Goal: Task Accomplishment & Management: Manage account settings

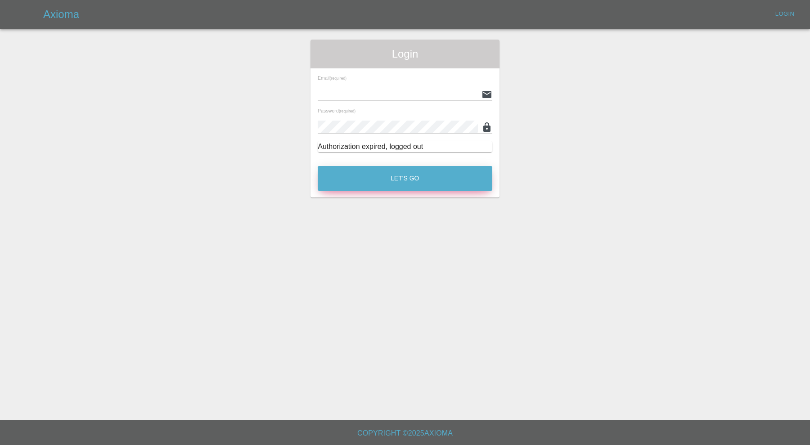
type input "carl.ainsworth@axioma.co.uk"
click at [471, 166] on button "Let's Go" at bounding box center [405, 178] width 175 height 25
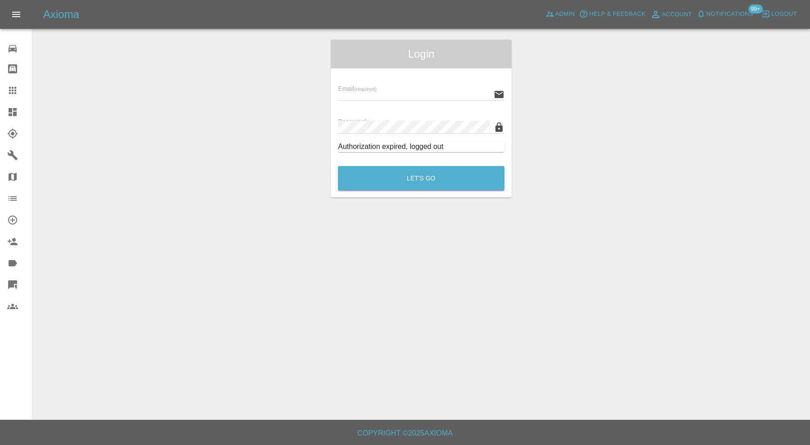
type input "carl.ainsworth@axioma.co.uk"
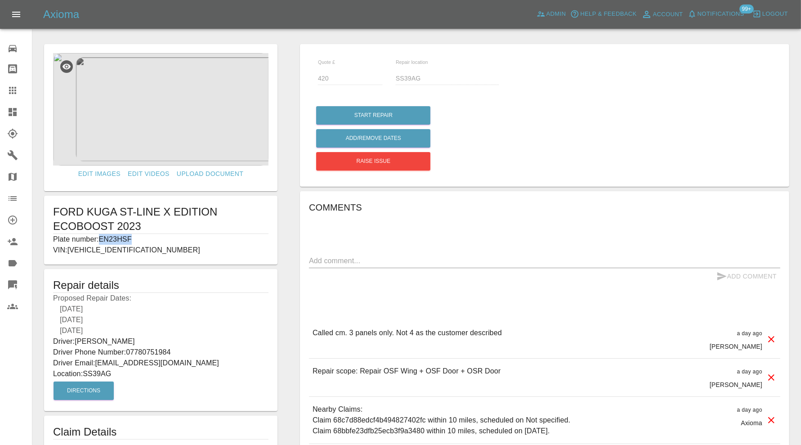
drag, startPoint x: 143, startPoint y: 235, endPoint x: 103, endPoint y: 237, distance: 41.0
click at [103, 237] on p "Plate number: EN23HSF" at bounding box center [160, 239] width 215 height 11
copy p "EN23HSF"
click at [2, 78] on link "Bodyshop home" at bounding box center [16, 69] width 32 height 22
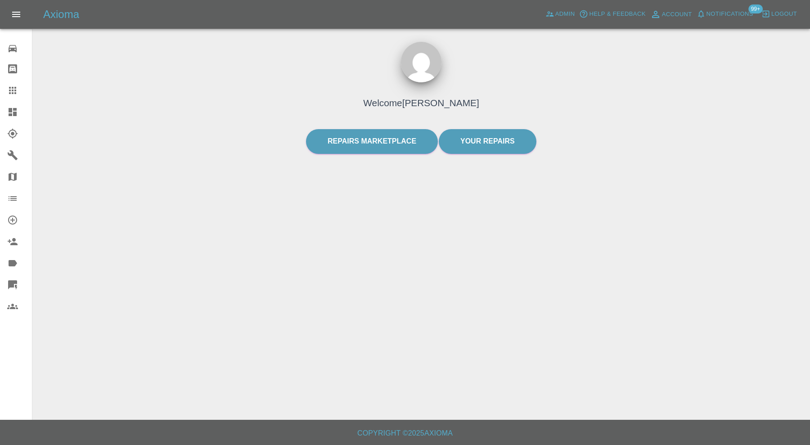
click at [13, 87] on icon at bounding box center [12, 90] width 11 height 11
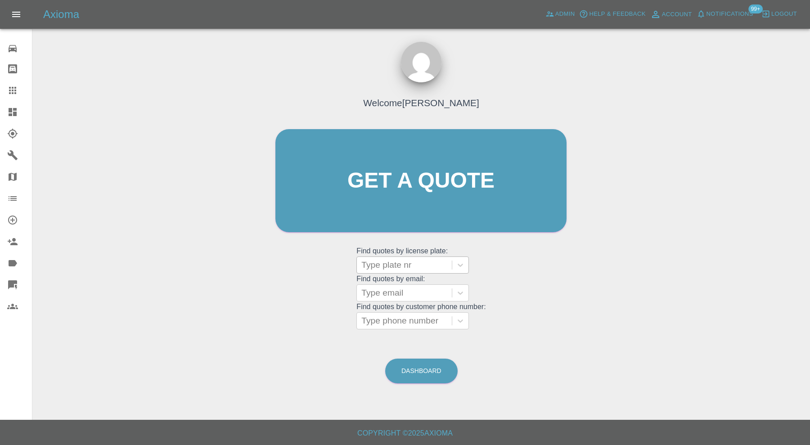
click at [404, 258] on div "Type plate nr" at bounding box center [404, 265] width 95 height 16
paste input "EN23HSF"
type input "EN23HSF"
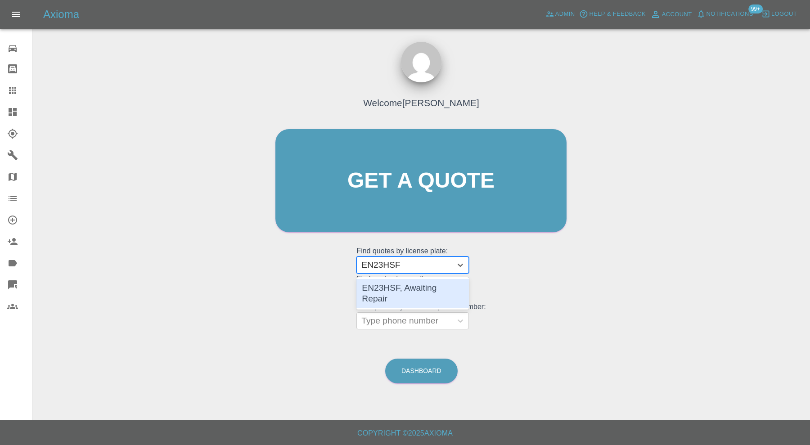
click at [417, 287] on div "EN23HSF, Awaiting Repair" at bounding box center [412, 293] width 112 height 29
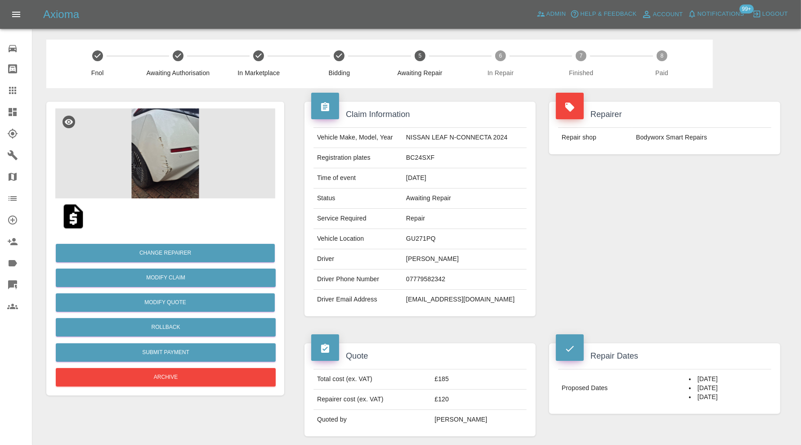
click at [171, 163] on img at bounding box center [165, 153] width 220 height 90
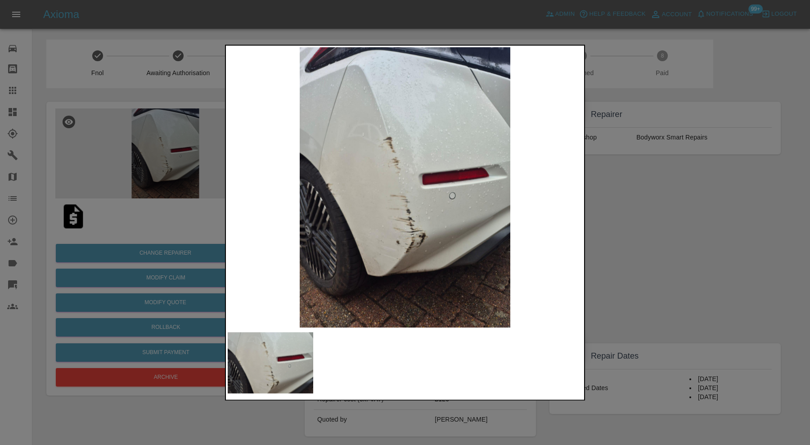
click at [650, 191] on div at bounding box center [405, 222] width 810 height 445
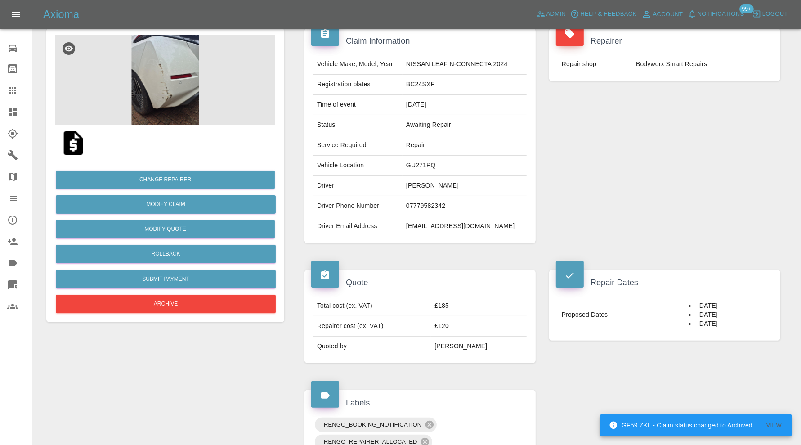
scroll to position [72, 0]
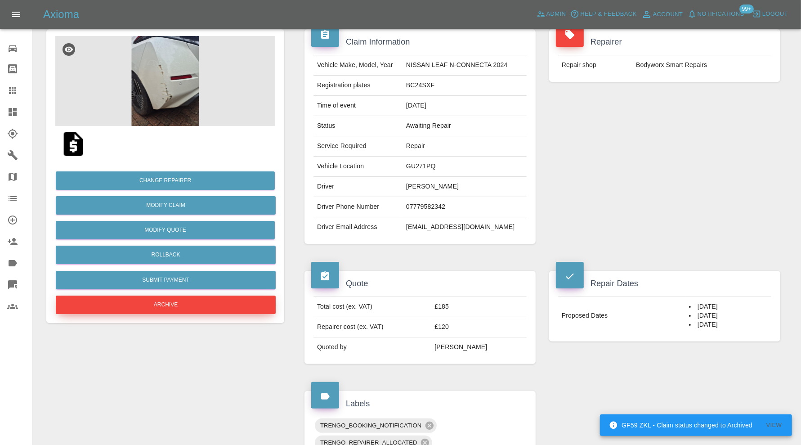
click at [225, 306] on button "Archive" at bounding box center [166, 305] width 220 height 18
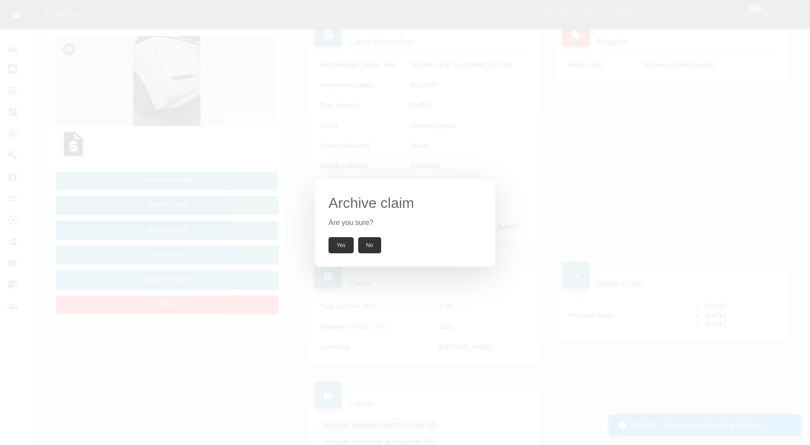
click at [343, 244] on button "Yes" at bounding box center [340, 245] width 25 height 16
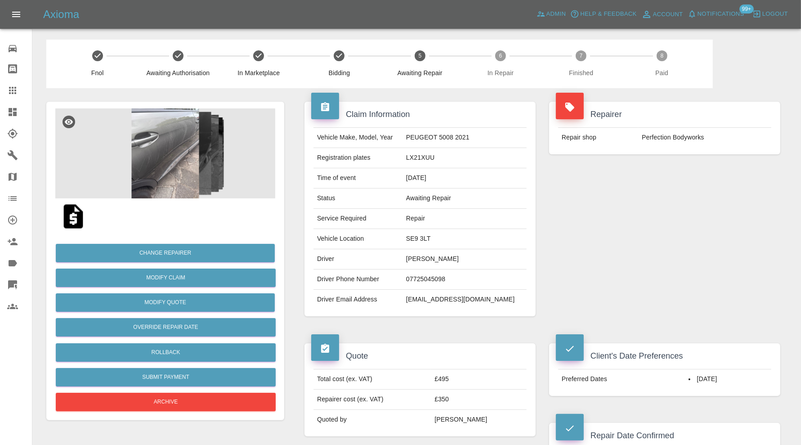
click at [163, 161] on img at bounding box center [165, 153] width 220 height 90
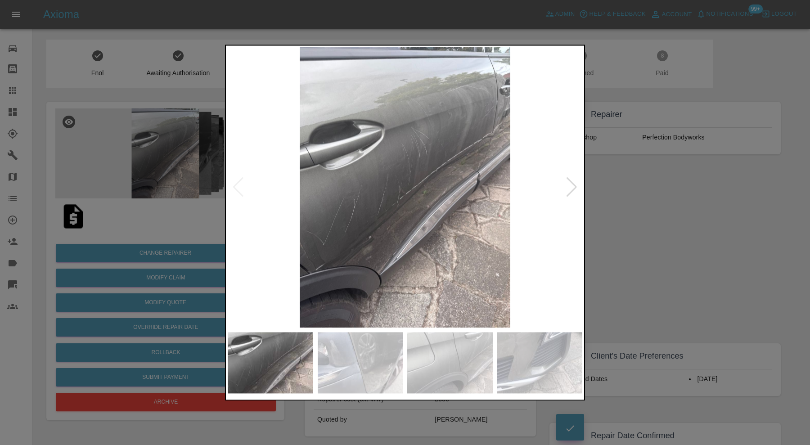
click at [572, 186] on div at bounding box center [571, 188] width 12 height 20
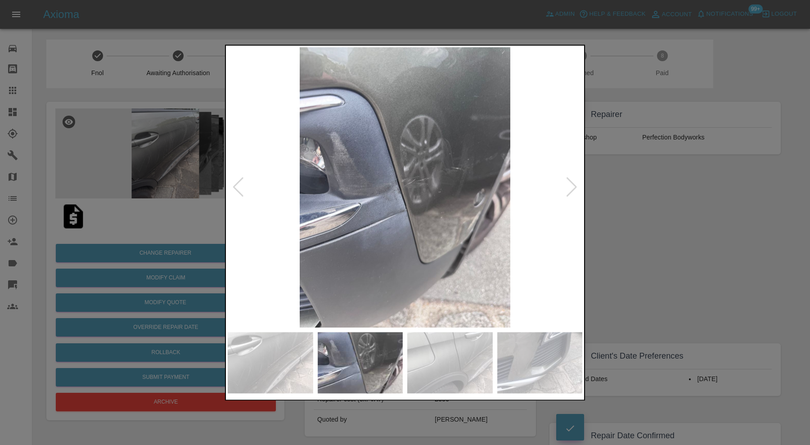
click at [572, 186] on div at bounding box center [571, 188] width 12 height 20
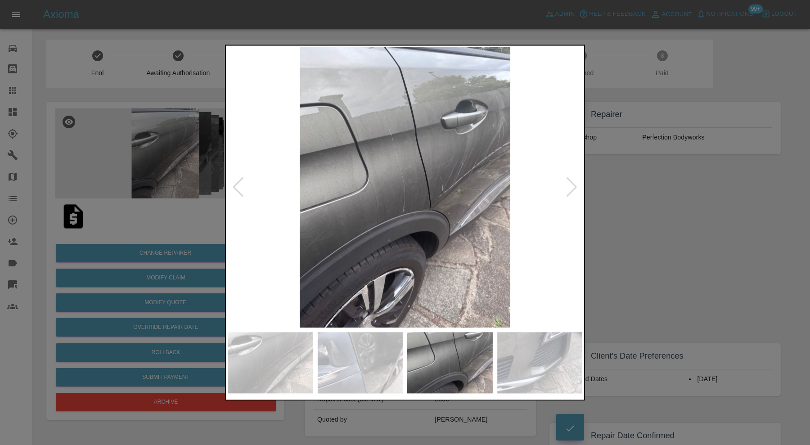
click at [572, 186] on div at bounding box center [571, 188] width 12 height 20
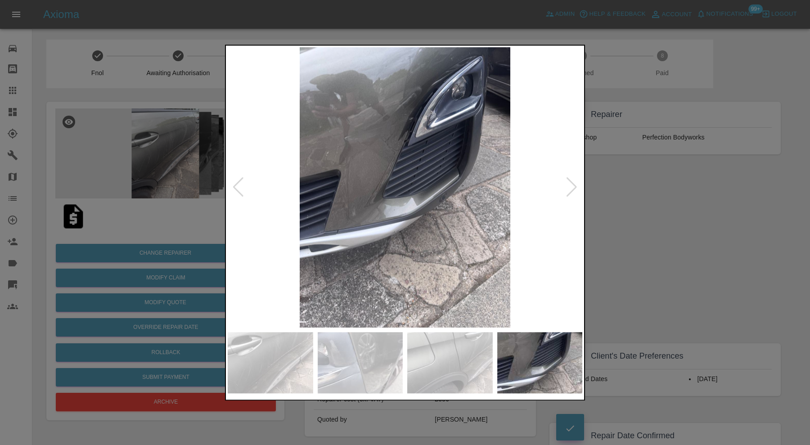
click at [572, 186] on div at bounding box center [571, 188] width 12 height 20
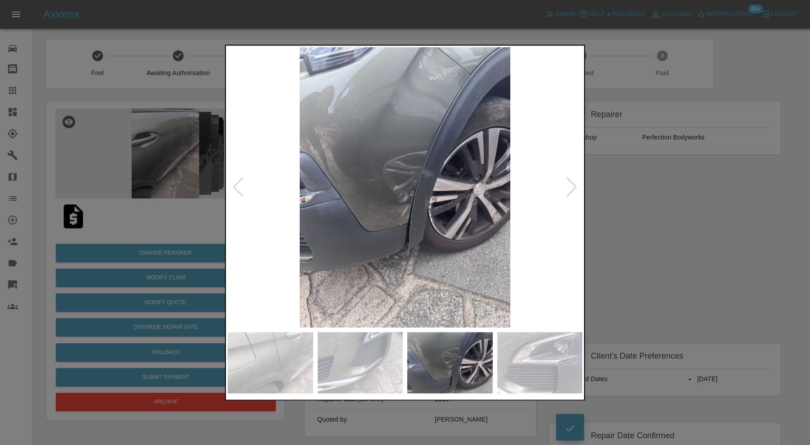
click at [572, 186] on div at bounding box center [571, 188] width 12 height 20
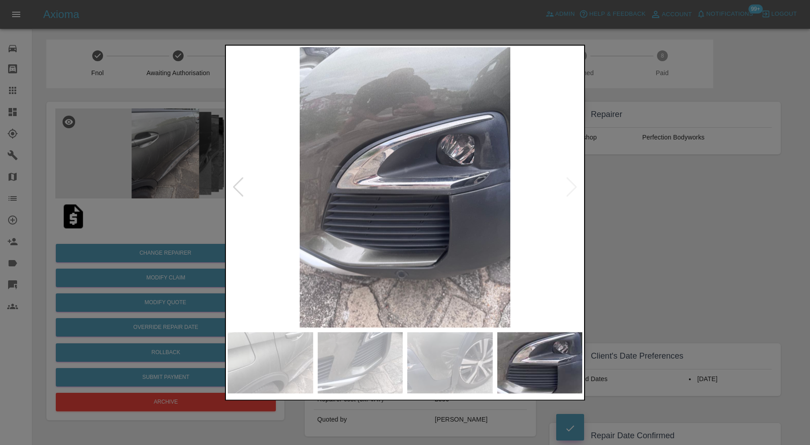
click at [572, 186] on img at bounding box center [405, 187] width 354 height 280
click at [749, 205] on div at bounding box center [405, 222] width 810 height 445
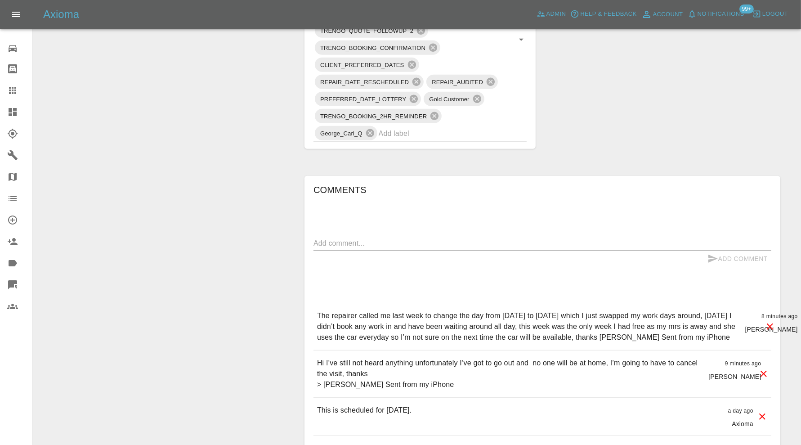
scroll to position [749, 0]
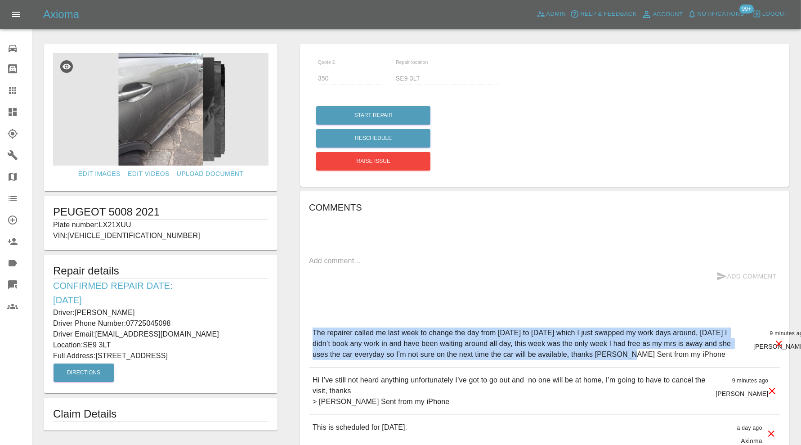
drag, startPoint x: 593, startPoint y: 354, endPoint x: 310, endPoint y: 327, distance: 283.8
click at [310, 327] on div "The repairer called me last week to change the day from Wednesday to Thursday w…" at bounding box center [544, 343] width 471 height 47
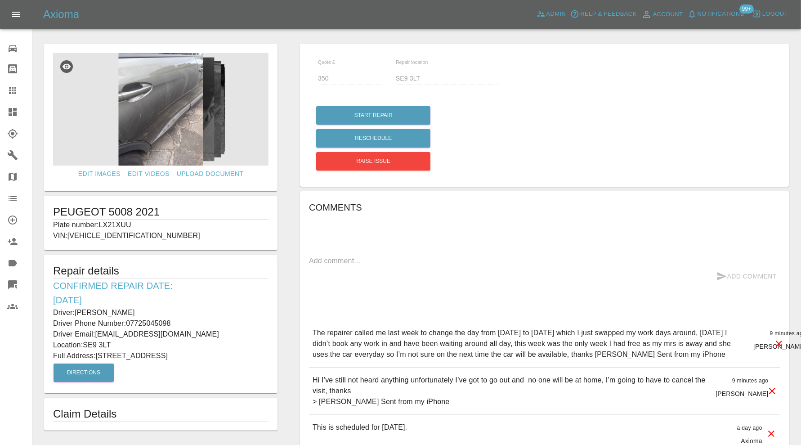
click at [496, 301] on div "Comments x Add Comment The repairer called me last week to change the day from …" at bounding box center [544, 440] width 471 height 480
click at [16, 109] on icon at bounding box center [13, 112] width 8 height 8
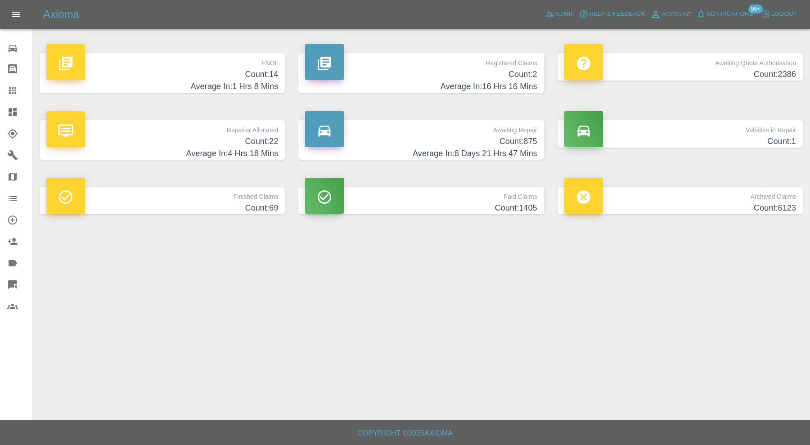
click at [726, 200] on p "Archived Claims" at bounding box center [680, 194] width 232 height 15
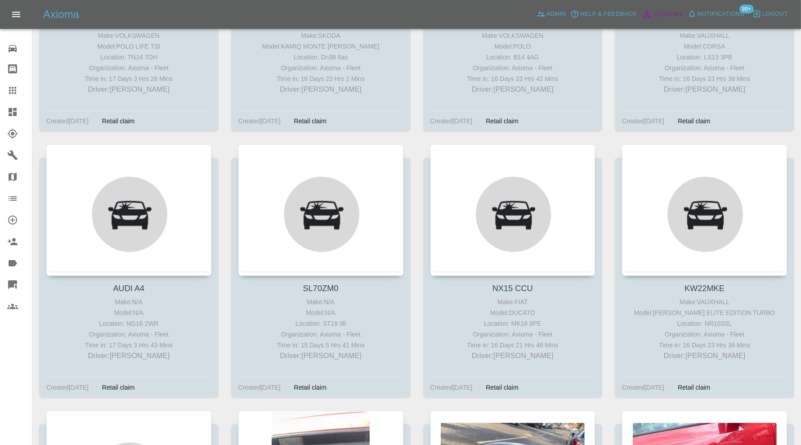
scroll to position [318994, 0]
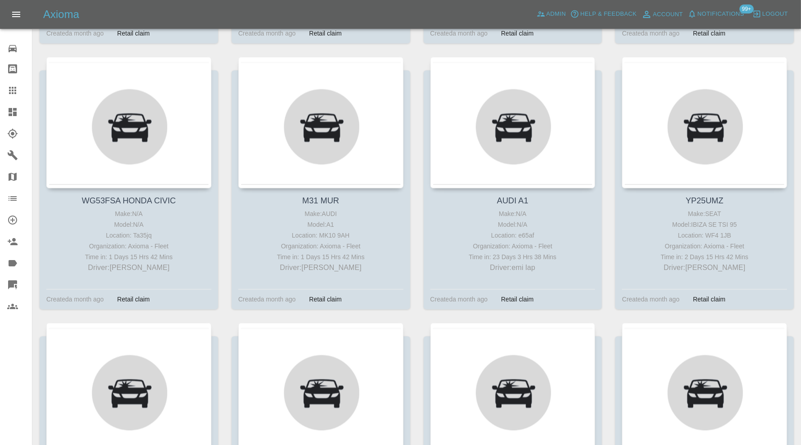
click at [12, 104] on link "Dashboard" at bounding box center [16, 112] width 32 height 22
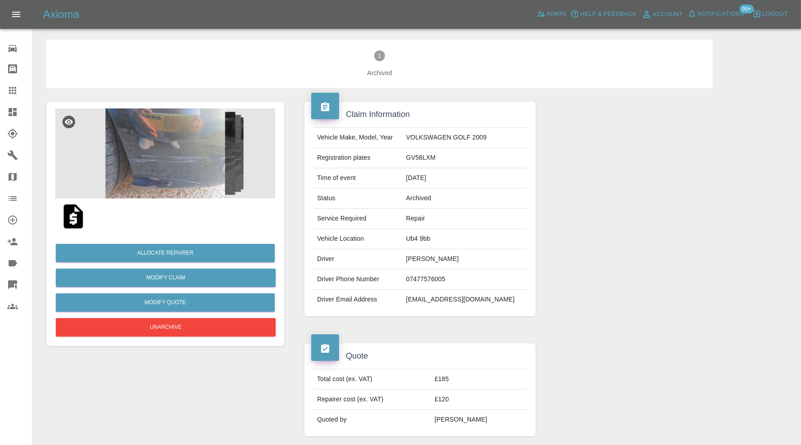
click at [196, 166] on img at bounding box center [165, 153] width 220 height 90
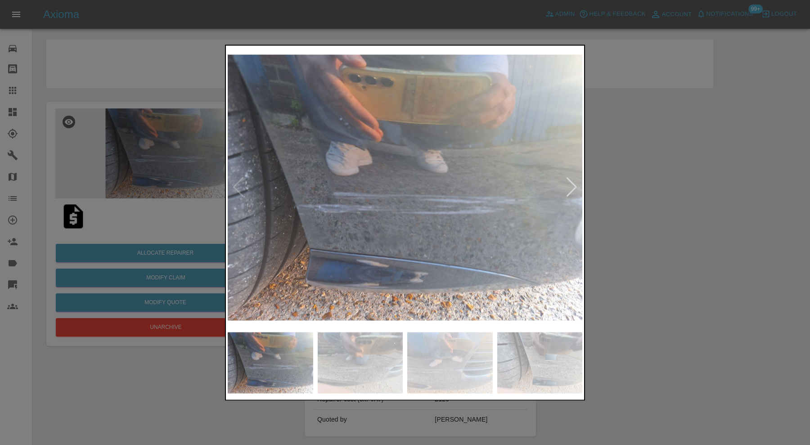
click at [629, 163] on div at bounding box center [405, 222] width 810 height 445
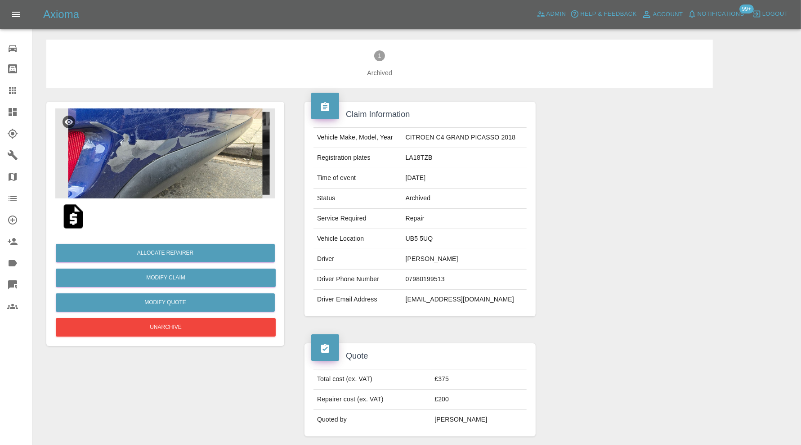
click at [239, 145] on img at bounding box center [165, 153] width 220 height 90
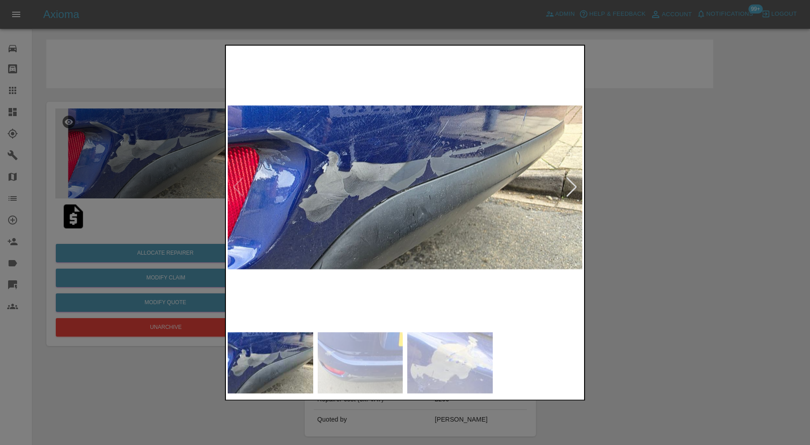
click at [632, 176] on div at bounding box center [405, 222] width 810 height 445
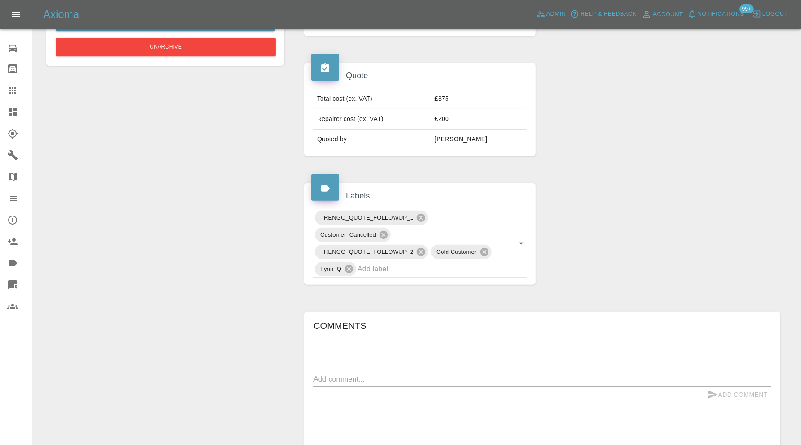
scroll to position [77, 0]
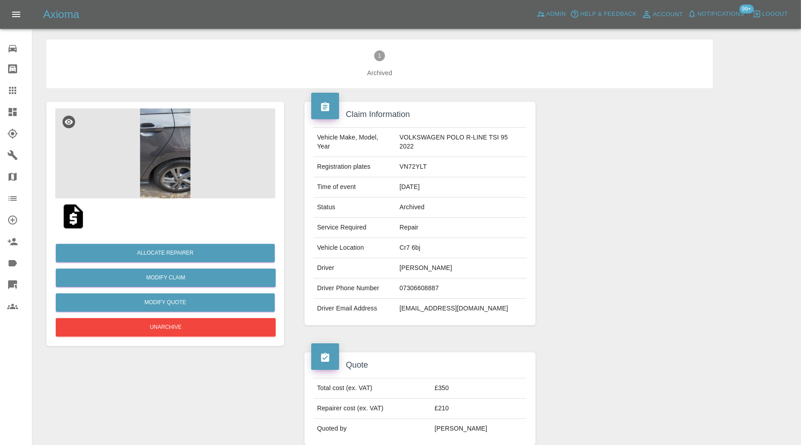
click at [161, 154] on img at bounding box center [165, 153] width 220 height 90
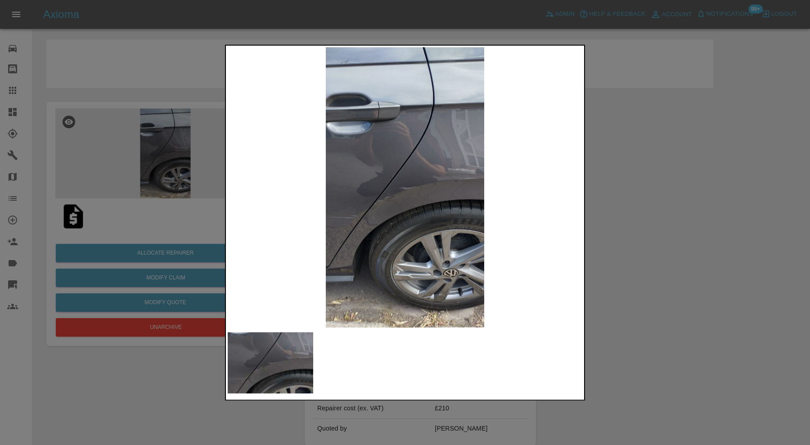
click at [634, 133] on div at bounding box center [405, 222] width 810 height 445
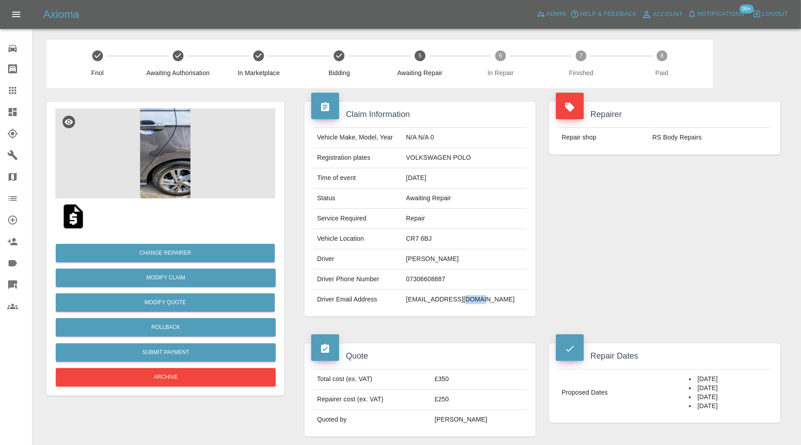
drag, startPoint x: 508, startPoint y: 301, endPoint x: 430, endPoint y: 305, distance: 77.9
click at [470, 305] on td "omar315@hotmail.co.uk" at bounding box center [465, 300] width 124 height 20
click at [403, 305] on td "Driver Email Address" at bounding box center [358, 300] width 89 height 20
drag, startPoint x: 512, startPoint y: 299, endPoint x: 428, endPoint y: 303, distance: 83.7
click at [428, 303] on td "omar315@hotmail.co.uk" at bounding box center [465, 300] width 124 height 20
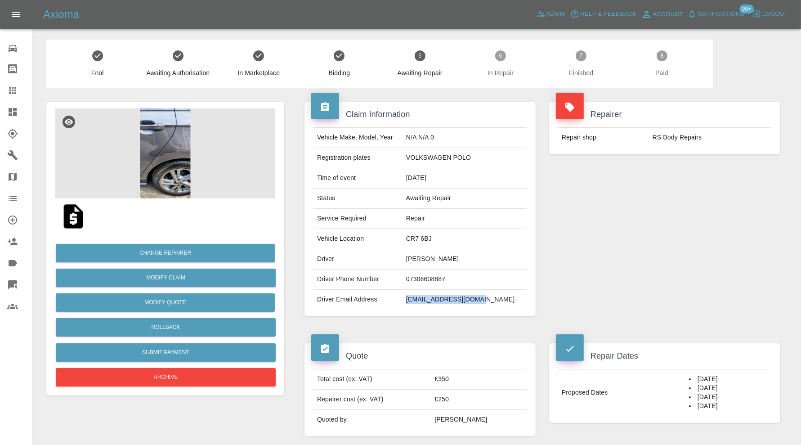
copy td "omar315@hotmail.co.uk"
click at [158, 155] on img at bounding box center [165, 153] width 220 height 90
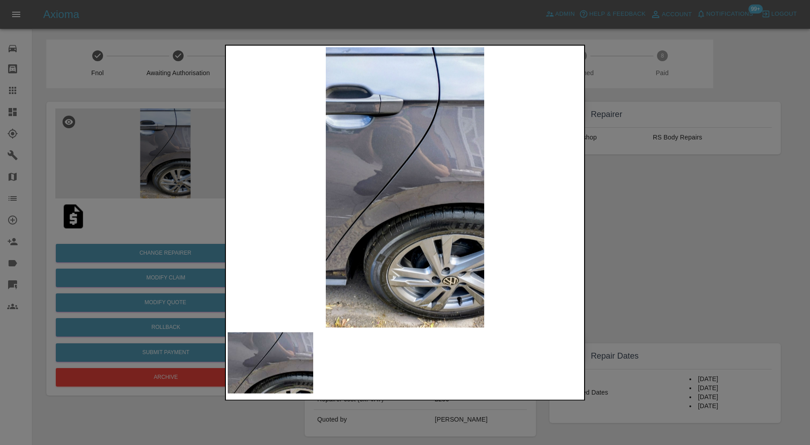
click at [641, 214] on div at bounding box center [405, 222] width 810 height 445
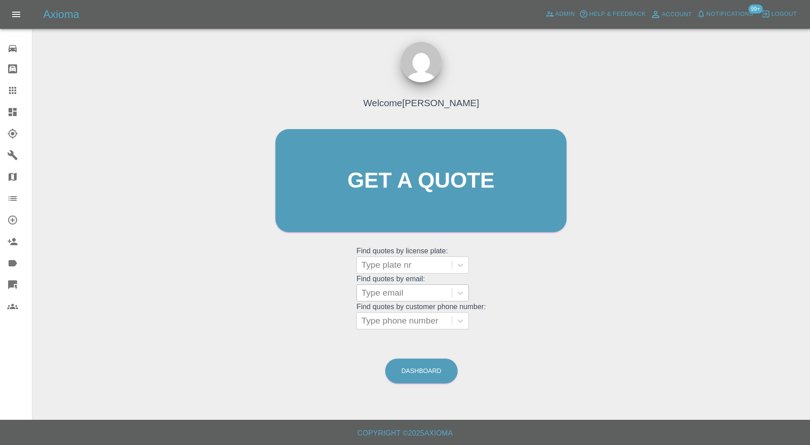
click at [419, 295] on div at bounding box center [404, 293] width 86 height 13
paste input "omar315@hotmail.co.uk"
type input "[EMAIL_ADDRESS][DOMAIN_NAME]"
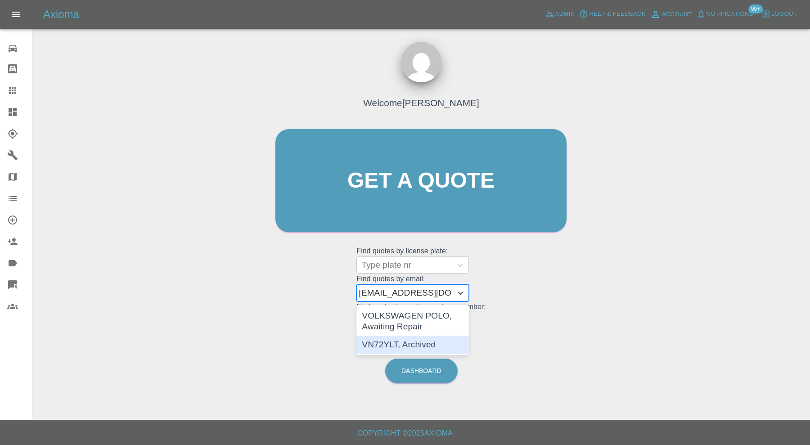
click at [420, 341] on div "VN72YLT, Archived" at bounding box center [412, 345] width 112 height 18
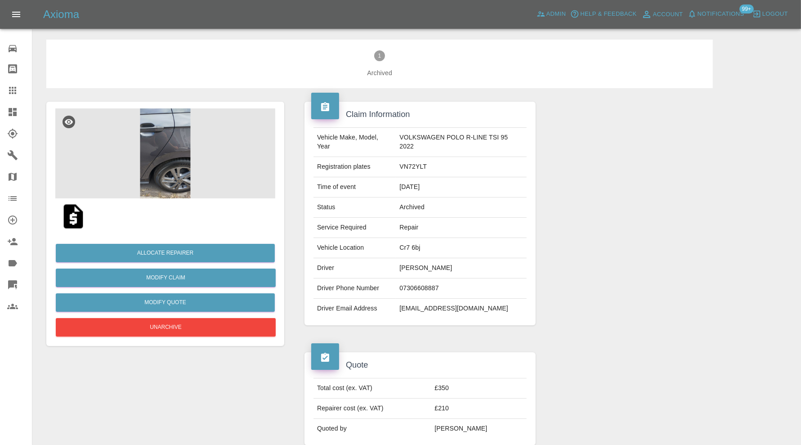
click at [151, 147] on img at bounding box center [165, 153] width 220 height 90
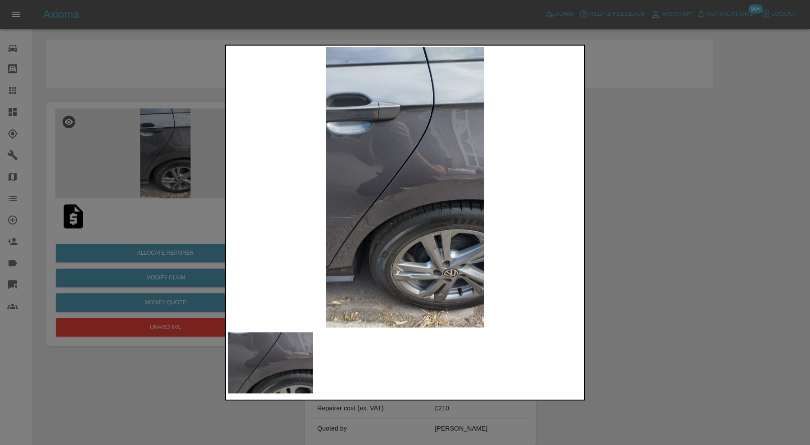
click at [656, 165] on div at bounding box center [405, 222] width 810 height 445
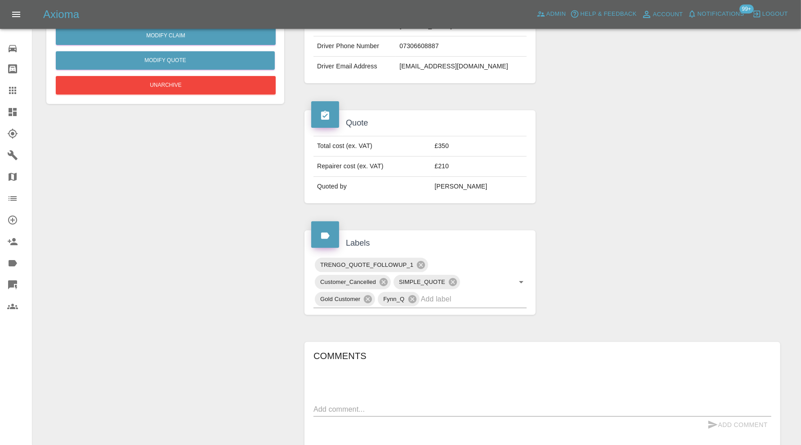
scroll to position [375, 0]
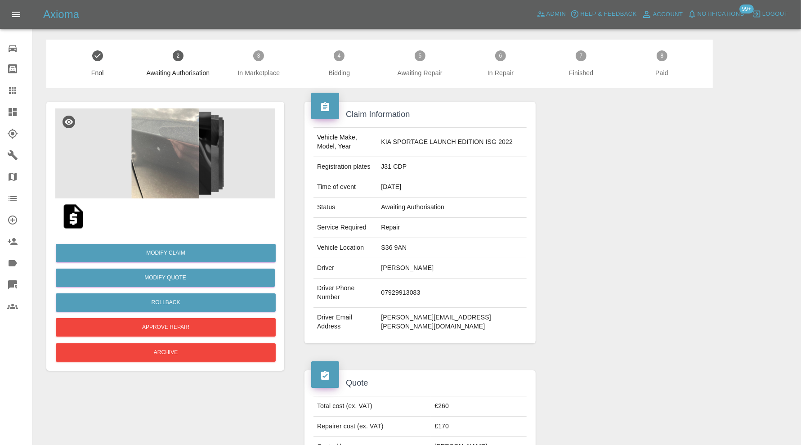
click at [179, 156] on img at bounding box center [165, 153] width 220 height 90
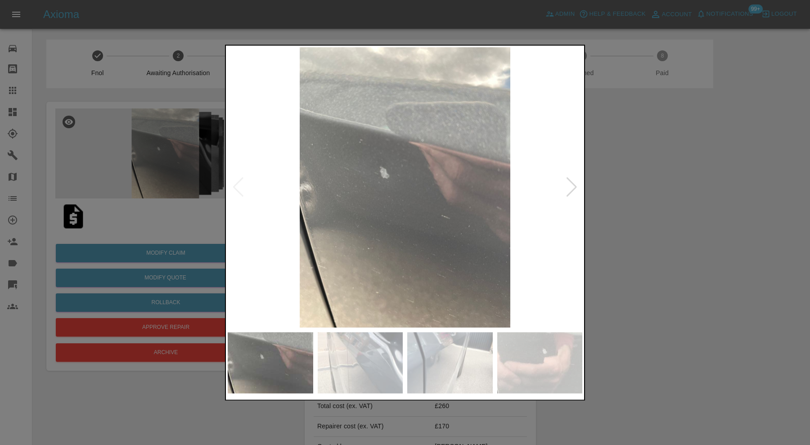
click at [383, 373] on img at bounding box center [360, 362] width 85 height 61
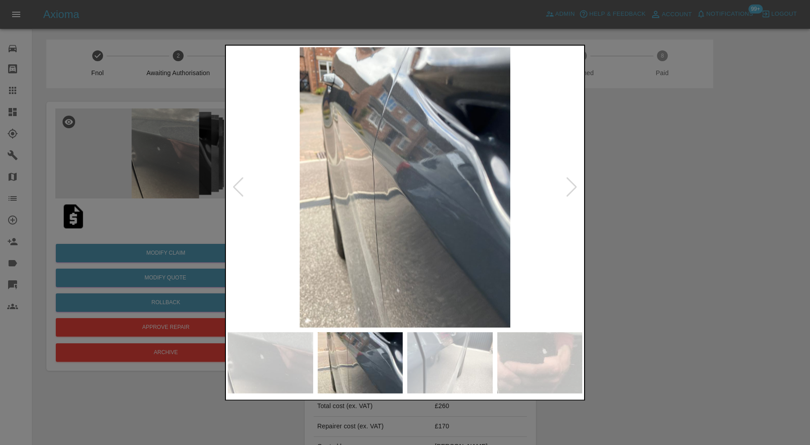
click at [447, 369] on img at bounding box center [449, 362] width 85 height 61
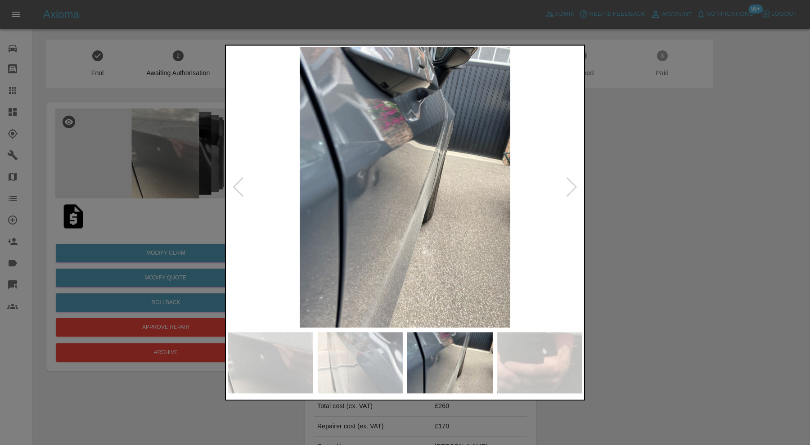
click at [540, 369] on img at bounding box center [539, 362] width 85 height 61
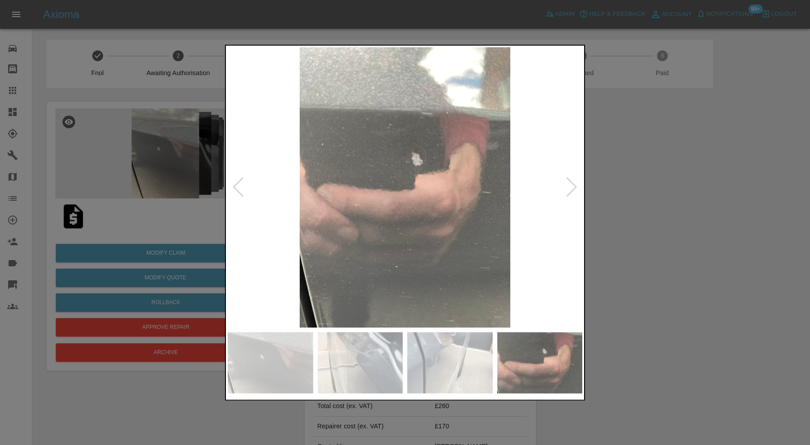
click at [573, 183] on div at bounding box center [571, 188] width 12 height 20
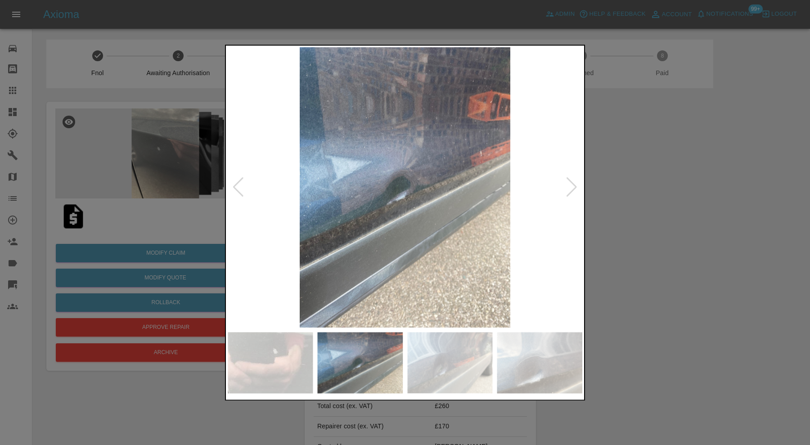
click at [573, 183] on div at bounding box center [571, 188] width 12 height 20
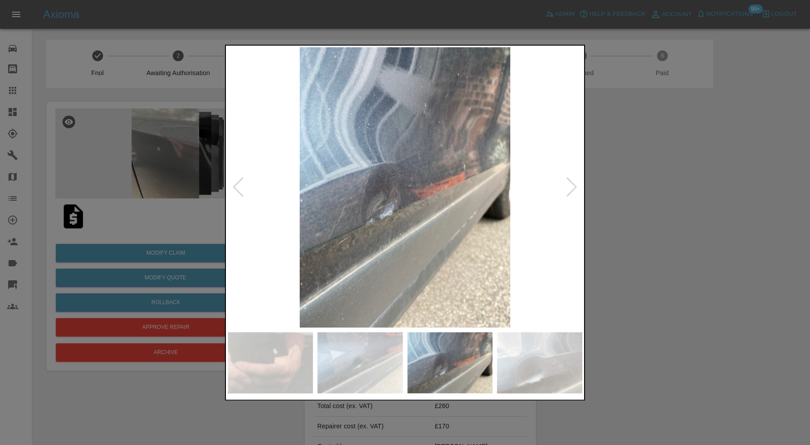
click at [573, 183] on div at bounding box center [571, 188] width 12 height 20
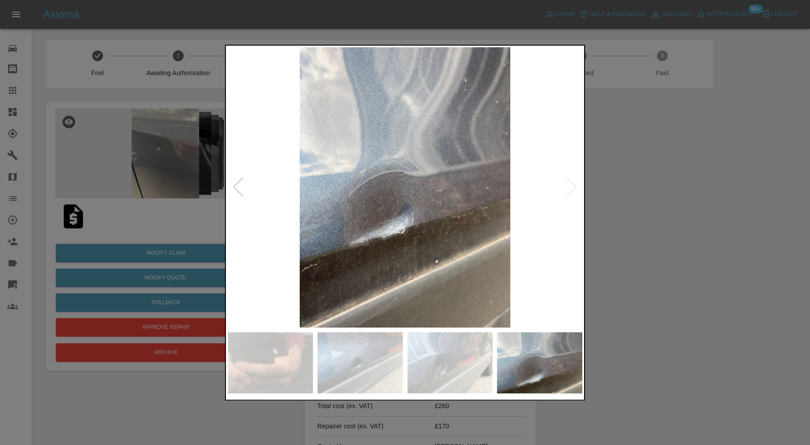
click at [573, 183] on img at bounding box center [405, 187] width 354 height 280
click at [627, 184] on div at bounding box center [405, 222] width 810 height 445
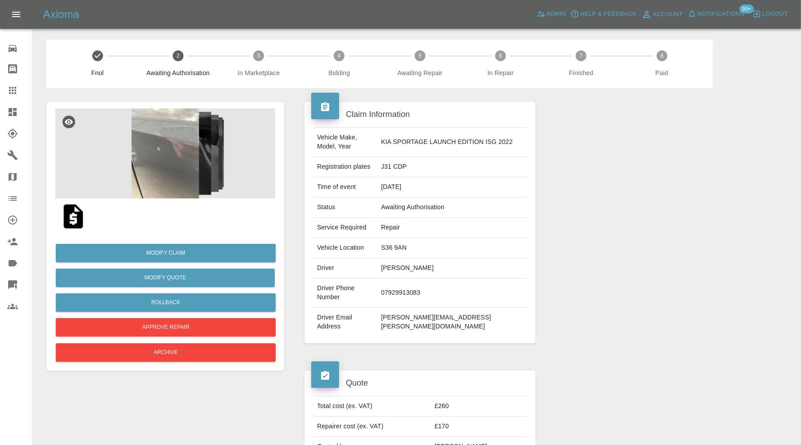
click at [175, 161] on img at bounding box center [165, 153] width 220 height 90
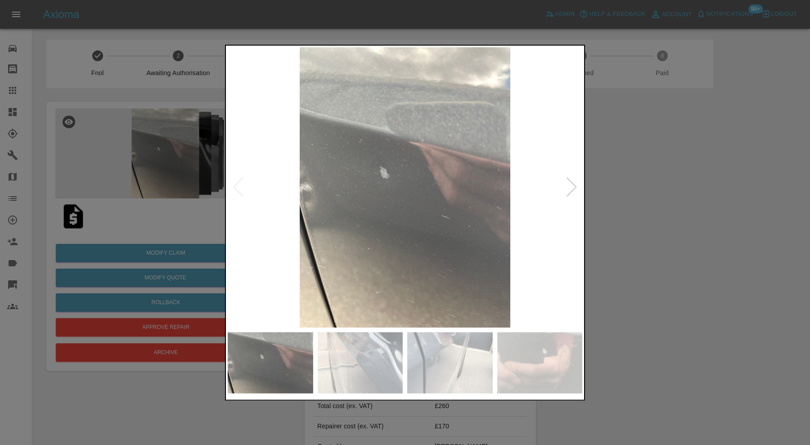
click at [568, 182] on div at bounding box center [571, 188] width 12 height 20
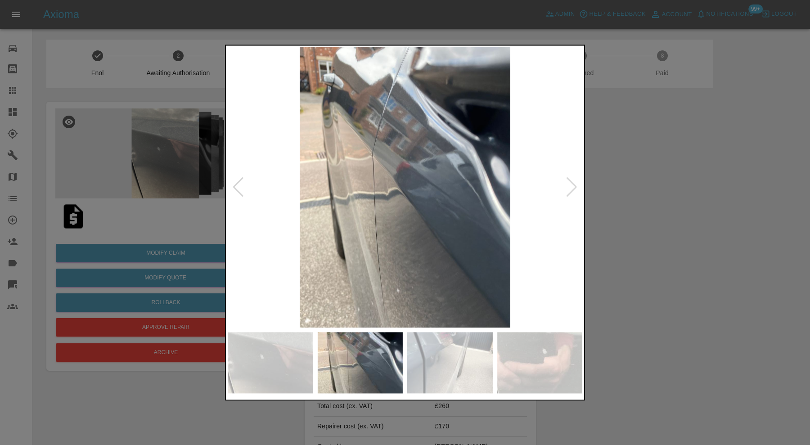
click at [568, 182] on div at bounding box center [571, 188] width 12 height 20
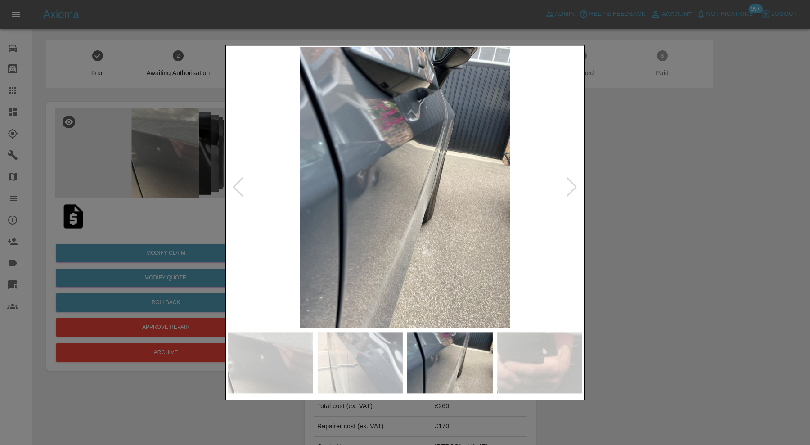
click at [568, 182] on div at bounding box center [571, 188] width 12 height 20
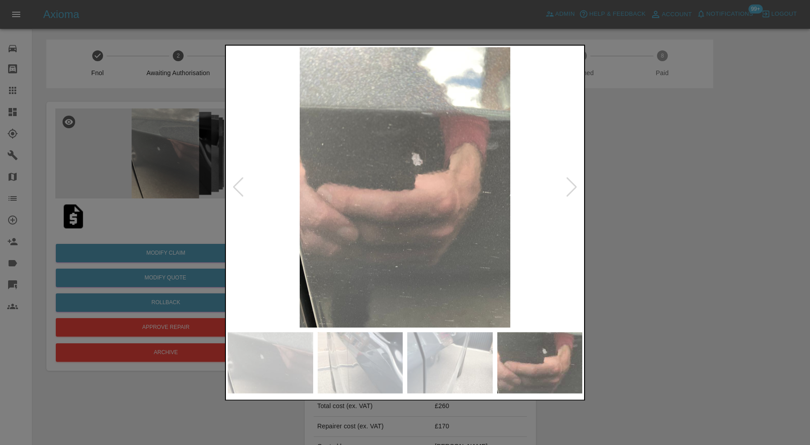
click at [568, 182] on div at bounding box center [571, 188] width 12 height 20
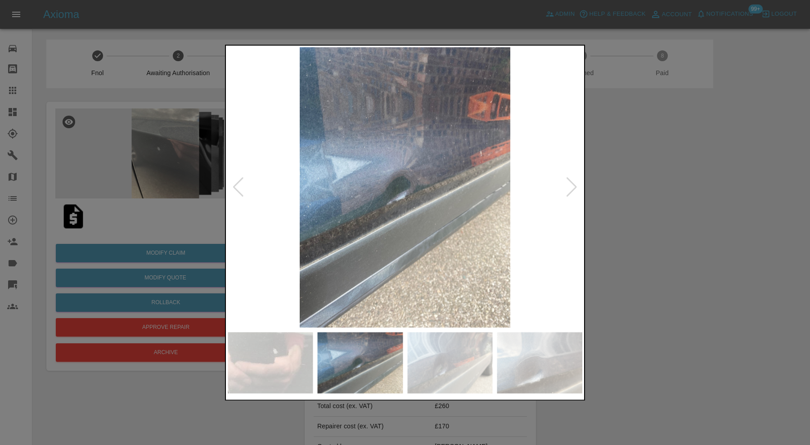
click at [568, 182] on div at bounding box center [571, 188] width 12 height 20
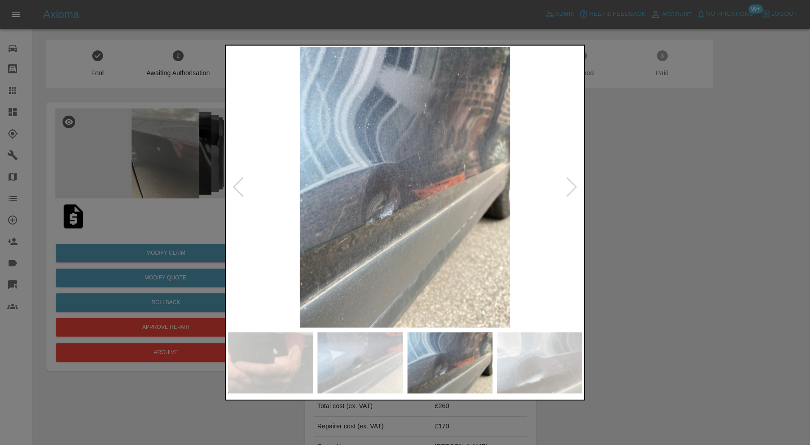
click at [568, 182] on div at bounding box center [571, 188] width 12 height 20
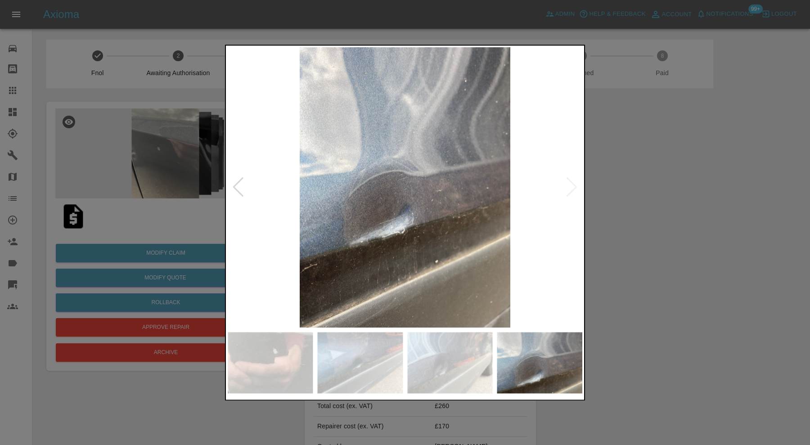
click at [568, 182] on img at bounding box center [405, 187] width 354 height 280
click at [635, 182] on div at bounding box center [405, 222] width 810 height 445
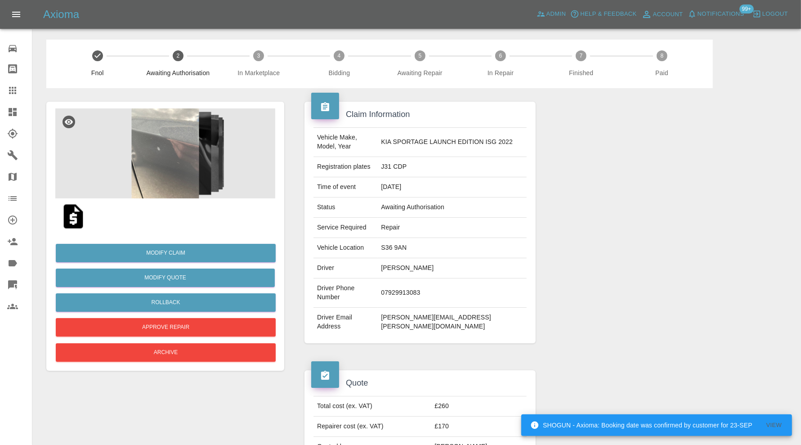
click at [189, 160] on img at bounding box center [165, 153] width 220 height 90
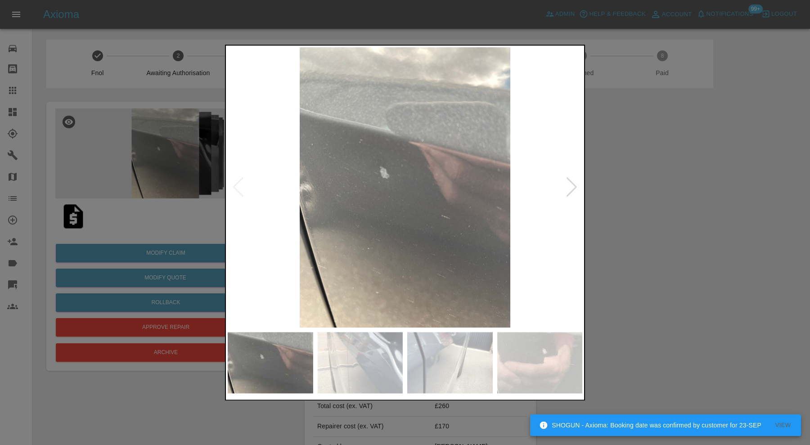
click at [455, 347] on img at bounding box center [449, 362] width 85 height 61
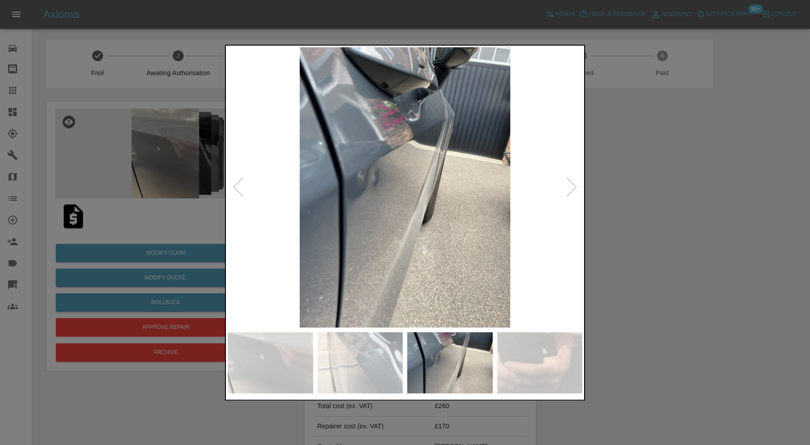
click at [246, 188] on img at bounding box center [405, 187] width 354 height 280
click at [242, 187] on div at bounding box center [238, 188] width 12 height 20
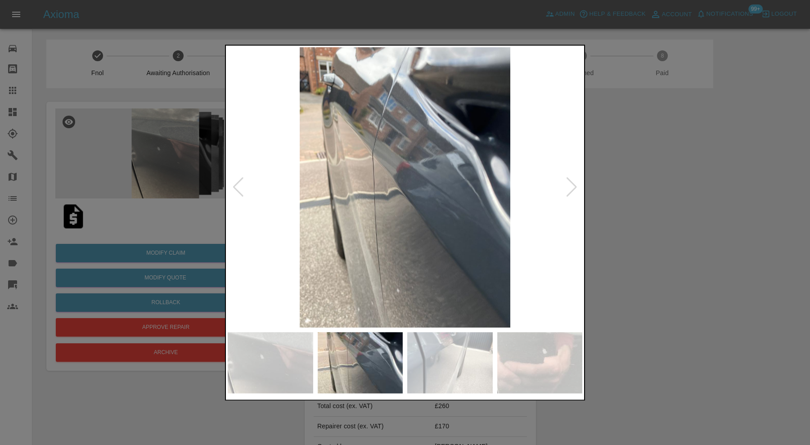
click at [574, 185] on div at bounding box center [571, 188] width 12 height 20
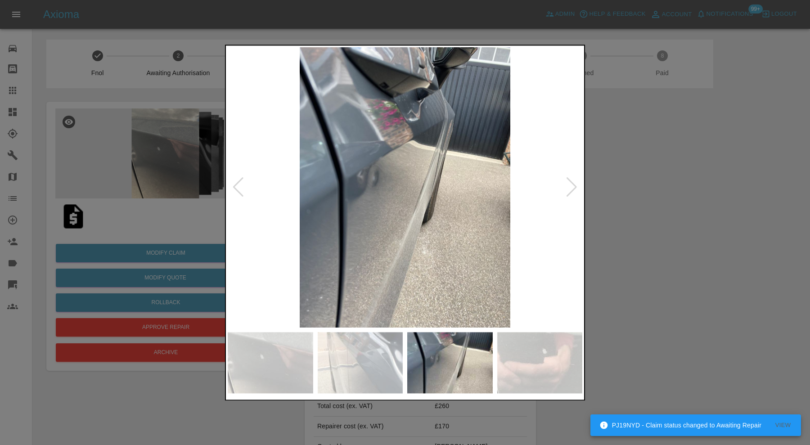
click at [242, 186] on div at bounding box center [238, 188] width 12 height 20
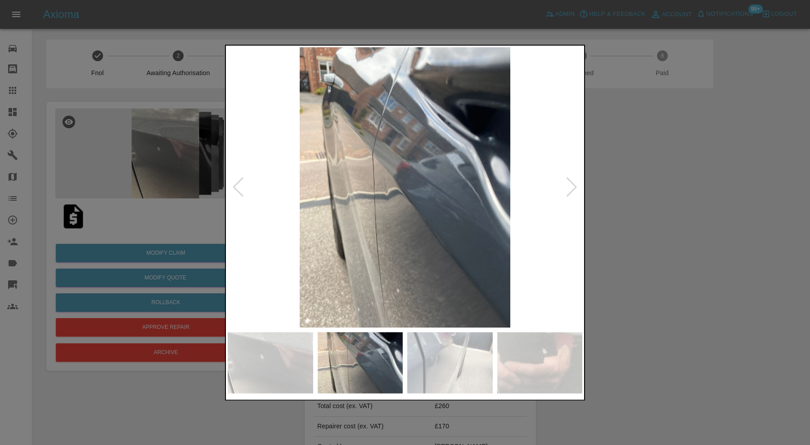
click at [640, 189] on div at bounding box center [405, 222] width 810 height 445
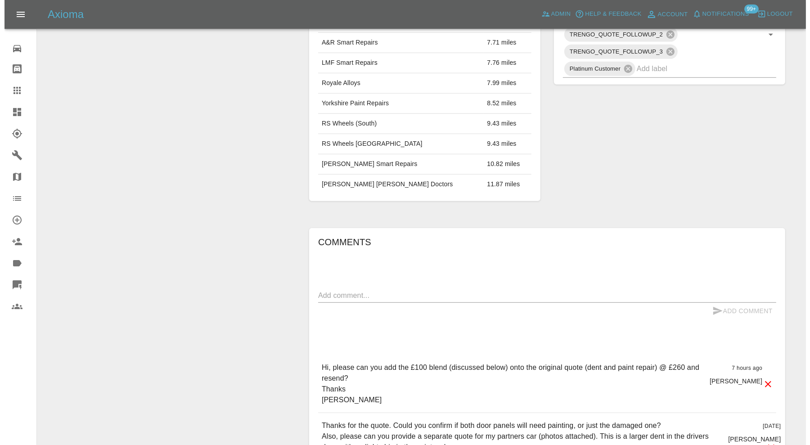
scroll to position [600, 0]
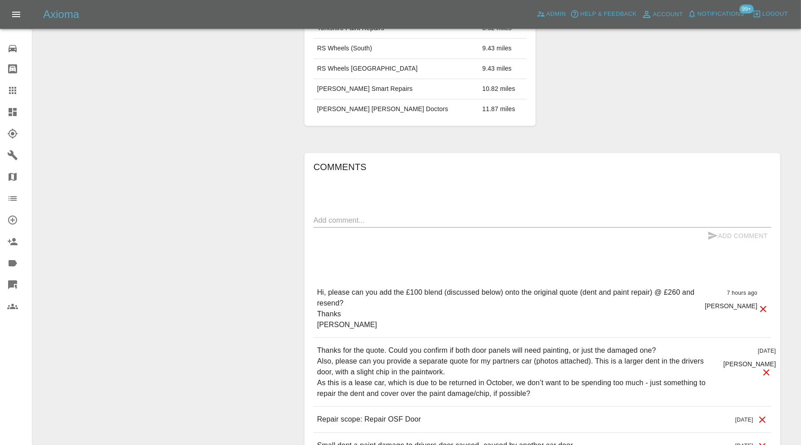
click at [765, 367] on icon at bounding box center [766, 372] width 11 height 11
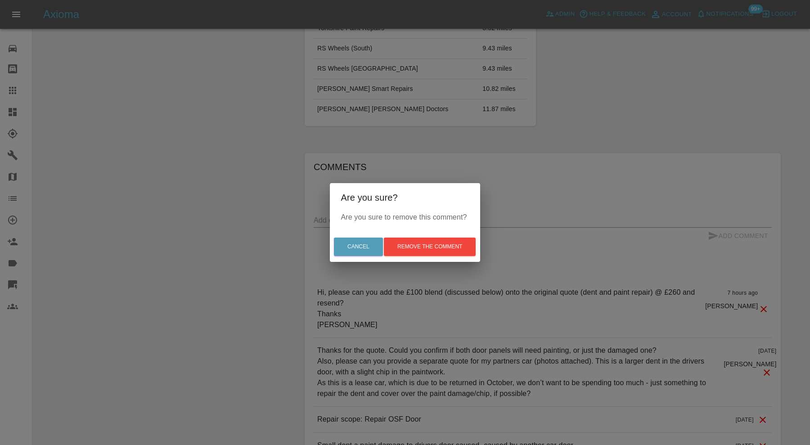
click at [429, 237] on div "Cancel Remove the comment" at bounding box center [405, 247] width 150 height 30
click at [436, 246] on button "Remove the comment" at bounding box center [430, 246] width 92 height 18
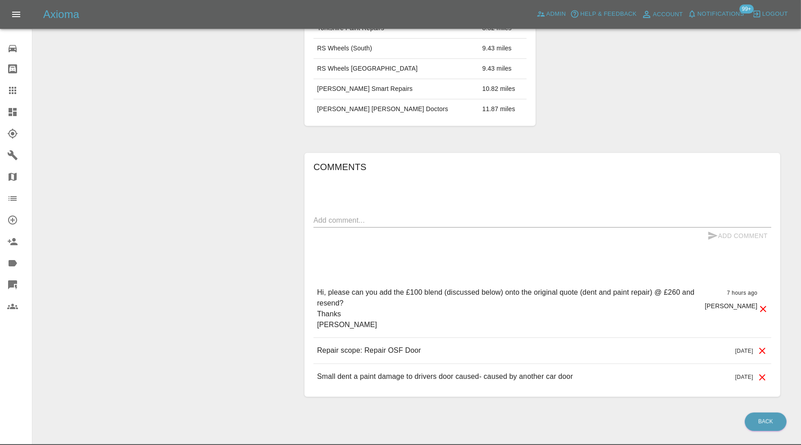
click at [763, 345] on icon at bounding box center [762, 350] width 11 height 11
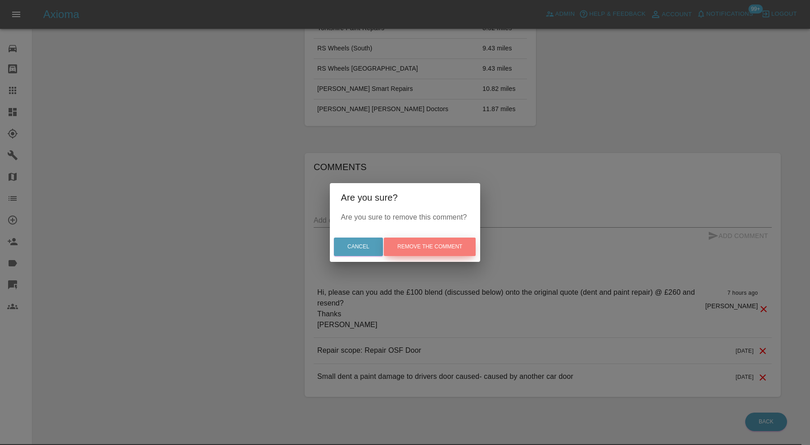
click at [453, 242] on button "Remove the comment" at bounding box center [430, 246] width 92 height 18
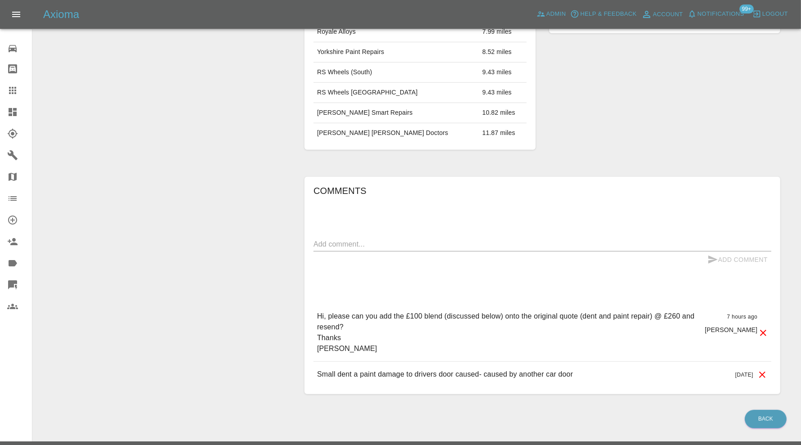
click at [765, 327] on icon at bounding box center [763, 332] width 11 height 11
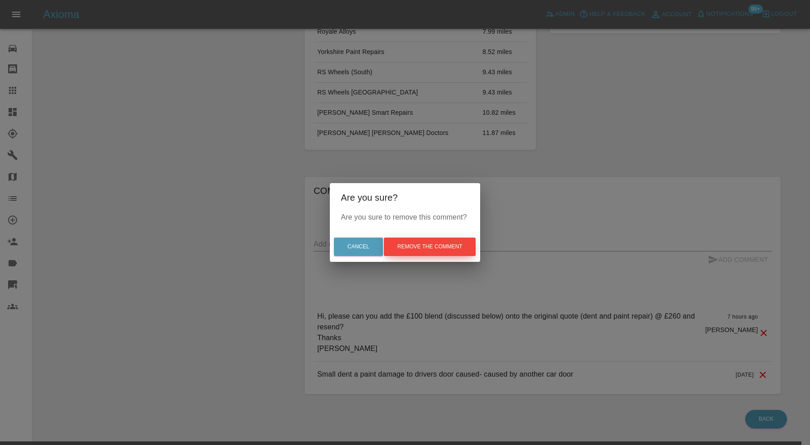
click at [453, 243] on button "Remove the comment" at bounding box center [430, 246] width 92 height 18
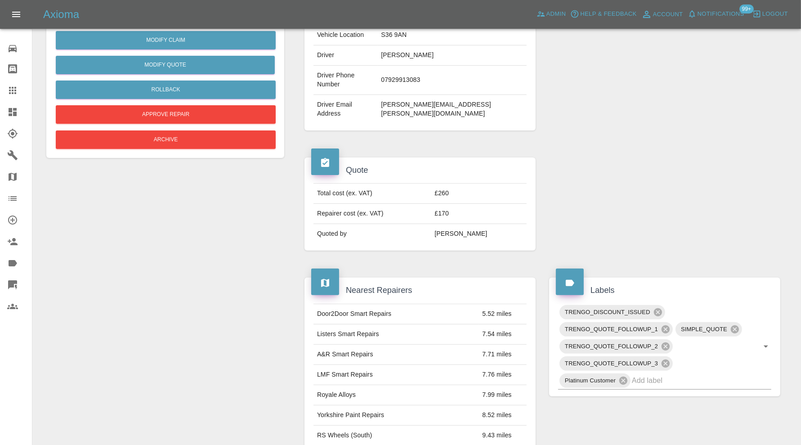
scroll to position [68, 0]
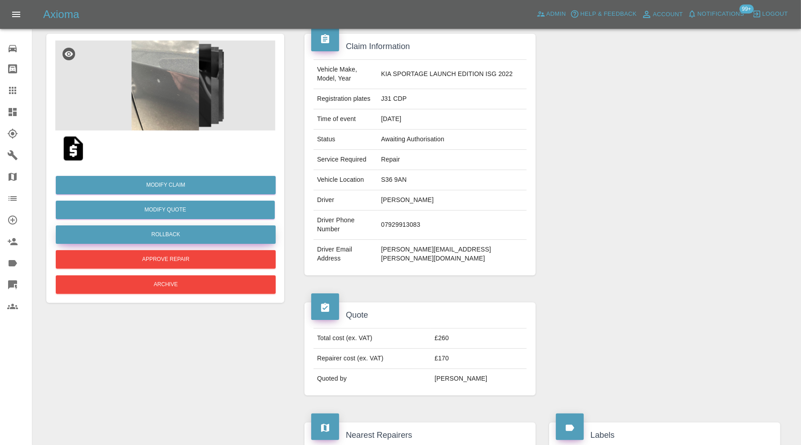
click at [212, 233] on button "Rollback" at bounding box center [166, 234] width 220 height 18
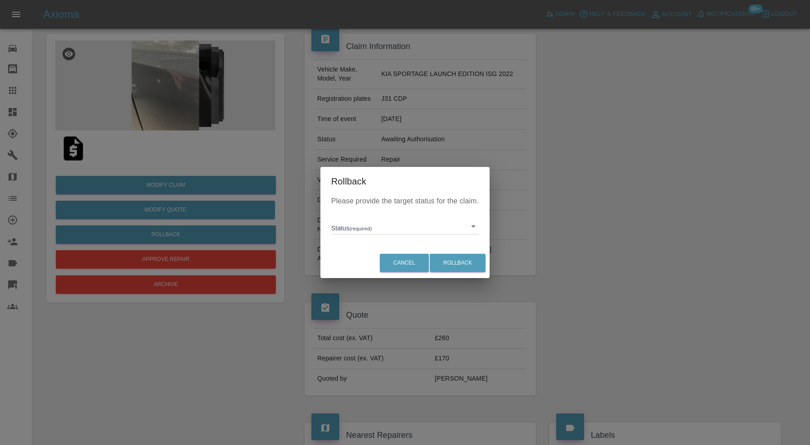
click at [350, 224] on body "Axioma Admin Help & Feedback Account Notifications 99+ Logout Repair home Bodys…" at bounding box center [405, 424] width 810 height 984
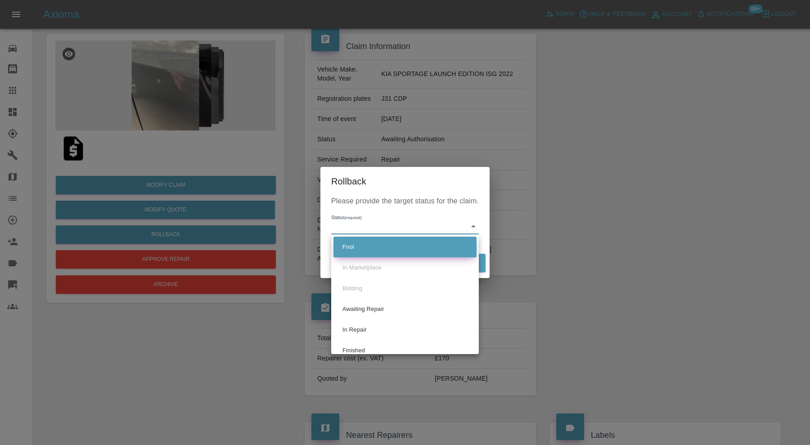
click at [375, 242] on li "Fnol" at bounding box center [404, 247] width 143 height 21
type input "fnol"
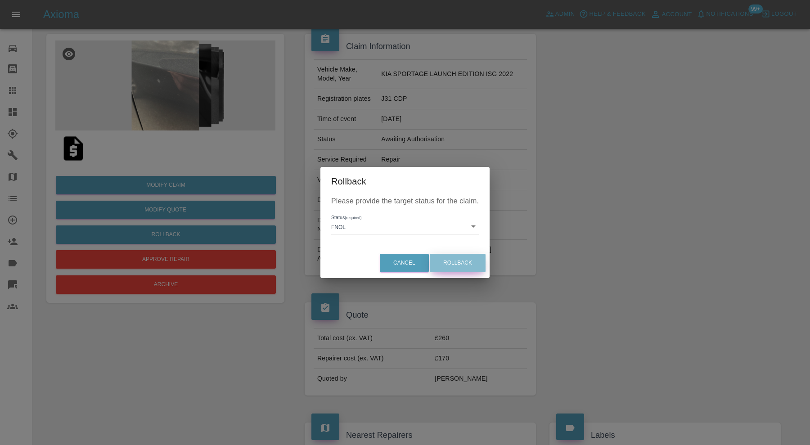
click at [446, 263] on button "Rollback" at bounding box center [458, 263] width 56 height 18
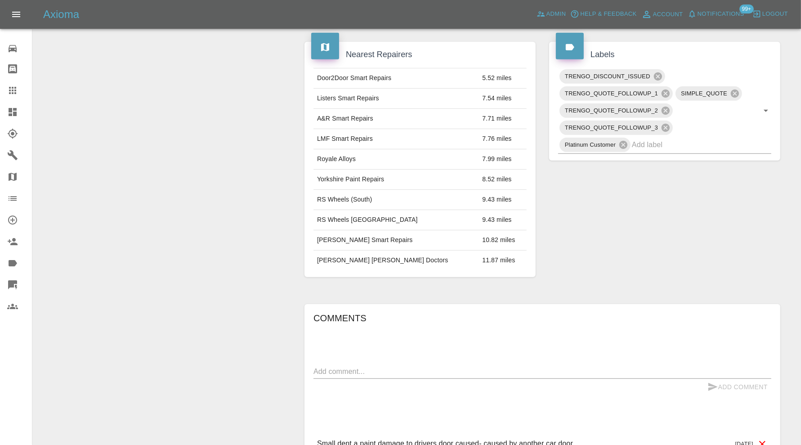
scroll to position [450, 0]
click at [658, 70] on icon at bounding box center [658, 75] width 10 height 10
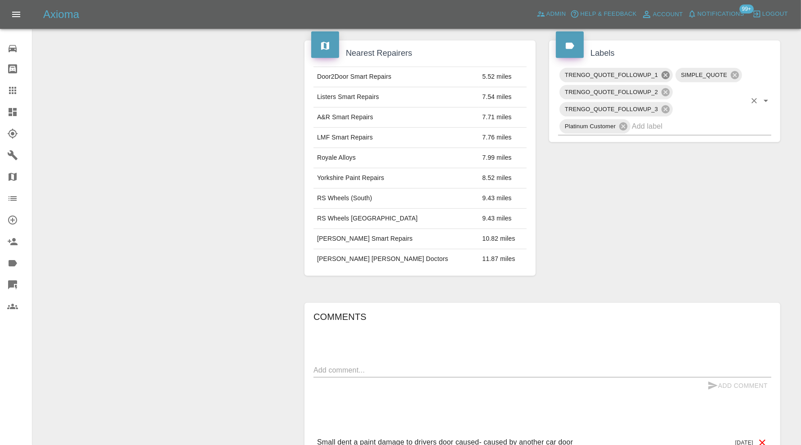
click at [664, 71] on icon at bounding box center [666, 75] width 8 height 8
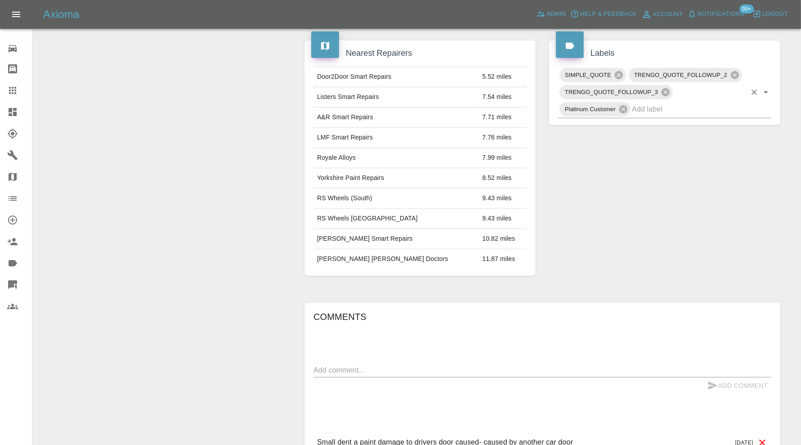
click at [665, 70] on span "TRENGO_QUOTE_FOLLOWUP_2" at bounding box center [681, 75] width 104 height 10
click at [666, 88] on icon at bounding box center [666, 92] width 8 height 8
click at [666, 85] on input "text" at bounding box center [689, 92] width 114 height 14
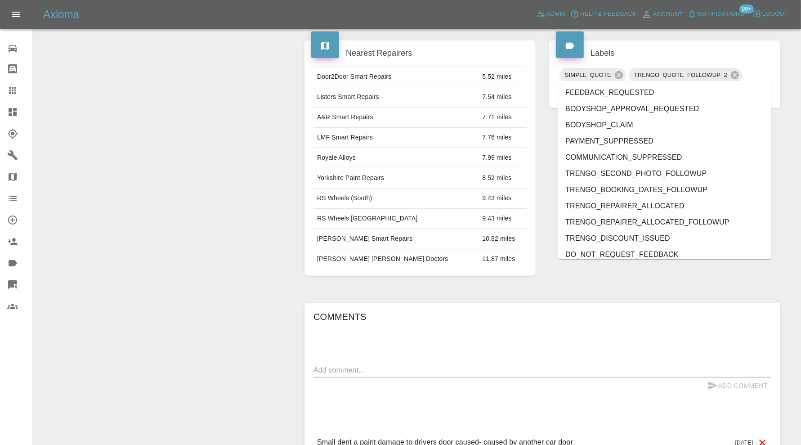
type input "do"
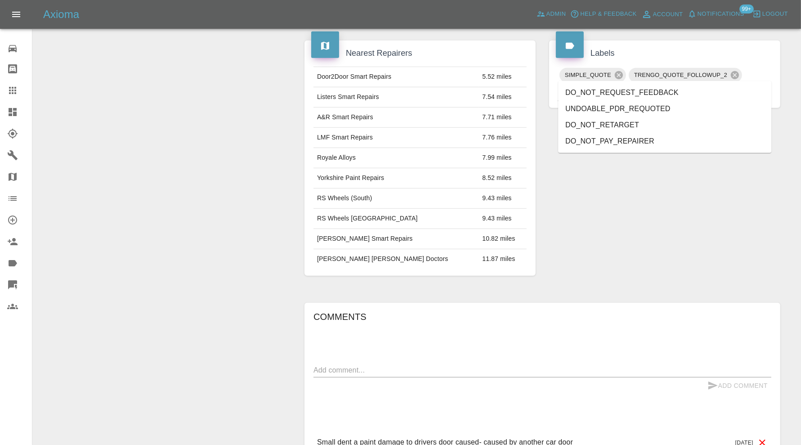
click at [651, 120] on li "DO_NOT_RETARGET" at bounding box center [664, 125] width 213 height 16
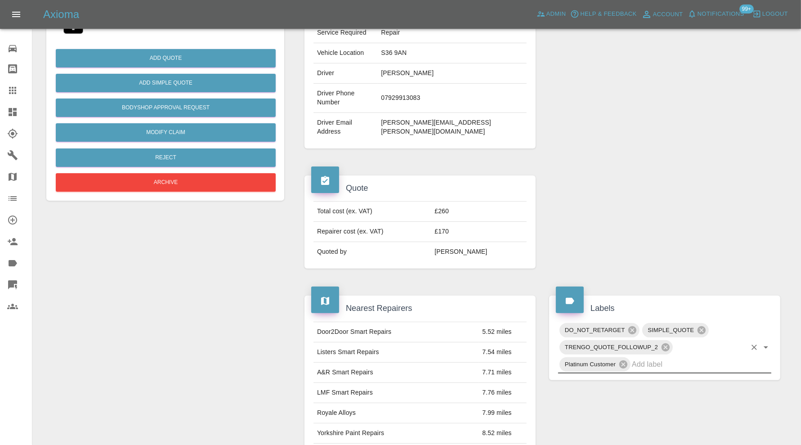
scroll to position [0, 0]
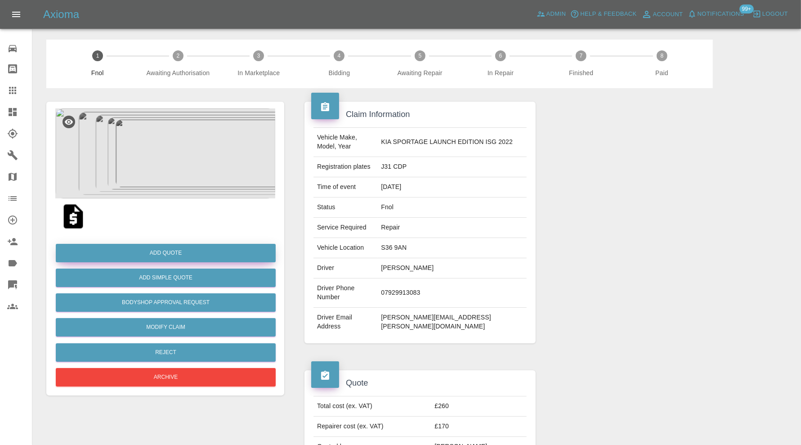
click at [211, 252] on button "Add Quote" at bounding box center [166, 253] width 220 height 18
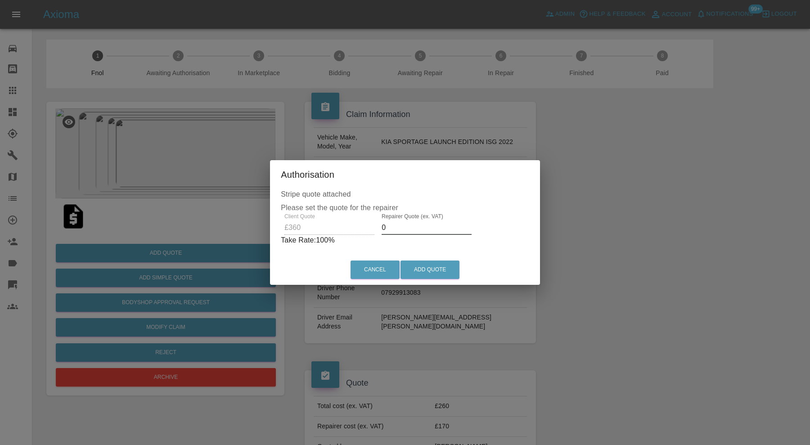
click at [428, 225] on input "0" at bounding box center [426, 227] width 90 height 14
type input "250"
click at [409, 265] on button "Add Quote" at bounding box center [429, 269] width 59 height 18
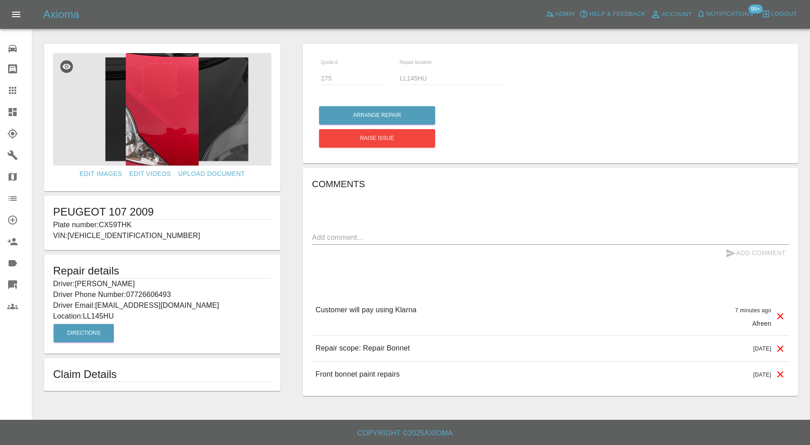
click at [173, 117] on img at bounding box center [162, 109] width 218 height 112
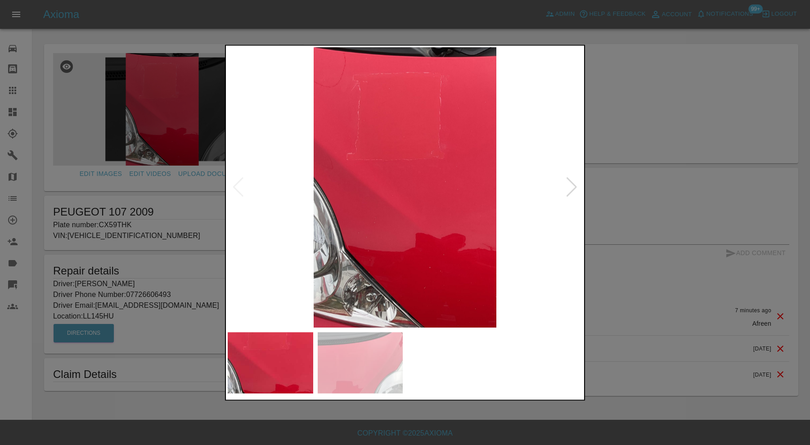
click at [621, 141] on div at bounding box center [405, 222] width 810 height 445
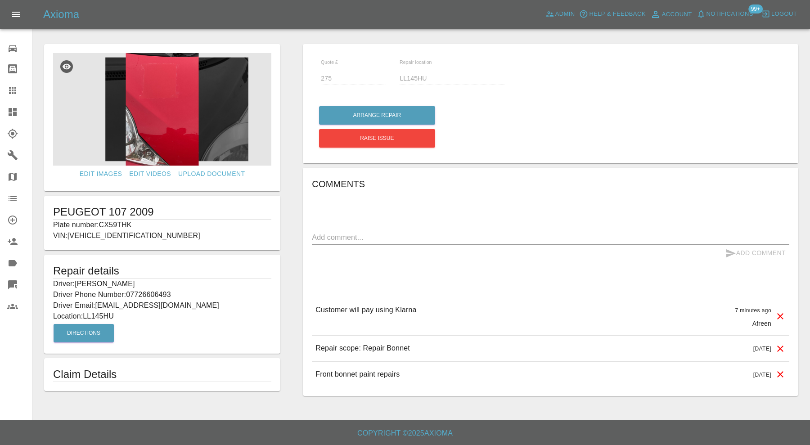
click at [187, 121] on img at bounding box center [162, 109] width 218 height 112
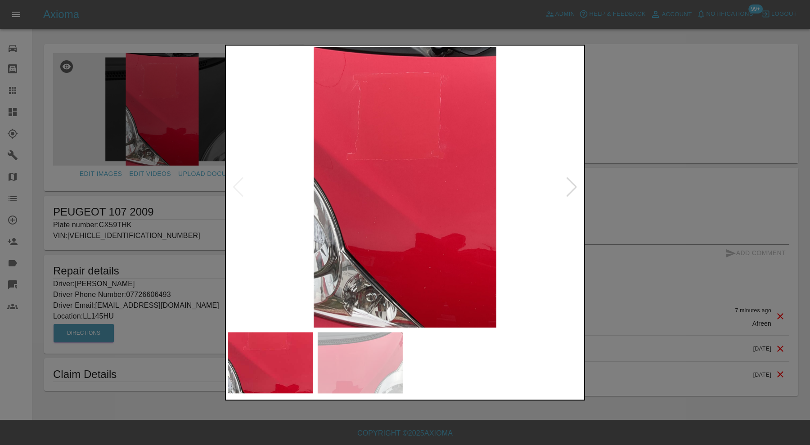
click at [574, 184] on div at bounding box center [571, 188] width 12 height 20
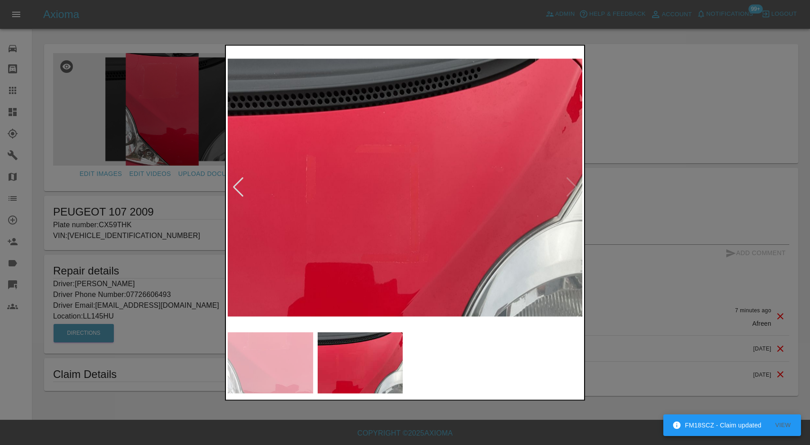
click at [634, 108] on div at bounding box center [405, 222] width 810 height 445
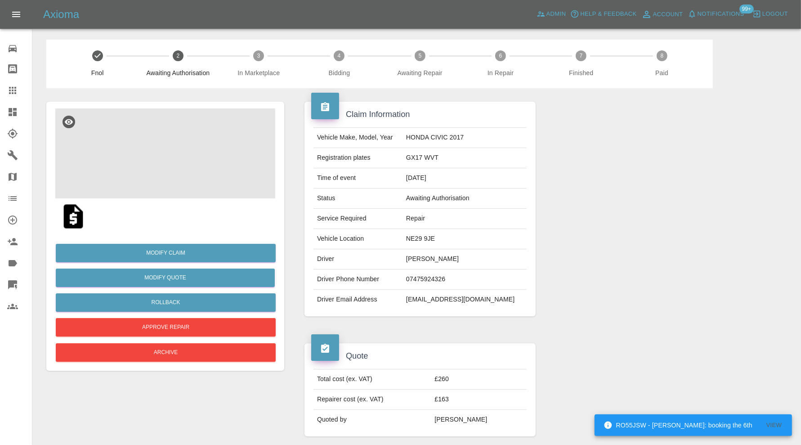
click at [161, 156] on img at bounding box center [165, 153] width 220 height 90
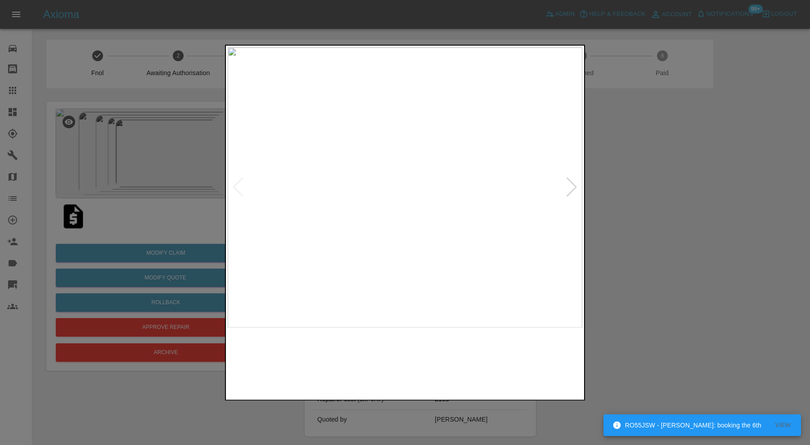
click at [381, 367] on img at bounding box center [360, 362] width 85 height 61
click at [460, 378] on img at bounding box center [449, 362] width 85 height 61
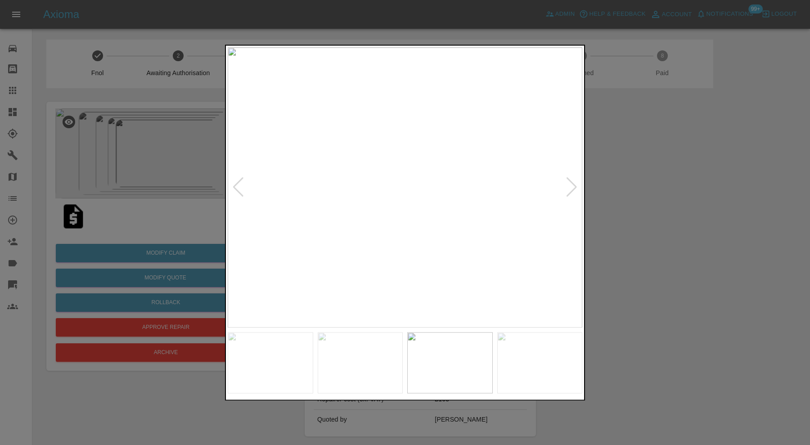
click at [522, 356] on img at bounding box center [539, 362] width 85 height 61
click at [574, 181] on div at bounding box center [571, 188] width 12 height 20
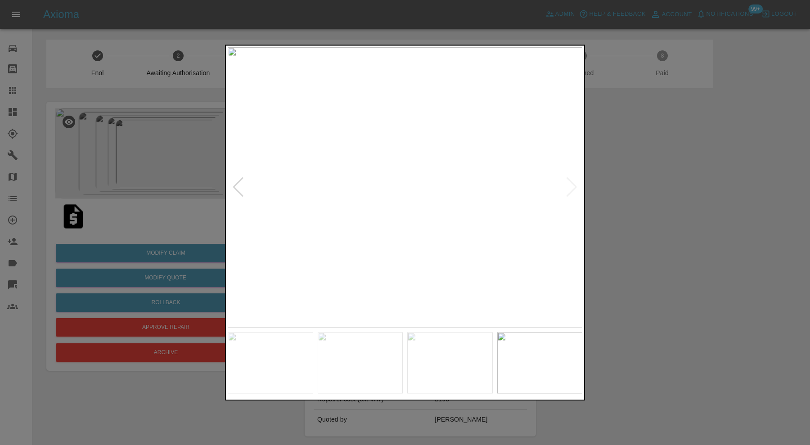
click at [574, 183] on img at bounding box center [405, 187] width 354 height 280
click at [638, 220] on div at bounding box center [405, 222] width 810 height 445
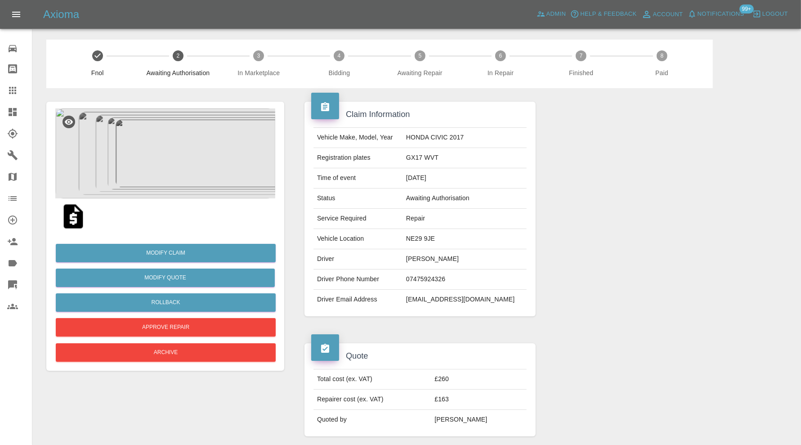
click at [164, 166] on img at bounding box center [165, 153] width 220 height 90
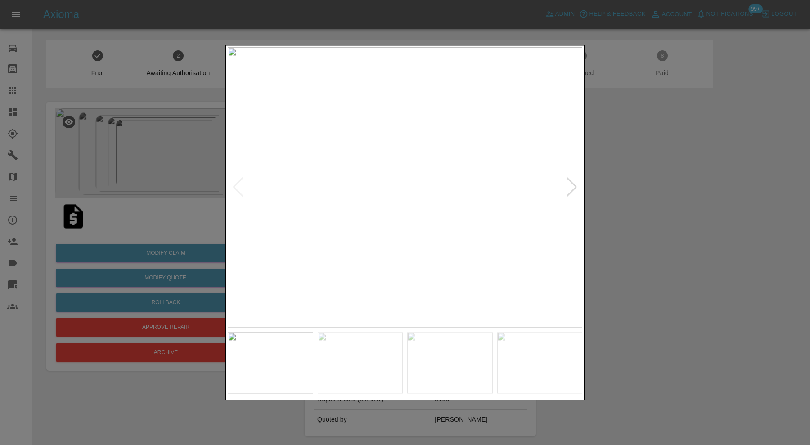
click at [640, 194] on div at bounding box center [405, 222] width 810 height 445
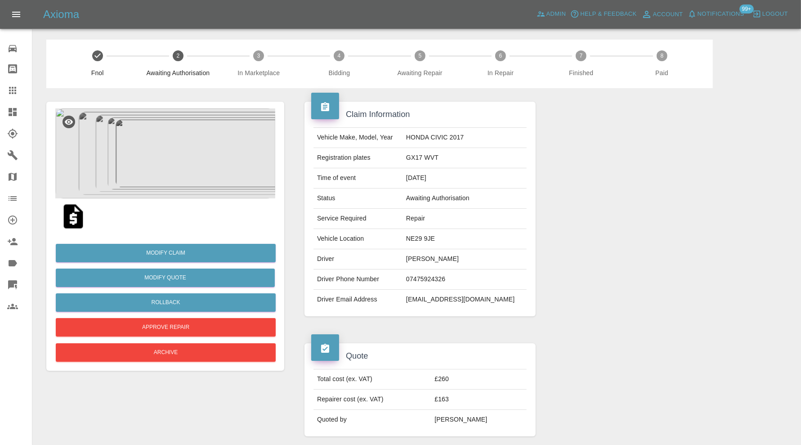
click at [71, 218] on img at bounding box center [73, 216] width 29 height 29
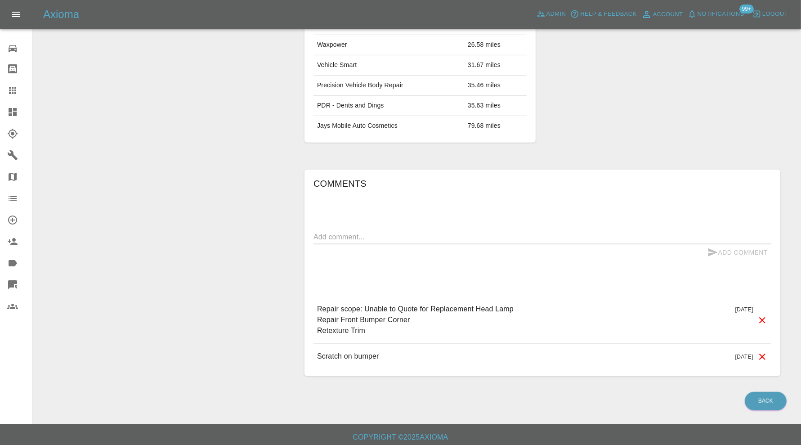
scroll to position [31, 0]
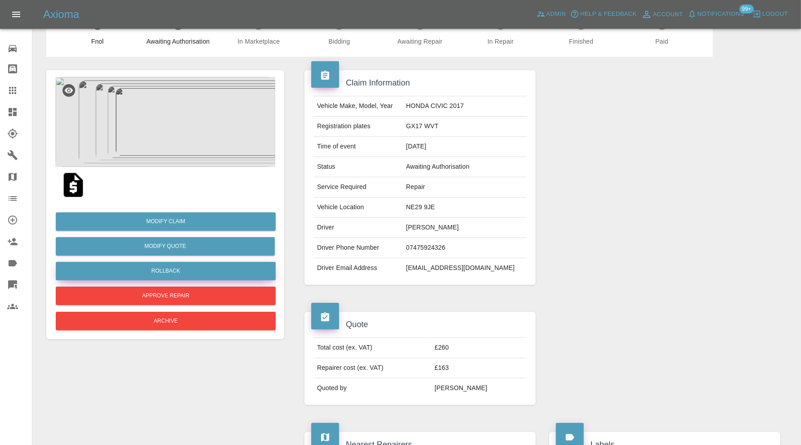
click at [181, 274] on button "Rollback" at bounding box center [166, 271] width 220 height 18
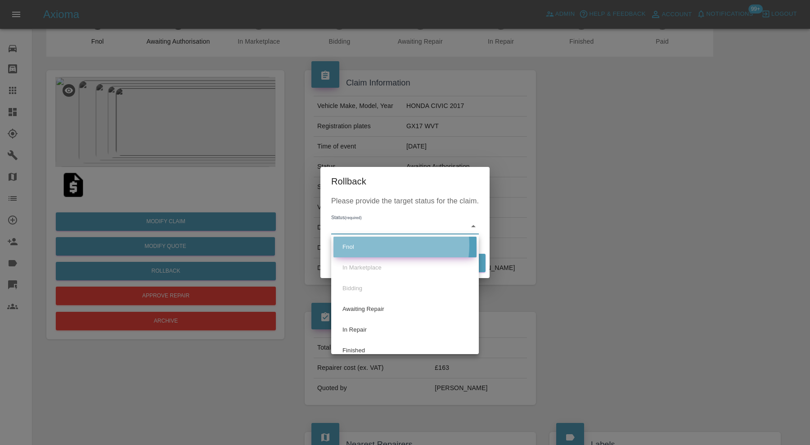
click at [375, 245] on li "Fnol" at bounding box center [404, 247] width 143 height 21
type input "fnol"
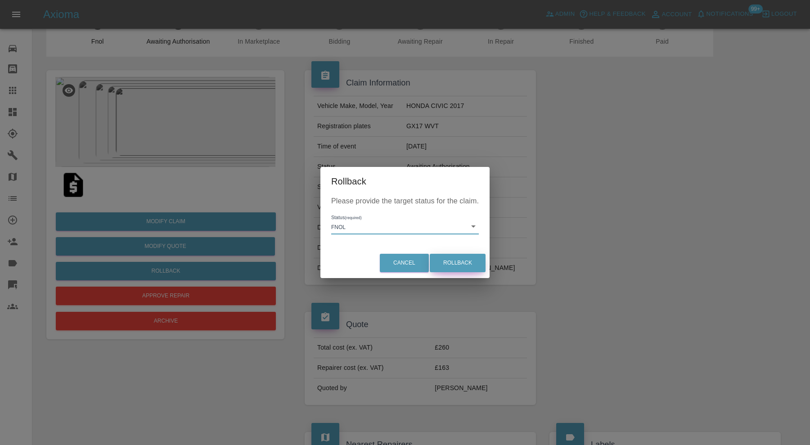
click at [459, 258] on button "Rollback" at bounding box center [458, 263] width 56 height 18
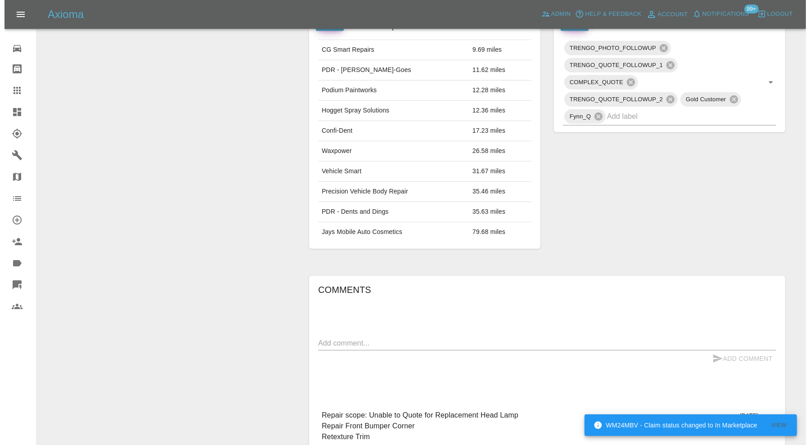
scroll to position [524, 0]
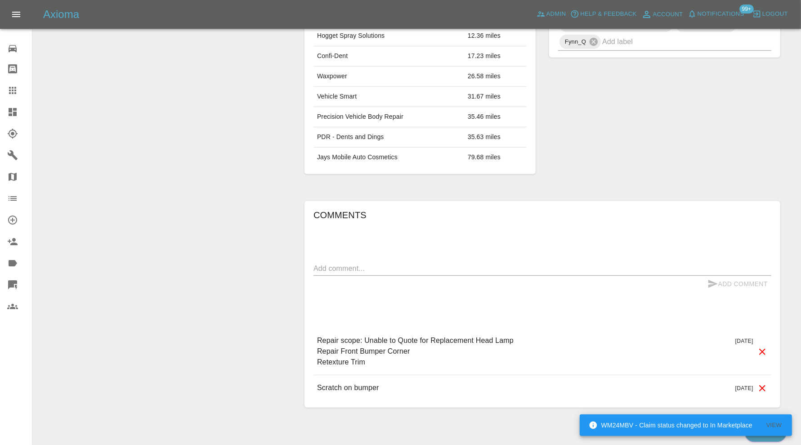
click at [762, 346] on icon at bounding box center [762, 351] width 11 height 11
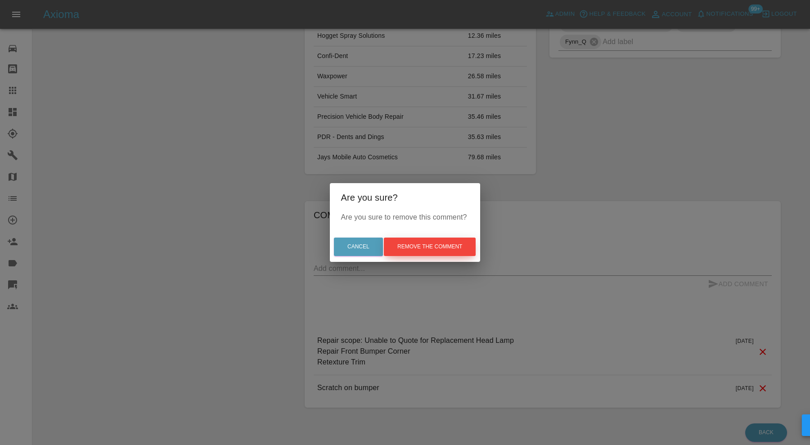
click at [431, 243] on button "Remove the comment" at bounding box center [430, 246] width 92 height 18
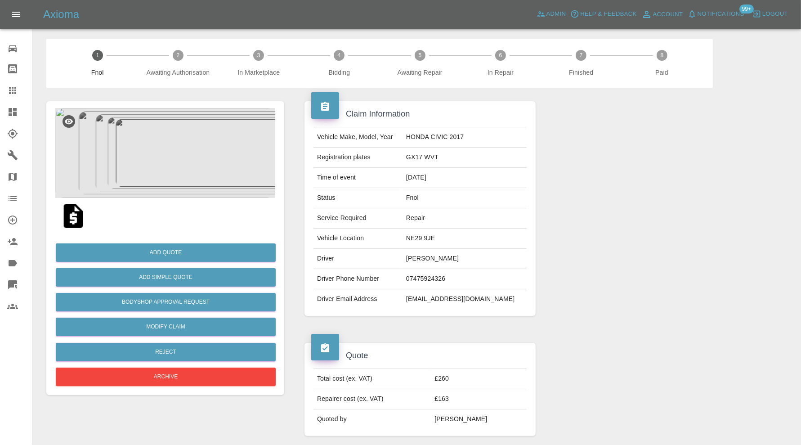
scroll to position [0, 0]
click at [195, 251] on button "Add Quote" at bounding box center [166, 253] width 220 height 18
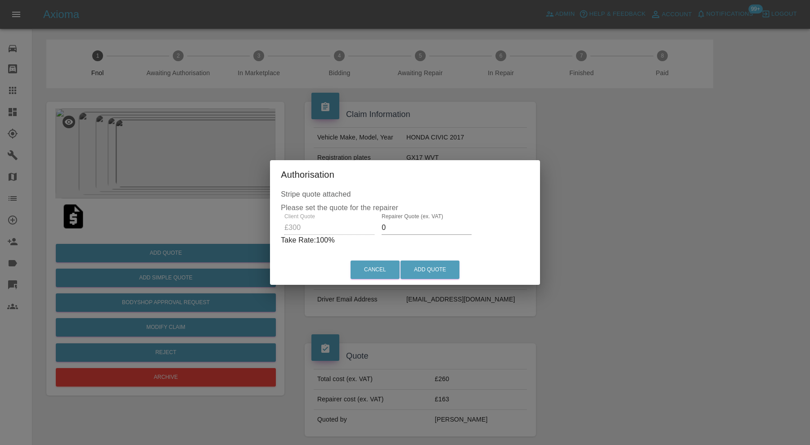
click at [410, 220] on input "0" at bounding box center [426, 227] width 90 height 14
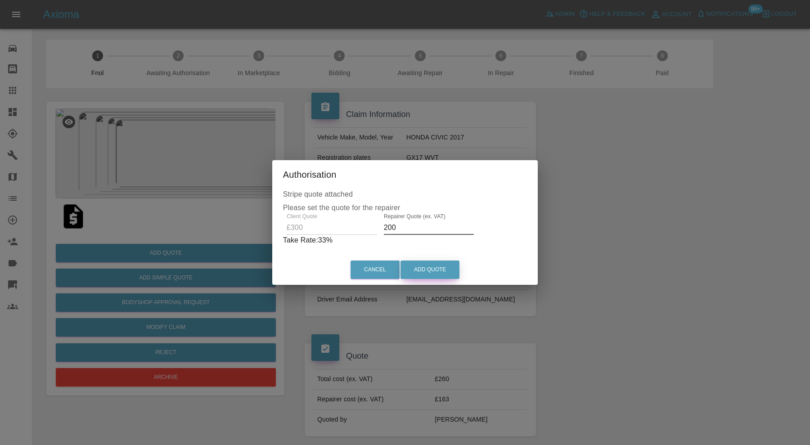
type input "200"
click at [421, 270] on button "Add Quote" at bounding box center [429, 269] width 59 height 18
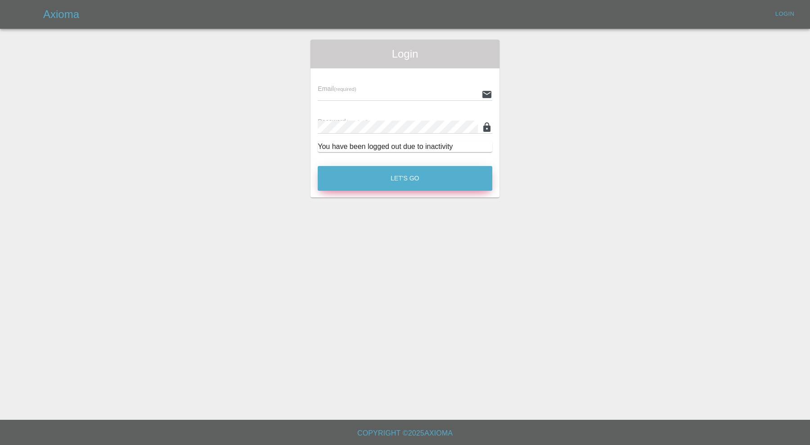
type input "carl.ainsworth@axioma.co.uk"
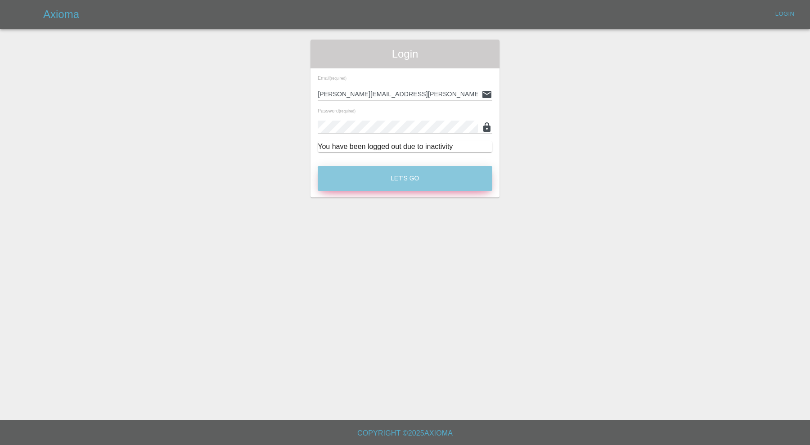
click at [447, 184] on button "Let's Go" at bounding box center [405, 178] width 175 height 25
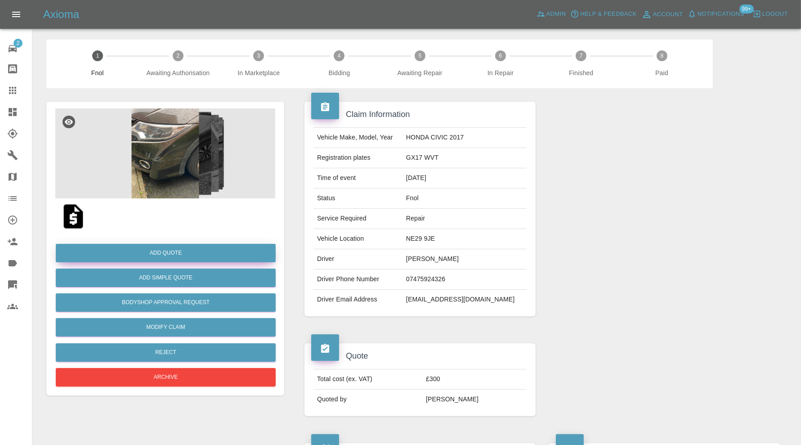
click at [197, 246] on button "Add Quote" at bounding box center [166, 253] width 220 height 18
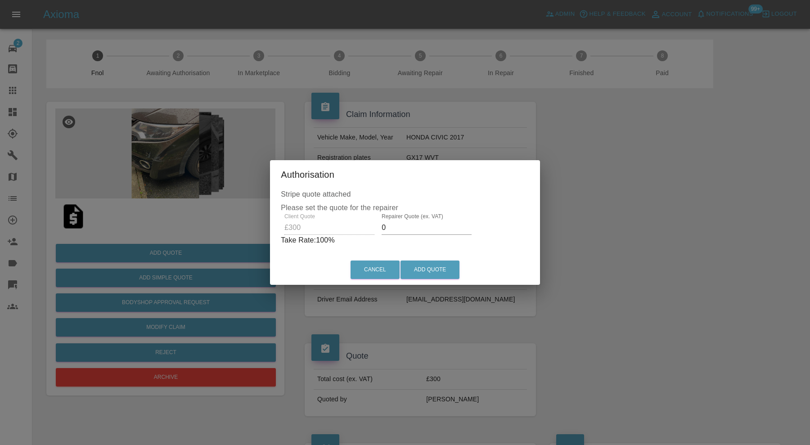
click at [446, 224] on input "0" at bounding box center [426, 227] width 90 height 14
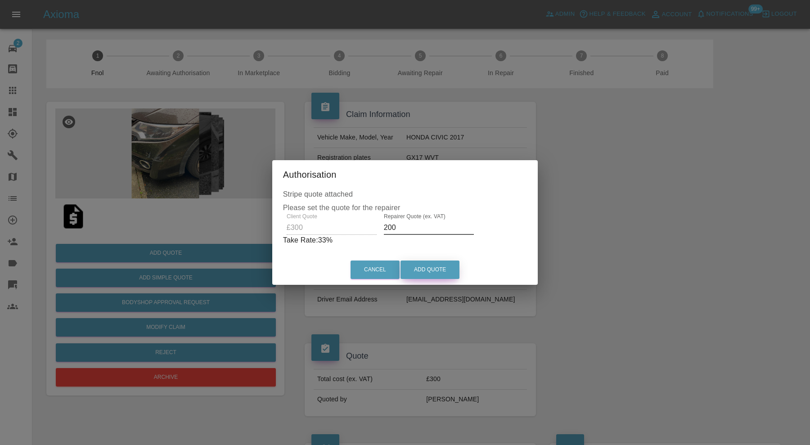
type input "200"
click at [427, 273] on button "Add Quote" at bounding box center [429, 269] width 59 height 18
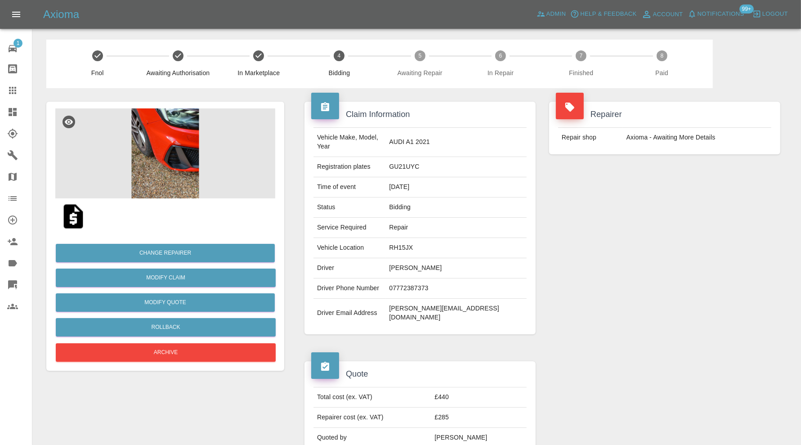
click at [201, 156] on img at bounding box center [165, 153] width 220 height 90
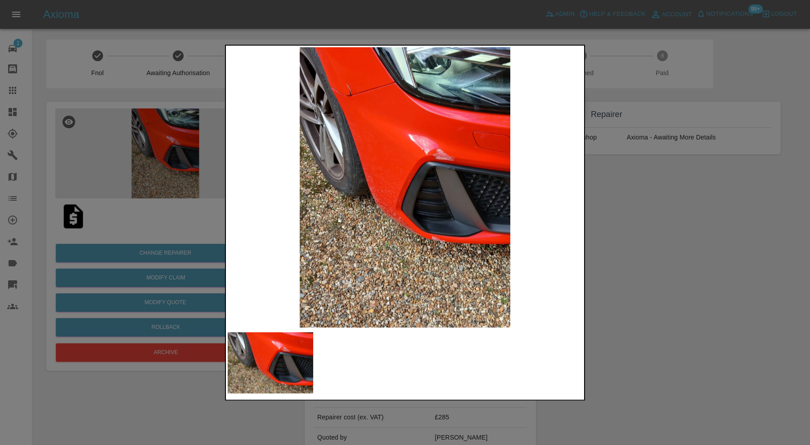
click at [662, 208] on div at bounding box center [405, 222] width 810 height 445
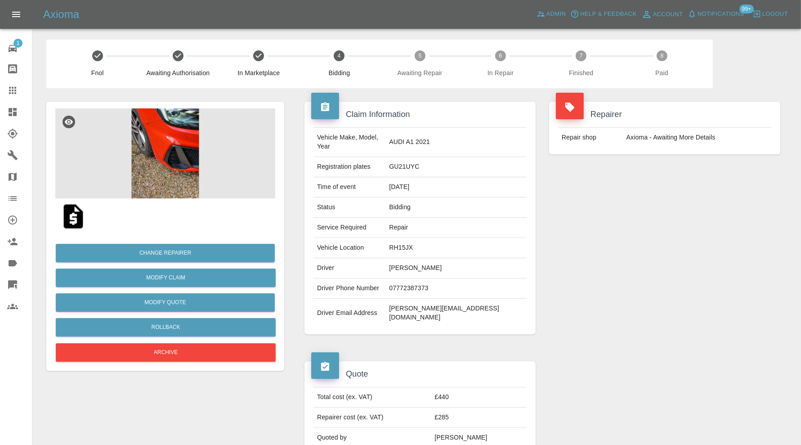
click at [160, 144] on img at bounding box center [165, 153] width 220 height 90
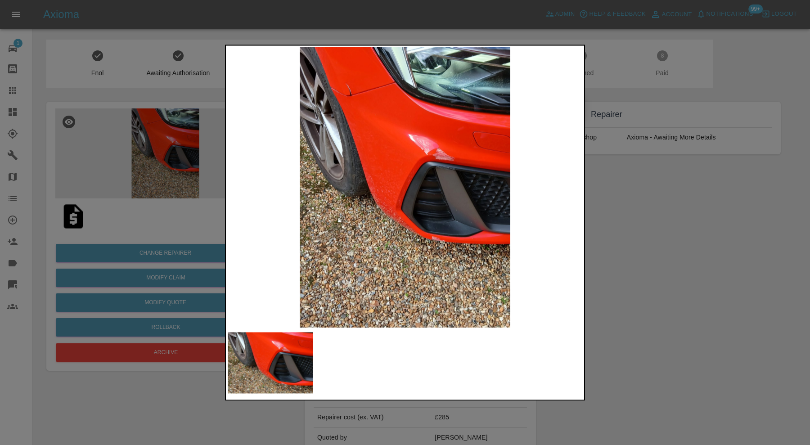
click at [347, 91] on img at bounding box center [405, 187] width 354 height 280
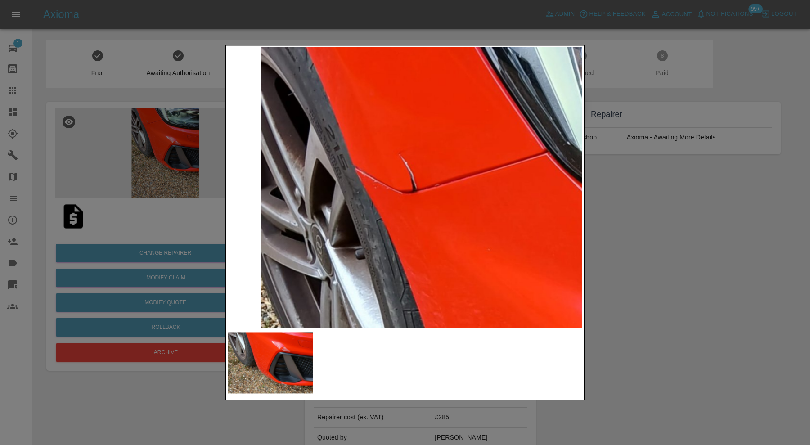
click at [675, 220] on div at bounding box center [405, 222] width 810 height 445
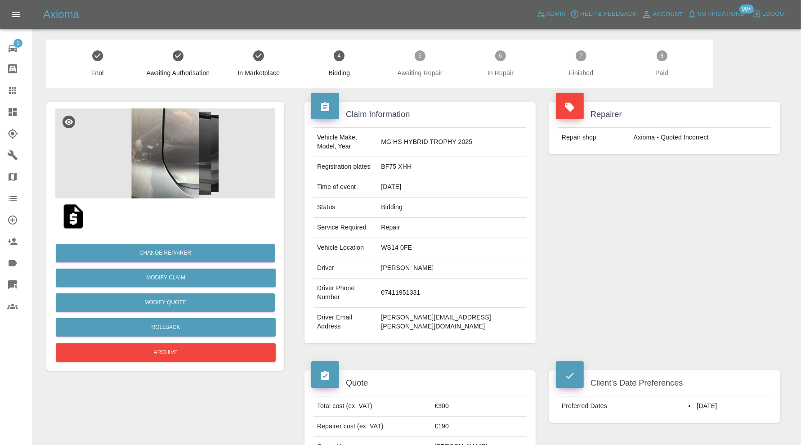
click at [173, 161] on img at bounding box center [165, 153] width 220 height 90
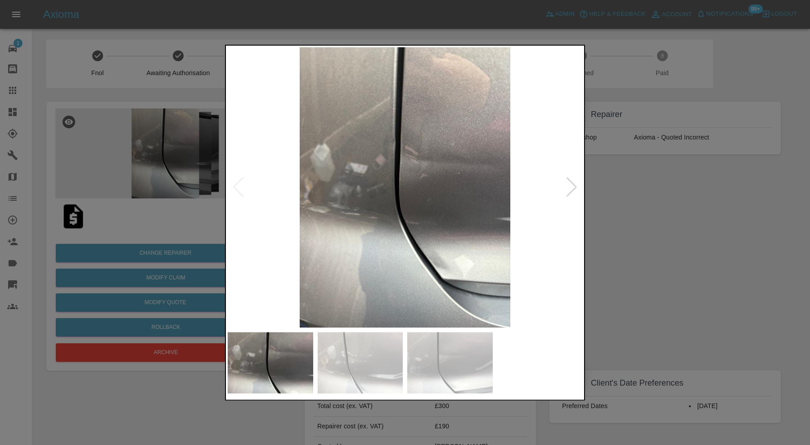
click at [649, 235] on div at bounding box center [405, 222] width 810 height 445
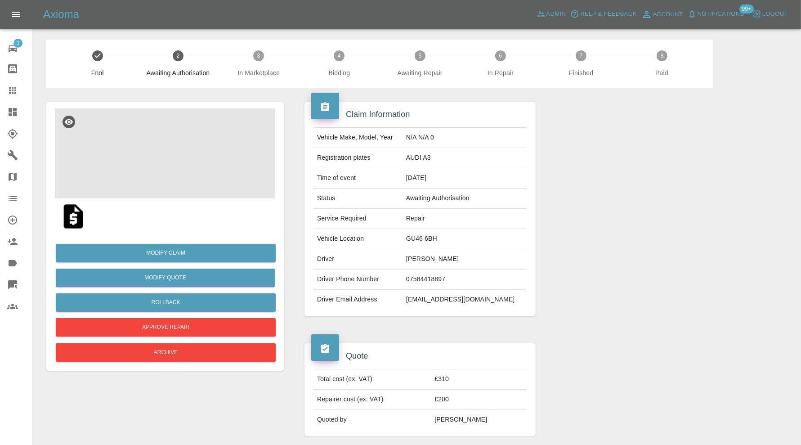
click at [204, 141] on img at bounding box center [165, 153] width 220 height 90
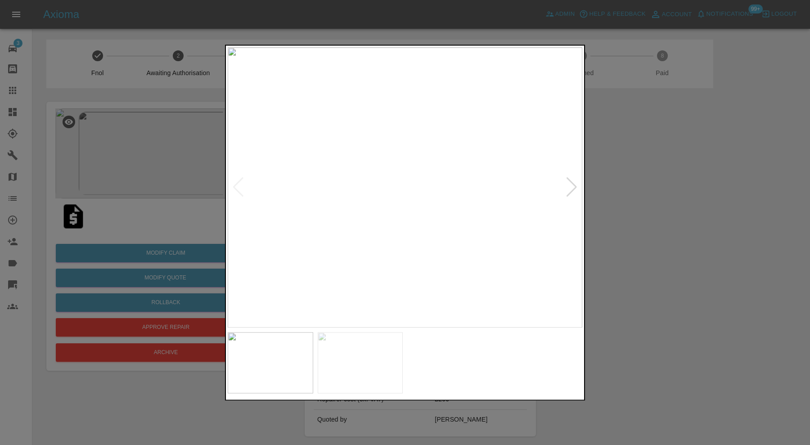
click at [574, 188] on div at bounding box center [571, 188] width 12 height 20
click at [574, 188] on img at bounding box center [405, 187] width 354 height 280
click at [630, 206] on div at bounding box center [405, 222] width 810 height 445
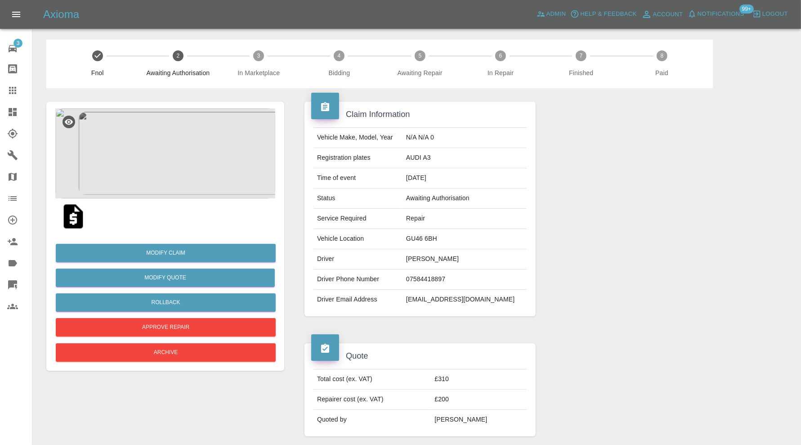
click at [148, 157] on img at bounding box center [165, 153] width 220 height 90
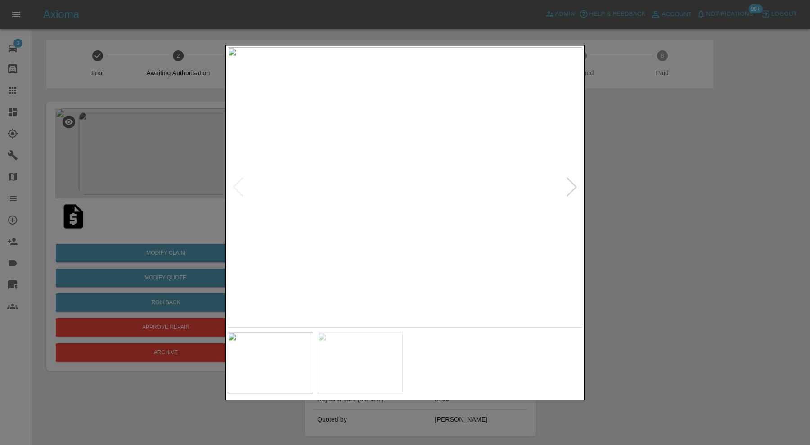
click at [570, 188] on div at bounding box center [571, 188] width 12 height 20
click at [661, 207] on div at bounding box center [405, 222] width 810 height 445
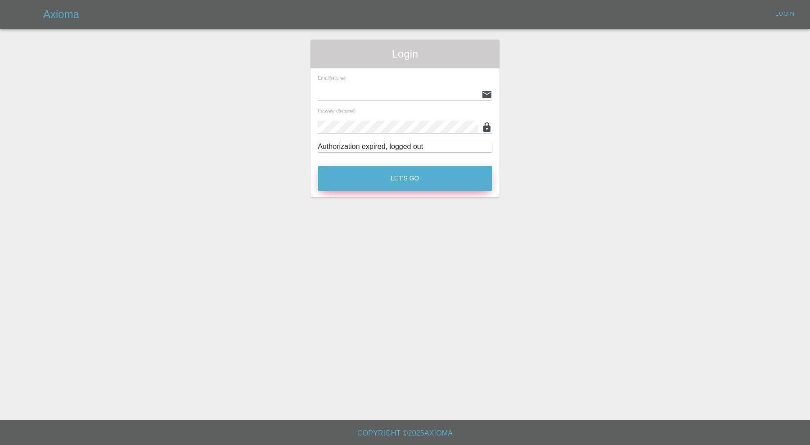
type input "carl.ainsworth@axioma.co.uk"
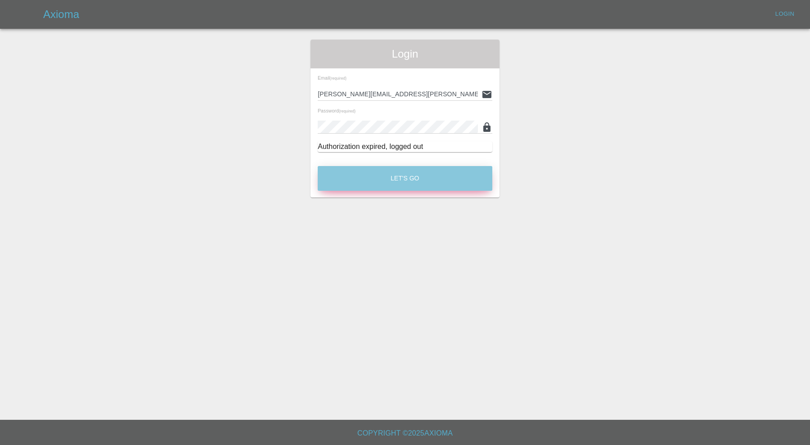
click at [388, 174] on button "Let's Go" at bounding box center [405, 178] width 175 height 25
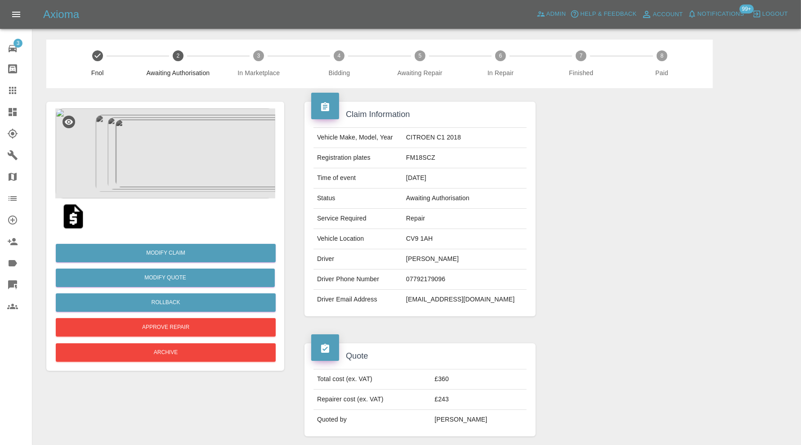
click at [179, 153] on img at bounding box center [165, 153] width 220 height 90
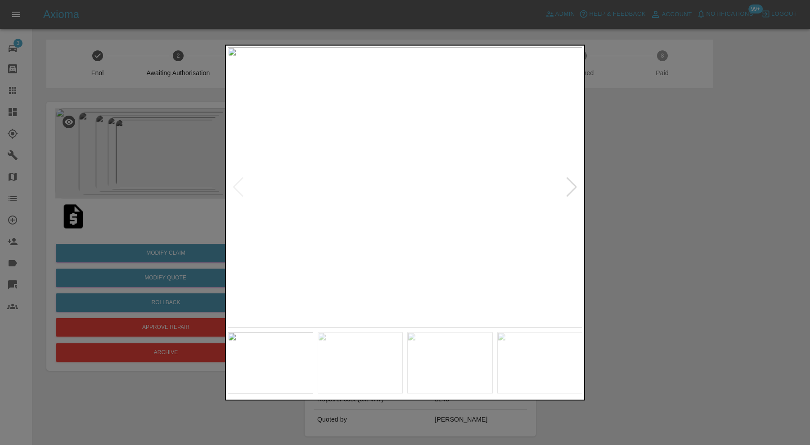
click at [567, 181] on div at bounding box center [571, 188] width 12 height 20
click at [568, 181] on div at bounding box center [571, 188] width 12 height 20
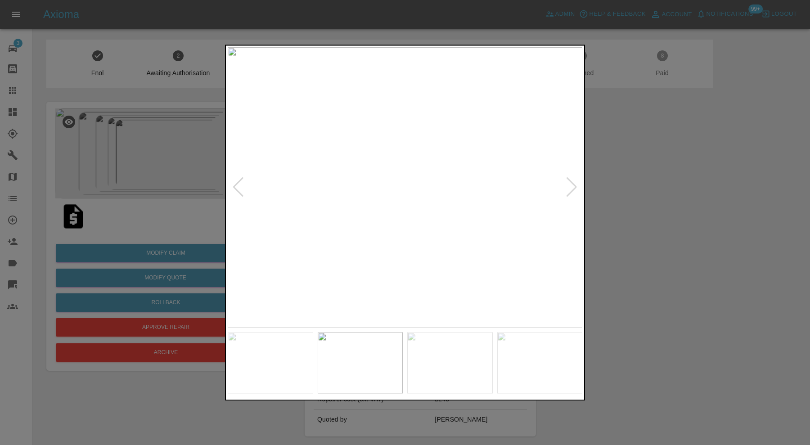
click at [568, 181] on div at bounding box center [571, 188] width 12 height 20
click at [568, 181] on img at bounding box center [405, 187] width 354 height 280
click at [655, 181] on div at bounding box center [405, 222] width 810 height 445
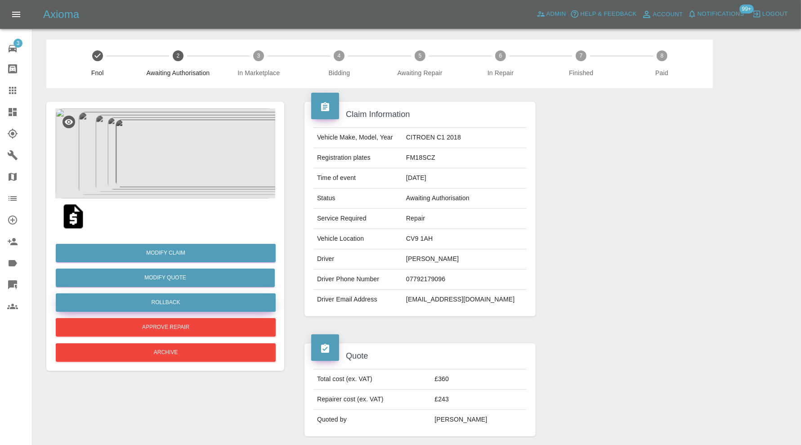
click at [197, 304] on button "Rollback" at bounding box center [166, 302] width 220 height 18
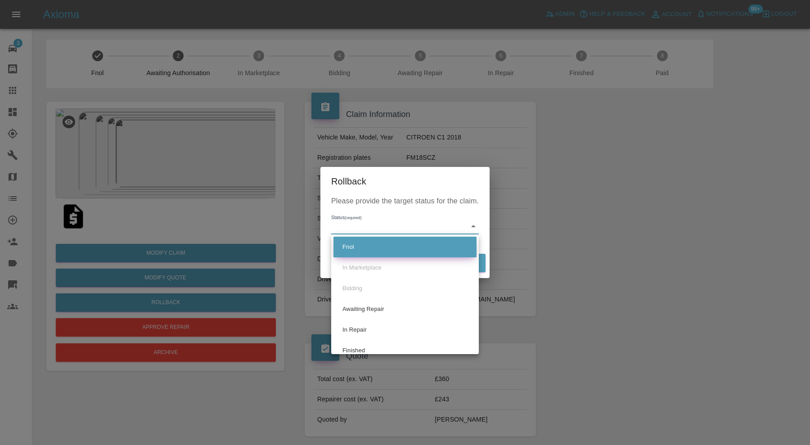
click at [411, 246] on li "Fnol" at bounding box center [404, 247] width 143 height 21
type input "fnol"
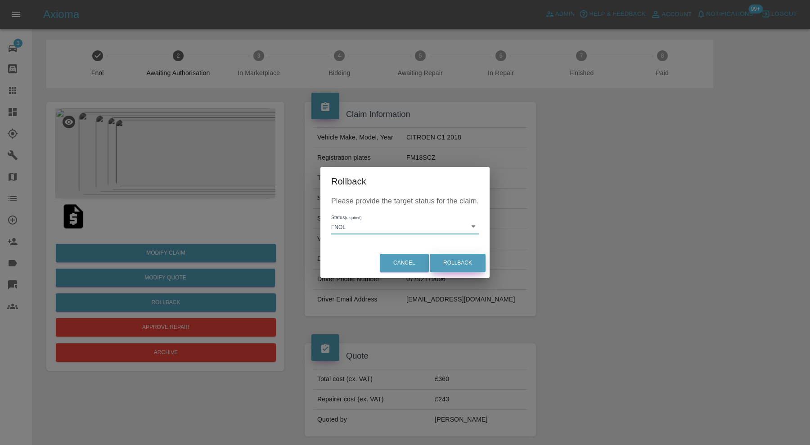
click at [459, 260] on button "Rollback" at bounding box center [458, 263] width 56 height 18
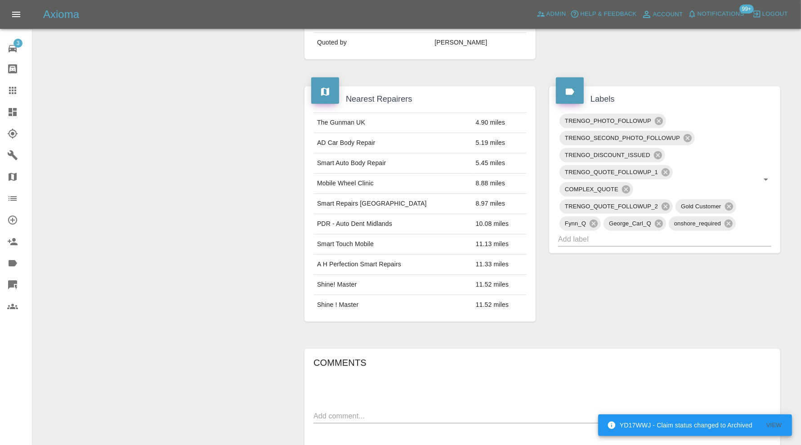
scroll to position [320, 0]
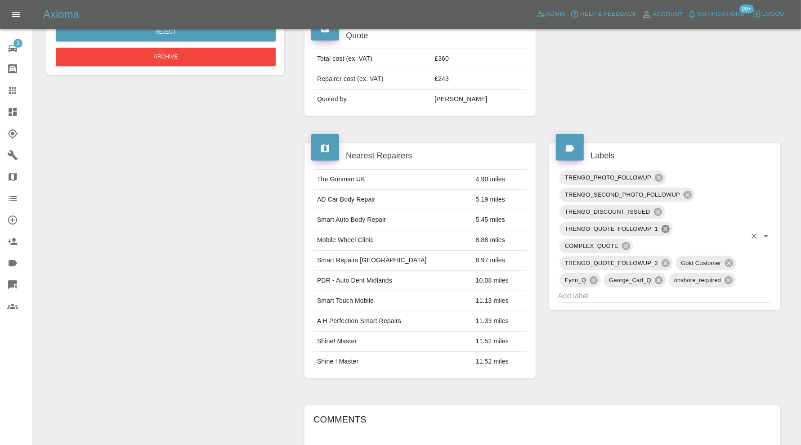
click at [666, 226] on icon at bounding box center [666, 229] width 10 height 10
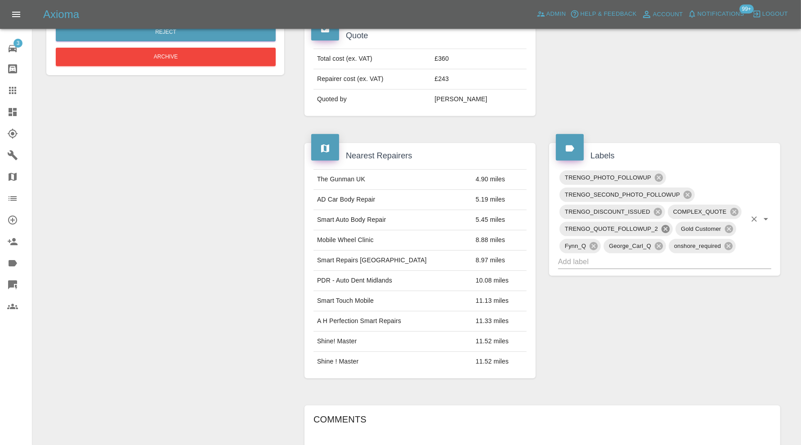
click at [663, 224] on icon at bounding box center [666, 229] width 10 height 10
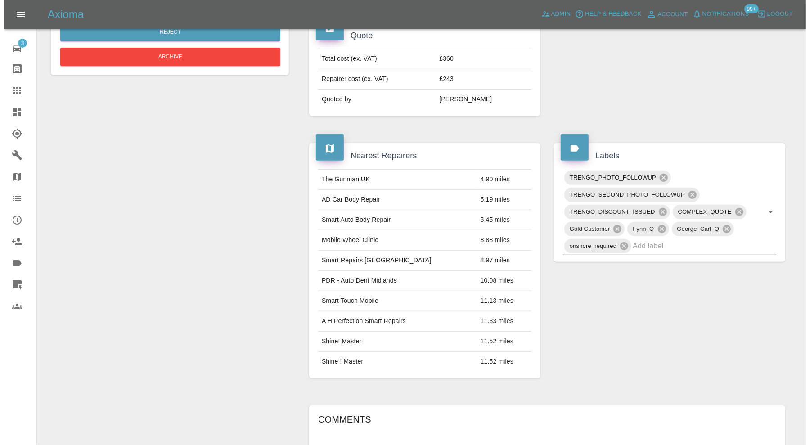
scroll to position [545, 0]
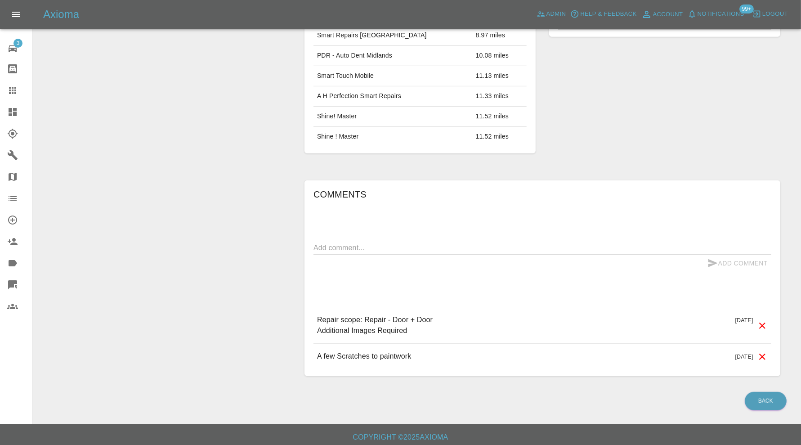
click at [762, 320] on icon at bounding box center [762, 325] width 11 height 11
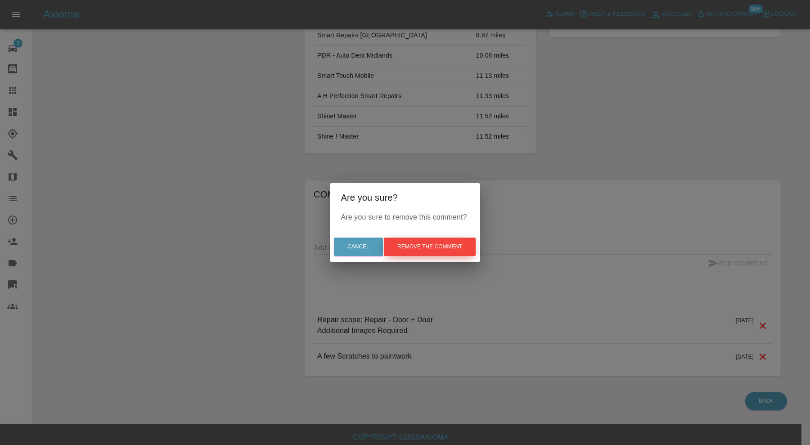
click at [430, 239] on button "Remove the comment" at bounding box center [430, 246] width 92 height 18
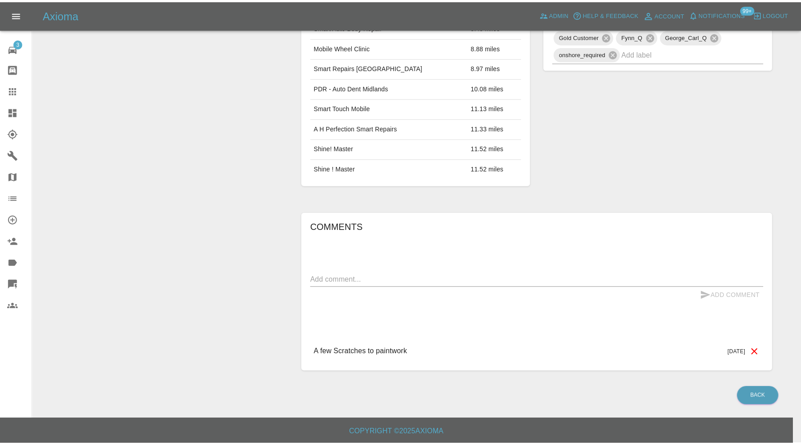
scroll to position [509, 0]
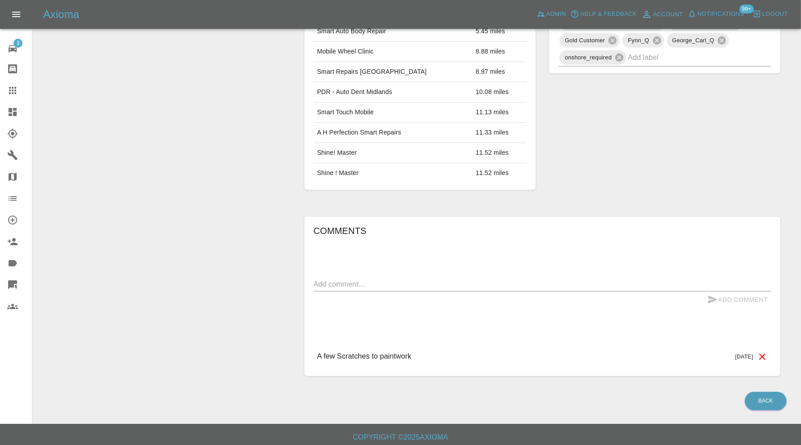
click at [408, 280] on textarea at bounding box center [543, 284] width 458 height 10
type textarea "images added"
click at [744, 291] on button "Add Comment" at bounding box center [737, 299] width 67 height 17
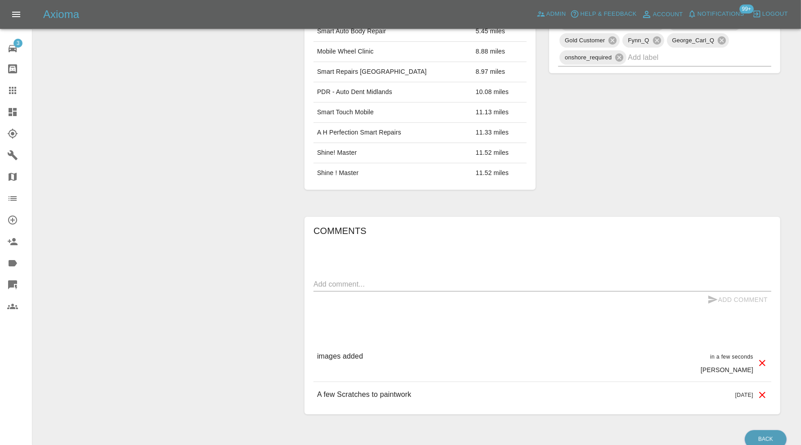
scroll to position [0, 0]
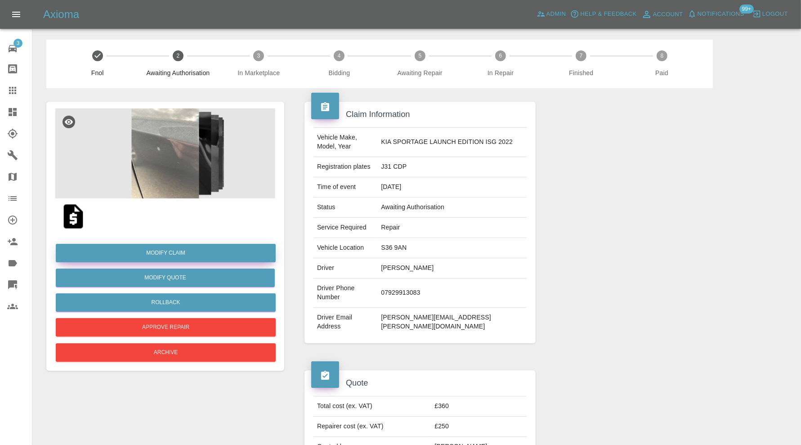
click at [196, 252] on link "Modify Claim" at bounding box center [166, 253] width 220 height 18
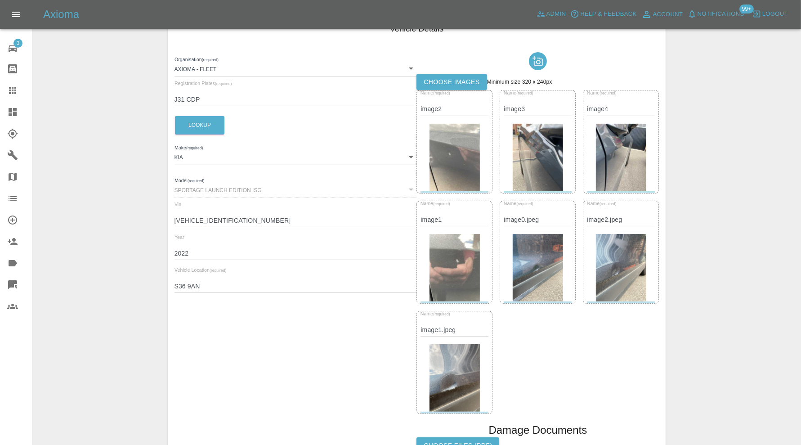
scroll to position [150, 0]
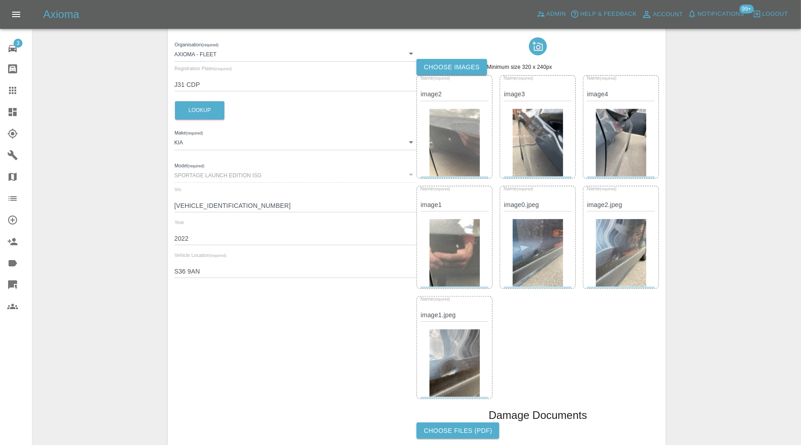
click at [542, 248] on img at bounding box center [538, 252] width 51 height 67
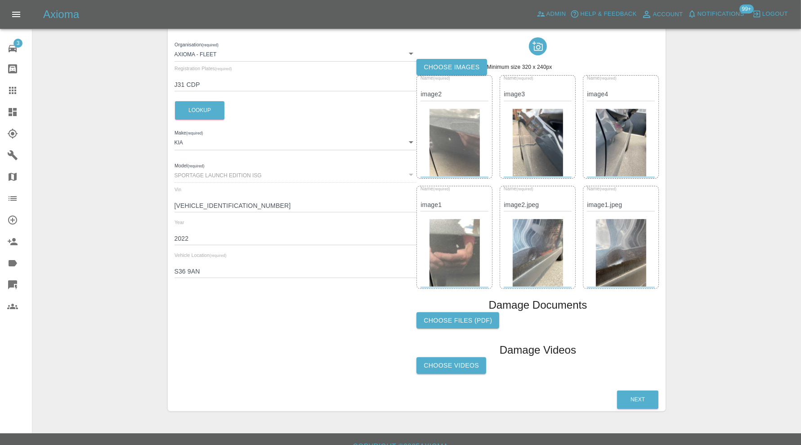
click at [558, 256] on img at bounding box center [538, 252] width 51 height 67
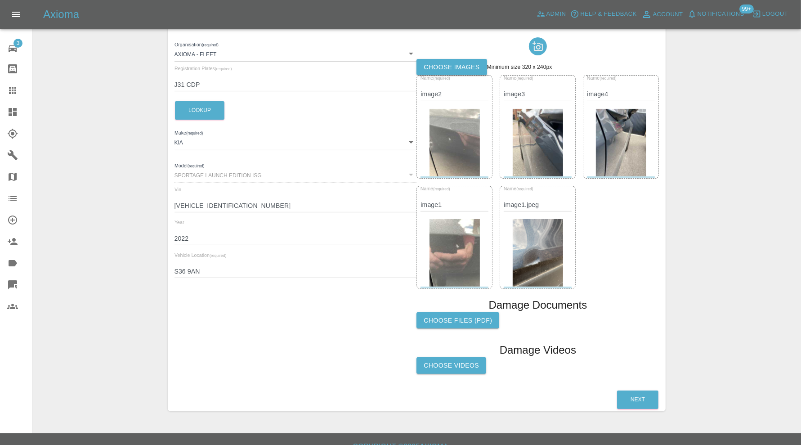
click at [558, 256] on img at bounding box center [538, 252] width 51 height 67
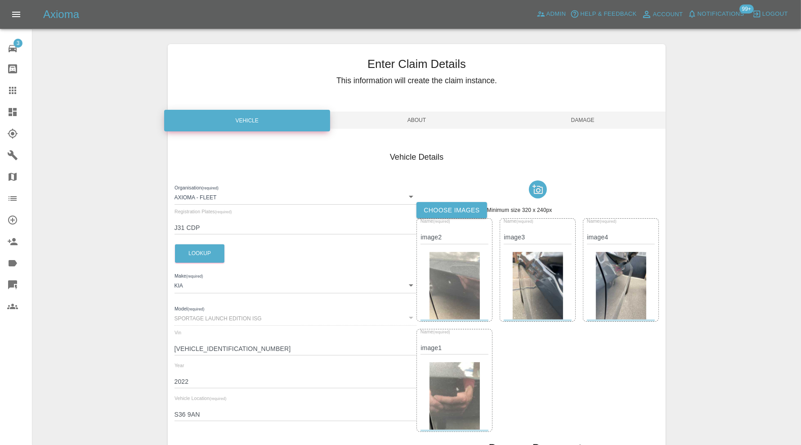
scroll to position [0, 0]
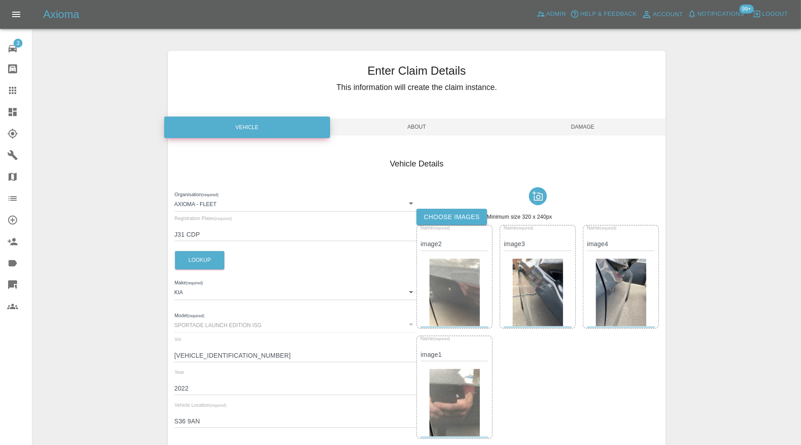
click at [580, 121] on span "Damage" at bounding box center [583, 126] width 166 height 17
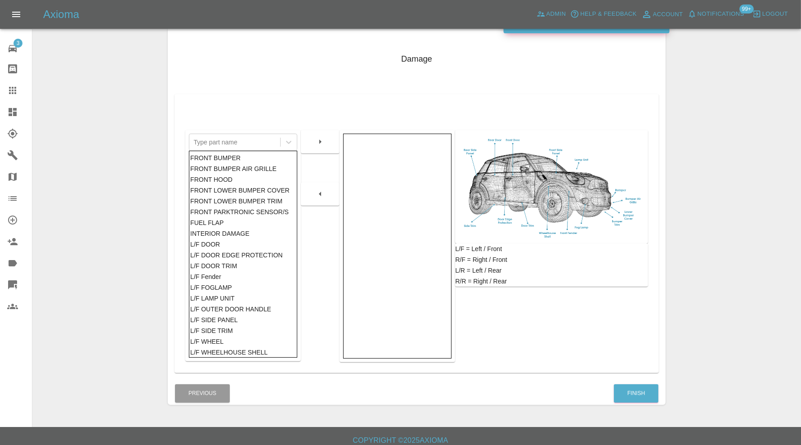
scroll to position [112, 0]
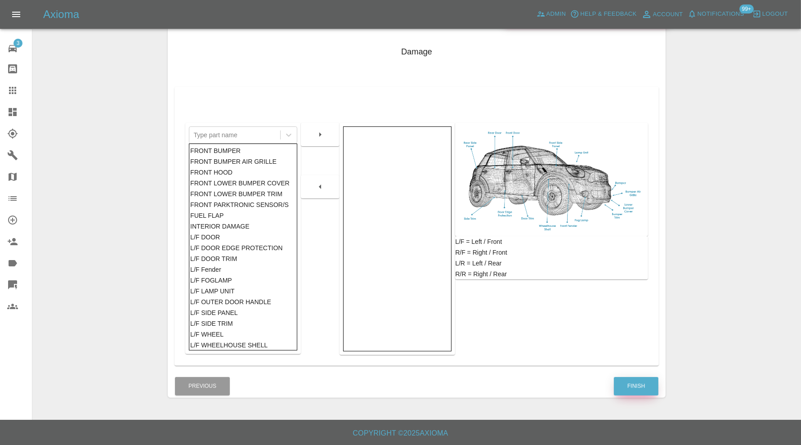
click at [639, 384] on button "Finish" at bounding box center [636, 386] width 45 height 18
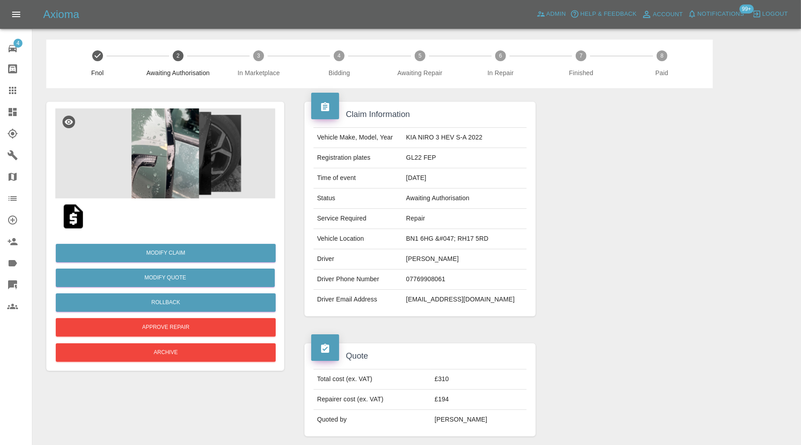
click at [158, 153] on img at bounding box center [165, 153] width 220 height 90
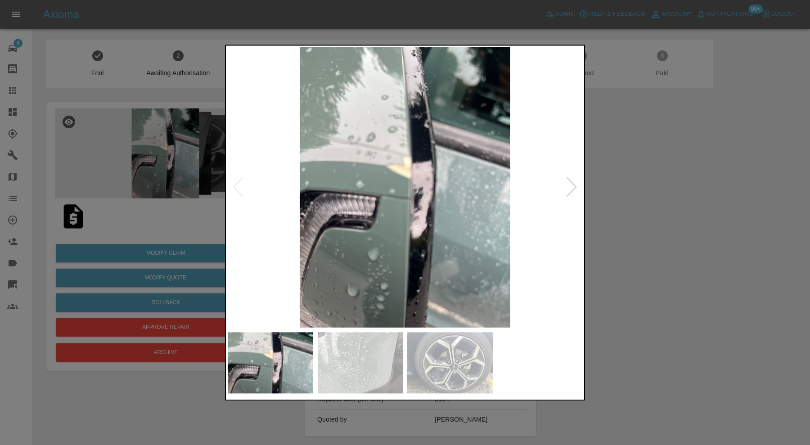
click at [569, 184] on div at bounding box center [571, 188] width 12 height 20
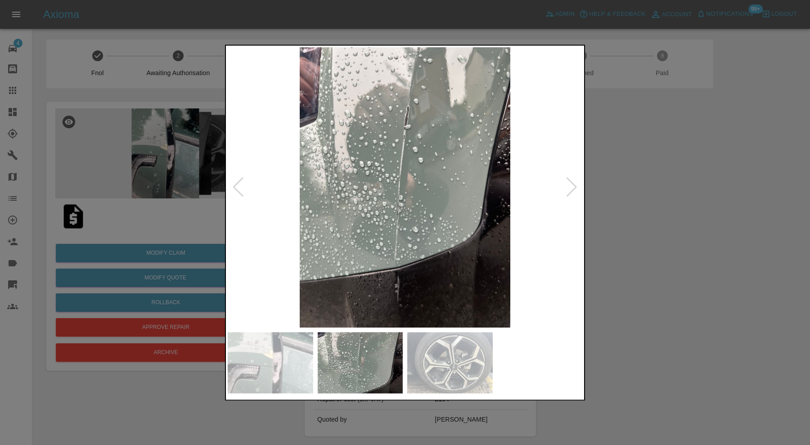
click at [569, 184] on div at bounding box center [571, 188] width 12 height 20
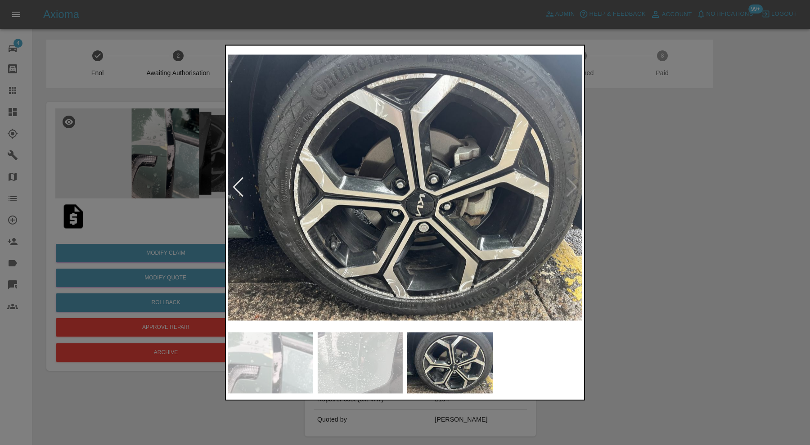
click at [569, 184] on img at bounding box center [405, 187] width 354 height 280
click at [236, 182] on div at bounding box center [238, 188] width 12 height 20
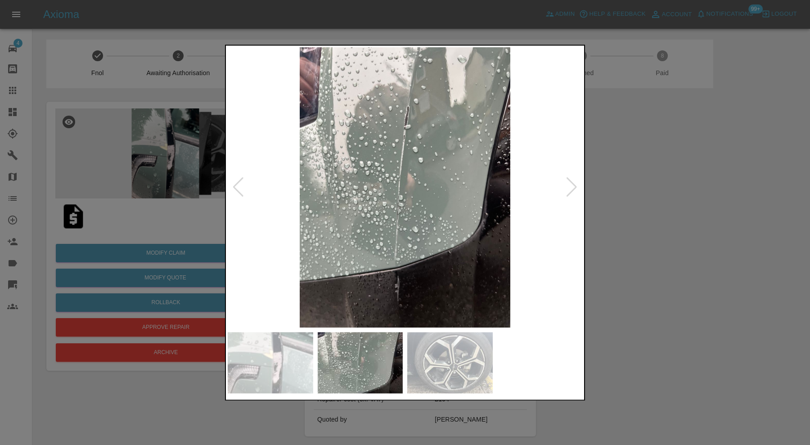
click at [236, 182] on div at bounding box center [238, 188] width 12 height 20
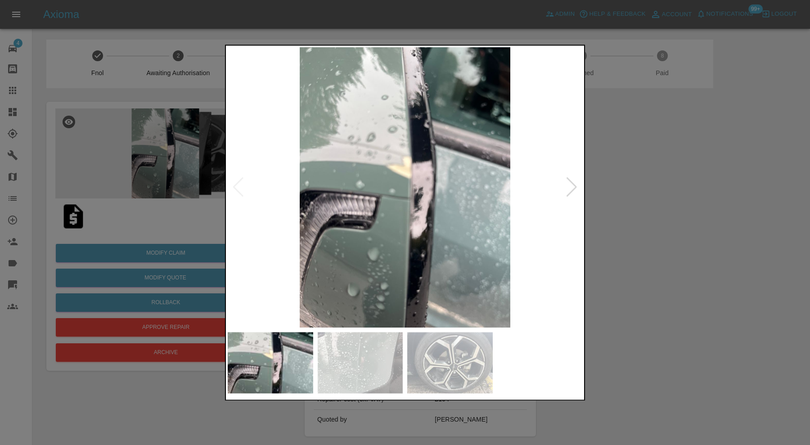
click at [571, 187] on div at bounding box center [571, 188] width 12 height 20
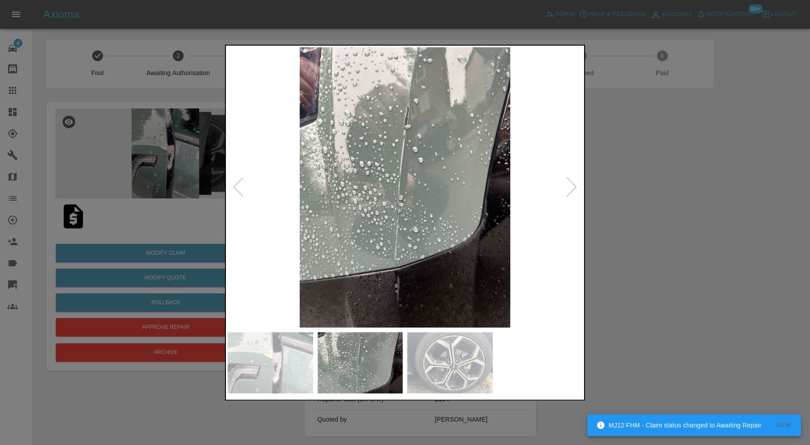
click at [614, 184] on div at bounding box center [405, 222] width 810 height 445
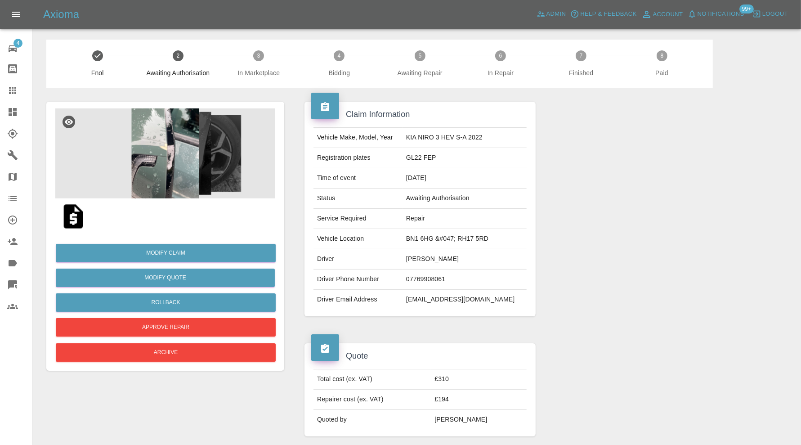
click at [178, 166] on img at bounding box center [165, 153] width 220 height 90
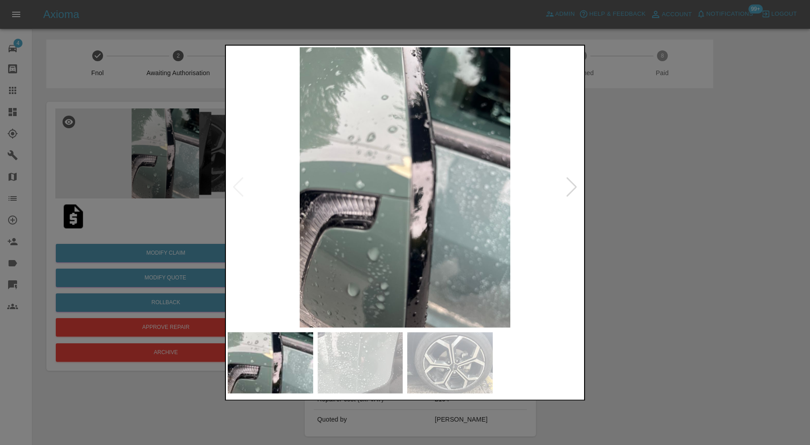
click at [376, 359] on img at bounding box center [360, 362] width 85 height 61
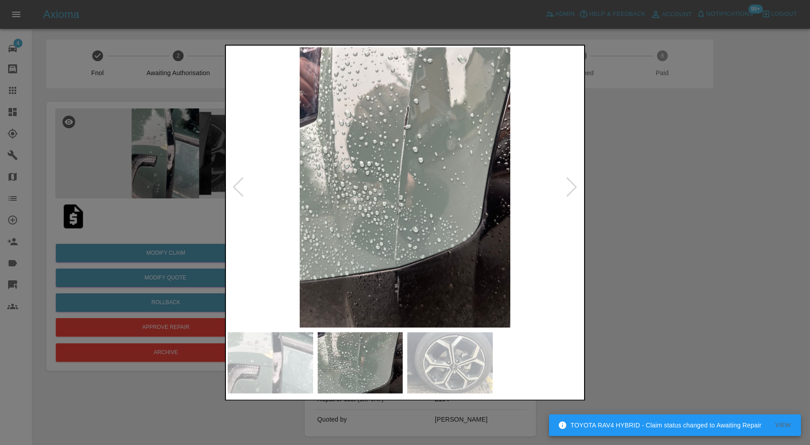
click at [700, 250] on div at bounding box center [405, 222] width 810 height 445
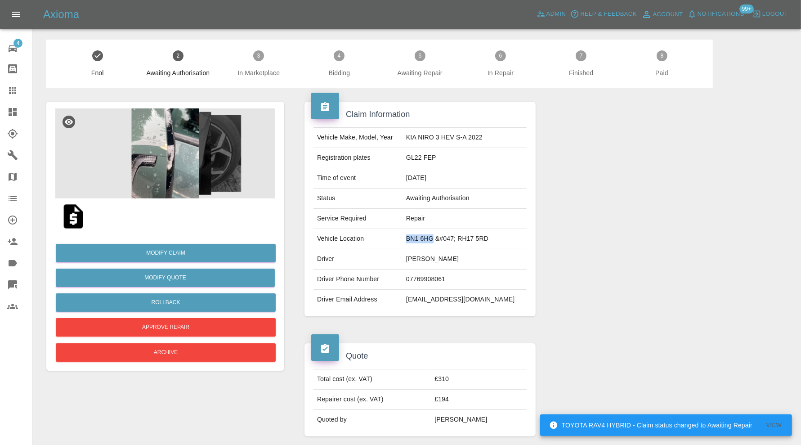
drag, startPoint x: 446, startPoint y: 236, endPoint x: 418, endPoint y: 237, distance: 27.5
click at [418, 237] on td "BN1 6HG &#047; RH17 5RD" at bounding box center [465, 239] width 124 height 20
copy td "BN1 6HG"
drag, startPoint x: 504, startPoint y: 238, endPoint x: 471, endPoint y: 240, distance: 32.9
click at [471, 240] on td "BN1 6HG &#047; RH17 5RD" at bounding box center [465, 239] width 124 height 20
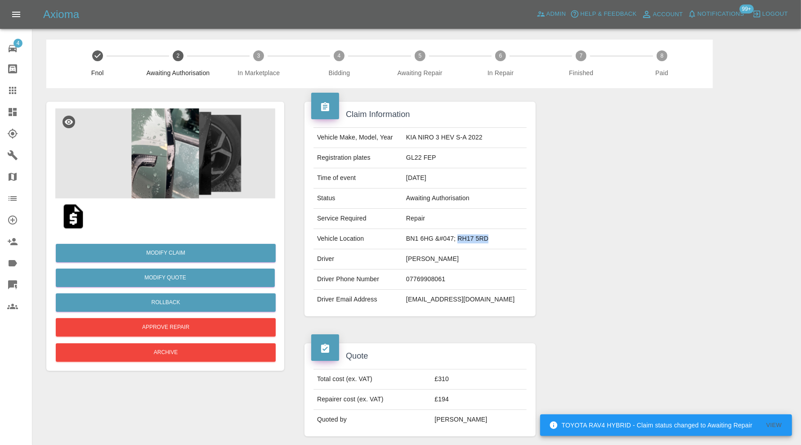
copy td "RH17 5RD"
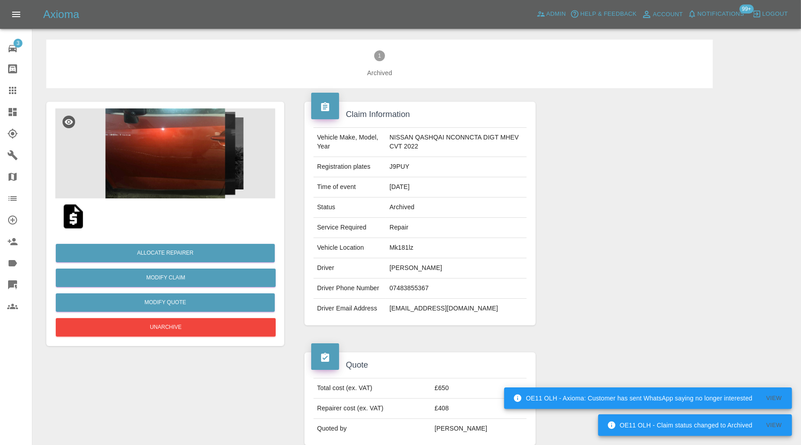
click at [202, 158] on img at bounding box center [165, 153] width 220 height 90
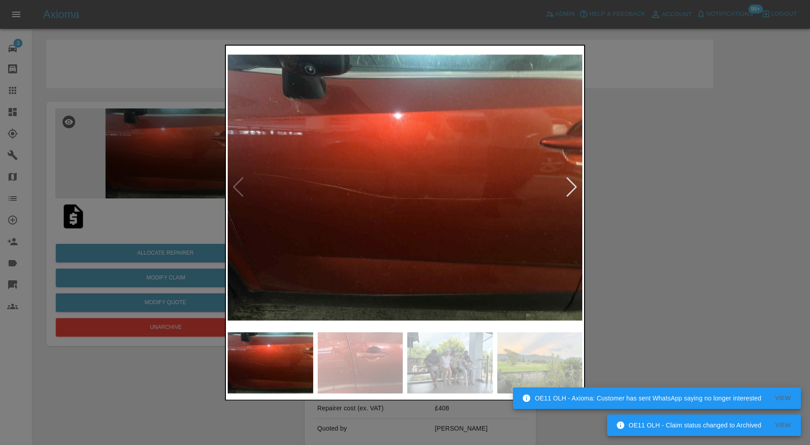
click at [569, 178] on div at bounding box center [571, 188] width 12 height 20
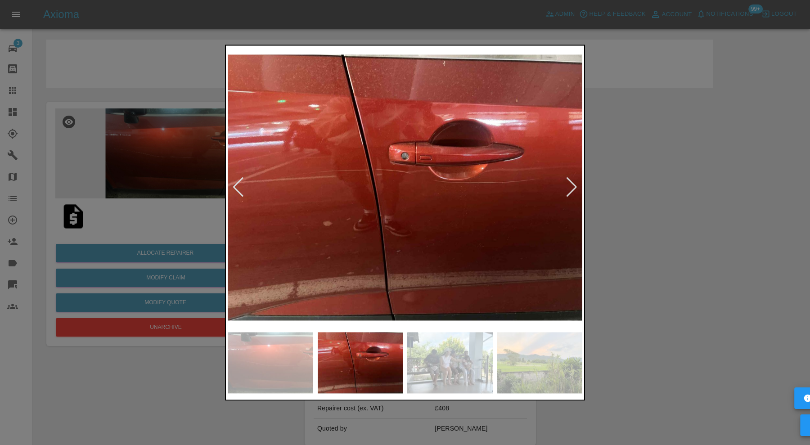
click at [569, 182] on div at bounding box center [571, 188] width 12 height 20
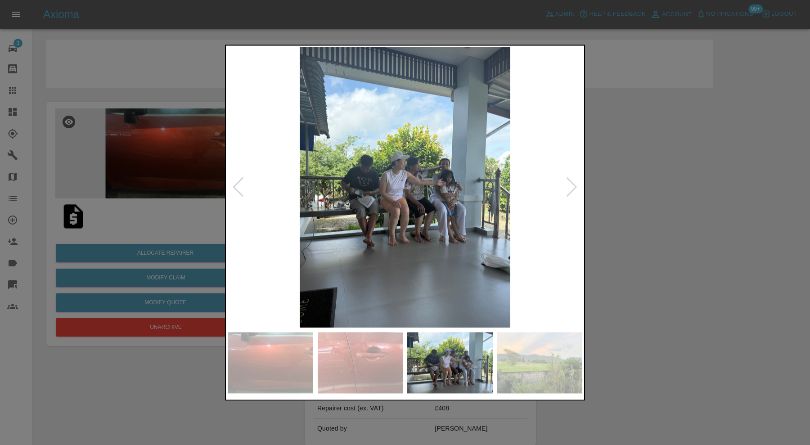
click at [569, 182] on div at bounding box center [571, 188] width 12 height 20
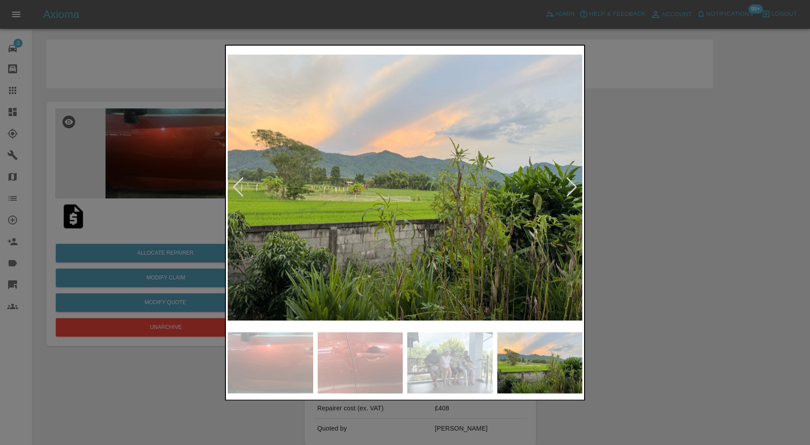
click at [569, 182] on div at bounding box center [571, 188] width 12 height 20
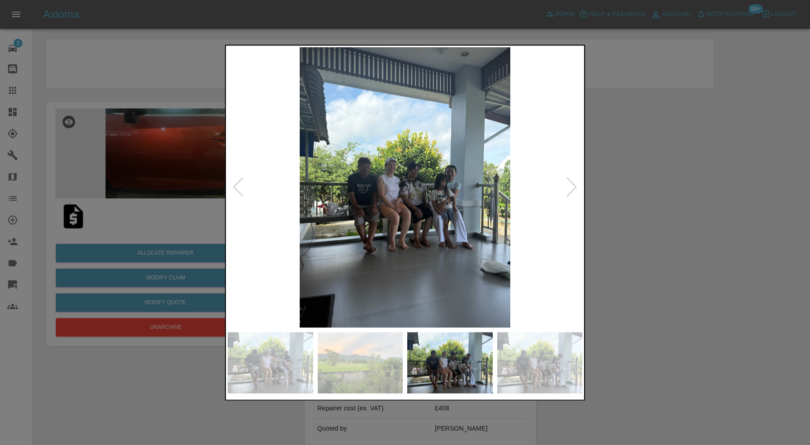
click at [569, 182] on div at bounding box center [571, 188] width 12 height 20
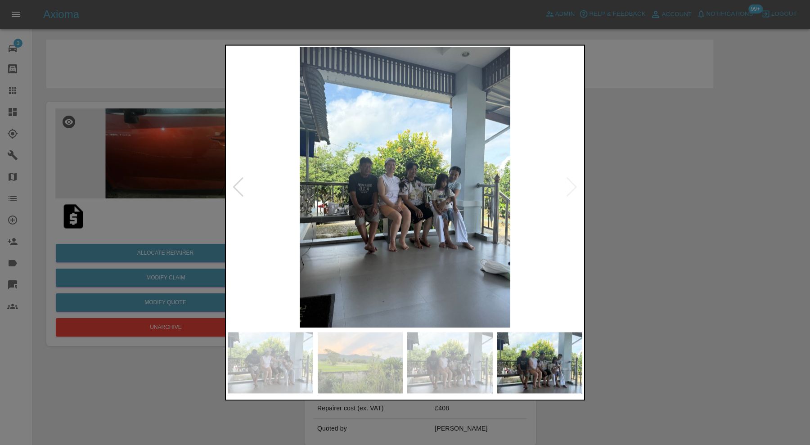
click at [569, 182] on img at bounding box center [405, 187] width 354 height 280
click at [656, 206] on div at bounding box center [405, 222] width 810 height 445
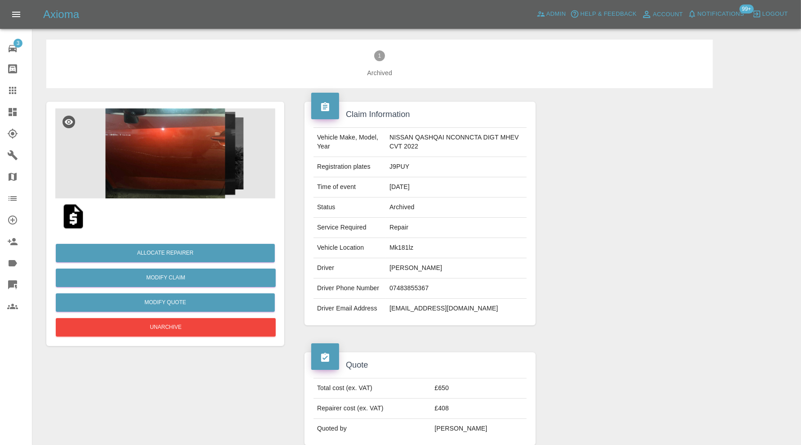
click at [178, 182] on img at bounding box center [165, 153] width 220 height 90
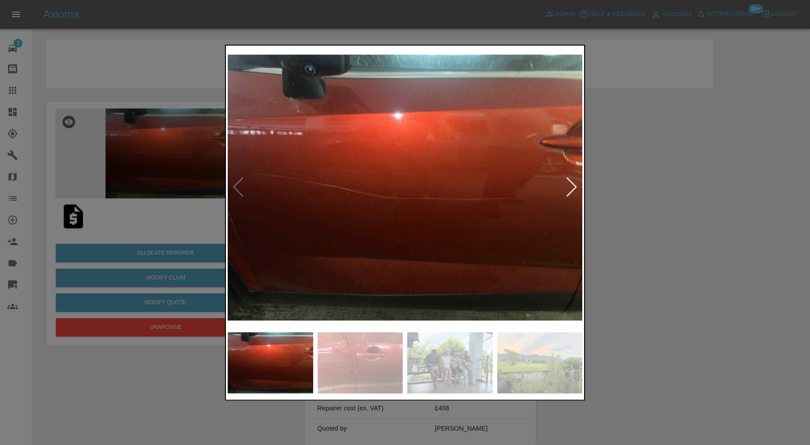
click at [572, 188] on div at bounding box center [571, 188] width 12 height 20
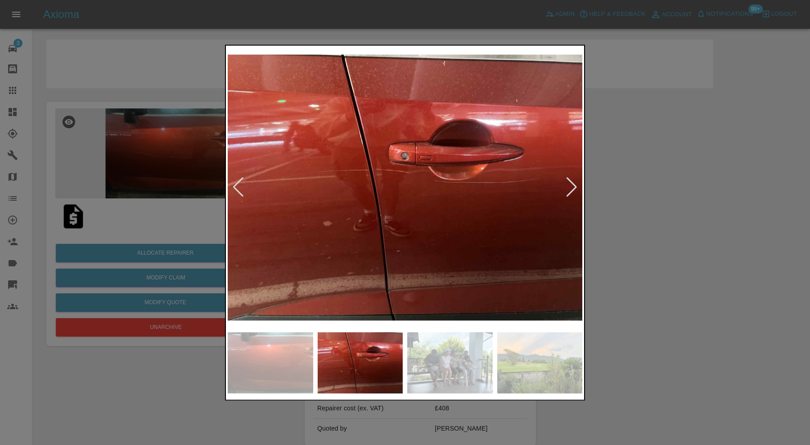
click at [623, 189] on div at bounding box center [405, 222] width 810 height 445
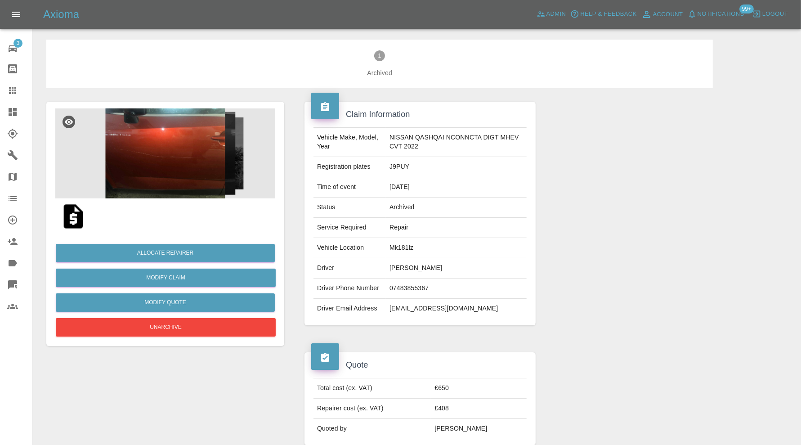
click at [83, 221] on img at bounding box center [73, 216] width 29 height 29
click at [76, 220] on img at bounding box center [73, 216] width 29 height 29
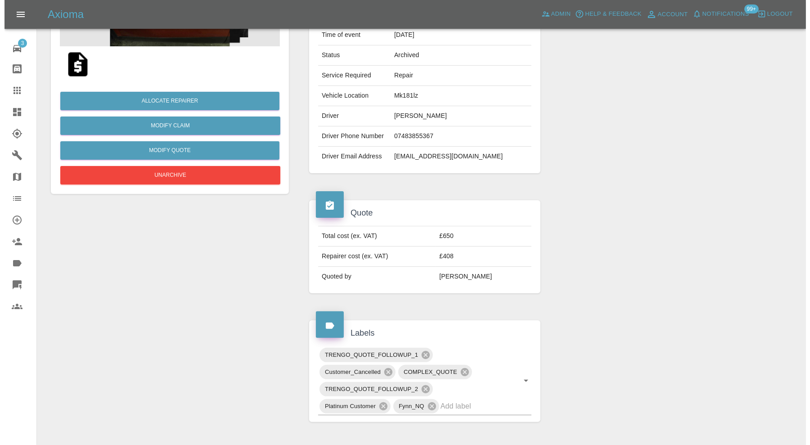
scroll to position [151, 0]
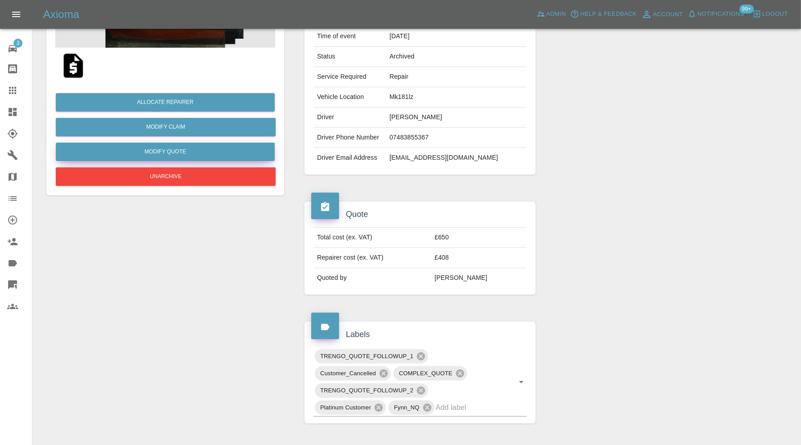
click at [233, 148] on button "Modify Quote" at bounding box center [165, 152] width 219 height 18
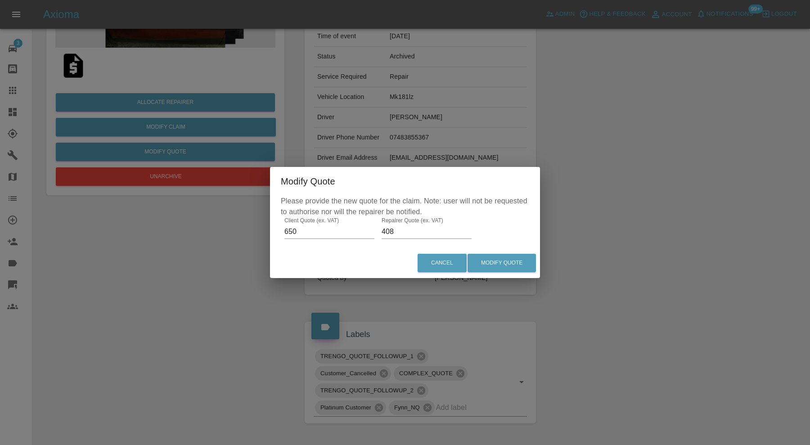
click at [397, 232] on input "408" at bounding box center [426, 231] width 90 height 14
type input "450"
click at [499, 263] on button "Modify Quote" at bounding box center [501, 263] width 68 height 18
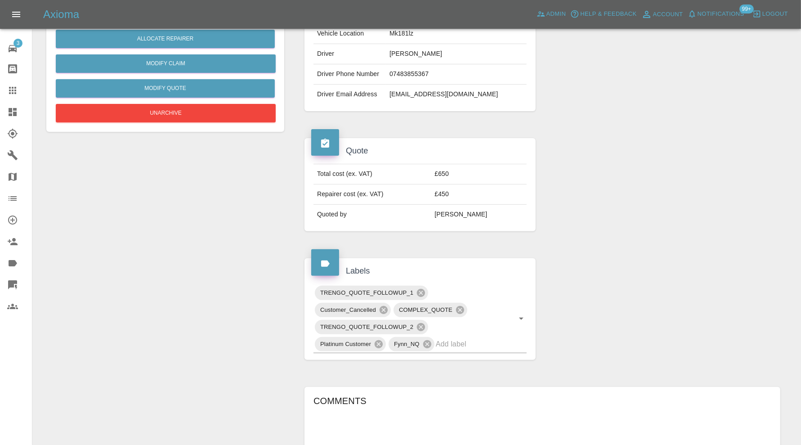
scroll to position [450, 0]
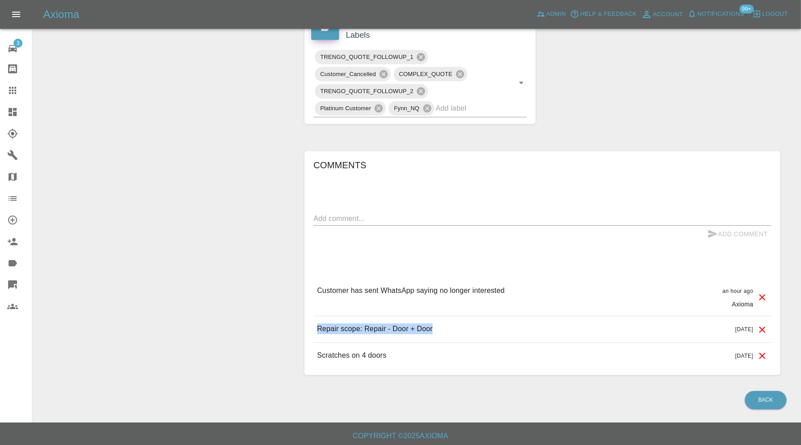
drag, startPoint x: 487, startPoint y: 332, endPoint x: 319, endPoint y: 334, distance: 168.2
click at [319, 334] on div "Repair scope: Repair - Door + Door 2 days ago" at bounding box center [543, 329] width 458 height 26
copy p "Repair scope: Repair - Door + Door"
click at [381, 216] on textarea at bounding box center [543, 218] width 458 height 10
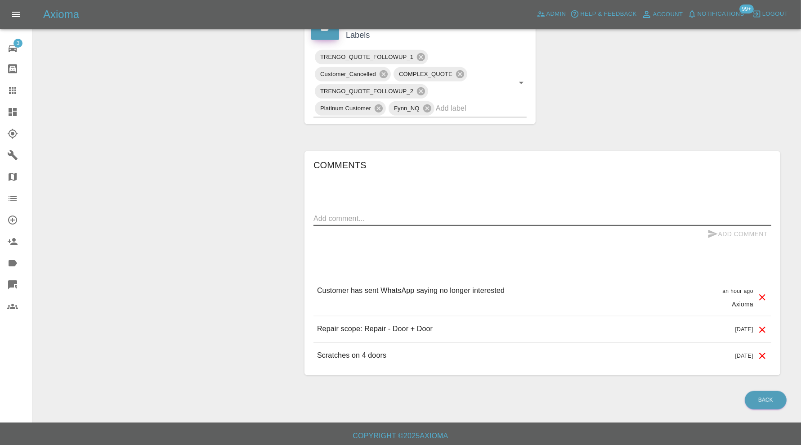
paste textarea "Repair scope: Repair - Door + Door"
click at [389, 216] on textarea "Repair scope: Repair - Door + Door" at bounding box center [543, 218] width 458 height 10
click at [511, 217] on textarea "Repair scope: Repair - OS Door + Door" at bounding box center [543, 218] width 458 height 10
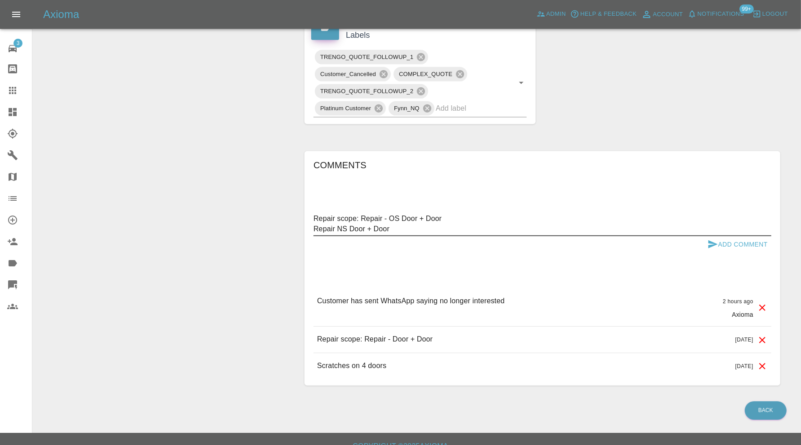
type textarea "Repair scope: Repair - OS Door + Door Repair NS Door + Door"
click at [721, 241] on button "Add Comment" at bounding box center [737, 244] width 67 height 17
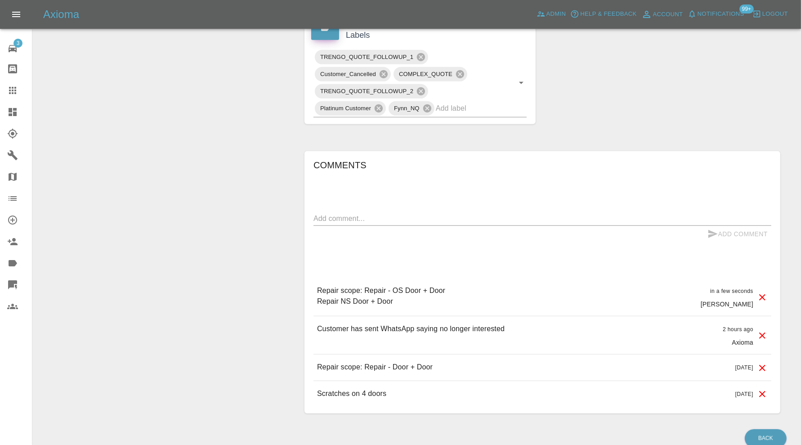
click at [761, 365] on icon at bounding box center [762, 368] width 6 height 6
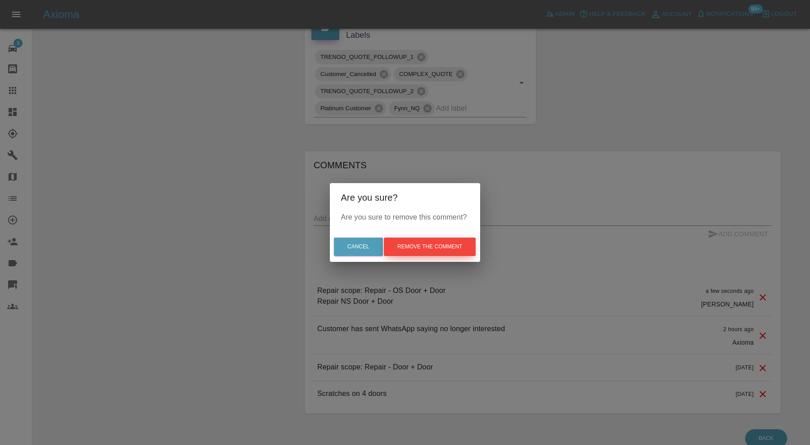
click at [470, 245] on button "Remove the comment" at bounding box center [430, 246] width 92 height 18
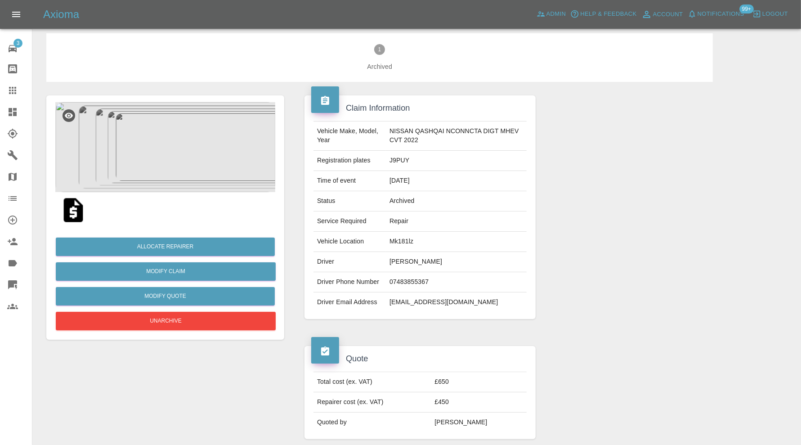
scroll to position [0, 0]
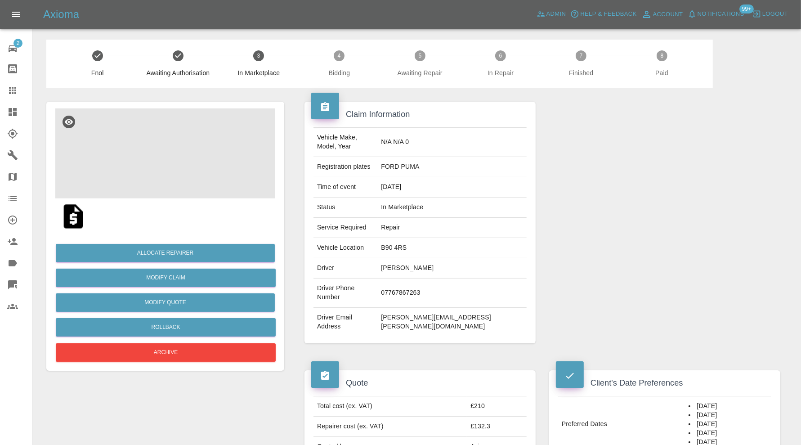
click at [171, 174] on img at bounding box center [165, 153] width 220 height 90
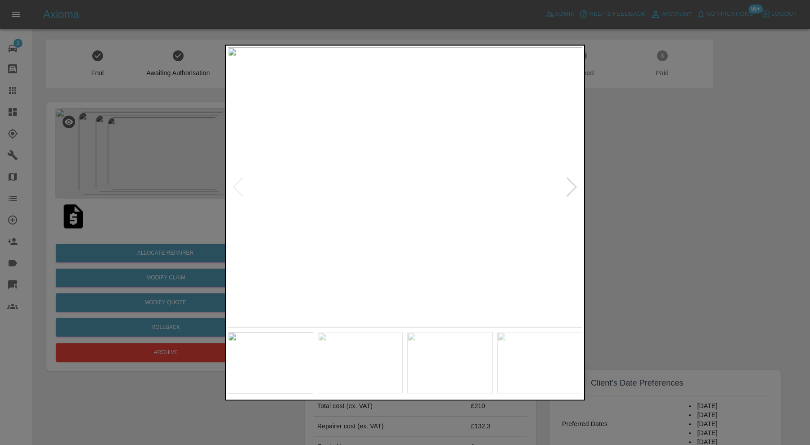
click at [573, 184] on div at bounding box center [571, 188] width 12 height 20
click at [573, 184] on img at bounding box center [405, 187] width 354 height 280
click at [618, 181] on div at bounding box center [405, 222] width 810 height 445
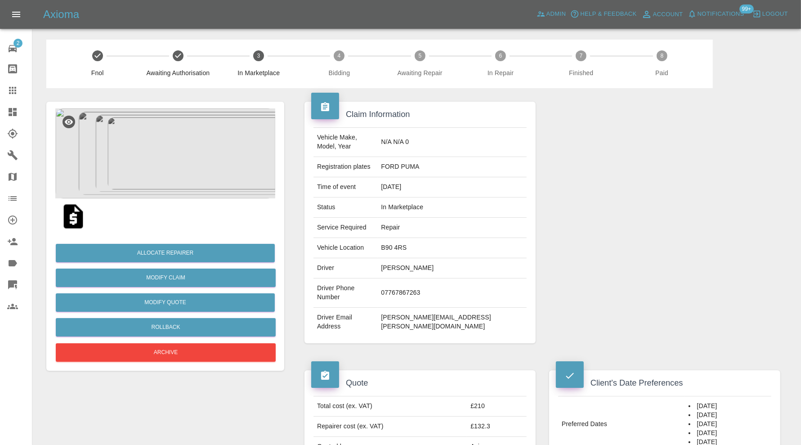
click at [192, 158] on img at bounding box center [165, 153] width 220 height 90
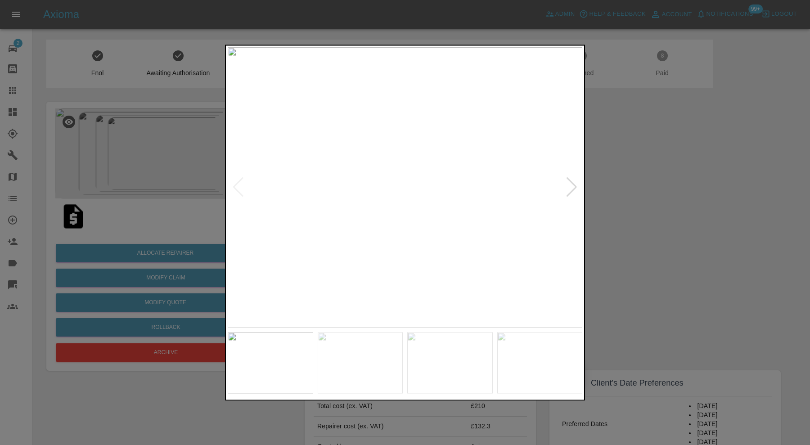
click at [574, 186] on div at bounding box center [571, 188] width 12 height 20
click at [574, 186] on img at bounding box center [405, 187] width 354 height 280
click at [604, 180] on div at bounding box center [405, 222] width 810 height 445
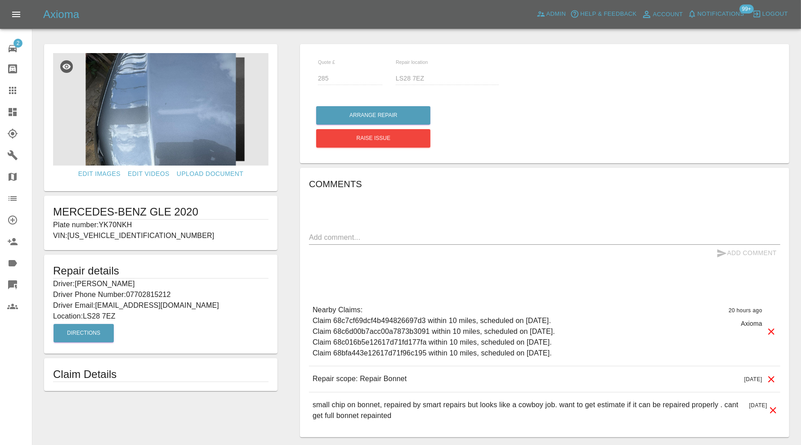
click at [173, 131] on img at bounding box center [160, 109] width 215 height 112
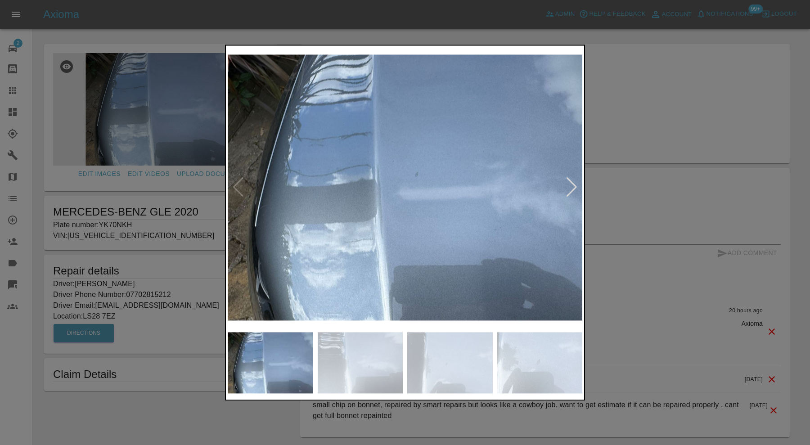
click at [568, 190] on div at bounding box center [571, 188] width 12 height 20
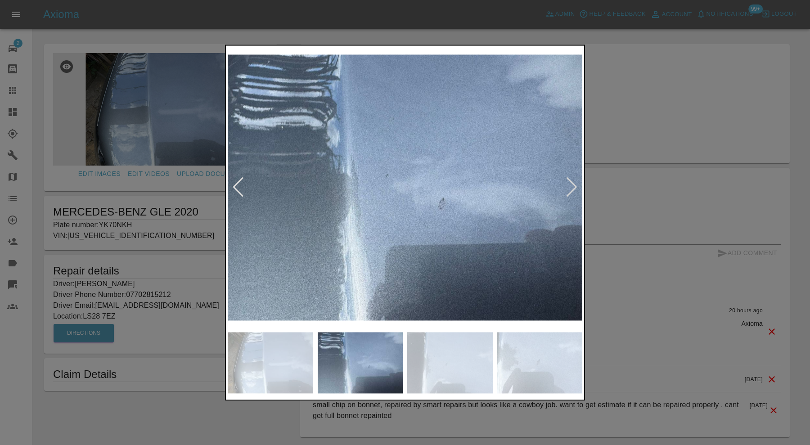
click at [569, 187] on div at bounding box center [571, 188] width 12 height 20
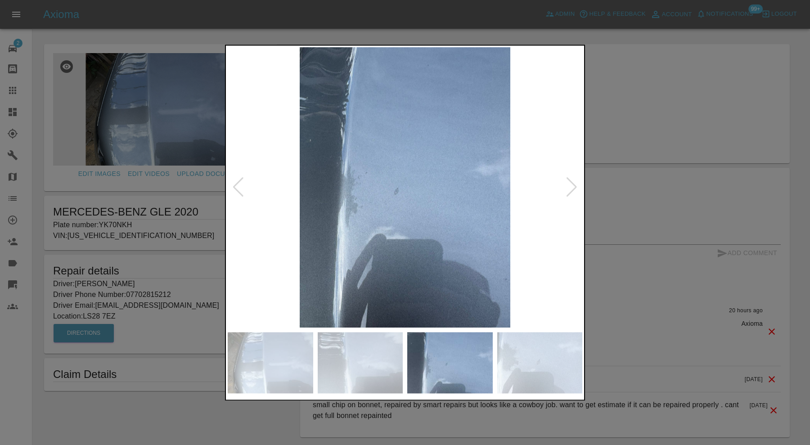
click at [569, 187] on div at bounding box center [571, 188] width 12 height 20
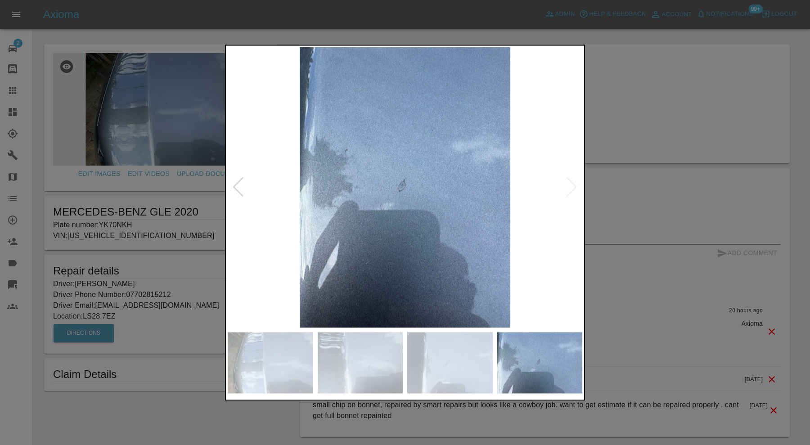
click at [569, 187] on img at bounding box center [405, 187] width 354 height 280
click at [644, 182] on div at bounding box center [405, 222] width 810 height 445
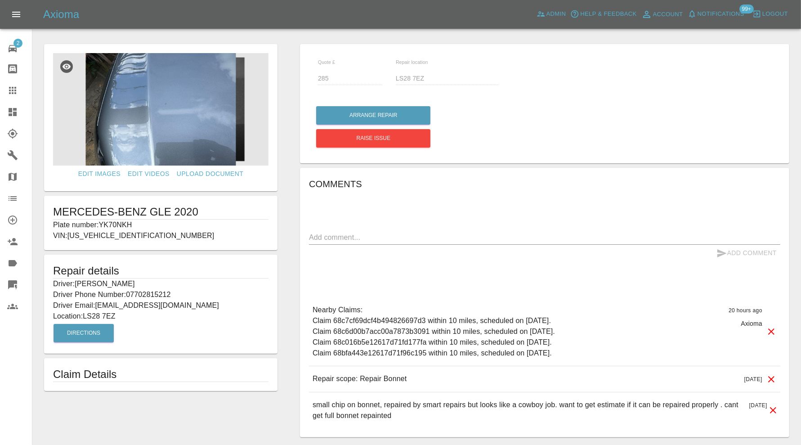
click at [651, 81] on div "Quote £ 285 Repair location LS28 7EZ" at bounding box center [544, 76] width 467 height 33
click at [126, 224] on p "Plate number: YK70NKH" at bounding box center [160, 225] width 215 height 11
copy p "YK70NKH"
click at [13, 86] on icon at bounding box center [12, 90] width 11 height 11
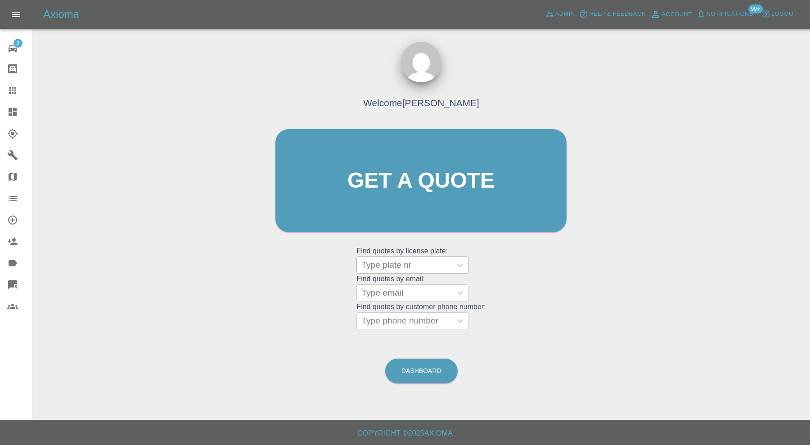
click at [388, 268] on div at bounding box center [404, 265] width 86 height 13
paste input "YK70NKH"
type input "YK70NKH"
click at [437, 282] on div "YK70NKH, Bidding" at bounding box center [412, 288] width 112 height 18
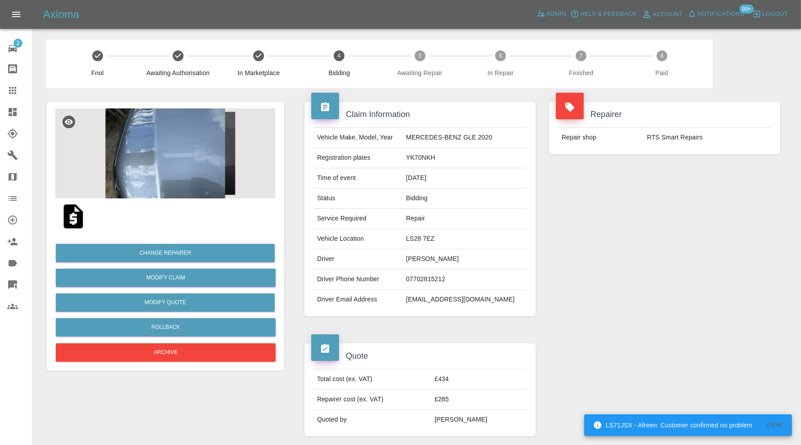
click at [194, 151] on img at bounding box center [165, 153] width 220 height 90
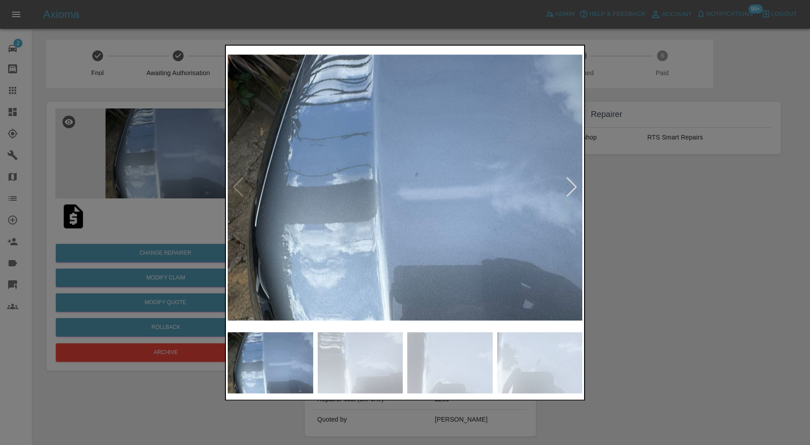
click at [421, 199] on img at bounding box center [405, 187] width 354 height 280
click at [364, 363] on img at bounding box center [360, 362] width 85 height 61
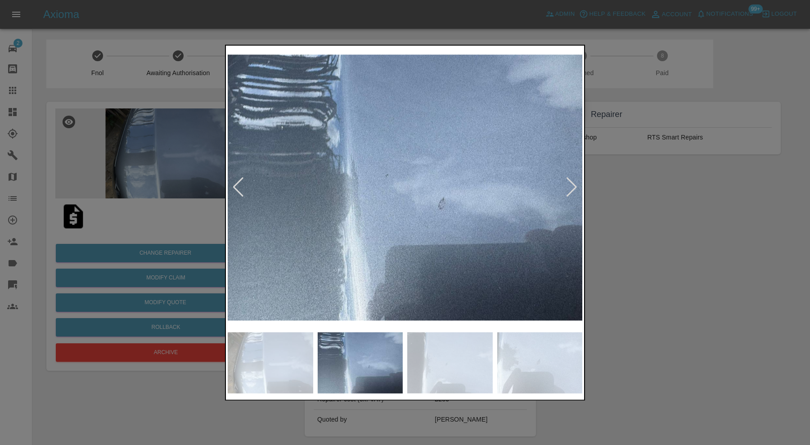
click at [440, 205] on img at bounding box center [405, 187] width 354 height 280
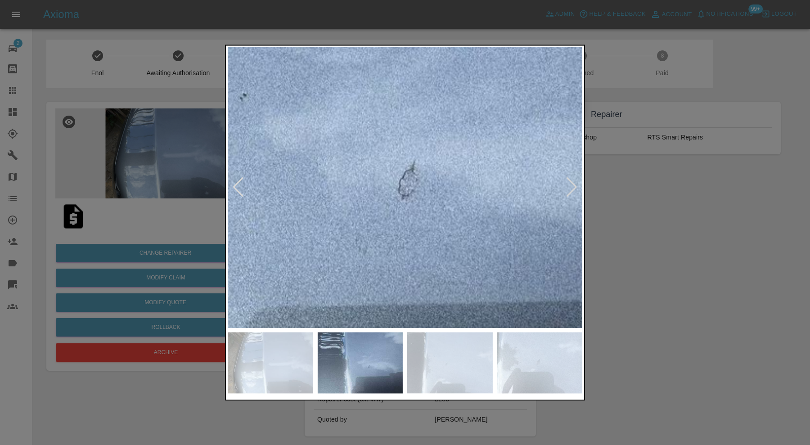
click at [725, 250] on div at bounding box center [405, 222] width 810 height 445
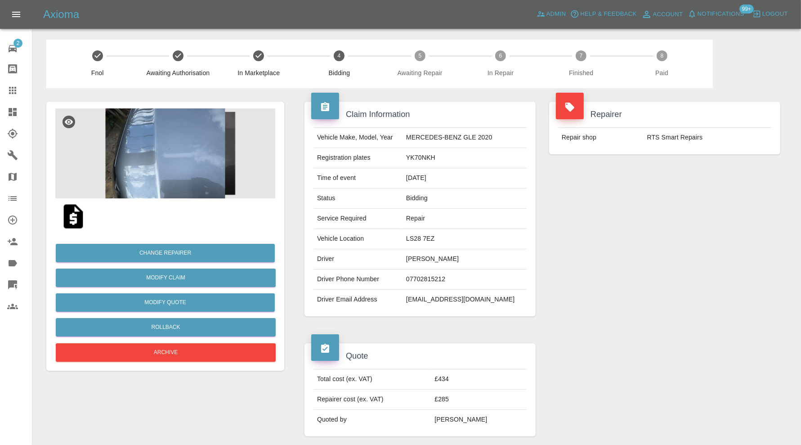
click at [175, 172] on img at bounding box center [165, 153] width 220 height 90
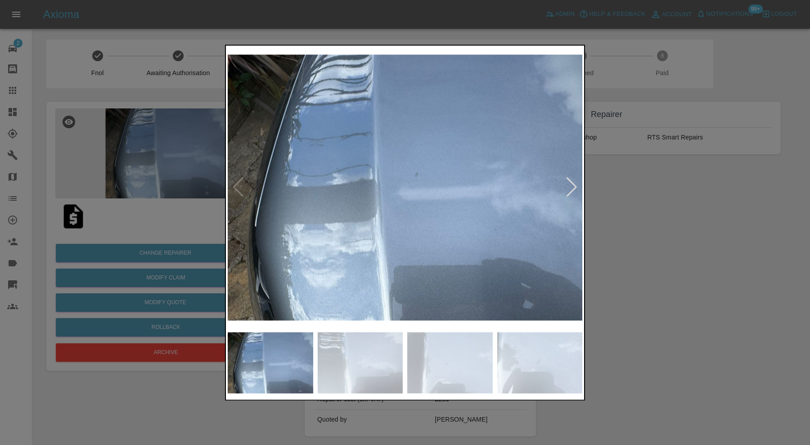
click at [435, 186] on img at bounding box center [405, 187] width 354 height 280
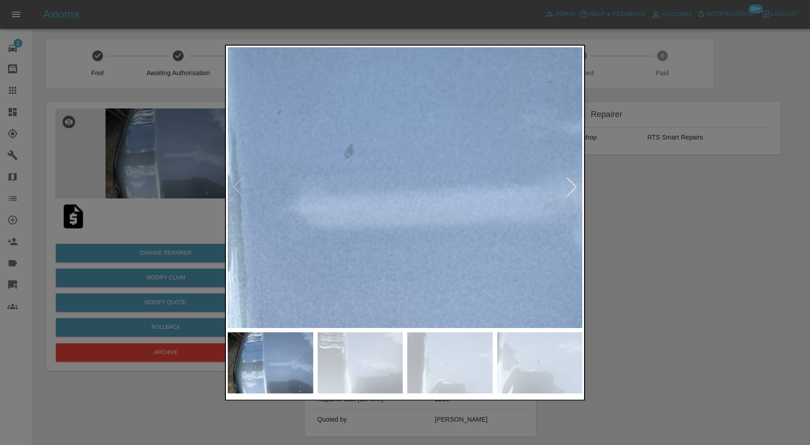
click at [367, 351] on img at bounding box center [360, 362] width 85 height 61
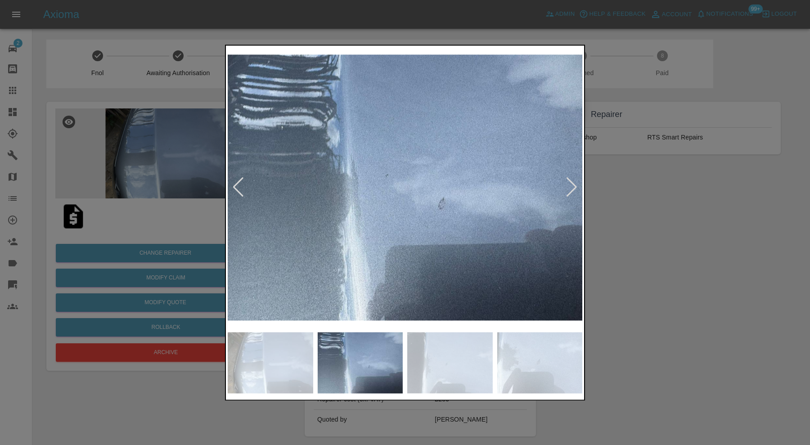
click at [611, 211] on div at bounding box center [405, 222] width 810 height 445
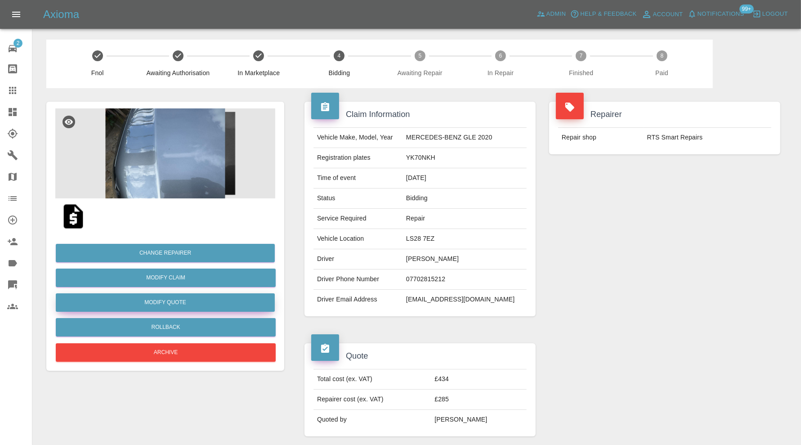
click at [211, 297] on button "Modify Quote" at bounding box center [165, 302] width 219 height 18
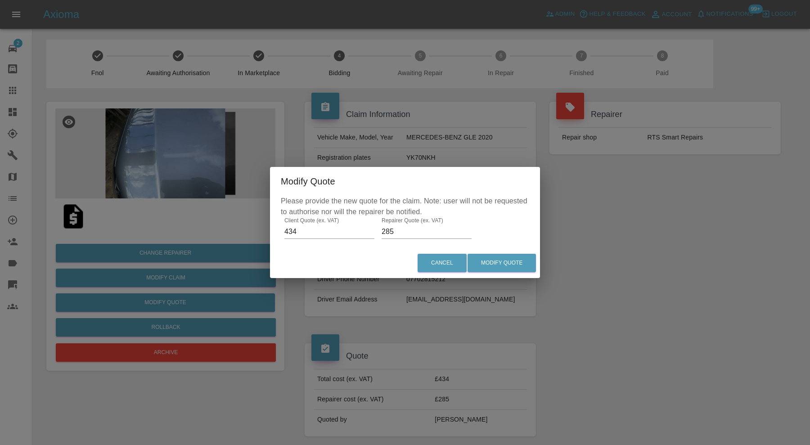
click at [301, 229] on input "434" at bounding box center [329, 231] width 90 height 14
type input "400"
click at [491, 256] on button "Modify Quote" at bounding box center [501, 263] width 68 height 18
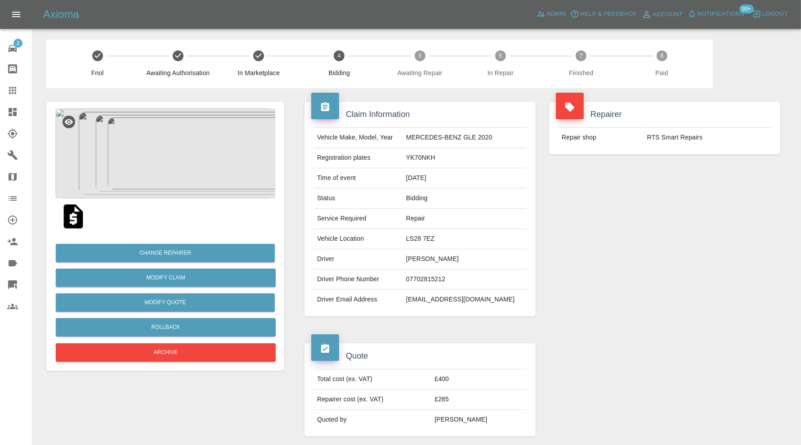
click at [201, 147] on img at bounding box center [165, 153] width 220 height 90
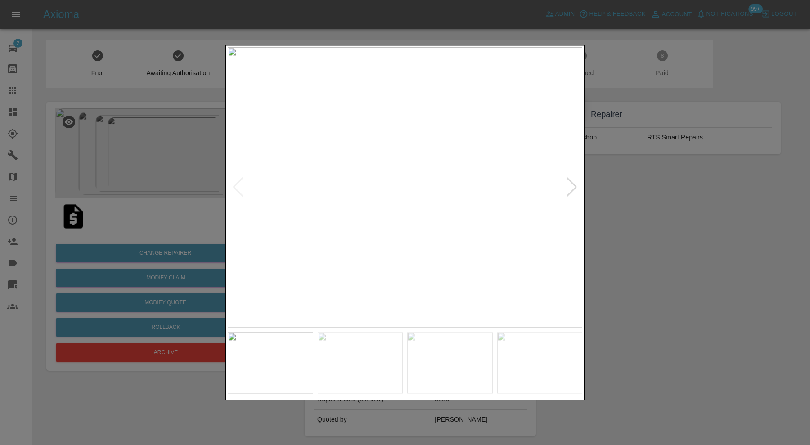
click at [417, 188] on img at bounding box center [405, 187] width 354 height 280
click at [429, 207] on img at bounding box center [370, 230] width 1063 height 841
click at [383, 329] on div at bounding box center [405, 362] width 354 height 70
click at [381, 347] on img at bounding box center [360, 362] width 85 height 61
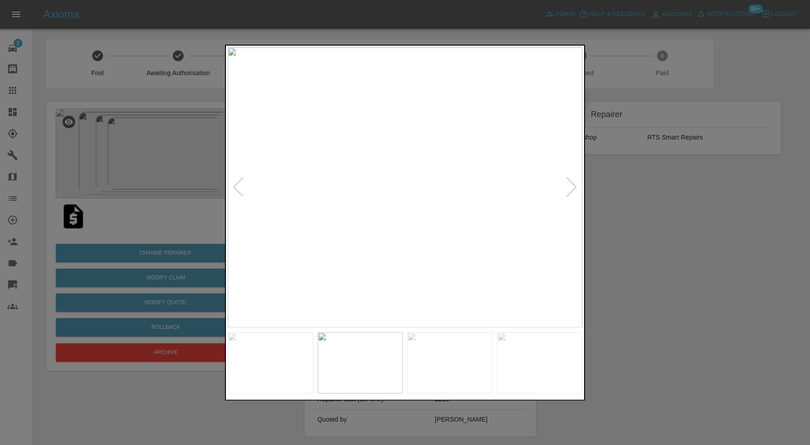
click at [433, 359] on img at bounding box center [449, 362] width 85 height 61
click at [459, 362] on img at bounding box center [449, 362] width 85 height 61
click at [506, 356] on img at bounding box center [539, 362] width 85 height 61
click at [408, 184] on img at bounding box center [405, 187] width 354 height 280
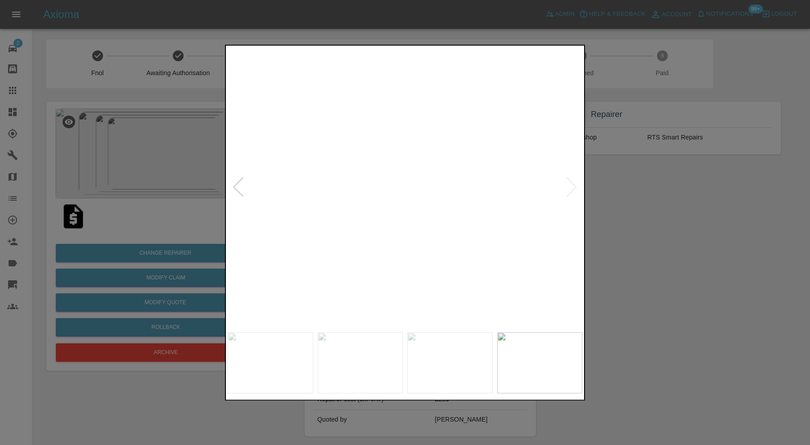
click at [470, 177] on img at bounding box center [418, 180] width 1063 height 841
click at [437, 208] on img at bounding box center [418, 180] width 1063 height 841
click at [402, 193] on img at bounding box center [405, 187] width 354 height 280
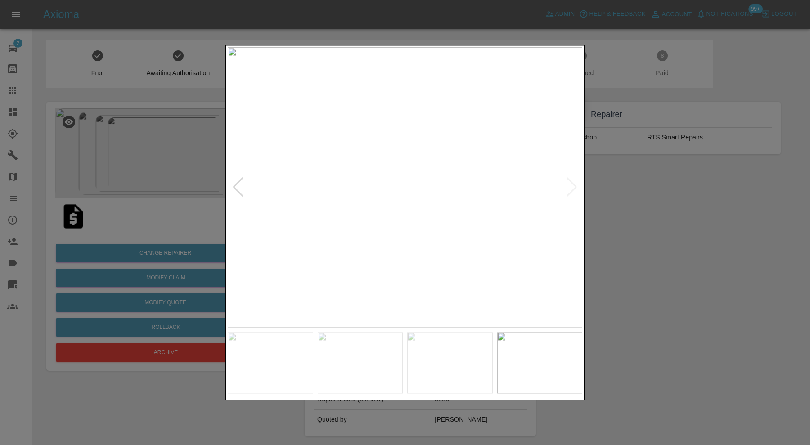
click at [402, 193] on img at bounding box center [405, 187] width 354 height 280
click at [406, 189] on img at bounding box center [412, 171] width 1063 height 841
click at [403, 187] on img at bounding box center [405, 187] width 354 height 280
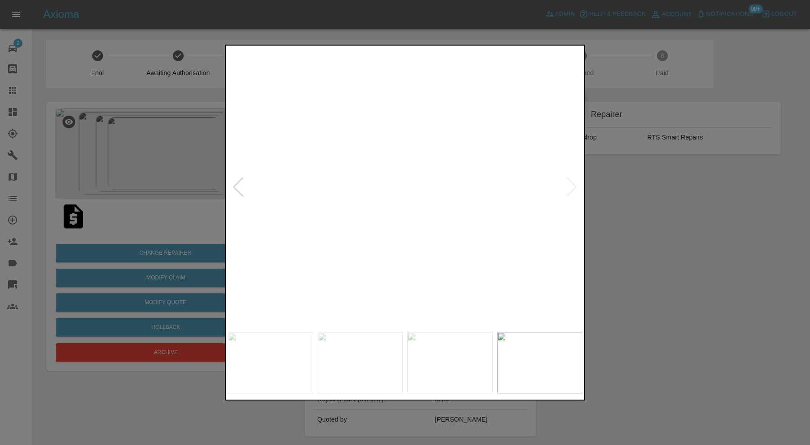
click at [660, 211] on div at bounding box center [405, 222] width 810 height 445
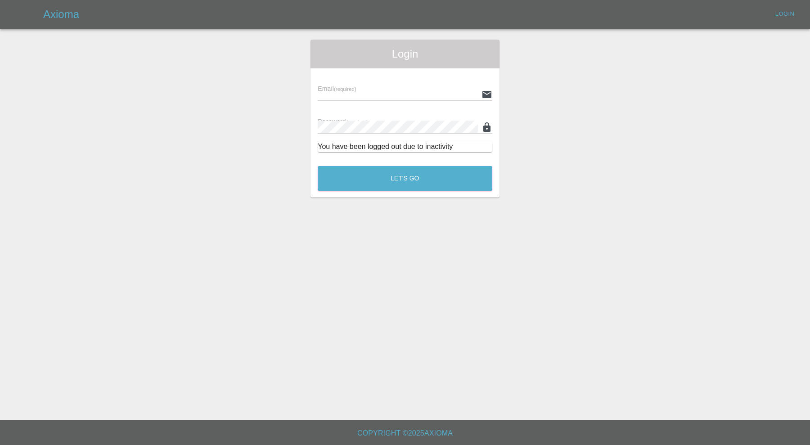
type input "[PERSON_NAME][EMAIL_ADDRESS][PERSON_NAME][DOMAIN_NAME]"
click at [387, 182] on button "Let's Go" at bounding box center [405, 178] width 175 height 25
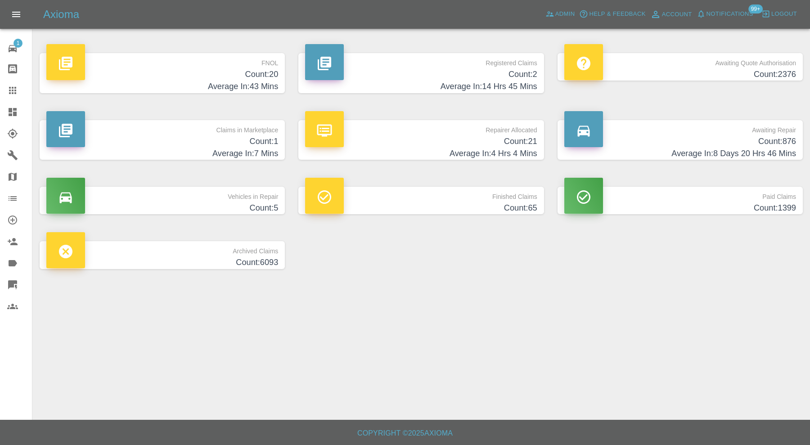
click at [146, 131] on p "Claims in Marketplace" at bounding box center [162, 127] width 232 height 15
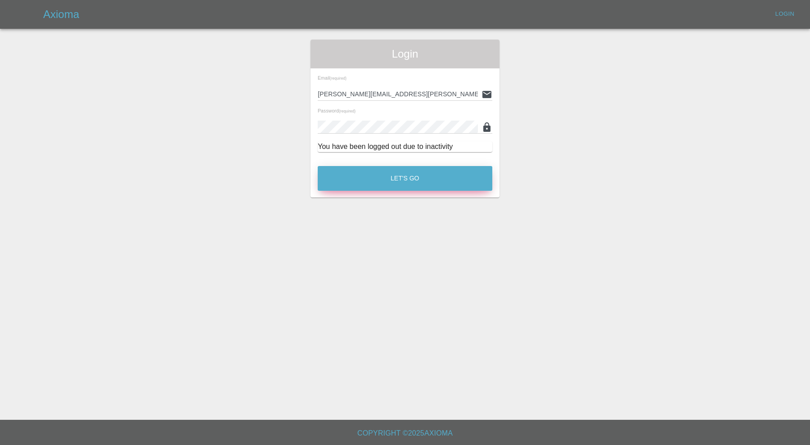
click at [441, 181] on button "Let's Go" at bounding box center [405, 178] width 175 height 25
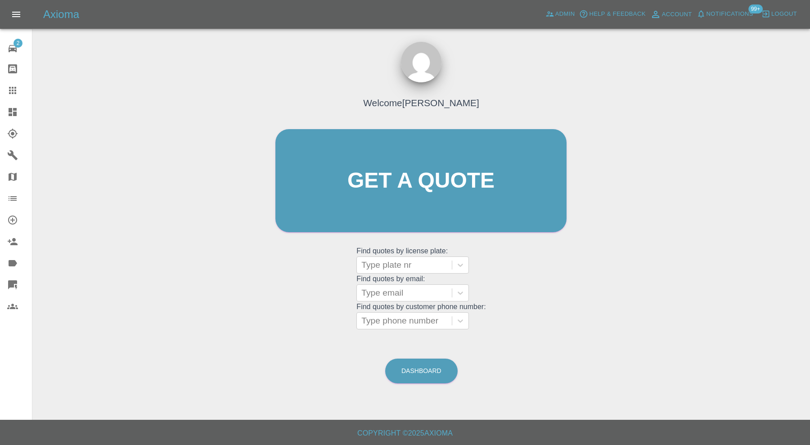
click at [15, 112] on icon at bounding box center [13, 112] width 8 height 8
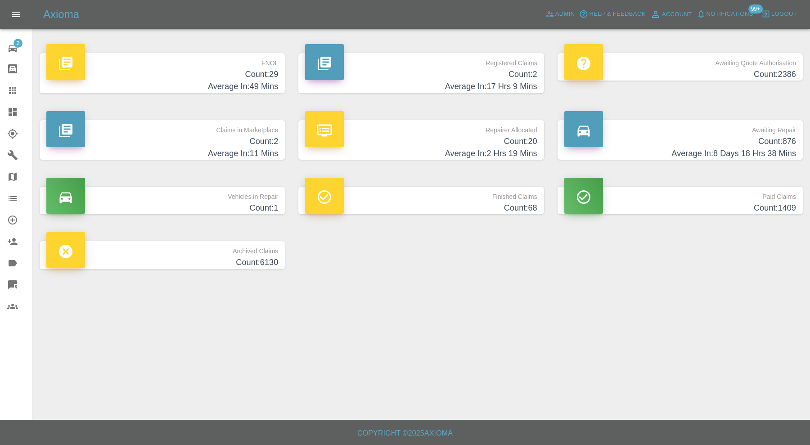
click at [267, 143] on h4 "Count: 2" at bounding box center [162, 141] width 232 height 12
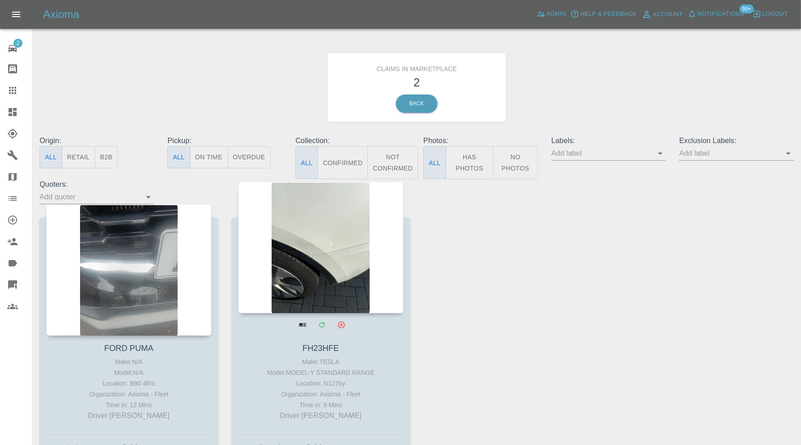
click at [324, 269] on div at bounding box center [320, 247] width 165 height 131
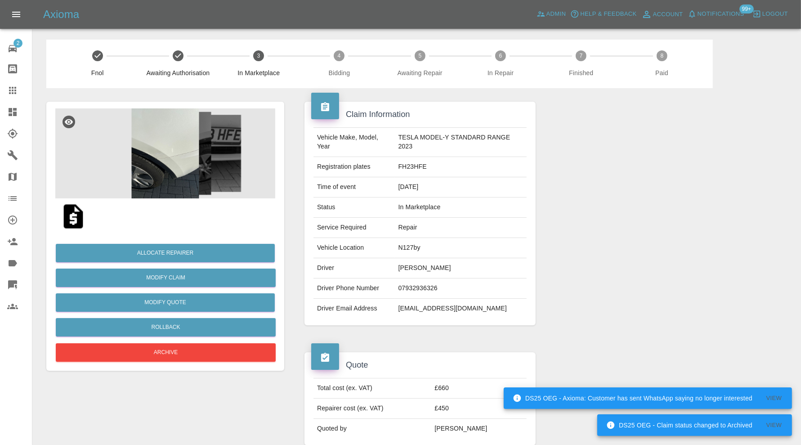
click at [188, 172] on img at bounding box center [165, 153] width 220 height 90
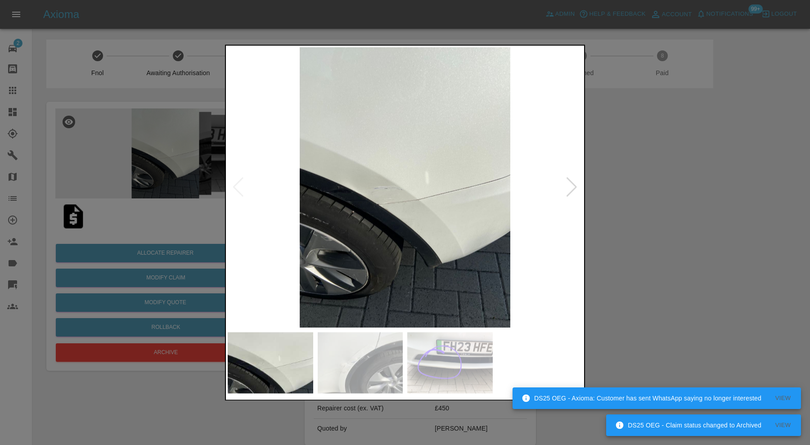
click at [572, 180] on div at bounding box center [571, 188] width 12 height 20
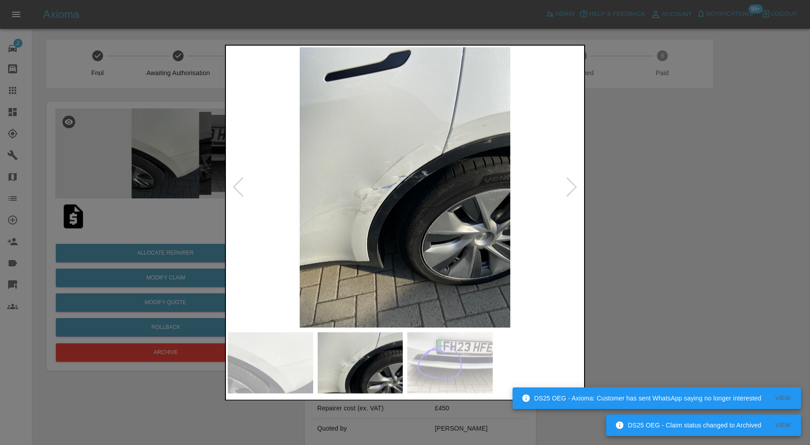
click at [572, 180] on div at bounding box center [571, 188] width 12 height 20
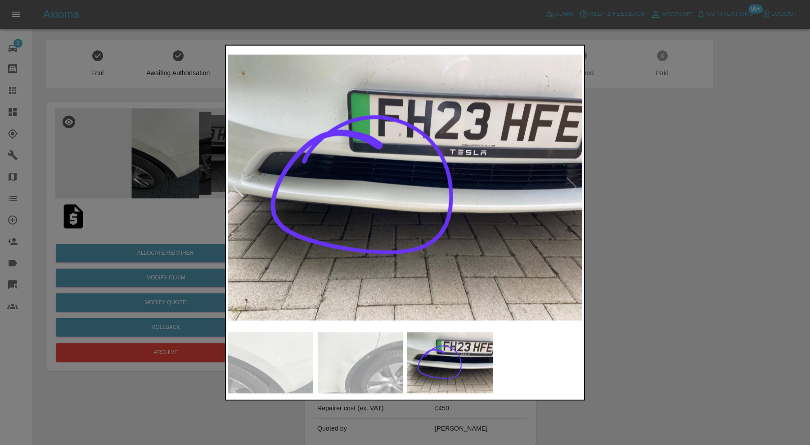
click at [572, 180] on img at bounding box center [405, 187] width 354 height 280
click at [626, 191] on div at bounding box center [405, 222] width 810 height 445
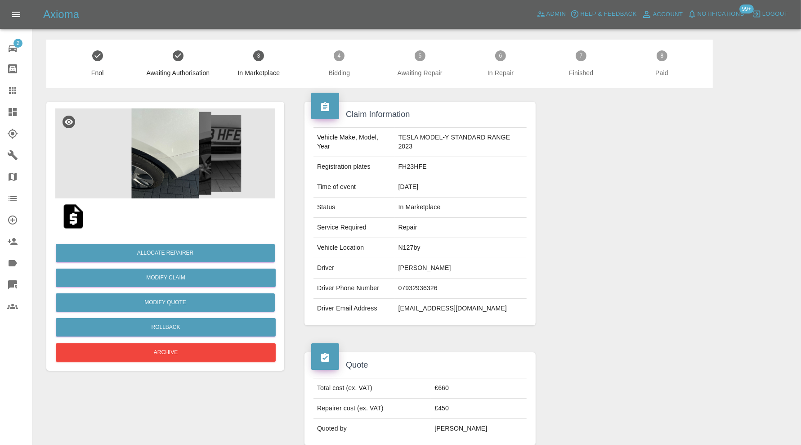
click at [198, 161] on img at bounding box center [165, 153] width 220 height 90
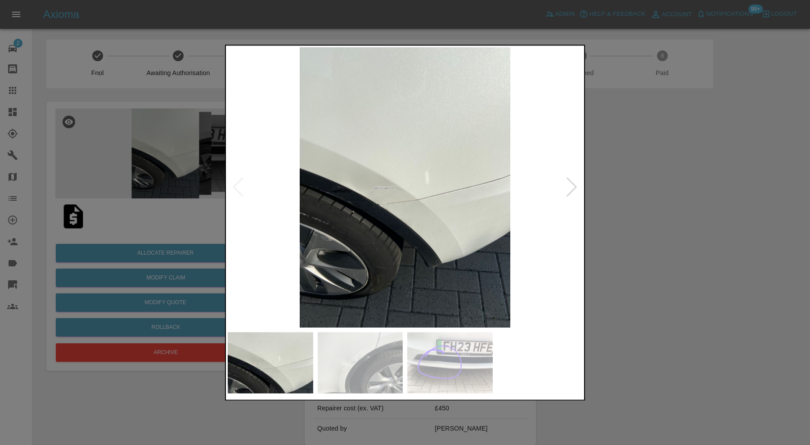
click at [576, 186] on div at bounding box center [571, 188] width 12 height 20
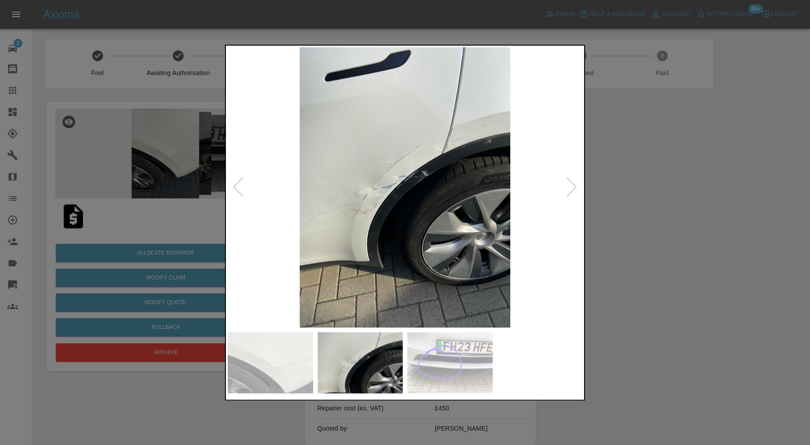
click at [576, 186] on div at bounding box center [571, 188] width 12 height 20
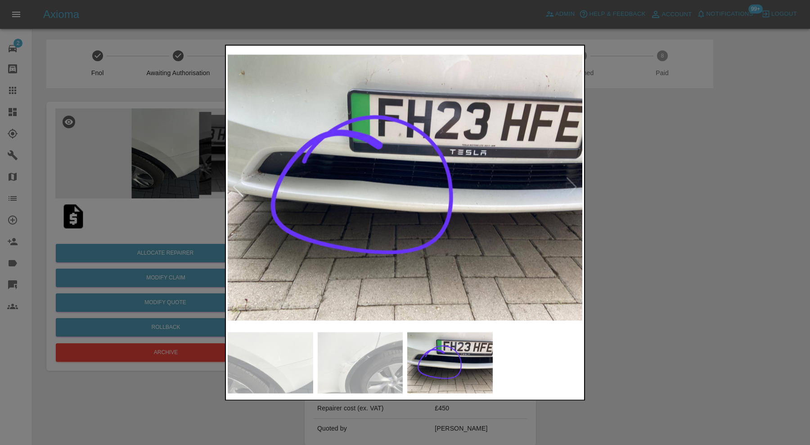
click at [576, 186] on img at bounding box center [405, 187] width 354 height 280
click at [621, 212] on div at bounding box center [405, 222] width 810 height 445
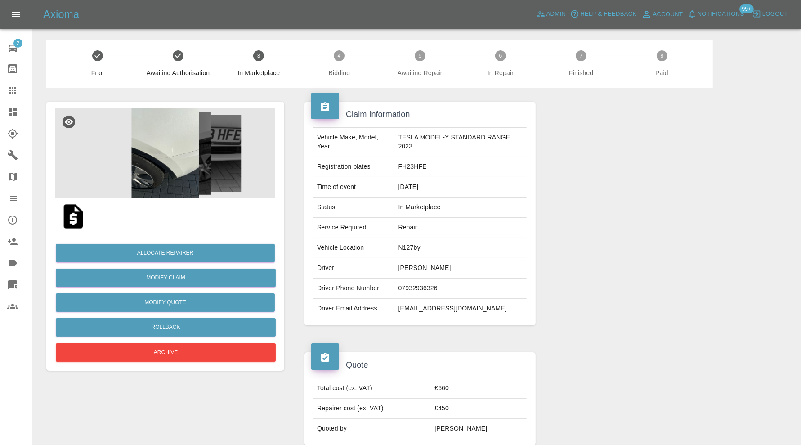
click at [168, 175] on img at bounding box center [165, 153] width 220 height 90
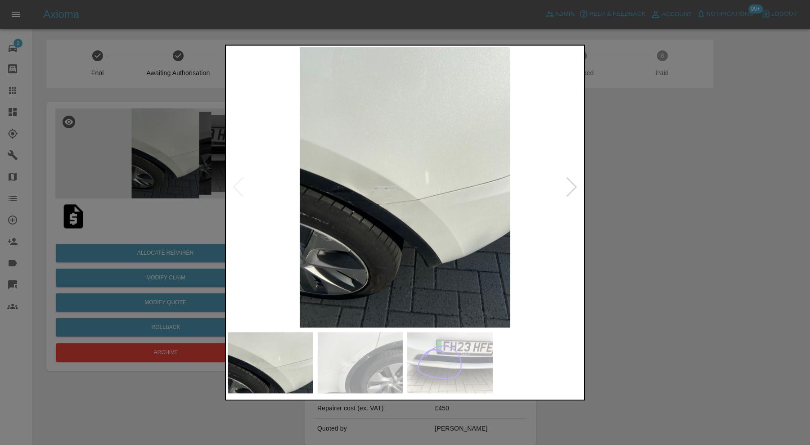
click at [420, 345] on img at bounding box center [449, 362] width 85 height 61
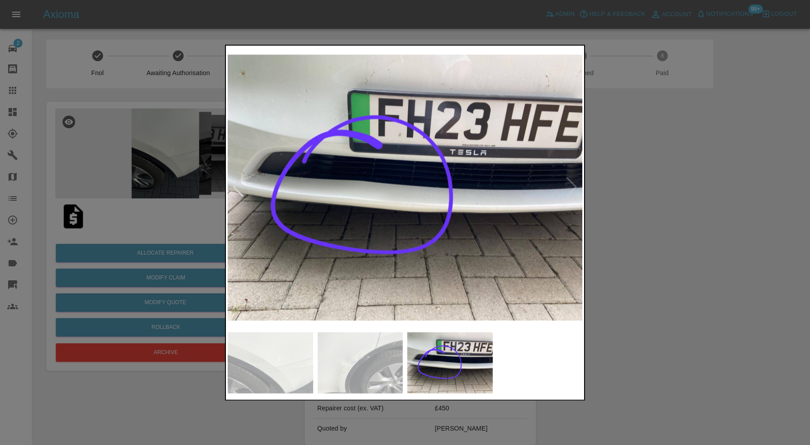
click at [678, 220] on div at bounding box center [405, 222] width 810 height 445
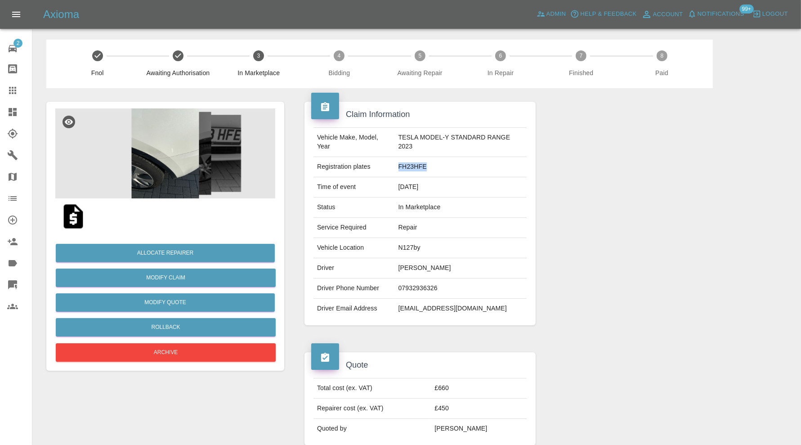
drag, startPoint x: 425, startPoint y: 168, endPoint x: 396, endPoint y: 171, distance: 28.5
click at [396, 171] on td "FH23HFE" at bounding box center [461, 167] width 132 height 20
copy td "FH23HFE"
click at [176, 167] on img at bounding box center [165, 153] width 220 height 90
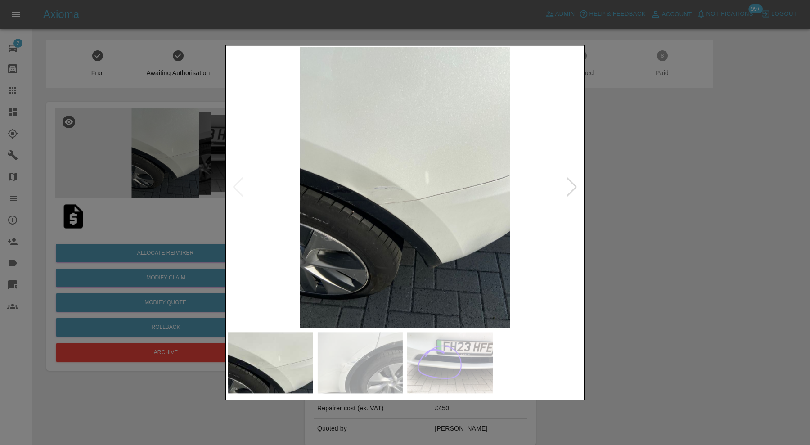
click at [491, 354] on img at bounding box center [449, 362] width 85 height 61
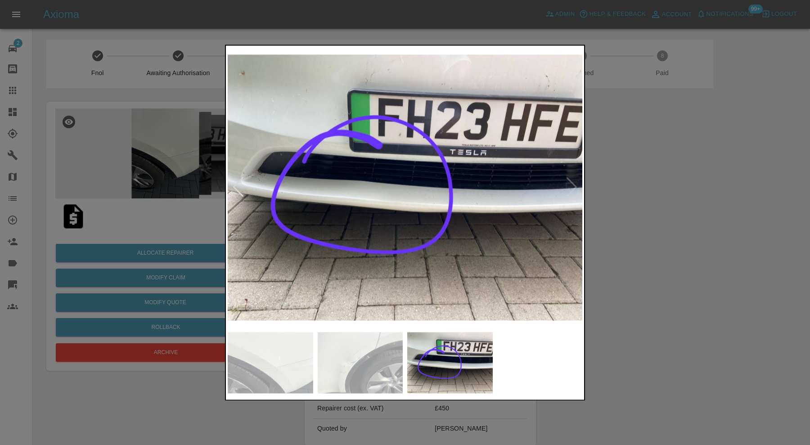
click at [728, 280] on div at bounding box center [405, 222] width 810 height 445
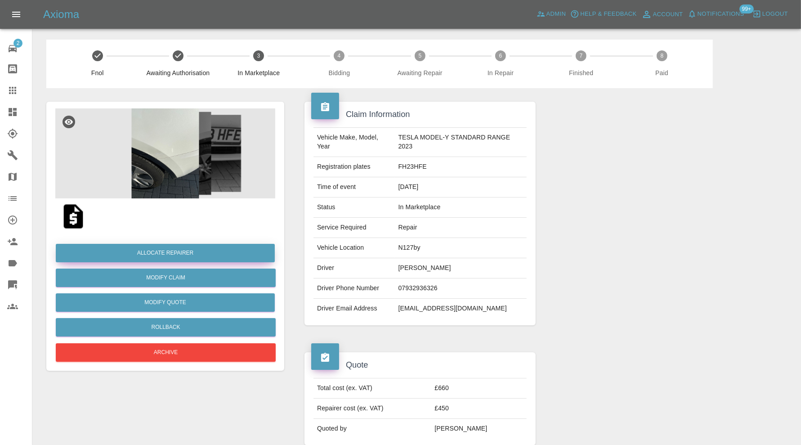
click at [202, 246] on button "Allocate Repairer" at bounding box center [165, 253] width 219 height 18
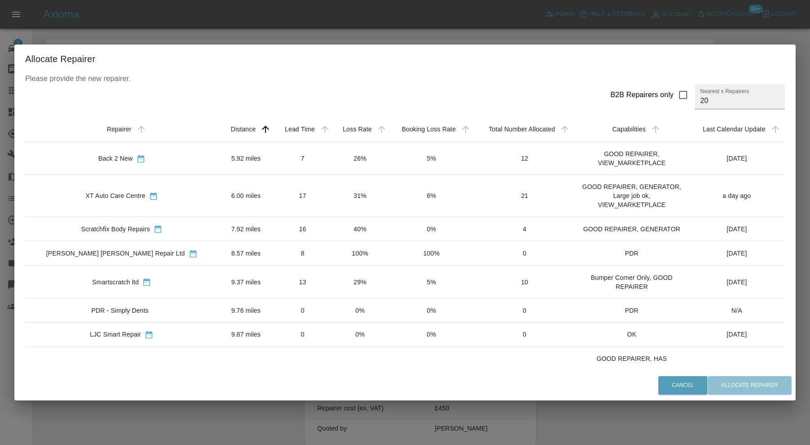
click at [219, 197] on td "6.00 miles" at bounding box center [245, 196] width 55 height 42
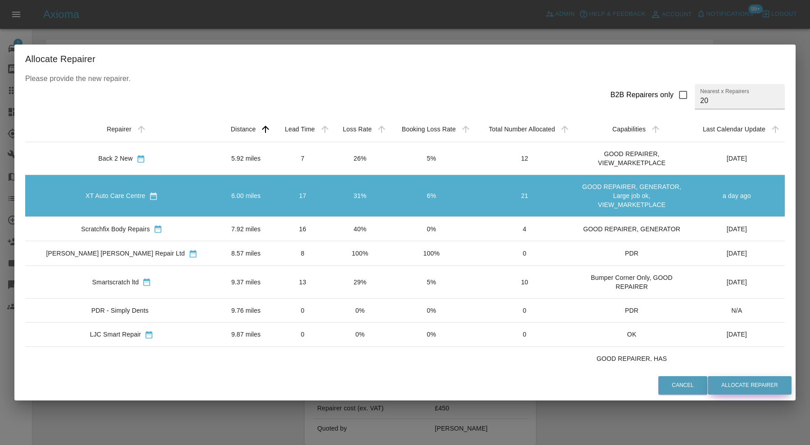
click at [733, 387] on button "Allocate Repairer" at bounding box center [750, 385] width 84 height 18
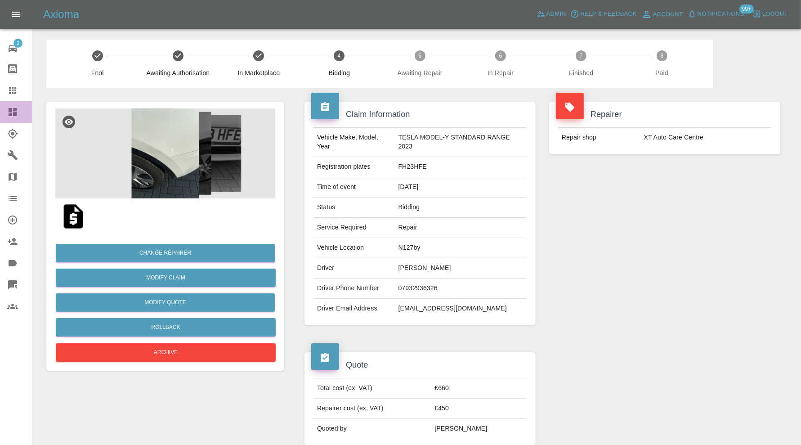
click at [16, 112] on icon at bounding box center [13, 112] width 8 height 8
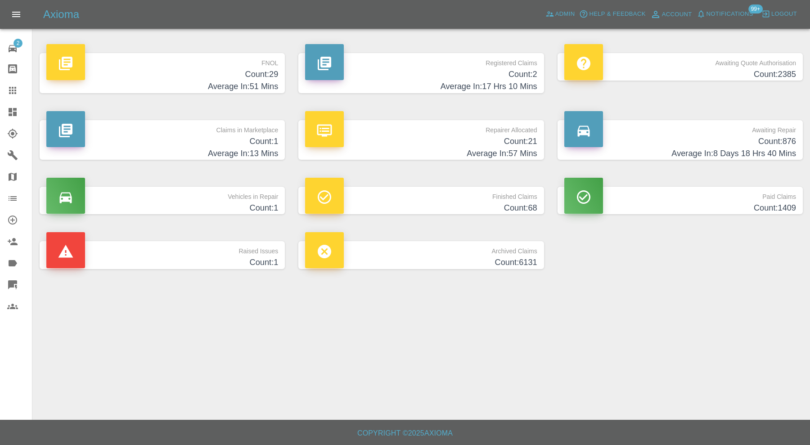
click at [139, 139] on h4 "Count: 1" at bounding box center [162, 141] width 232 height 12
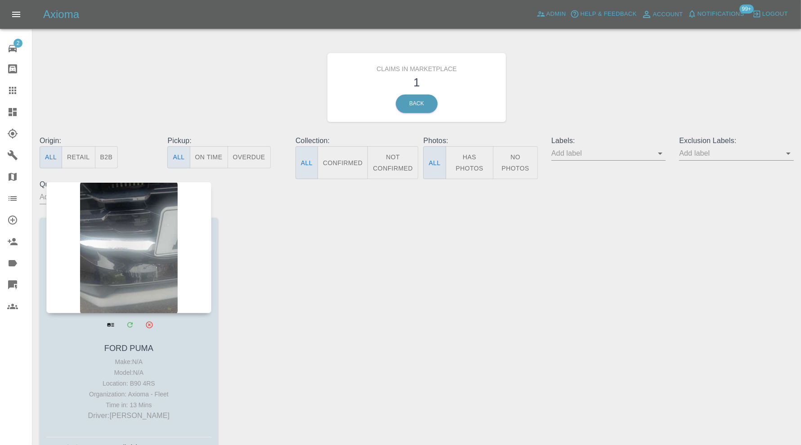
click at [148, 232] on div at bounding box center [128, 247] width 165 height 131
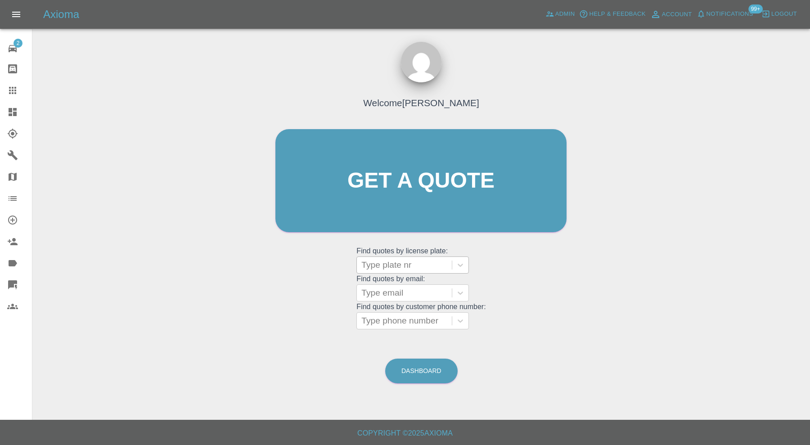
click at [373, 265] on div at bounding box center [404, 265] width 86 height 13
paste input "FH23HFE"
click at [384, 266] on input "FH23HFE" at bounding box center [381, 265] width 41 height 11
type input "FH23 HFE"
click at [495, 248] on div "Welcome [PERSON_NAME] Get a quote Get a quote Find quotes by license plate: Typ…" at bounding box center [421, 198] width 310 height 272
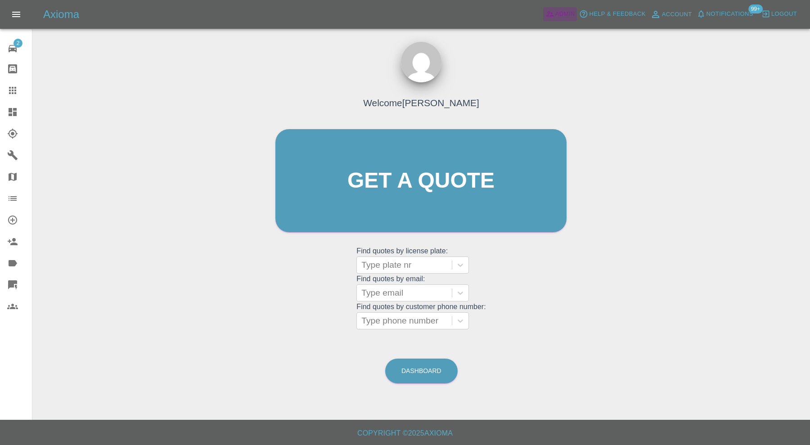
click at [562, 13] on span "Admin" at bounding box center [565, 14] width 20 height 10
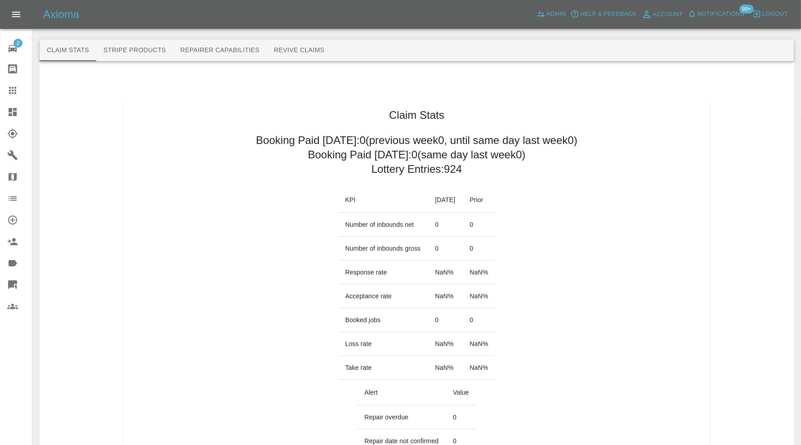
click at [298, 49] on button "Revive Claims" at bounding box center [299, 51] width 65 height 22
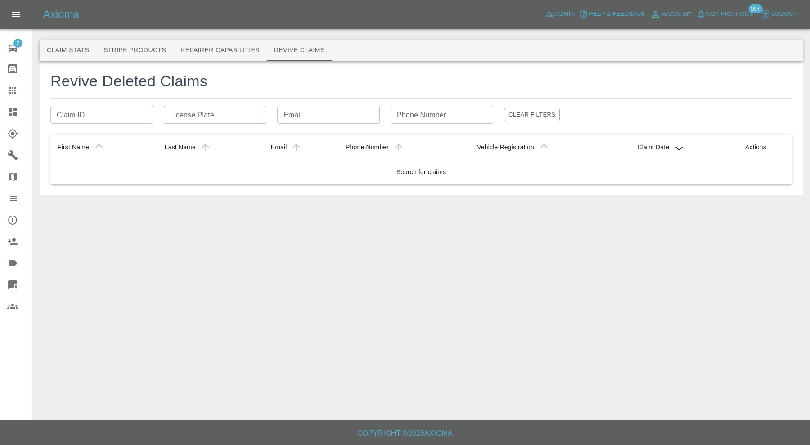
click at [238, 118] on input "License Plate" at bounding box center [215, 115] width 103 height 18
paste input "FH23HFE"
click at [187, 112] on input "FH23HFE" at bounding box center [215, 115] width 103 height 18
type input "FH23 HFE"
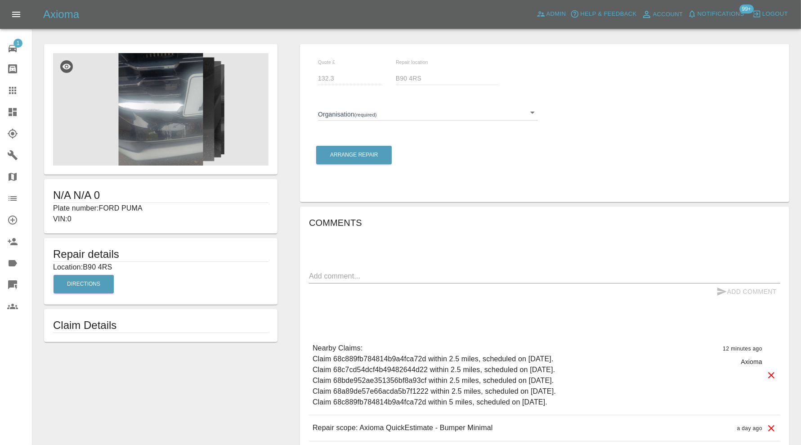
click at [453, 114] on body "Axioma Admin Help & Feedback Account Notifications 99+ Logout 1 Repair home Bod…" at bounding box center [400, 258] width 801 height 516
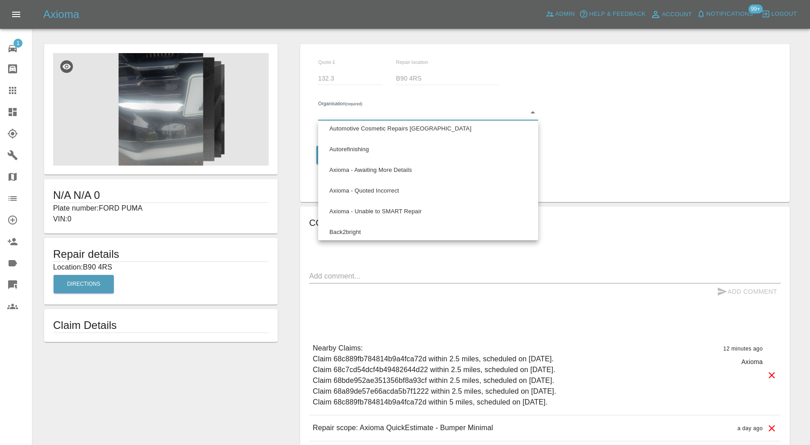
scroll to position [450, 0]
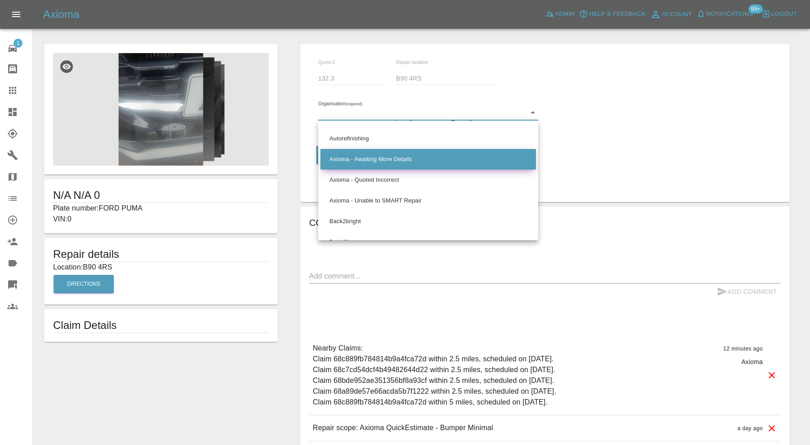
click at [424, 161] on li "Axioma - Awaiting More Details" at bounding box center [427, 159] width 215 height 21
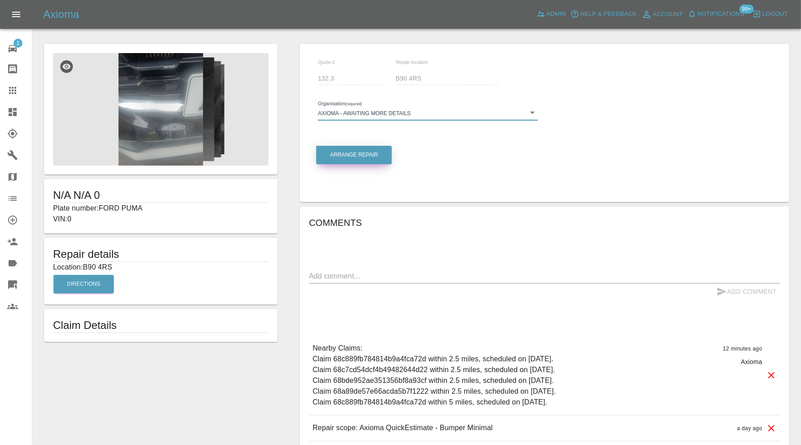
click at [371, 154] on button "Arrange Repair" at bounding box center [354, 155] width 76 height 18
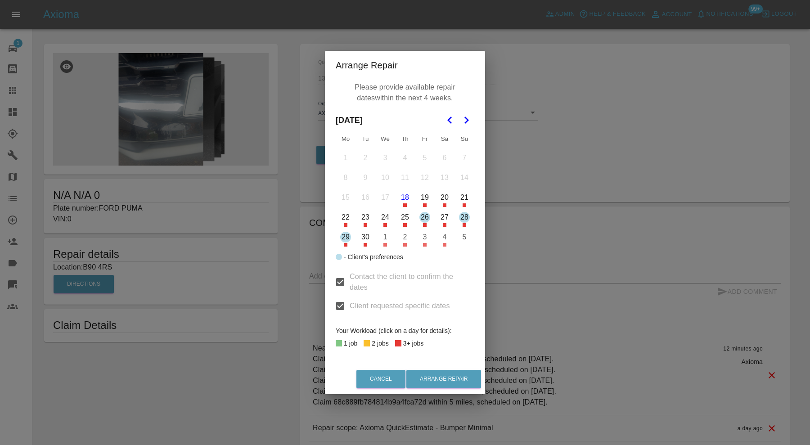
click at [550, 154] on div "Arrange Repair Please provide available repair dates within the next 4 weeks. S…" at bounding box center [405, 222] width 810 height 445
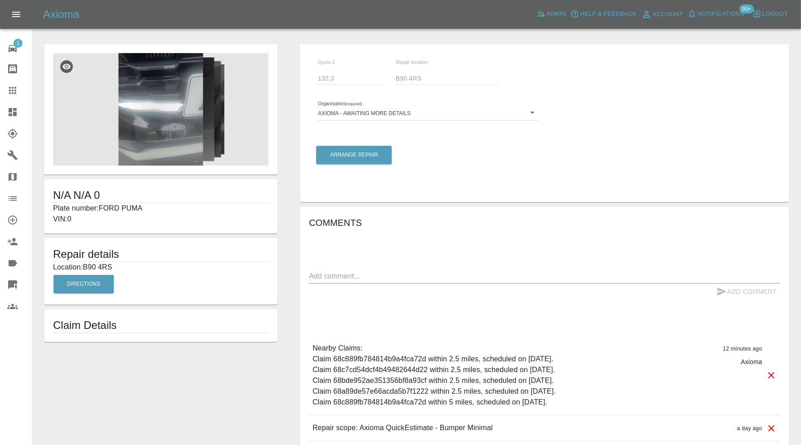
click at [463, 108] on body "Axioma Admin Help & Feedback Account Notifications 99+ Logout 1 Repair home Bod…" at bounding box center [400, 258] width 801 height 516
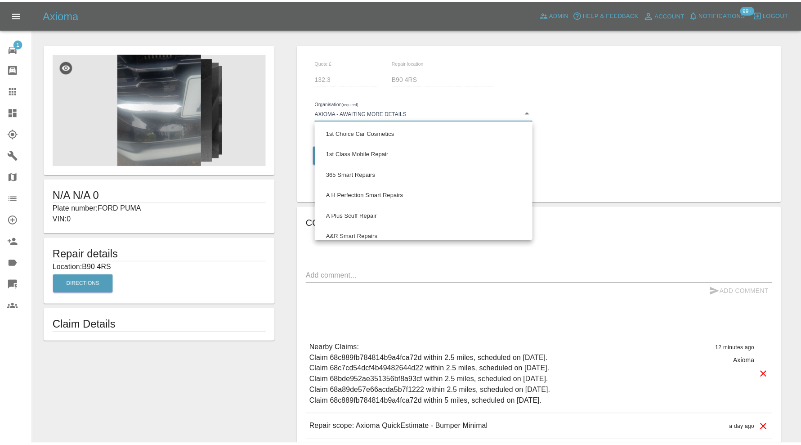
scroll to position [429, 0]
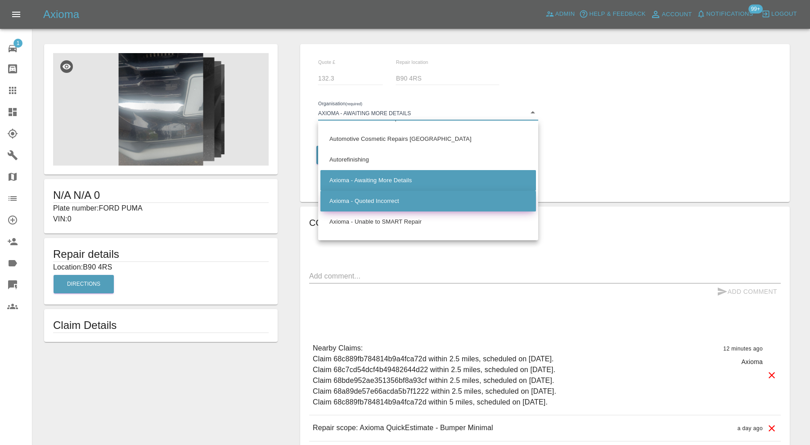
click at [402, 197] on li "Axioma - Quoted Incorrect" at bounding box center [427, 201] width 215 height 21
type input "66cdd85c5c84a2557c7b49b2"
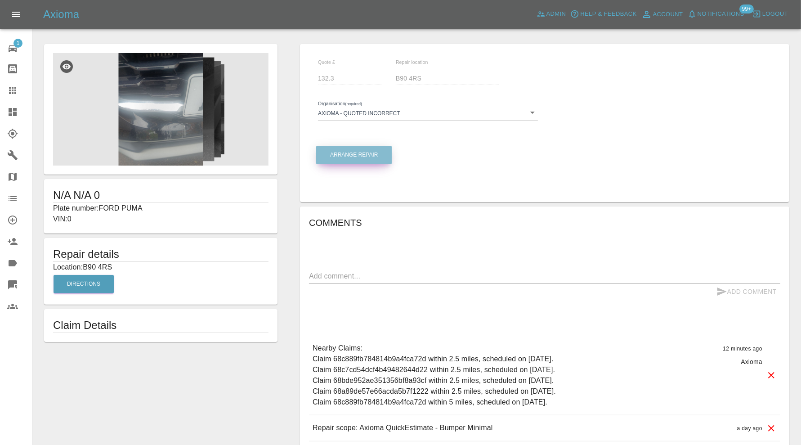
click at [372, 154] on button "Arrange Repair" at bounding box center [354, 155] width 76 height 18
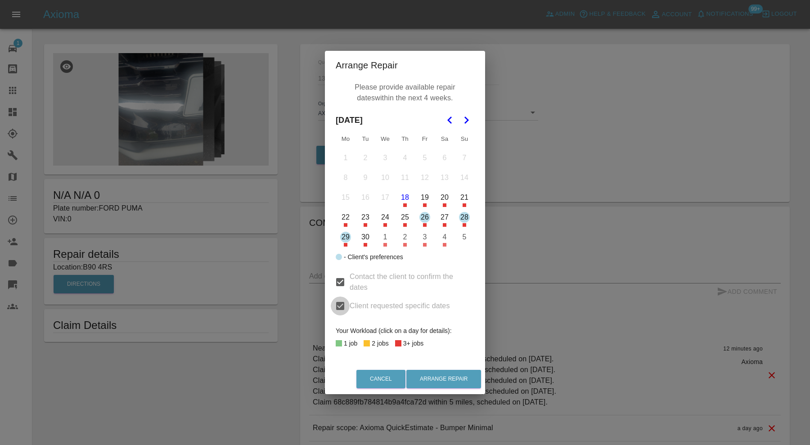
click at [340, 305] on input "Client requested specific dates" at bounding box center [340, 305] width 19 height 19
checkbox input "false"
click at [343, 280] on input "Contact the client to confirm the dates" at bounding box center [340, 282] width 19 height 19
checkbox input "false"
click at [405, 198] on button "18" at bounding box center [404, 197] width 19 height 19
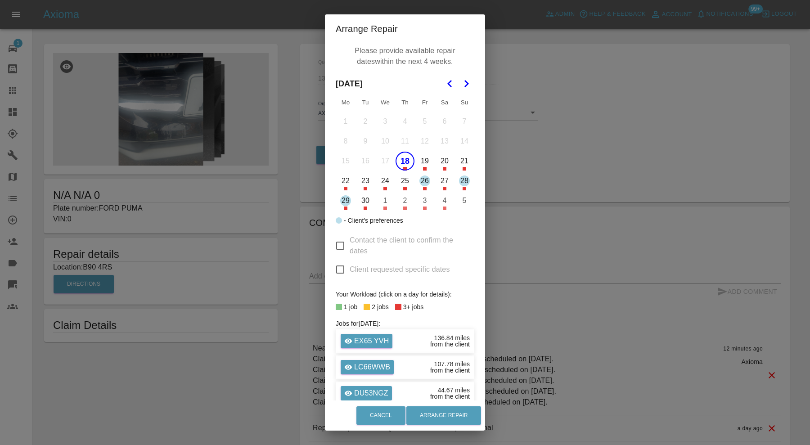
click at [421, 160] on button "19" at bounding box center [424, 161] width 19 height 19
click at [440, 159] on button "20" at bounding box center [444, 161] width 19 height 19
click at [435, 416] on button "Arrange Repair" at bounding box center [443, 415] width 75 height 18
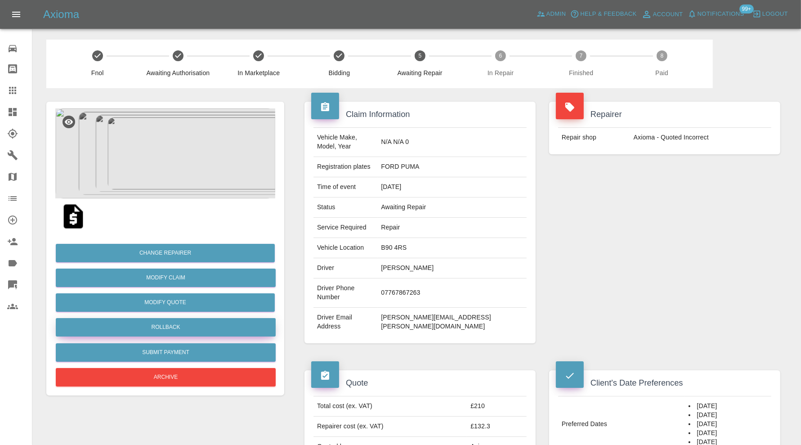
click at [179, 327] on button "Rollback" at bounding box center [166, 327] width 220 height 18
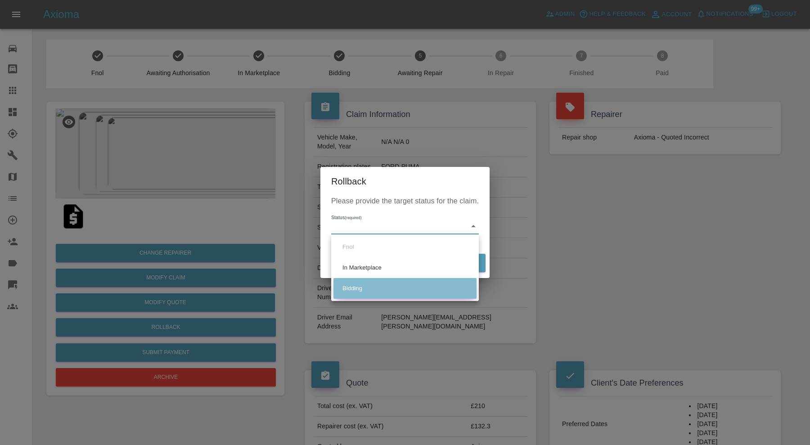
click at [404, 282] on li "Bidding" at bounding box center [404, 288] width 143 height 21
type input "bidding"
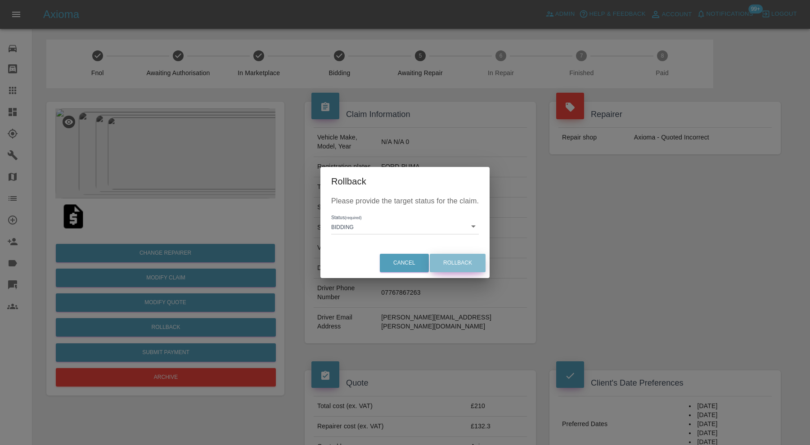
click at [470, 264] on button "Rollback" at bounding box center [458, 263] width 56 height 18
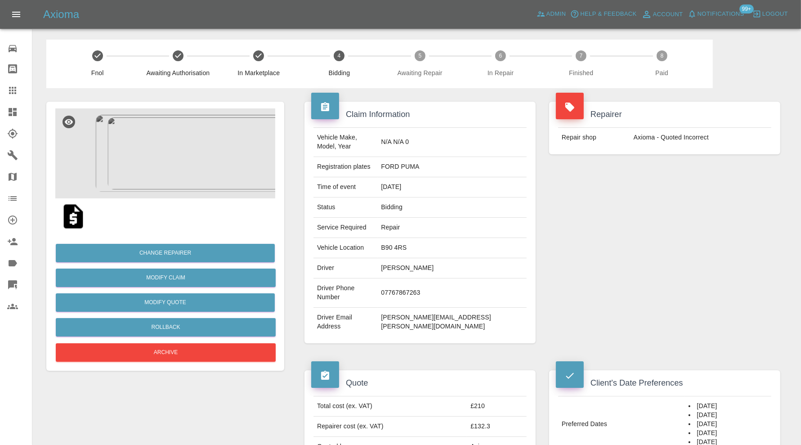
click at [166, 161] on img at bounding box center [165, 153] width 220 height 90
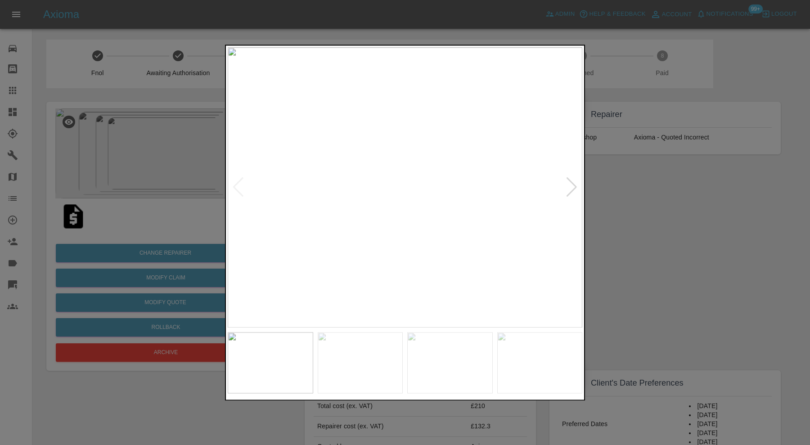
click at [573, 188] on div at bounding box center [571, 188] width 12 height 20
click at [573, 188] on img at bounding box center [405, 187] width 354 height 280
click at [242, 188] on div at bounding box center [238, 188] width 12 height 20
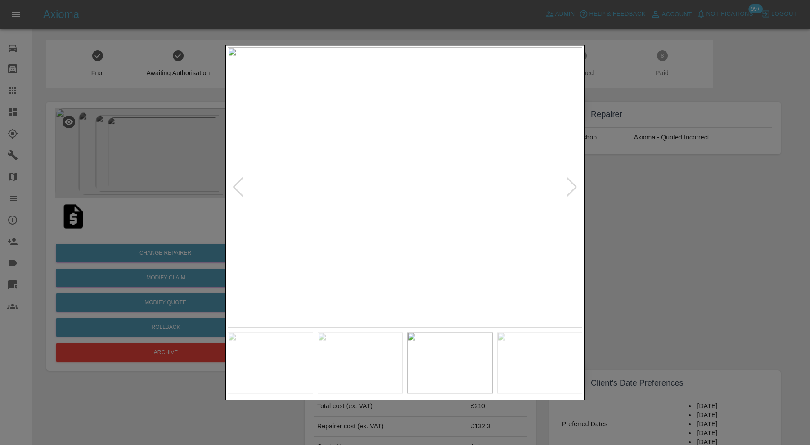
click at [242, 188] on div at bounding box center [238, 188] width 12 height 20
click at [242, 188] on img at bounding box center [405, 187] width 354 height 280
click at [569, 185] on div at bounding box center [571, 188] width 12 height 20
click at [578, 184] on img at bounding box center [405, 187] width 354 height 280
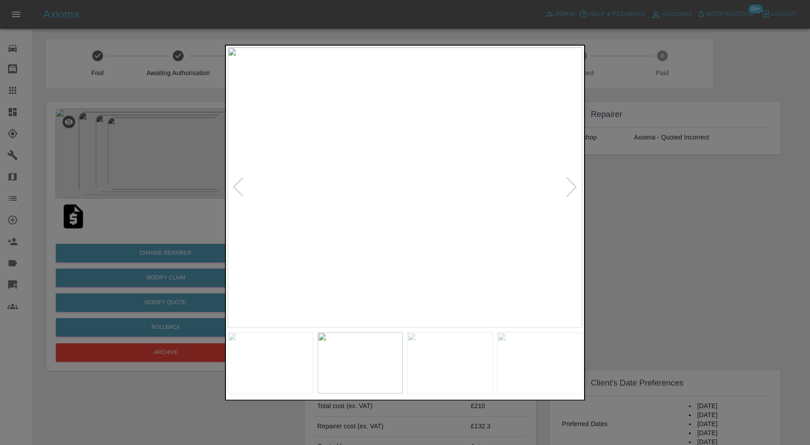
click at [575, 187] on div at bounding box center [571, 188] width 12 height 20
click at [575, 187] on img at bounding box center [405, 187] width 354 height 280
click at [617, 188] on div at bounding box center [405, 222] width 810 height 445
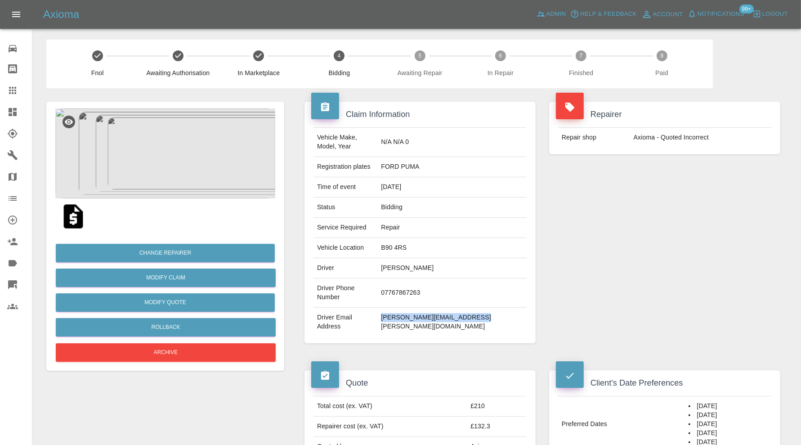
drag, startPoint x: 506, startPoint y: 298, endPoint x: 412, endPoint y: 303, distance: 94.1
click at [412, 308] on td "derek.jones@blueyonder.co.uk" at bounding box center [451, 322] width 149 height 29
copy td "derek.jones@blueyonder.co.uk"
drag, startPoint x: 463, startPoint y: 155, endPoint x: 412, endPoint y: 162, distance: 51.8
click at [412, 162] on tr "Registration plates FORD PUMA" at bounding box center [420, 167] width 213 height 20
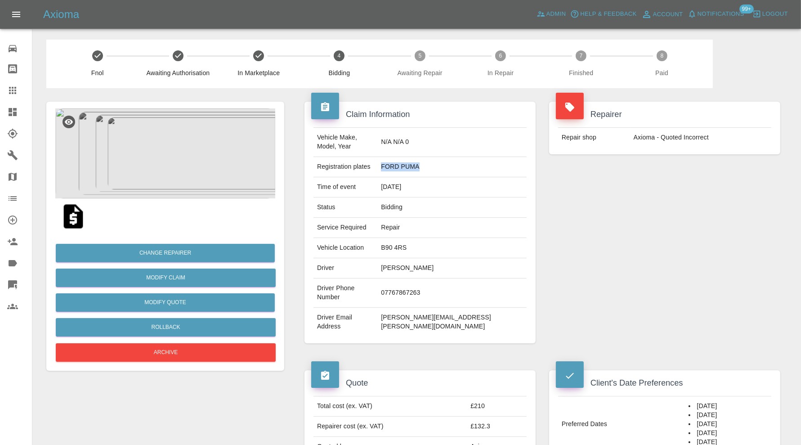
copy tr "FORD PUMA"
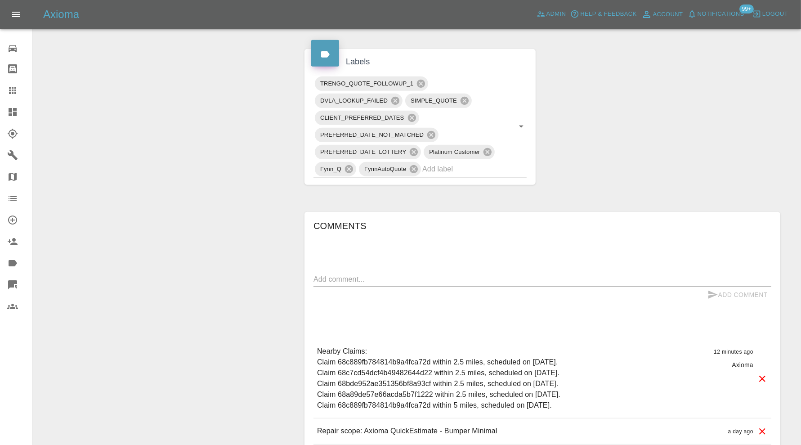
scroll to position [450, 0]
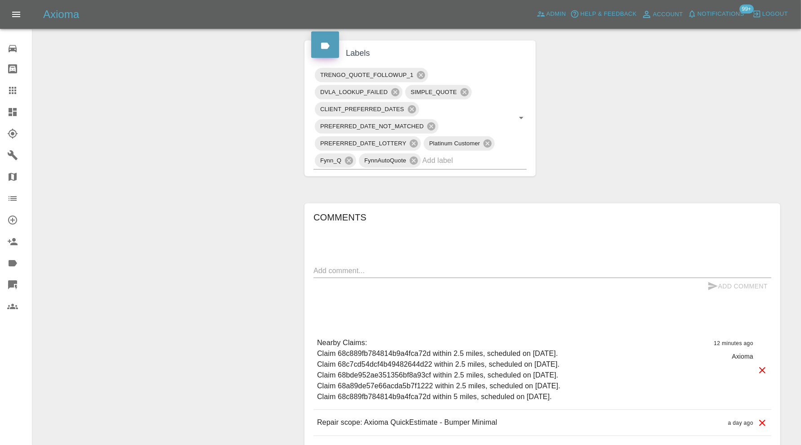
click at [462, 264] on div "x" at bounding box center [543, 271] width 458 height 14
type textarea "emailed revised quote"
click at [711, 281] on icon "submit" at bounding box center [713, 286] width 11 height 11
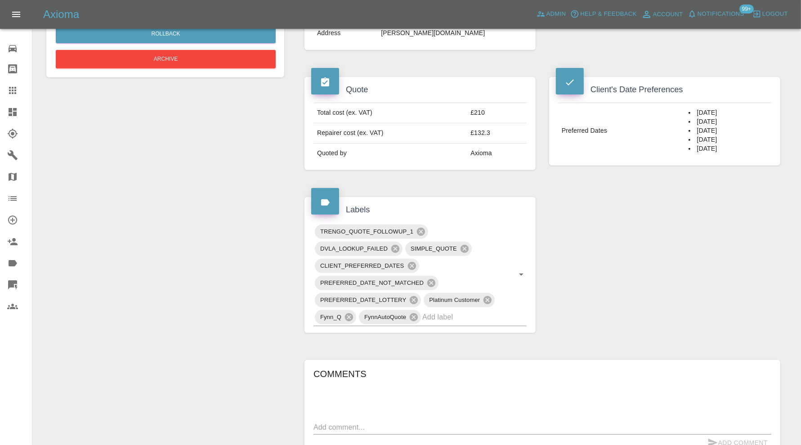
scroll to position [225, 0]
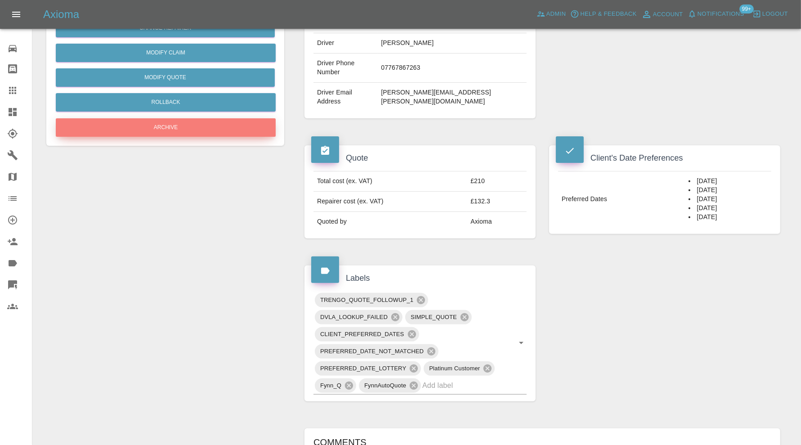
click at [229, 128] on button "Archive" at bounding box center [166, 127] width 220 height 18
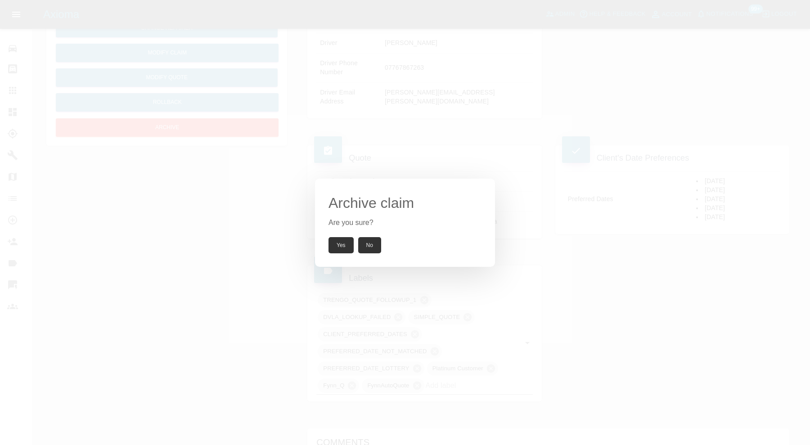
click at [335, 244] on button "Yes" at bounding box center [340, 245] width 25 height 16
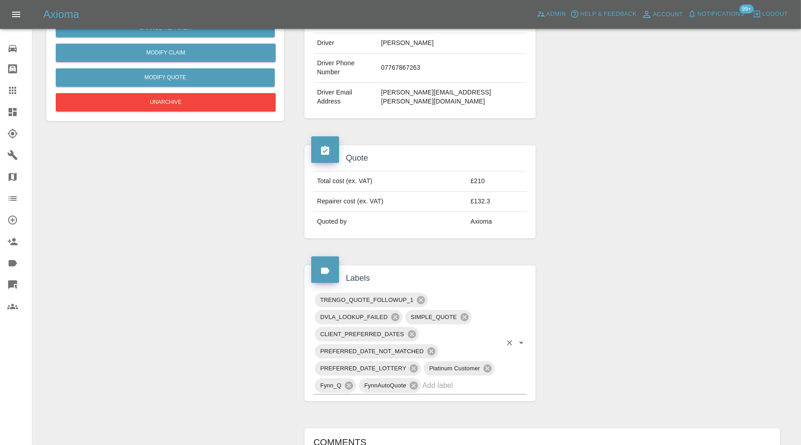
click at [461, 378] on input "text" at bounding box center [461, 385] width 79 height 14
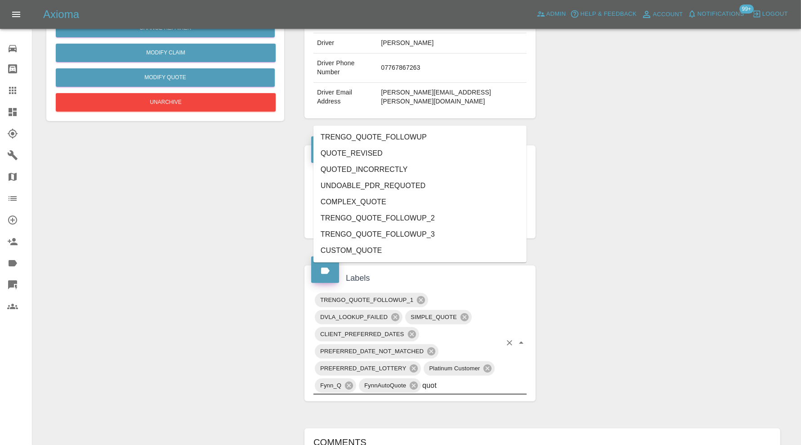
type input "quote"
click at [398, 157] on li "QUOTE_REVISED" at bounding box center [420, 153] width 213 height 16
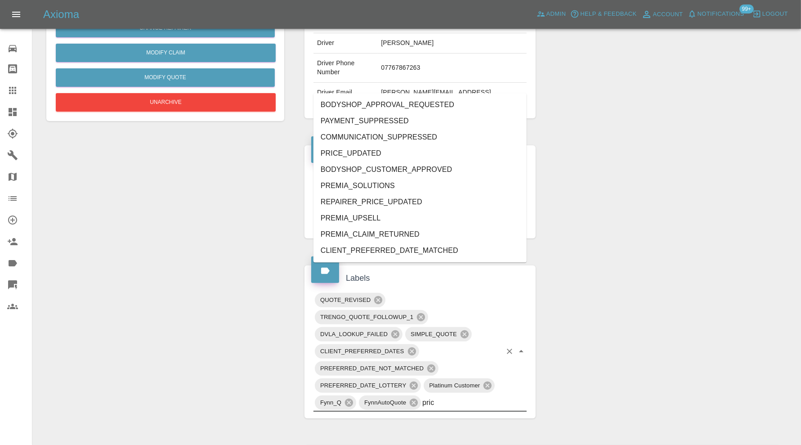
type input "price"
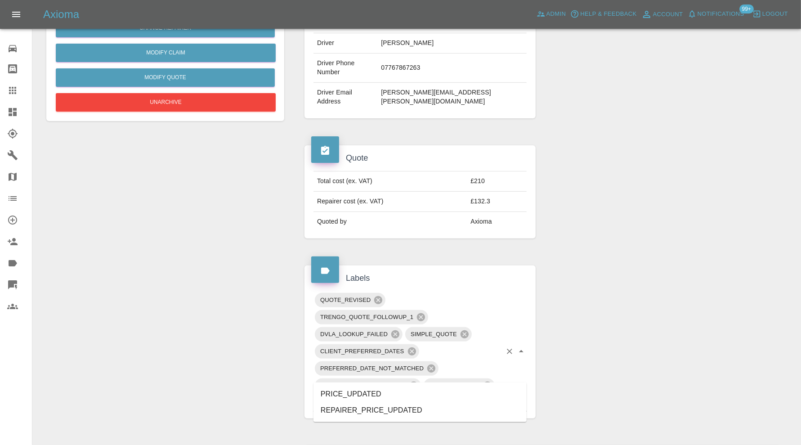
click at [378, 391] on li "PRICE_UPDATED" at bounding box center [420, 394] width 213 height 16
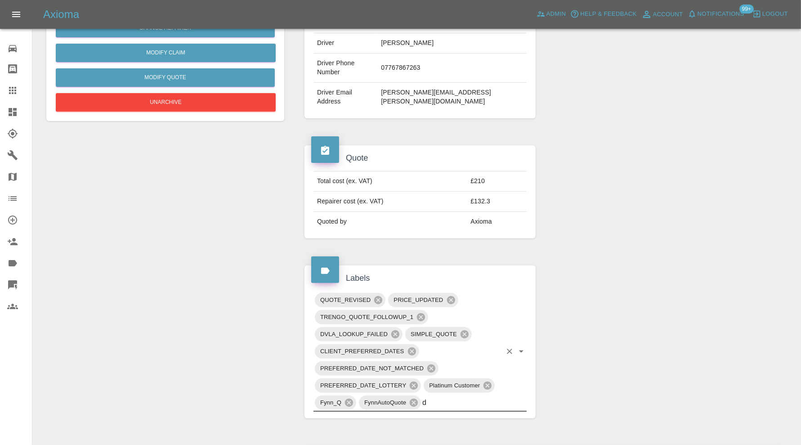
type input "do"
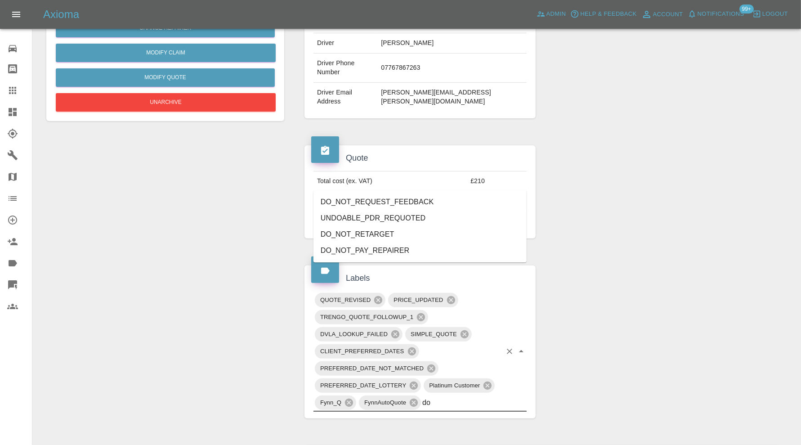
click at [406, 203] on li "DO_NOT_REQUEST_FEEDBACK" at bounding box center [420, 202] width 213 height 16
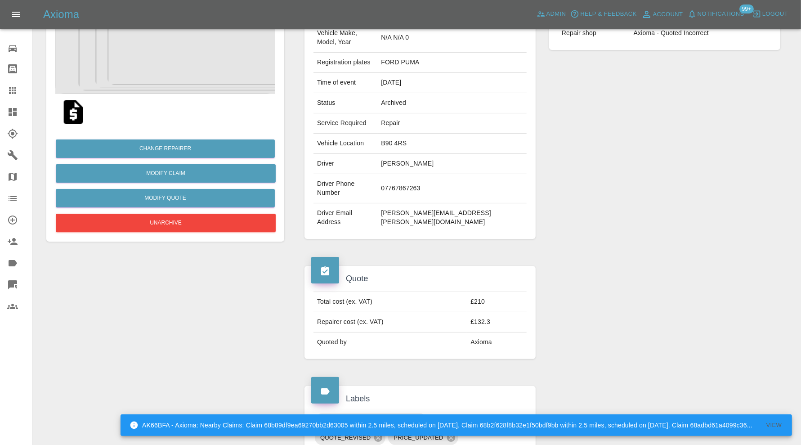
scroll to position [0, 0]
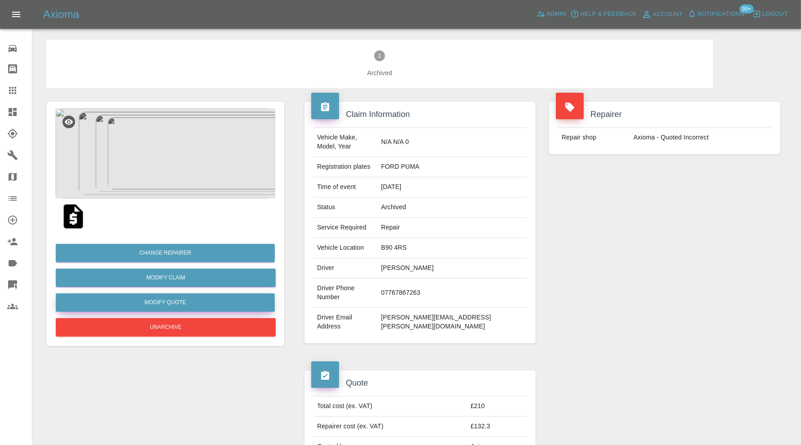
click at [216, 305] on button "Modify Quote" at bounding box center [165, 302] width 219 height 18
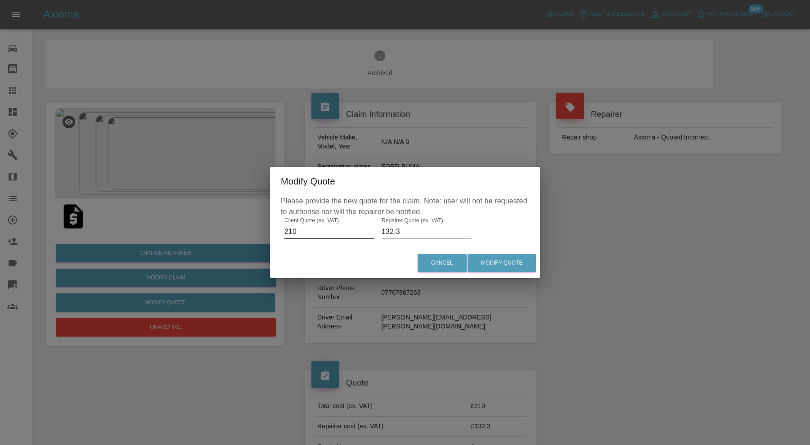
drag, startPoint x: 304, startPoint y: 230, endPoint x: 269, endPoint y: 231, distance: 34.2
click at [269, 231] on div "Modify Quote Please provide the new quote for the claim. Note: user will not be…" at bounding box center [405, 222] width 810 height 445
type input "325"
drag, startPoint x: 410, startPoint y: 230, endPoint x: 364, endPoint y: 231, distance: 45.9
click at [364, 231] on div "Please provide the new quote for the claim. Note: user will not be requested to…" at bounding box center [405, 222] width 270 height 52
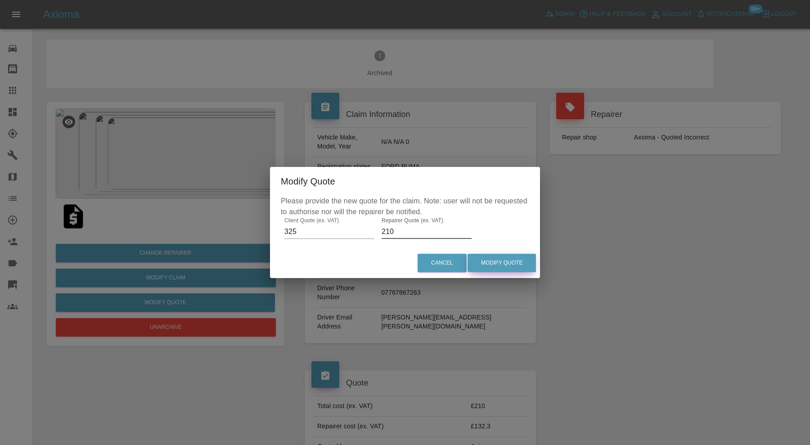
type input "210"
click at [503, 260] on button "Modify Quote" at bounding box center [501, 263] width 68 height 18
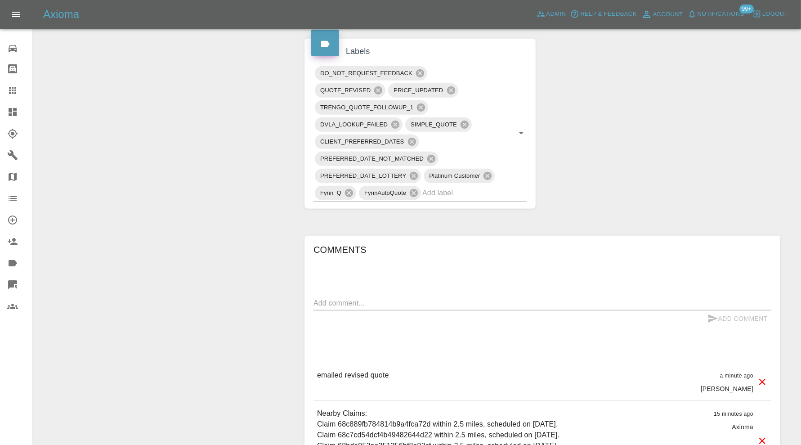
scroll to position [589, 0]
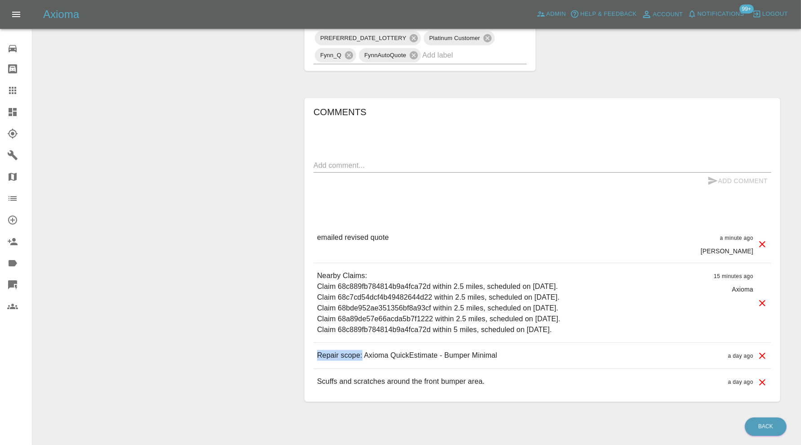
drag, startPoint x: 361, startPoint y: 326, endPoint x: 318, endPoint y: 326, distance: 42.7
click at [318, 350] on p "Repair scope: Axioma QuickEstimate - Bumper Minimal" at bounding box center [407, 355] width 180 height 11
copy p "Repair scope:"
click at [357, 160] on textarea at bounding box center [543, 165] width 458 height 10
paste textarea "Repair scope:"
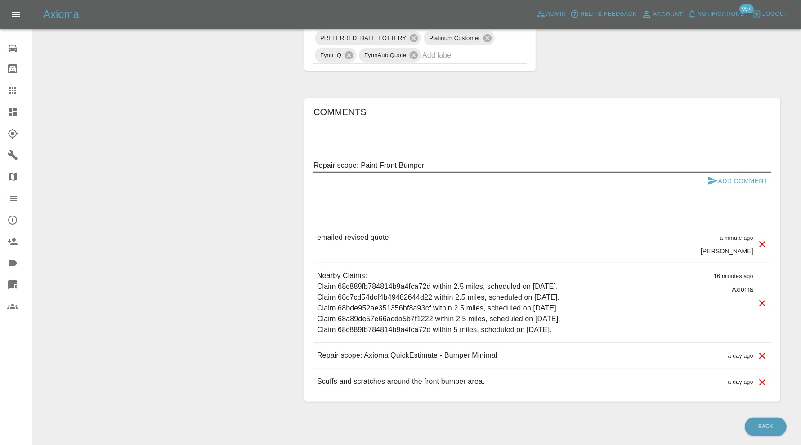
type textarea "Repair scope: Paint Front Bumper"
click at [759, 173] on button "Add Comment" at bounding box center [737, 181] width 67 height 17
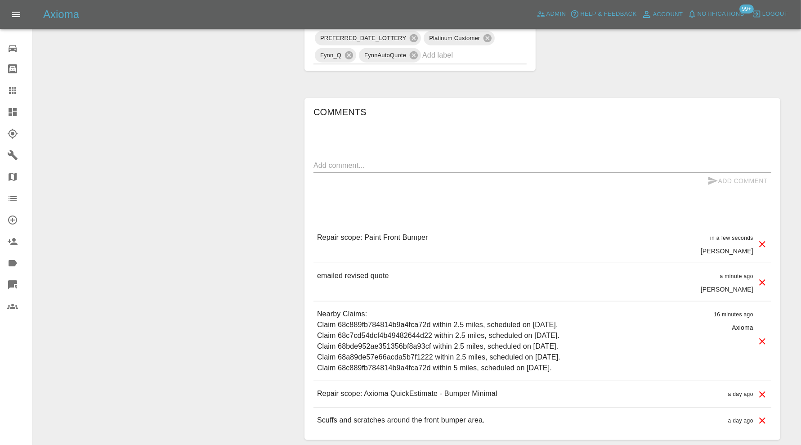
click at [763, 391] on icon at bounding box center [762, 394] width 6 height 6
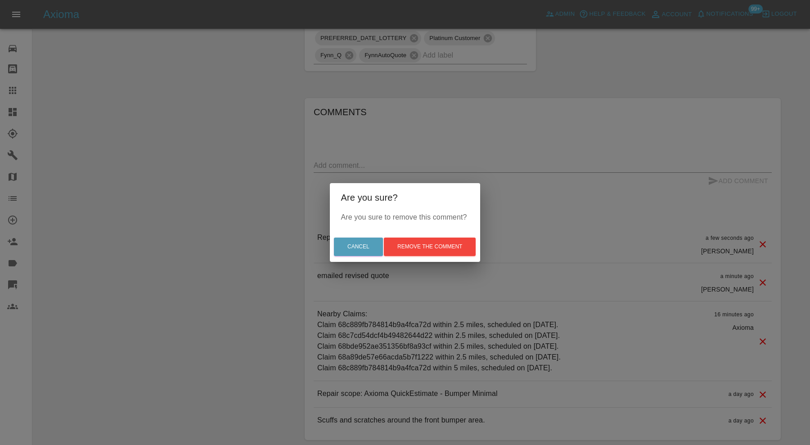
click at [586, 268] on div "Are you sure? Are you sure to remove this comment? Cancel Remove the comment" at bounding box center [405, 222] width 810 height 445
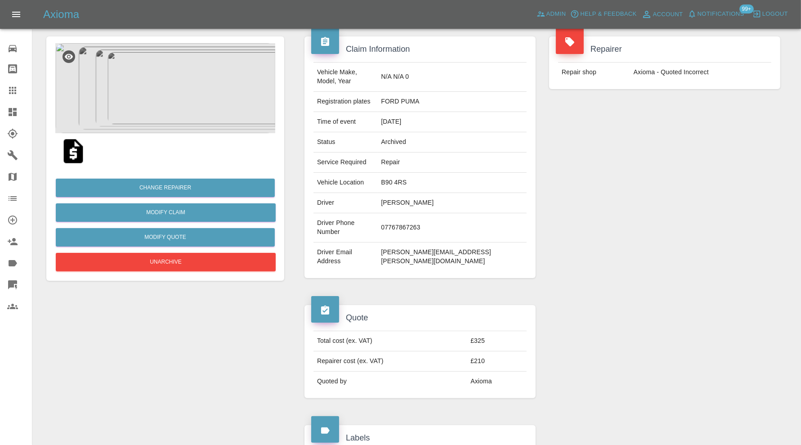
scroll to position [64, 0]
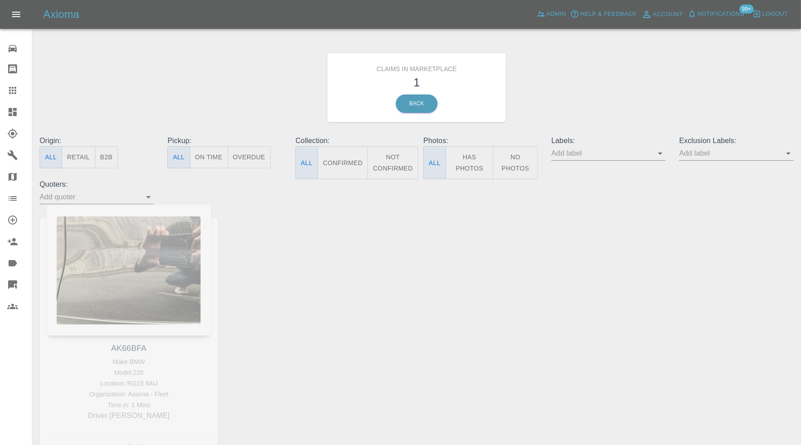
click at [133, 350] on div "AK66BFA Make: BMW Model: 220 Location: RG23 8AU Organization: Axioma - Fleet Ti…" at bounding box center [129, 337] width 192 height 266
copy link "AK66BFA"
click at [7, 82] on link "Claims" at bounding box center [16, 91] width 32 height 22
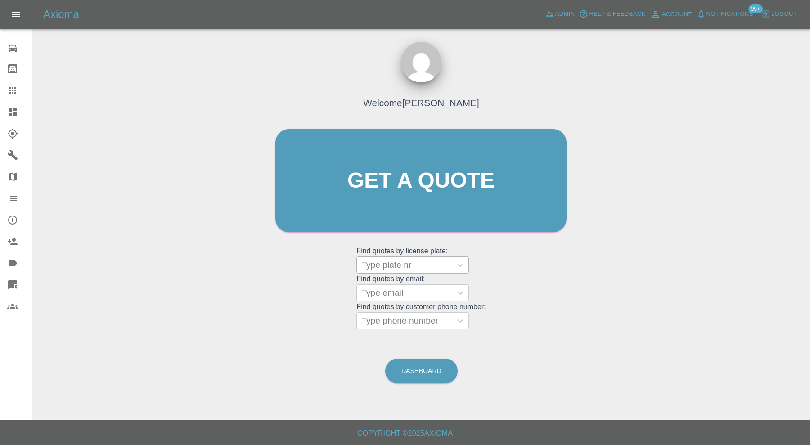
click at [400, 264] on div at bounding box center [404, 265] width 86 height 13
paste input "AK66BFA"
type input "AK66BFA"
click at [408, 293] on div "AK66BFA, In Marketplace" at bounding box center [412, 288] width 112 height 18
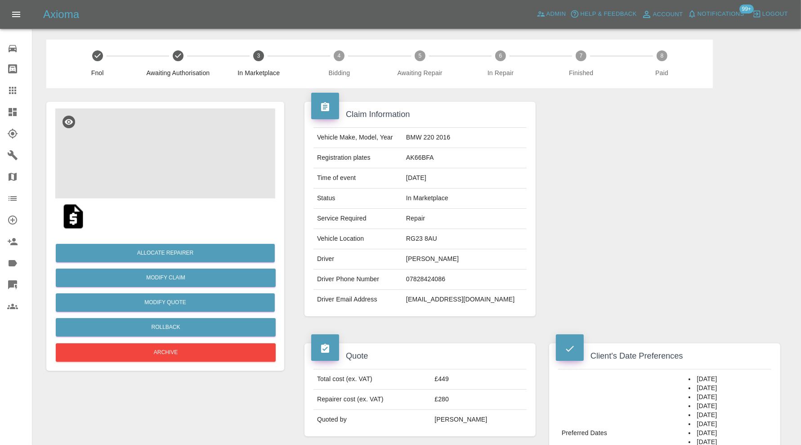
click at [189, 155] on img at bounding box center [165, 153] width 220 height 90
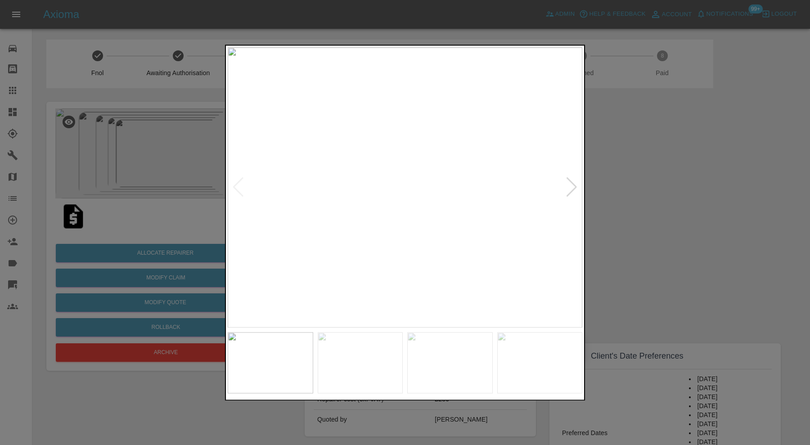
click at [572, 187] on div at bounding box center [571, 188] width 12 height 20
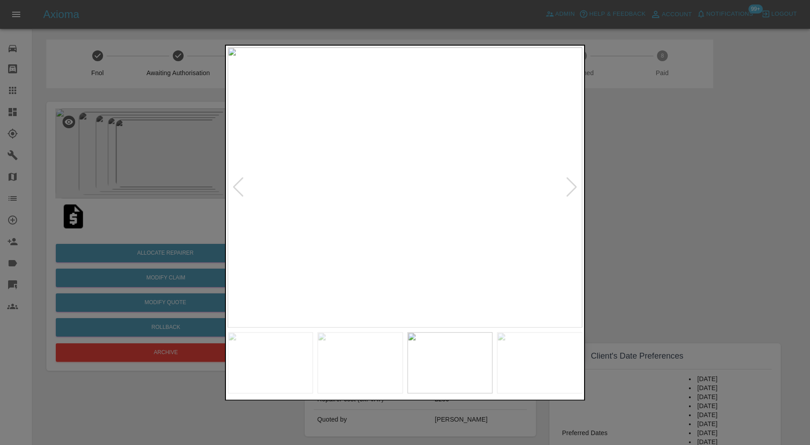
click at [572, 187] on div at bounding box center [571, 188] width 12 height 20
click at [627, 175] on div at bounding box center [405, 222] width 810 height 445
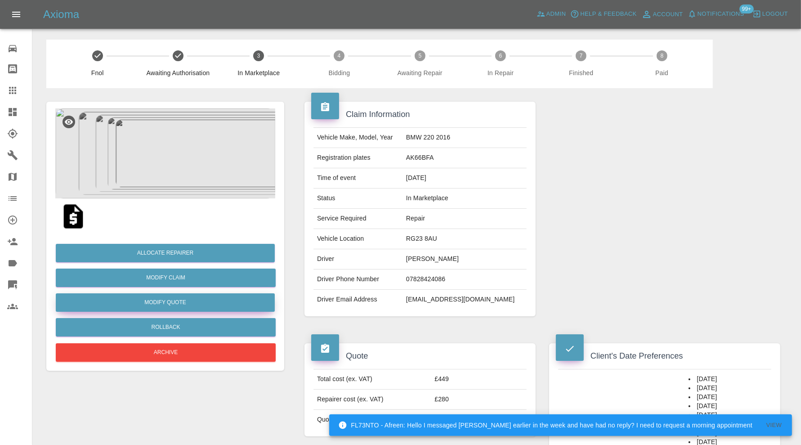
click at [208, 298] on button "Modify Quote" at bounding box center [165, 302] width 219 height 18
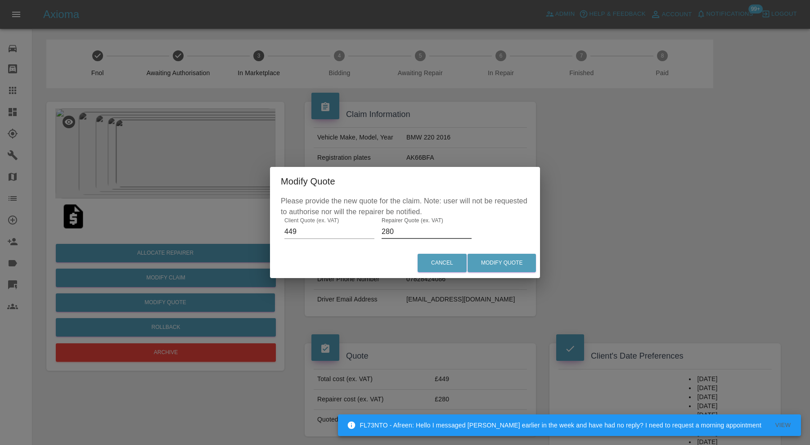
drag, startPoint x: 392, startPoint y: 235, endPoint x: 379, endPoint y: 237, distance: 13.1
click at [379, 237] on div "Please provide the new quote for the claim. Note: user will not be requested to…" at bounding box center [405, 222] width 270 height 52
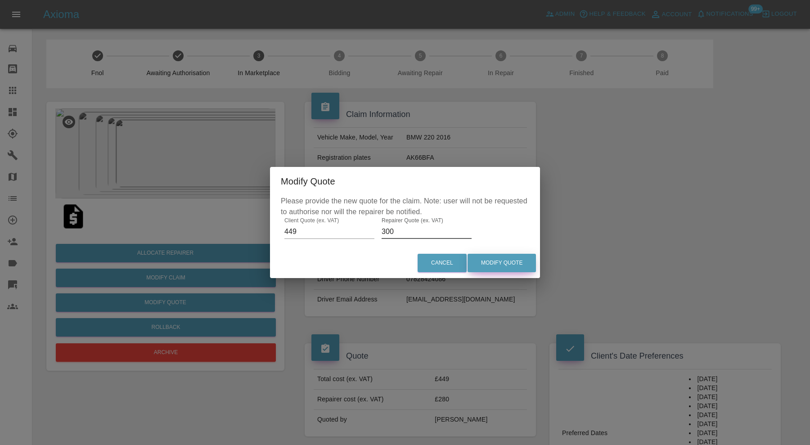
type input "300"
click at [508, 262] on button "Modify Quote" at bounding box center [501, 263] width 68 height 18
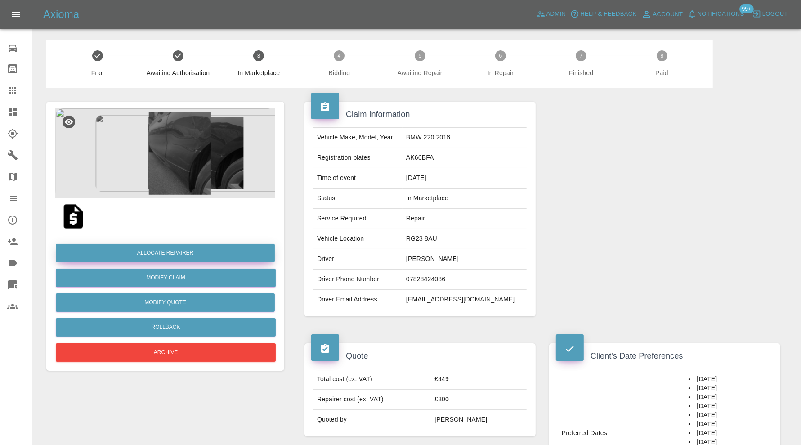
click at [155, 246] on button "Allocate Repairer" at bounding box center [165, 253] width 219 height 18
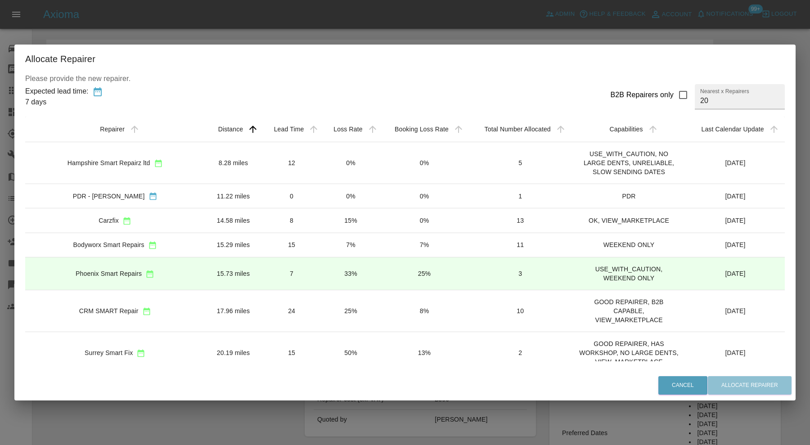
click at [205, 216] on td "14.58 miles" at bounding box center [233, 220] width 57 height 24
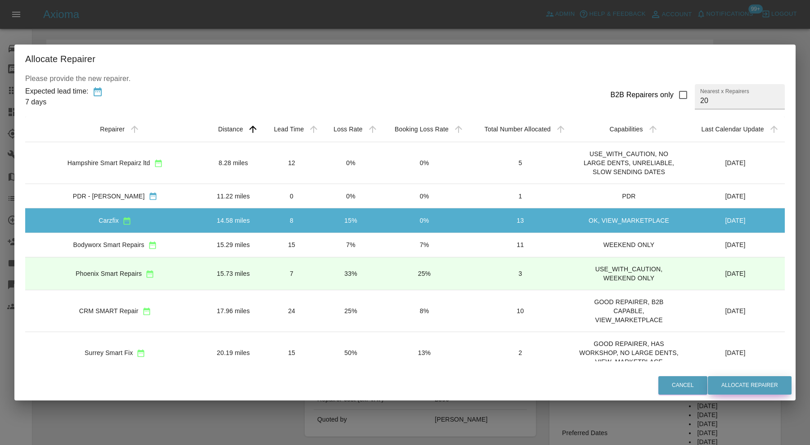
click at [753, 381] on button "Allocate Repairer" at bounding box center [750, 385] width 84 height 18
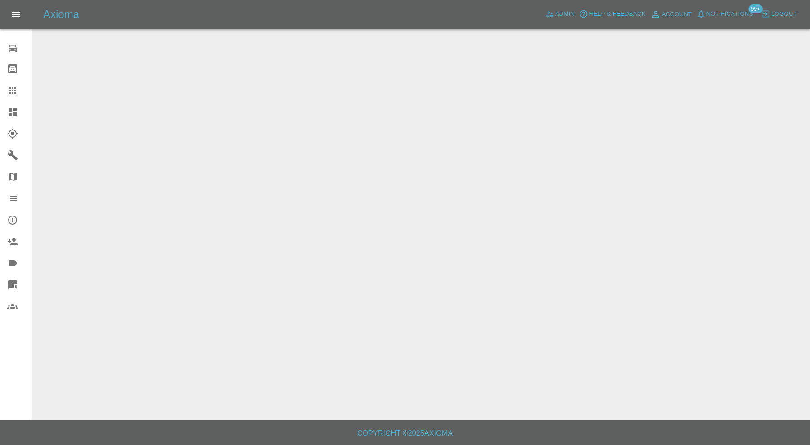
click at [16, 104] on link "Dashboard" at bounding box center [16, 112] width 32 height 22
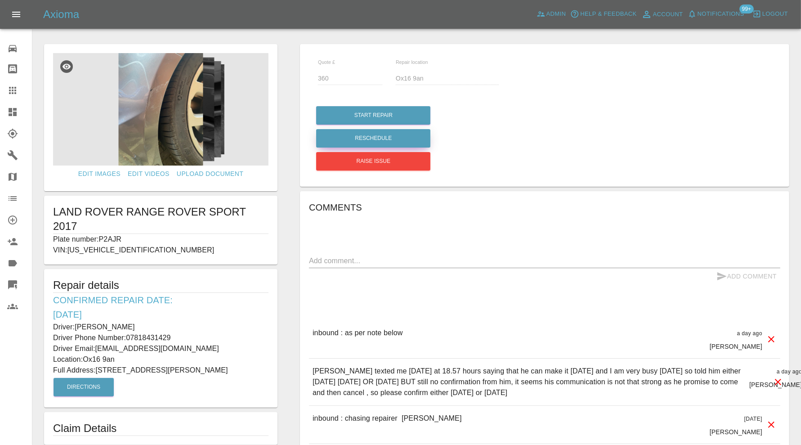
click at [402, 135] on button "Reschedule" at bounding box center [373, 138] width 114 height 18
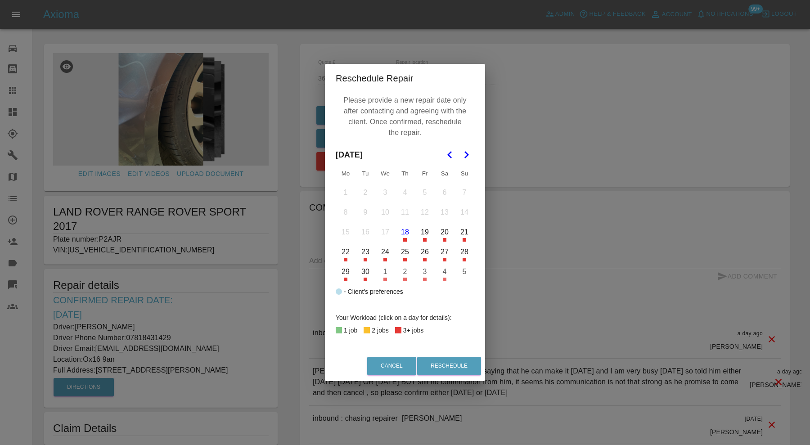
click at [445, 237] on button "20" at bounding box center [444, 232] width 19 height 19
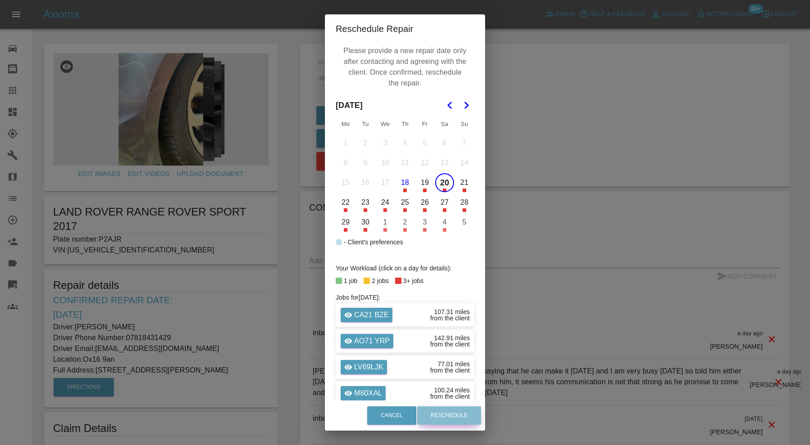
click at [455, 412] on button "Reschedule" at bounding box center [449, 415] width 64 height 18
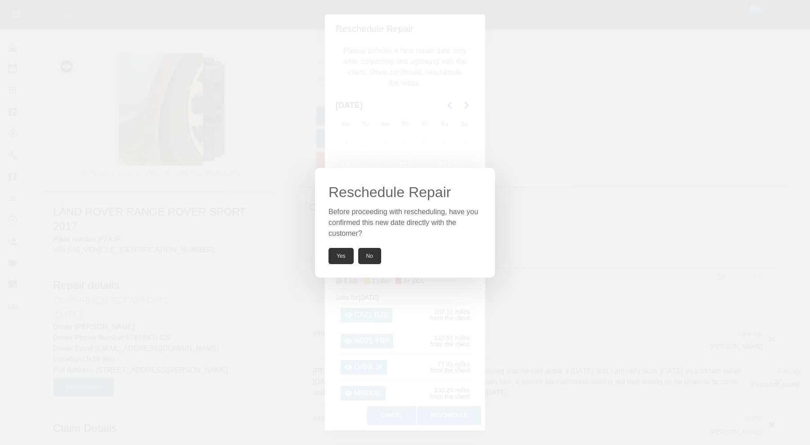
click at [341, 255] on button "Yes" at bounding box center [340, 256] width 25 height 16
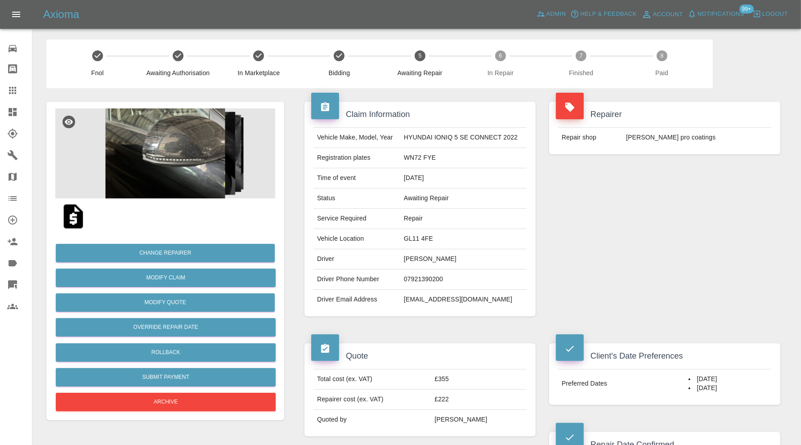
click at [170, 176] on img at bounding box center [165, 153] width 220 height 90
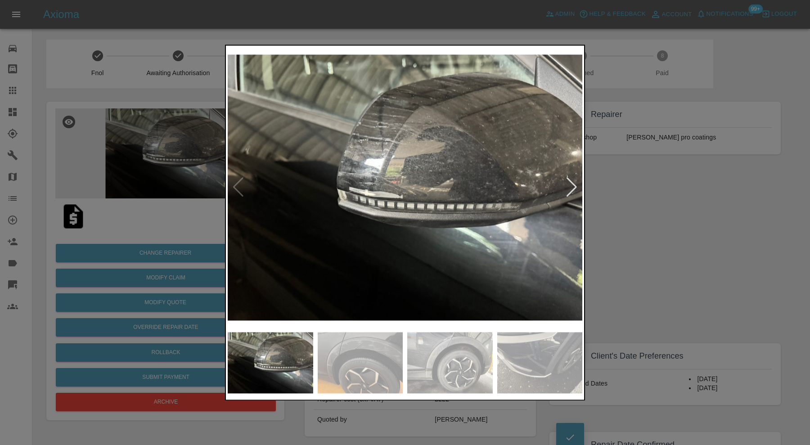
click at [373, 364] on img at bounding box center [360, 362] width 85 height 61
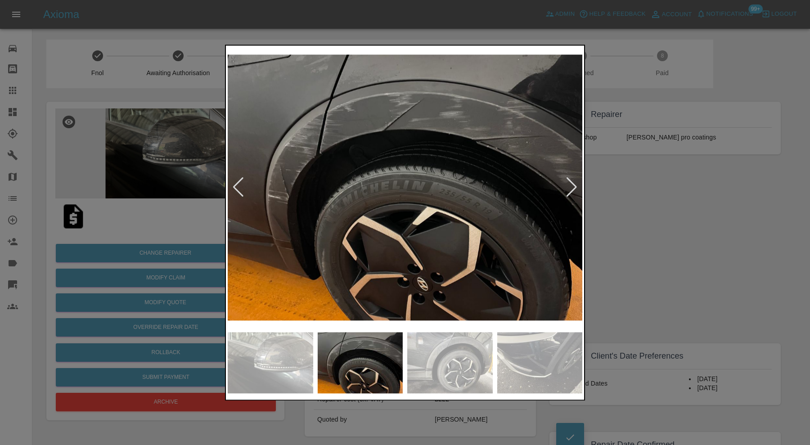
click at [570, 178] on div at bounding box center [571, 188] width 12 height 20
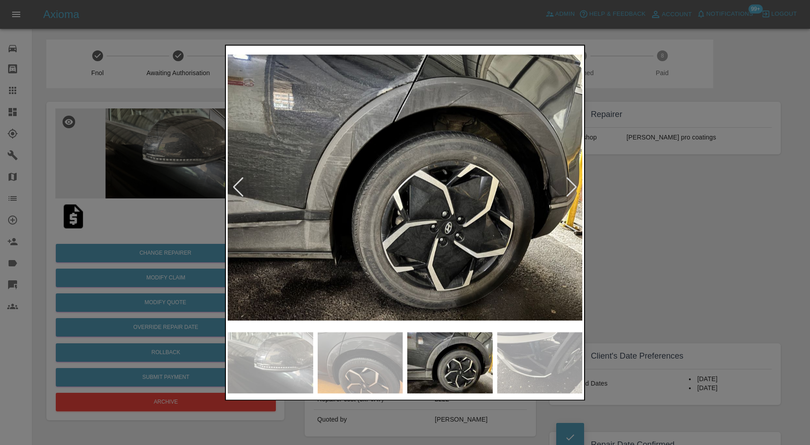
click at [571, 180] on div at bounding box center [571, 188] width 12 height 20
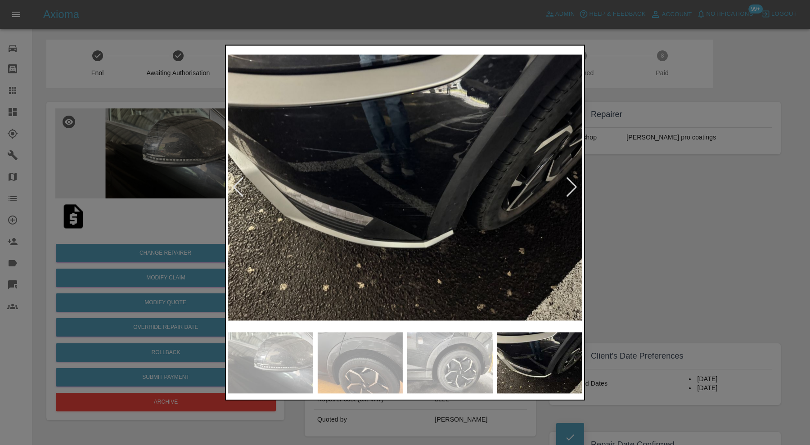
click at [571, 180] on div at bounding box center [571, 188] width 12 height 20
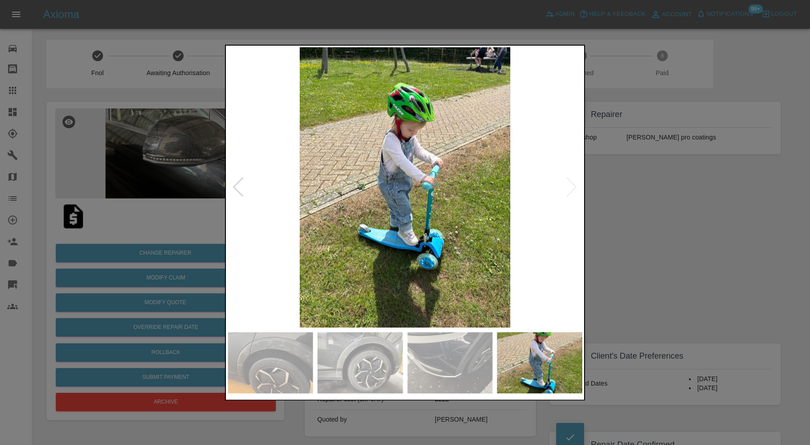
click at [571, 180] on img at bounding box center [405, 187] width 354 height 280
click at [630, 192] on div at bounding box center [405, 222] width 810 height 445
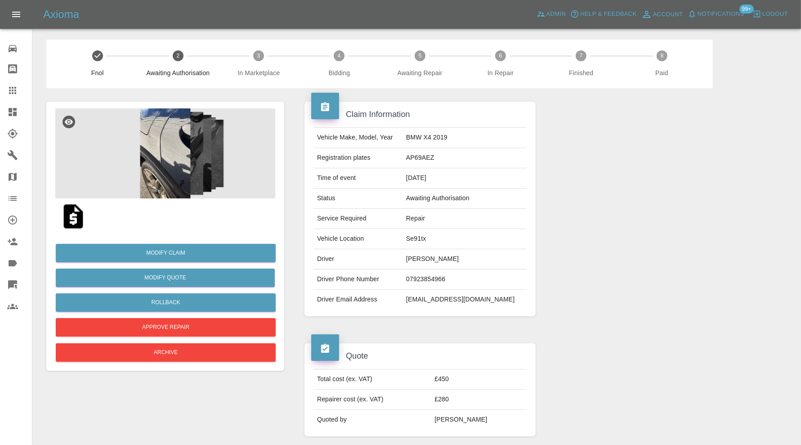
click at [177, 161] on img at bounding box center [165, 153] width 220 height 90
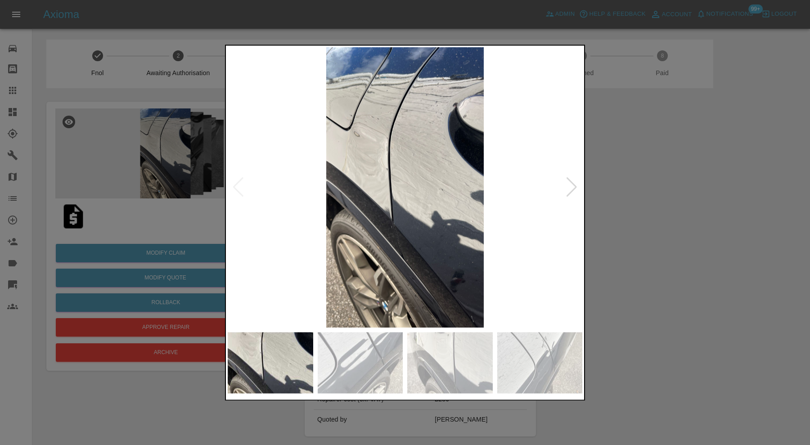
click at [578, 188] on img at bounding box center [405, 187] width 354 height 280
click at [575, 188] on div at bounding box center [571, 188] width 12 height 20
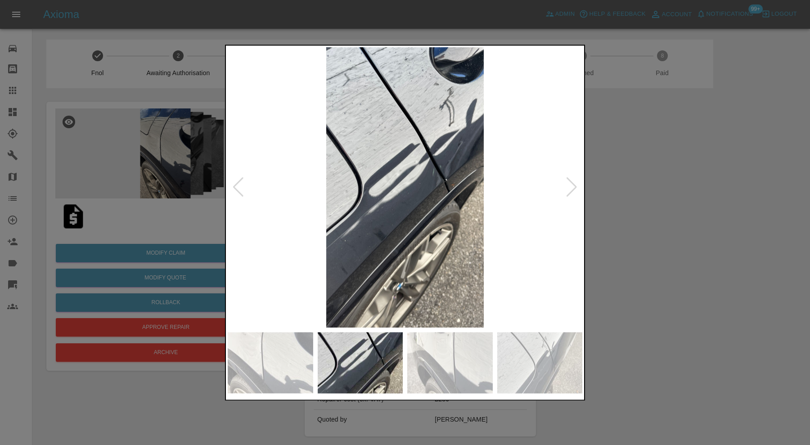
click at [575, 188] on div at bounding box center [571, 188] width 12 height 20
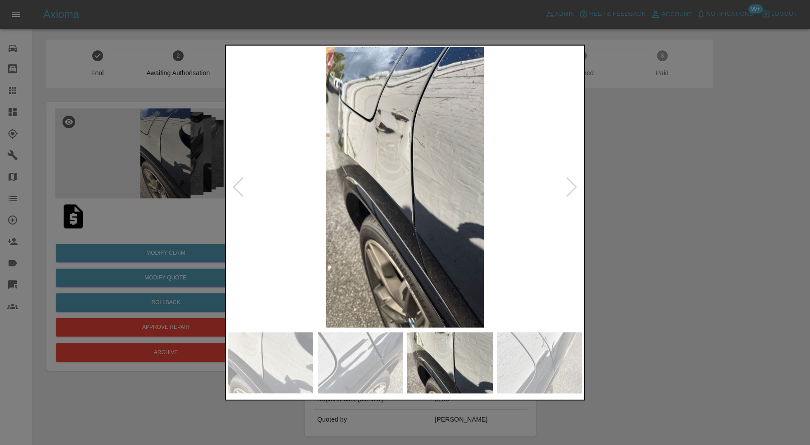
click at [575, 188] on div at bounding box center [571, 188] width 12 height 20
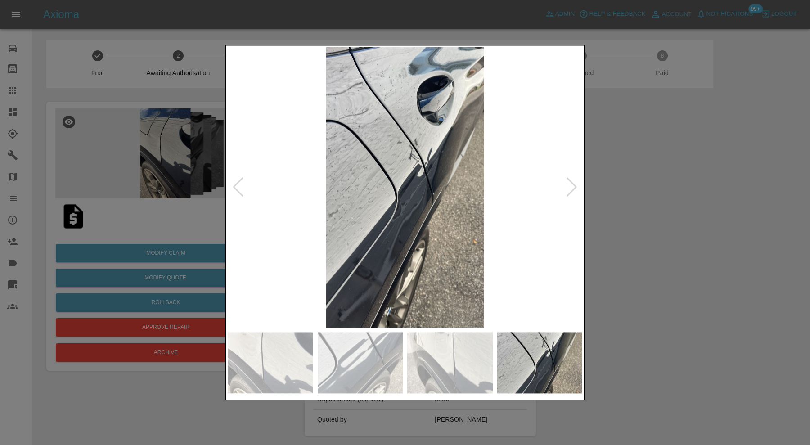
click at [637, 180] on div at bounding box center [405, 222] width 810 height 445
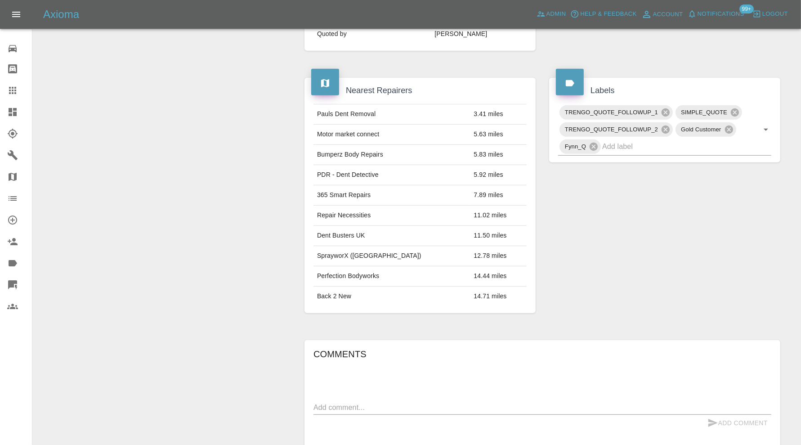
scroll to position [375, 0]
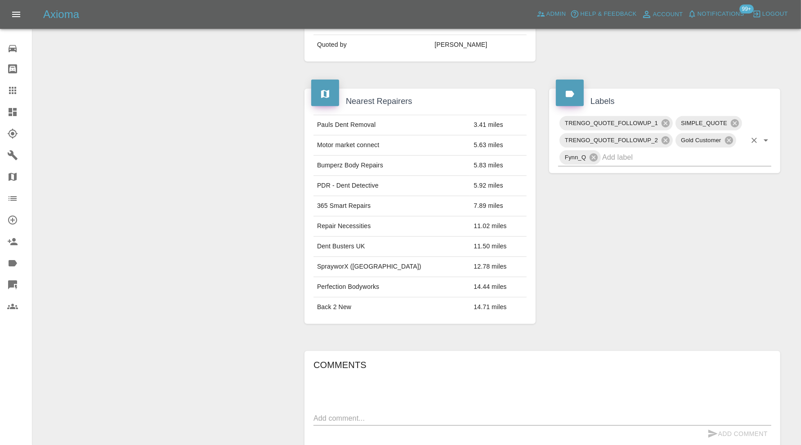
click at [670, 156] on input "text" at bounding box center [674, 157] width 144 height 14
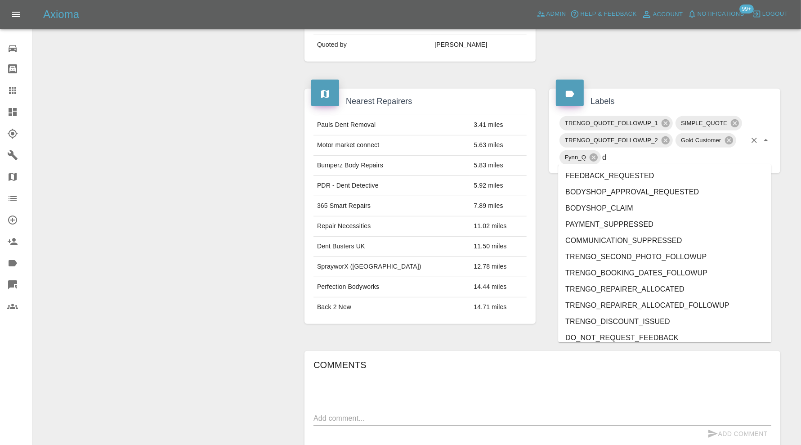
type input "do"
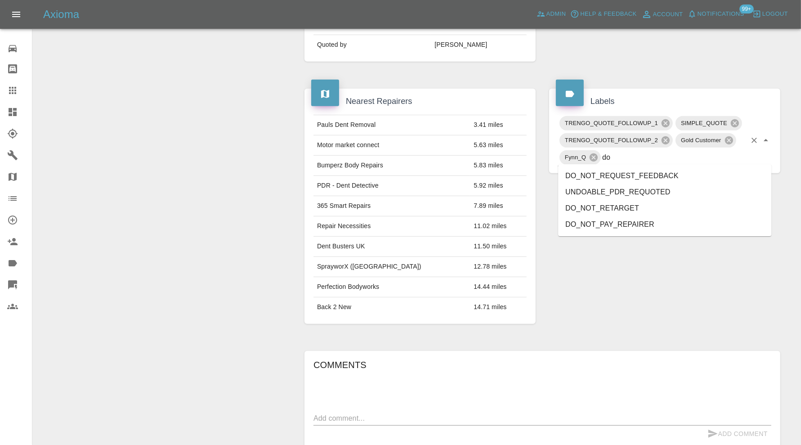
click at [648, 203] on li "DO_NOT_RETARGET" at bounding box center [664, 208] width 213 height 16
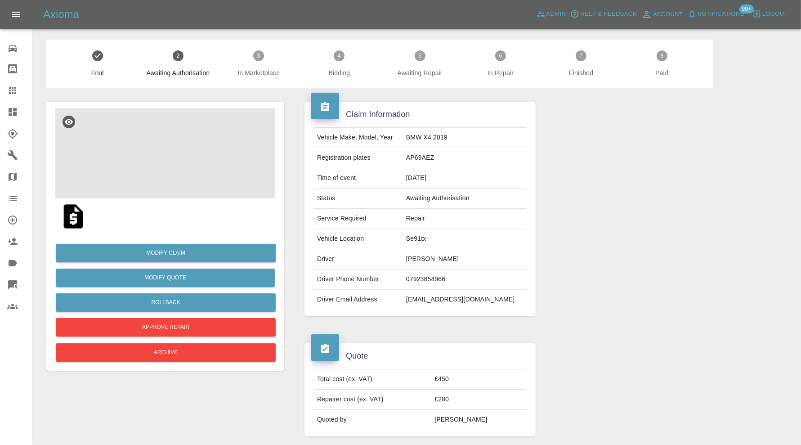
click at [166, 152] on img at bounding box center [165, 153] width 220 height 90
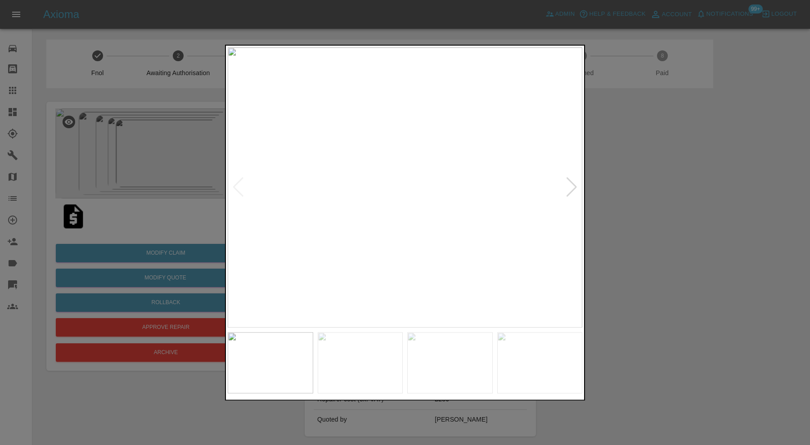
click at [575, 187] on div at bounding box center [571, 188] width 12 height 20
click at [574, 187] on div at bounding box center [571, 188] width 12 height 20
click at [621, 179] on div at bounding box center [405, 222] width 810 height 445
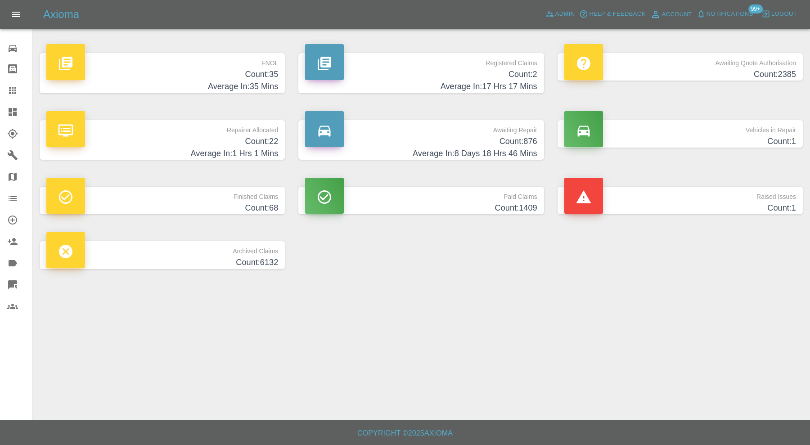
click at [632, 182] on div "Raised Issues Count: 1" at bounding box center [680, 200] width 259 height 54
click at [633, 186] on div "Raised Issues Count: 1" at bounding box center [680, 200] width 259 height 54
click at [635, 201] on p "Raised Issues" at bounding box center [680, 194] width 232 height 15
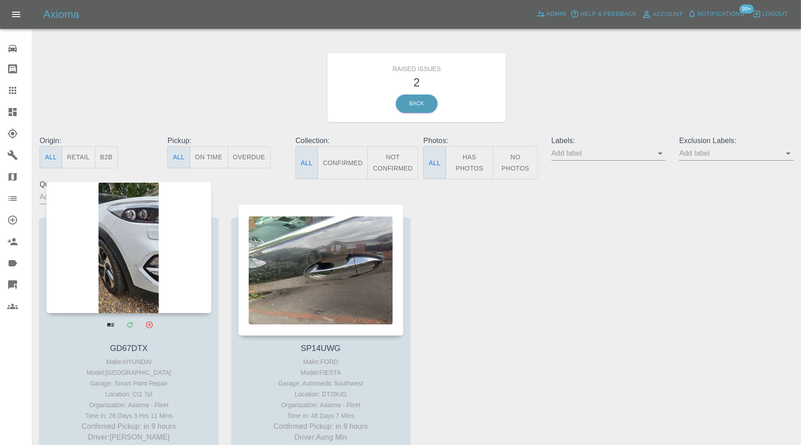
click at [134, 253] on div at bounding box center [128, 247] width 165 height 131
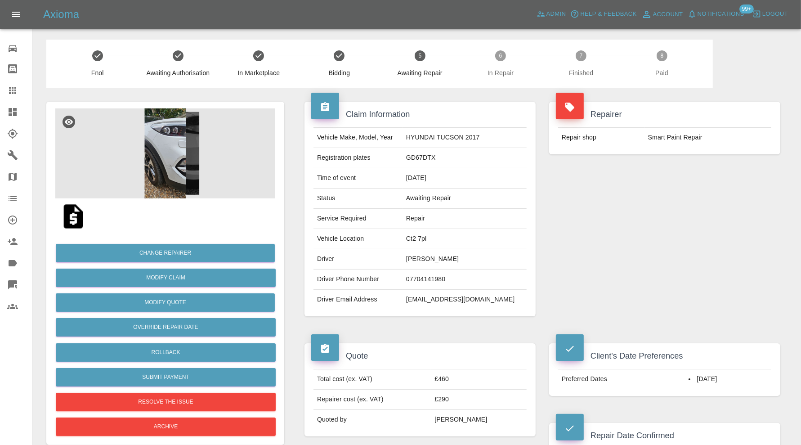
click at [154, 157] on img at bounding box center [165, 153] width 220 height 90
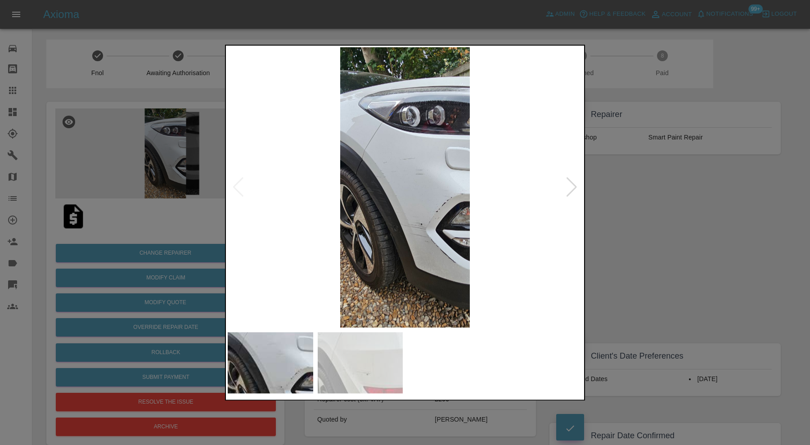
click at [679, 226] on div at bounding box center [405, 222] width 810 height 445
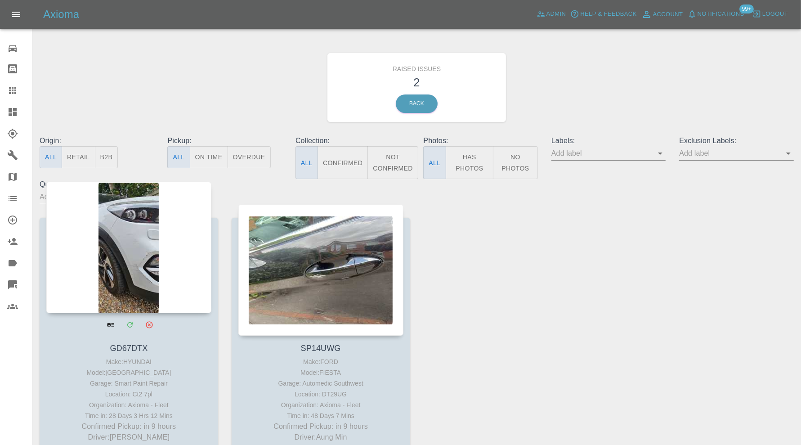
click at [153, 267] on div at bounding box center [128, 247] width 165 height 131
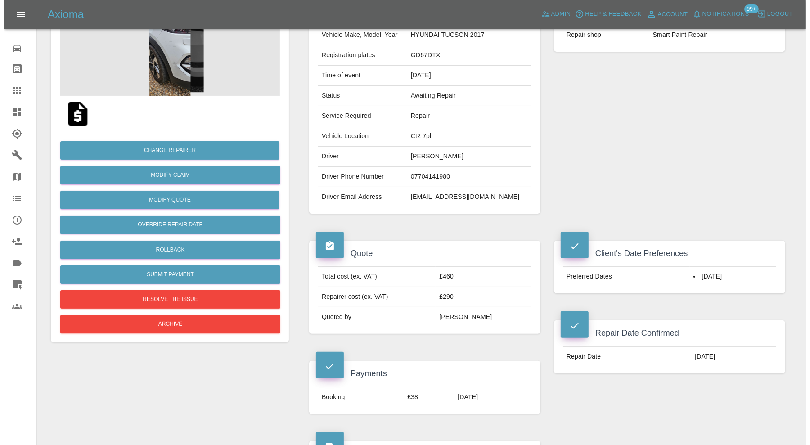
scroll to position [75, 0]
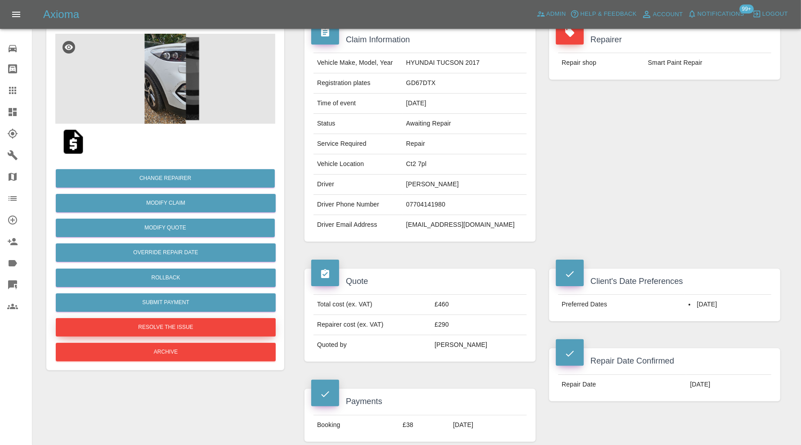
click at [245, 322] on button "Resolve the issue" at bounding box center [166, 327] width 220 height 18
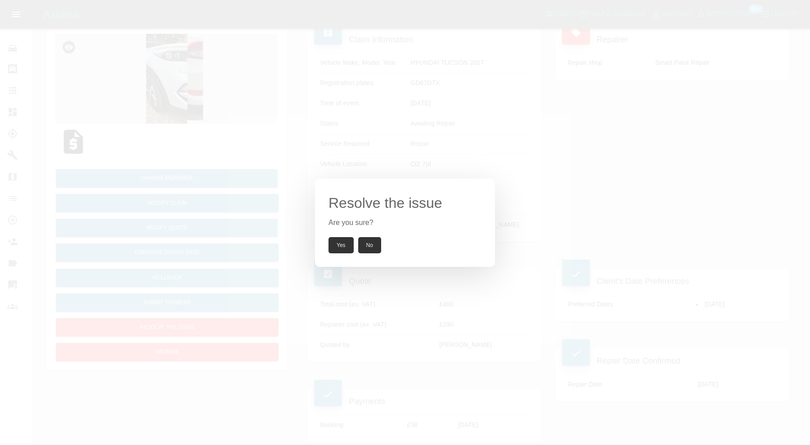
click at [334, 243] on button "Yes" at bounding box center [340, 245] width 25 height 16
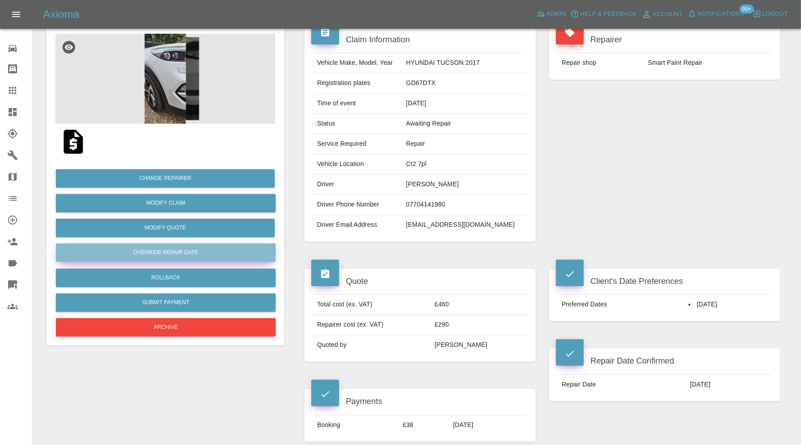
click at [190, 253] on button "Override Repair Date" at bounding box center [166, 252] width 220 height 18
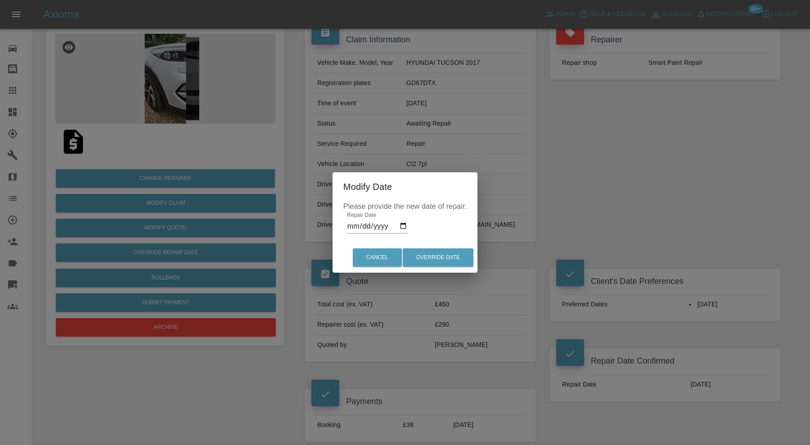
click at [402, 223] on input "[DATE]" at bounding box center [377, 226] width 61 height 14
type input "[DATE]"
click at [442, 247] on div "Cancel Override Date" at bounding box center [404, 257] width 145 height 30
click at [442, 251] on button "Override Date" at bounding box center [438, 257] width 71 height 18
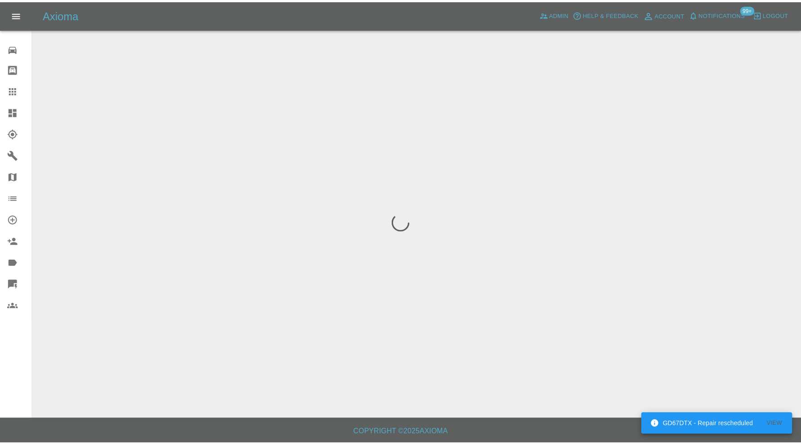
scroll to position [0, 0]
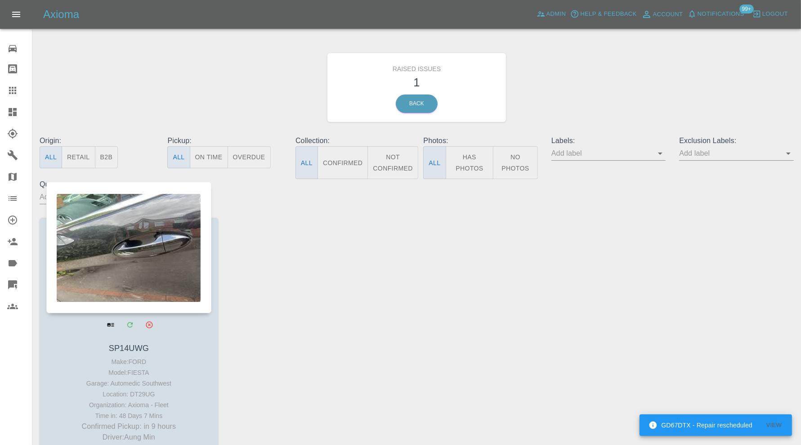
click at [121, 247] on div at bounding box center [128, 247] width 165 height 131
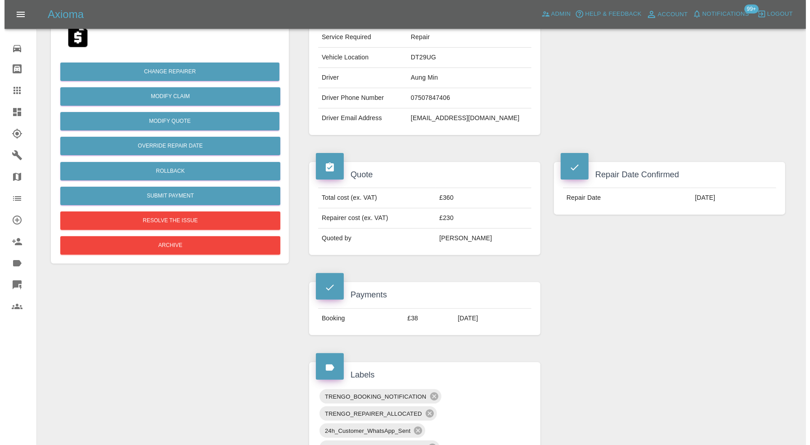
scroll to position [150, 0]
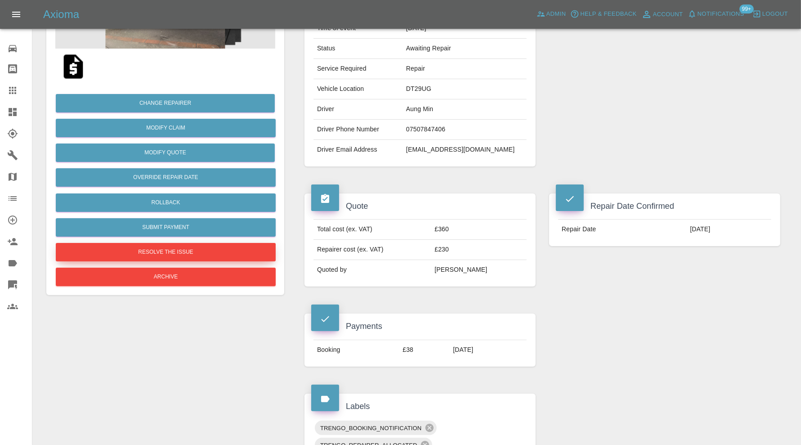
click at [229, 251] on button "Resolve the issue" at bounding box center [166, 252] width 220 height 18
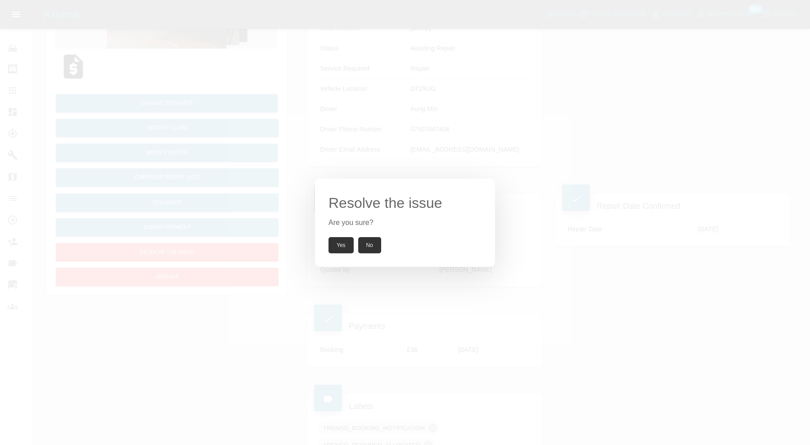
click at [339, 248] on button "Yes" at bounding box center [340, 245] width 25 height 16
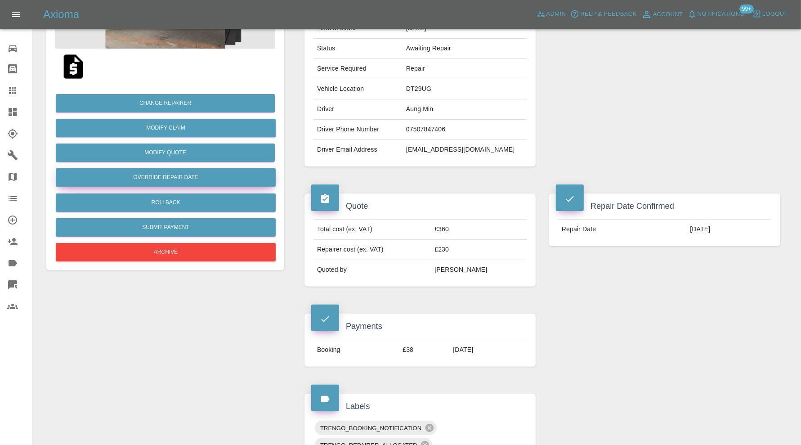
click at [193, 181] on button "Override Repair Date" at bounding box center [166, 177] width 220 height 18
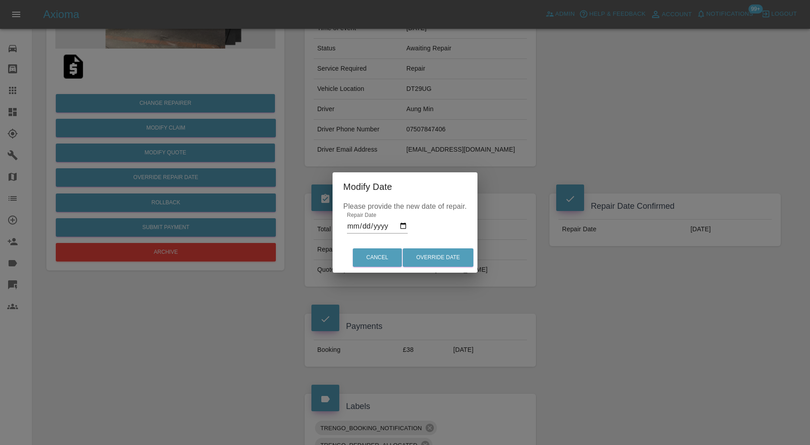
click at [404, 224] on input "[DATE]" at bounding box center [377, 226] width 61 height 14
type input "[DATE]"
click at [441, 259] on button "Override Date" at bounding box center [438, 257] width 71 height 18
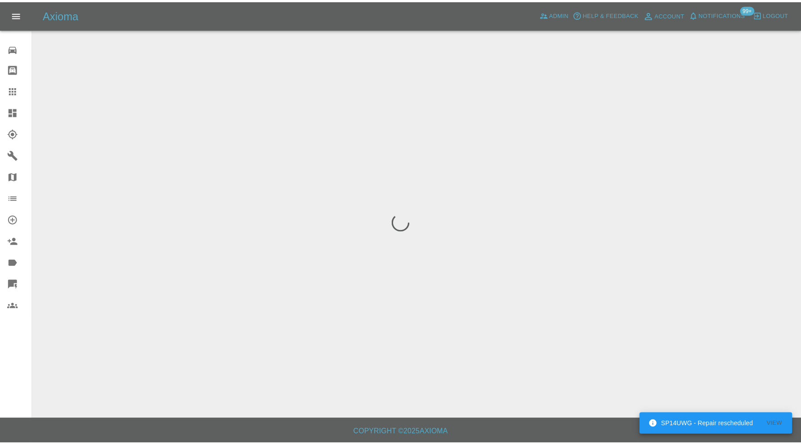
scroll to position [0, 0]
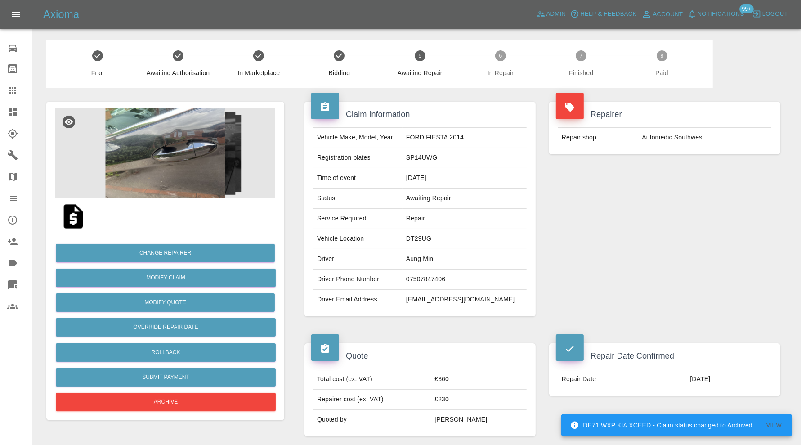
click at [13, 115] on icon at bounding box center [13, 112] width 8 height 8
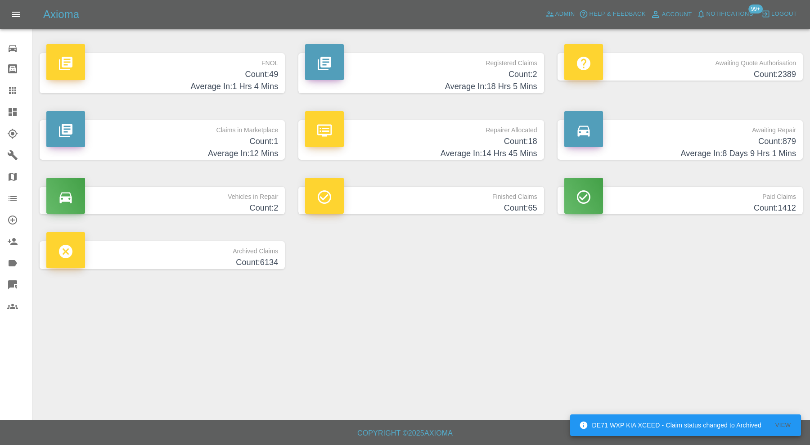
click at [165, 125] on p "Claims in Marketplace" at bounding box center [162, 127] width 232 height 15
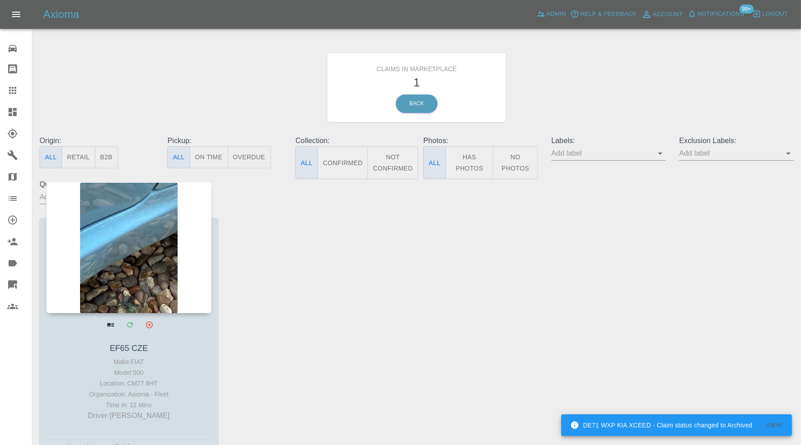
click at [149, 234] on div at bounding box center [128, 247] width 165 height 131
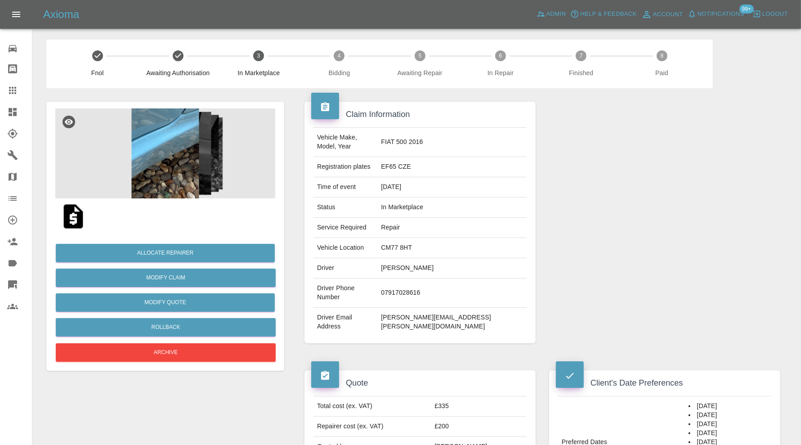
click at [185, 166] on img at bounding box center [165, 153] width 220 height 90
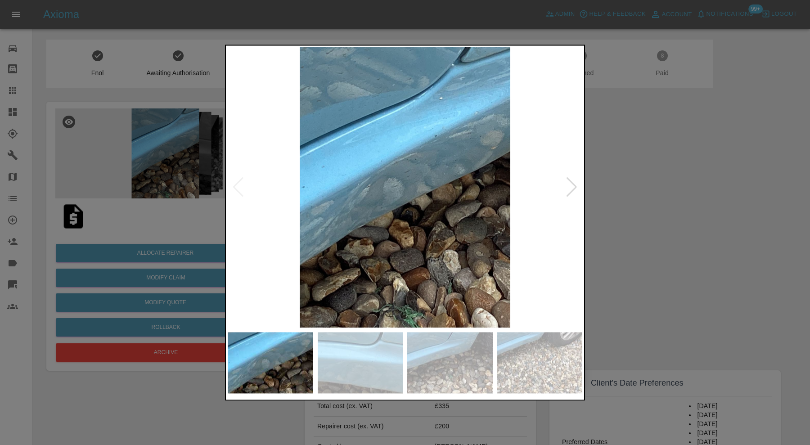
click at [669, 168] on div at bounding box center [405, 222] width 810 height 445
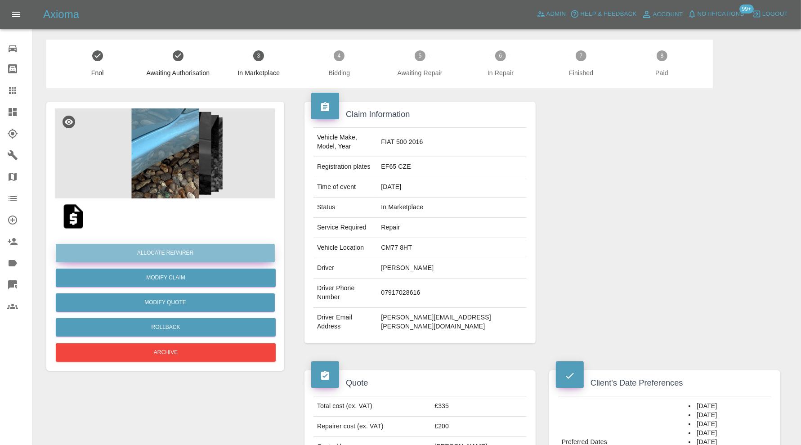
click at [200, 251] on button "Allocate Repairer" at bounding box center [165, 253] width 219 height 18
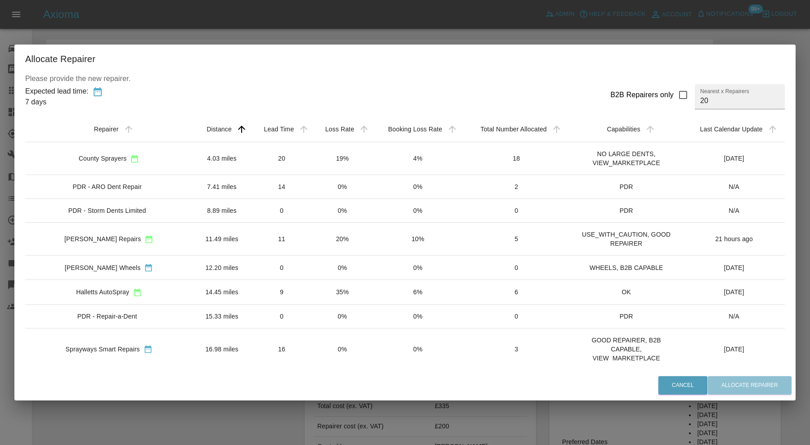
click at [193, 160] on td "4.03 miles" at bounding box center [222, 158] width 58 height 33
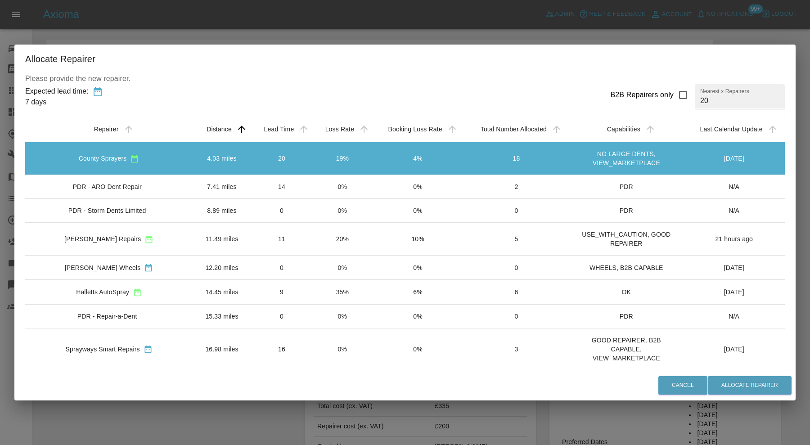
click at [175, 238] on div "[PERSON_NAME] Repairs" at bounding box center [108, 238] width 153 height 9
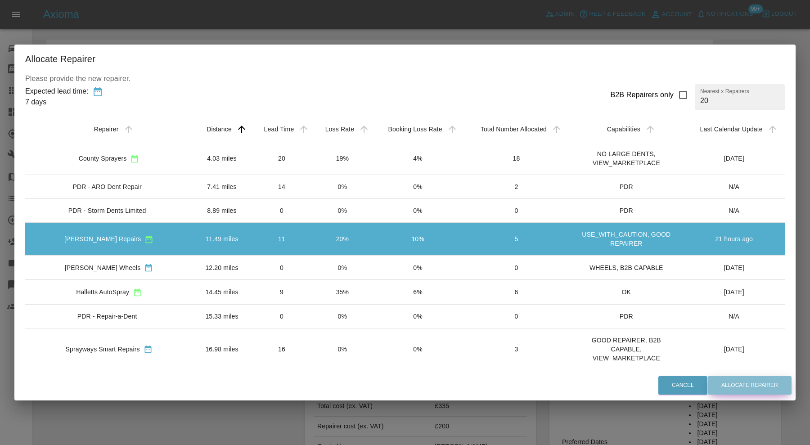
click at [722, 379] on button "Allocate Repairer" at bounding box center [750, 385] width 84 height 18
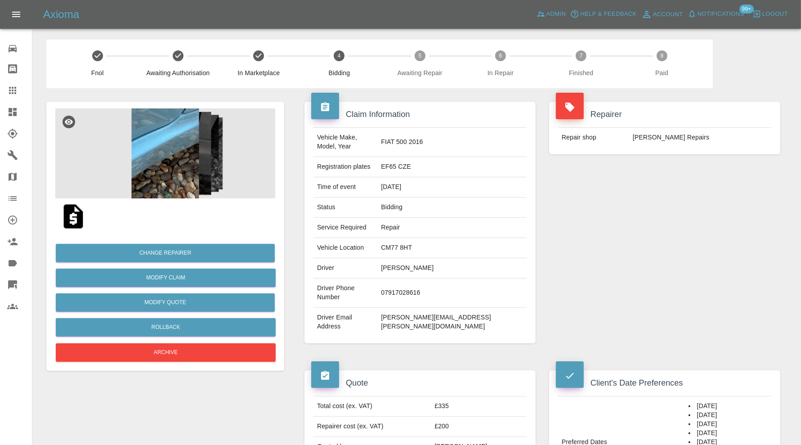
click at [6, 110] on link "Dashboard" at bounding box center [16, 112] width 32 height 22
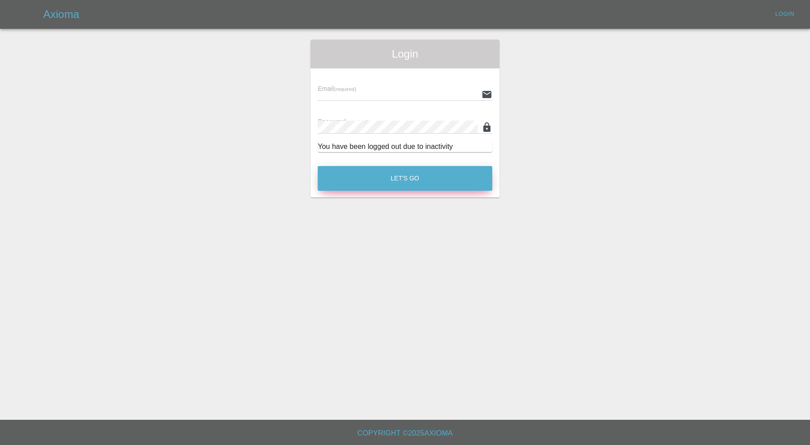
type input "[PERSON_NAME][EMAIL_ADDRESS][PERSON_NAME][DOMAIN_NAME]"
click at [413, 183] on button "Let's Go" at bounding box center [405, 178] width 175 height 25
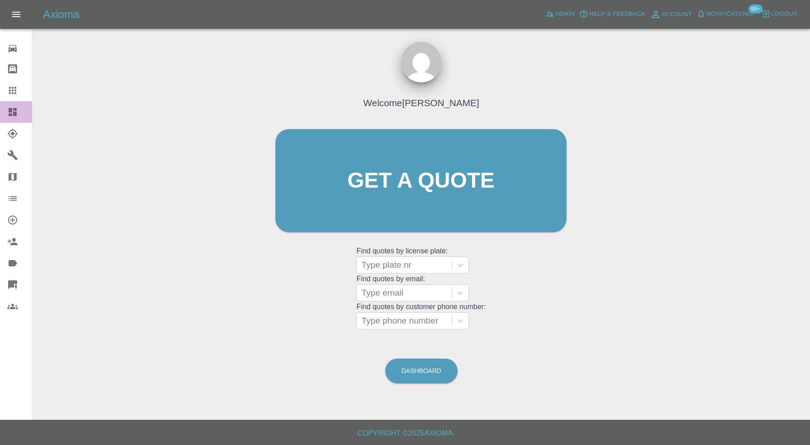
click at [24, 112] on div at bounding box center [19, 112] width 25 height 11
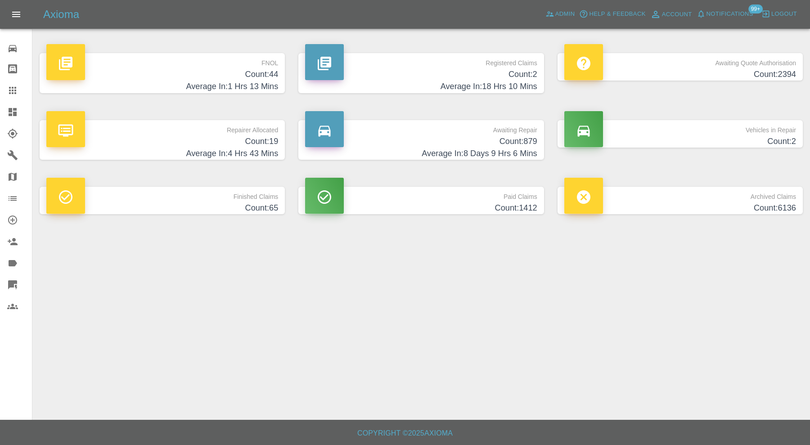
click at [731, 141] on h4 "Count: 2" at bounding box center [680, 141] width 232 height 12
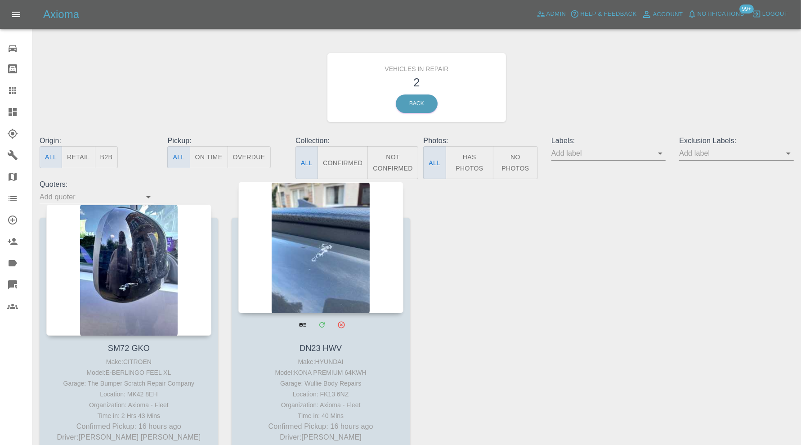
click at [307, 275] on div at bounding box center [320, 247] width 165 height 131
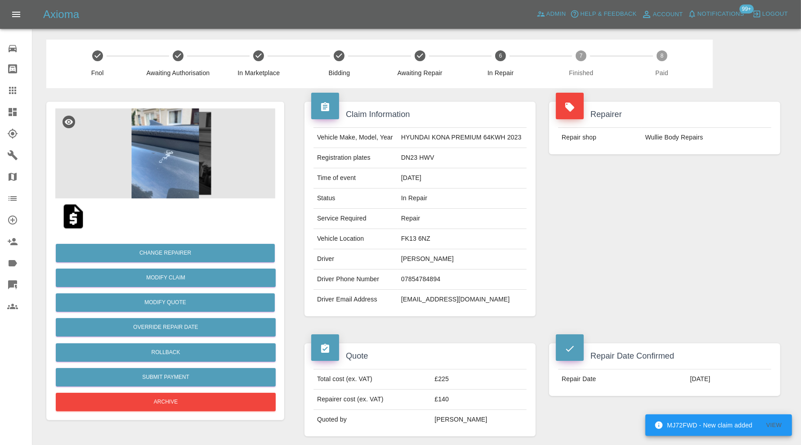
click at [188, 171] on img at bounding box center [165, 153] width 220 height 90
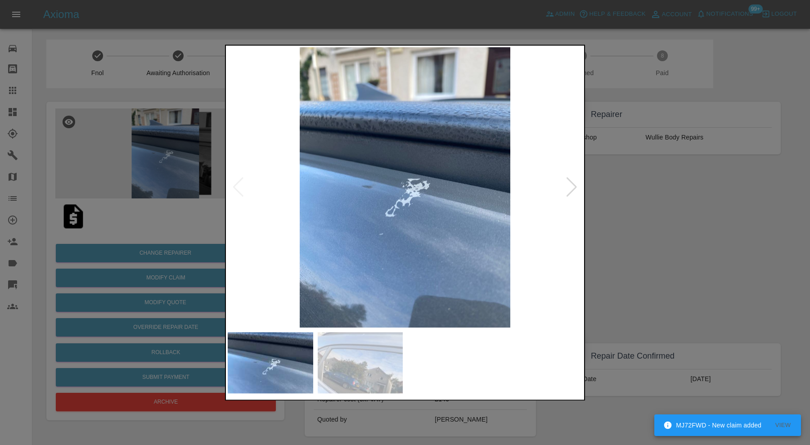
click at [574, 187] on div at bounding box center [571, 188] width 12 height 20
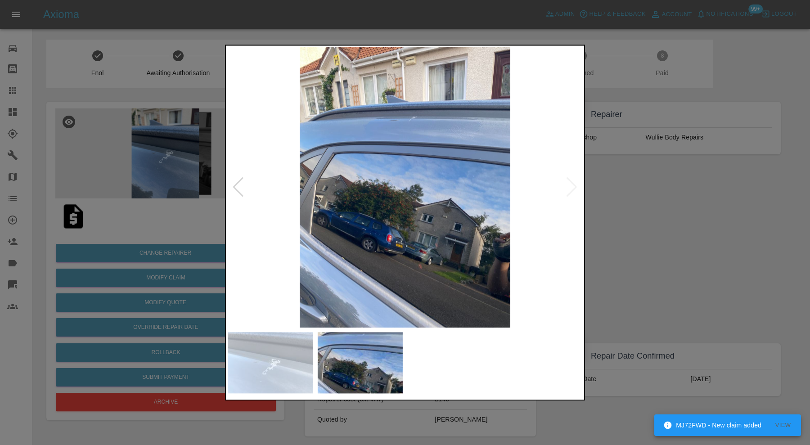
click at [574, 187] on img at bounding box center [405, 187] width 354 height 280
click at [680, 208] on div at bounding box center [405, 222] width 810 height 445
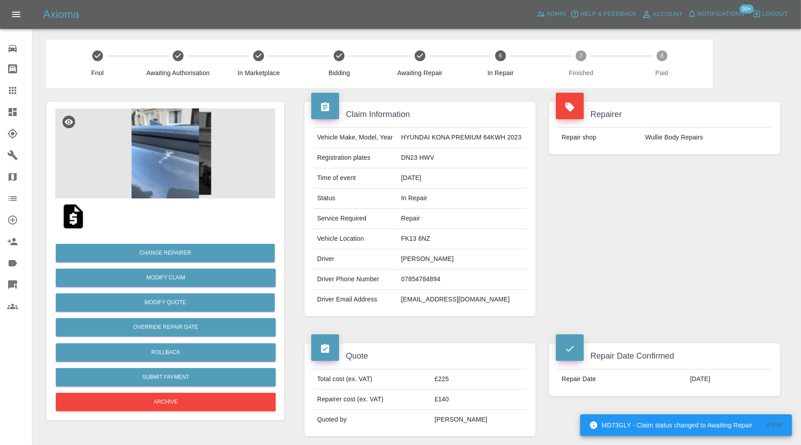
click at [17, 110] on icon at bounding box center [12, 112] width 11 height 11
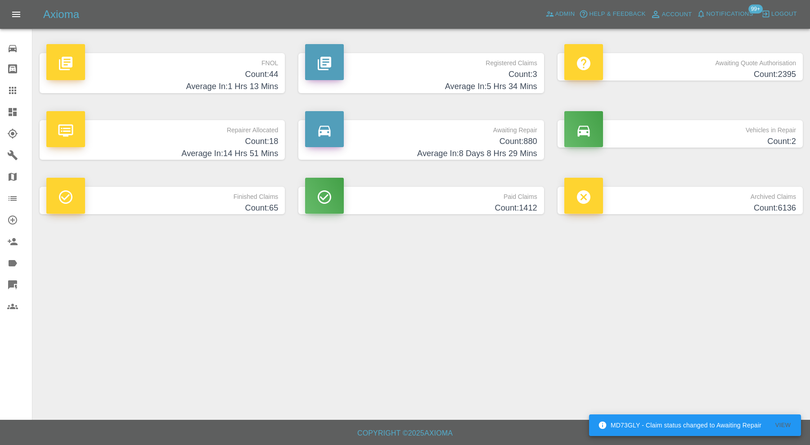
click at [408, 139] on h4 "Count: 880" at bounding box center [421, 141] width 232 height 12
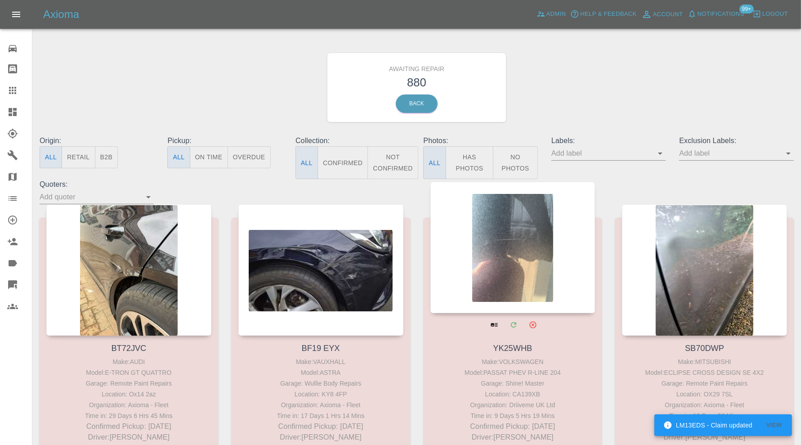
click at [339, 165] on button "Confirmed" at bounding box center [343, 162] width 50 height 33
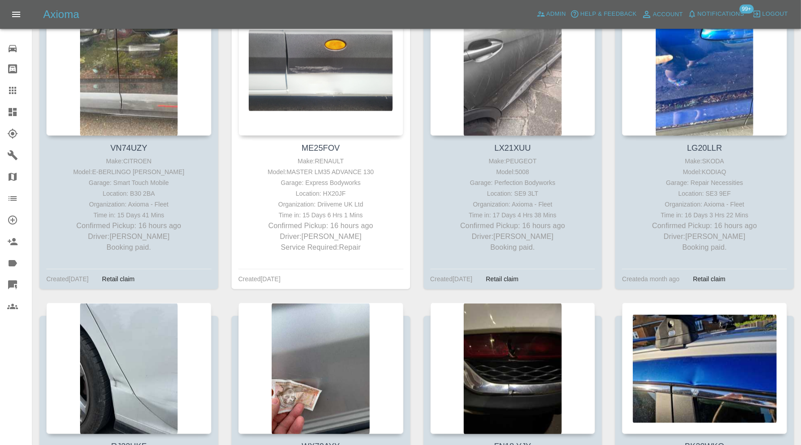
scroll to position [1574, 0]
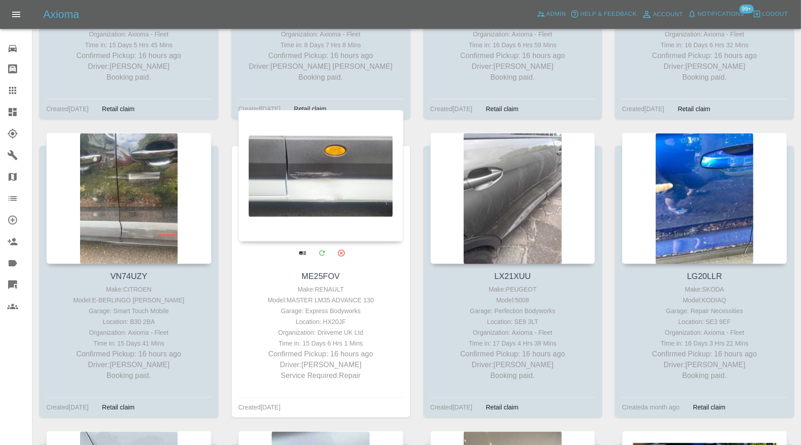
click at [352, 177] on div at bounding box center [320, 175] width 165 height 131
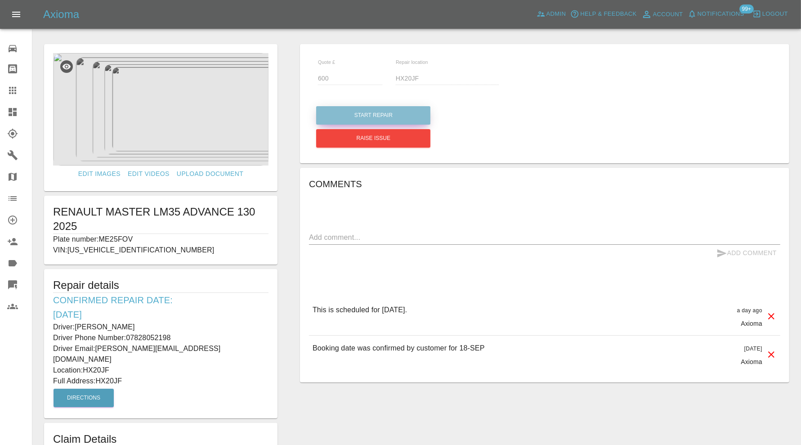
click at [406, 113] on button "Start Repair" at bounding box center [373, 115] width 114 height 18
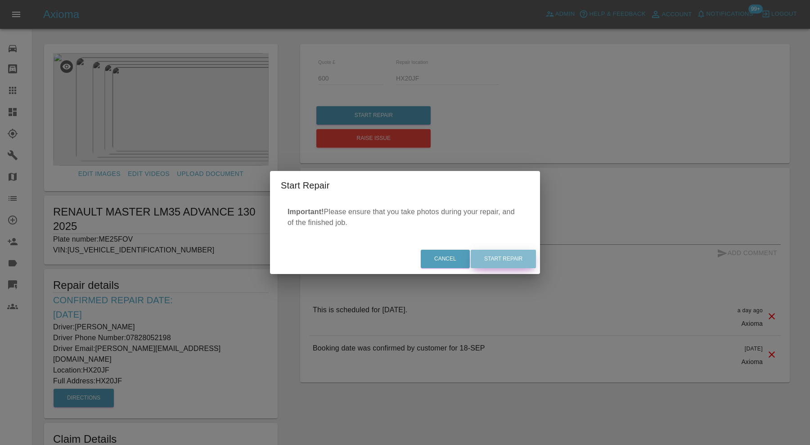
click at [520, 256] on button "Start Repair" at bounding box center [502, 259] width 65 height 18
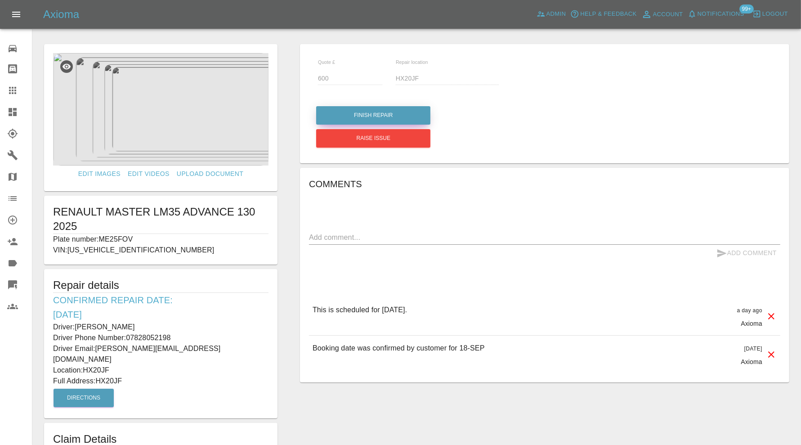
click at [396, 115] on button "Finish Repair" at bounding box center [373, 115] width 114 height 18
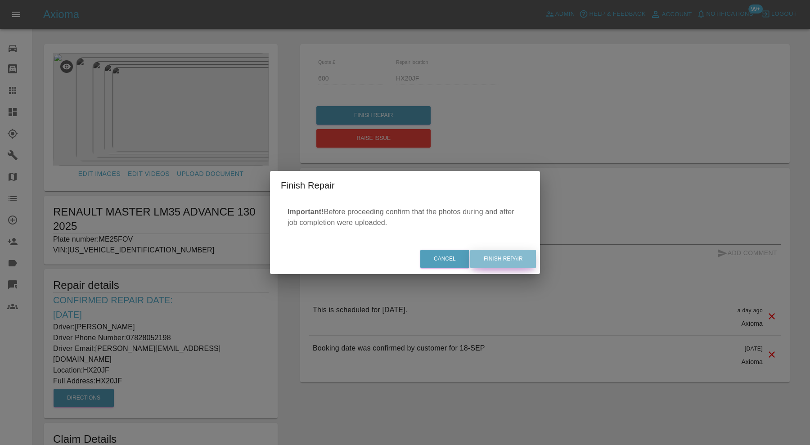
click at [515, 257] on button "Finish Repair" at bounding box center [503, 259] width 66 height 18
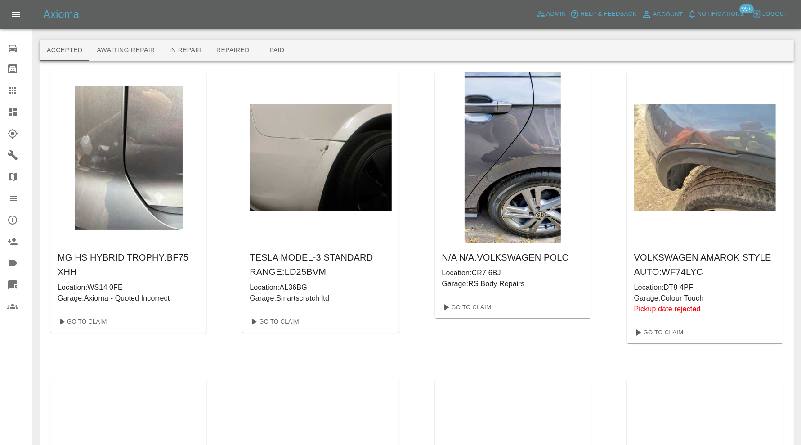
click at [9, 108] on icon at bounding box center [13, 112] width 8 height 8
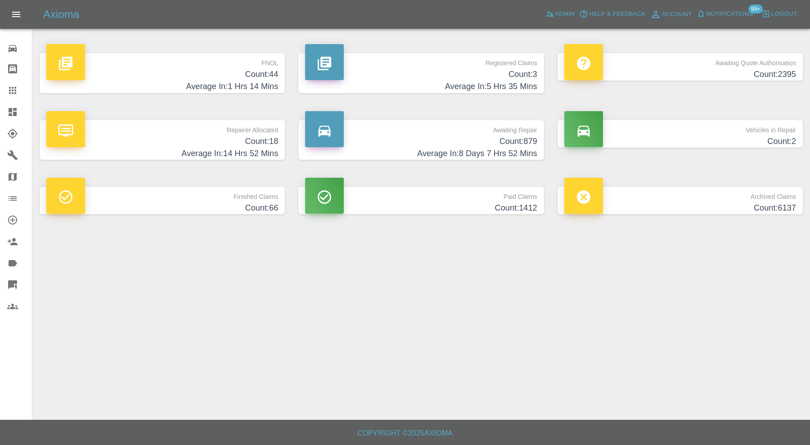
click at [418, 139] on h4 "Count: 879" at bounding box center [421, 141] width 232 height 12
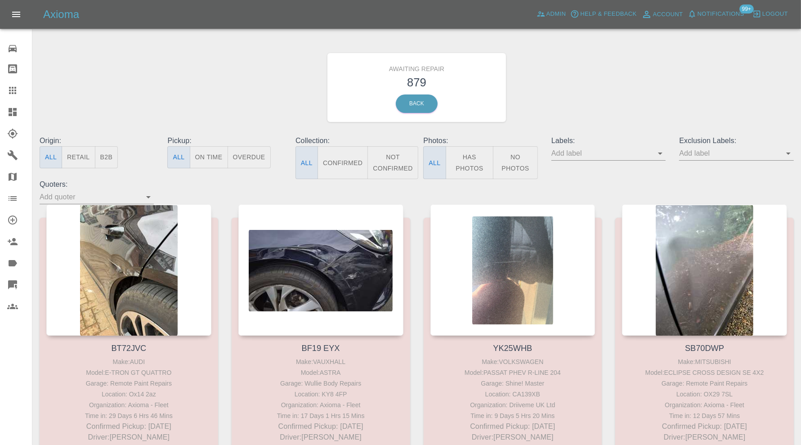
click at [354, 159] on button "Confirmed" at bounding box center [343, 162] width 50 height 33
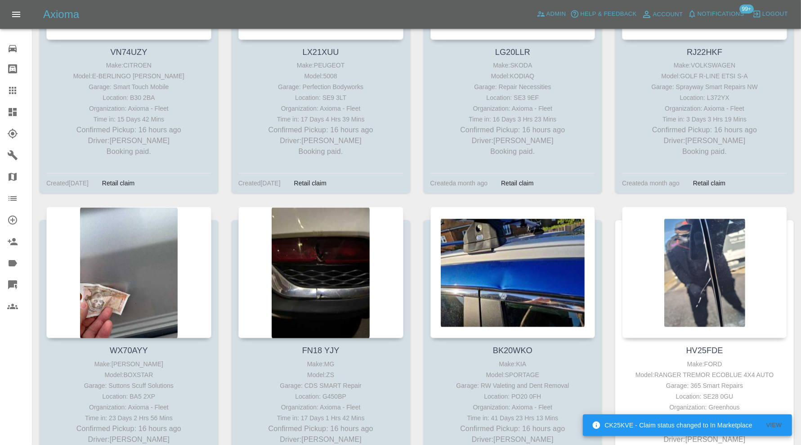
scroll to position [1799, 0]
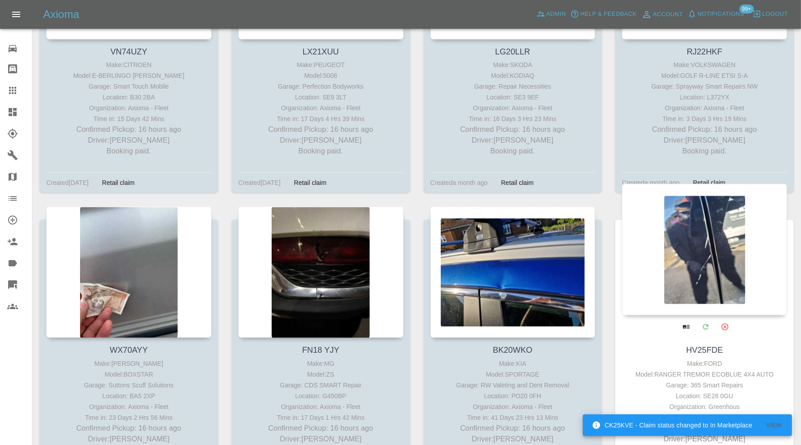
click at [669, 223] on div at bounding box center [704, 249] width 165 height 131
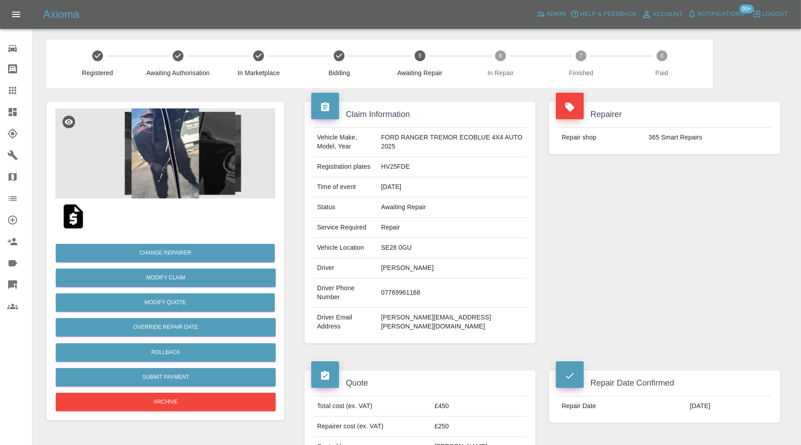
click at [9, 111] on icon at bounding box center [13, 112] width 8 height 8
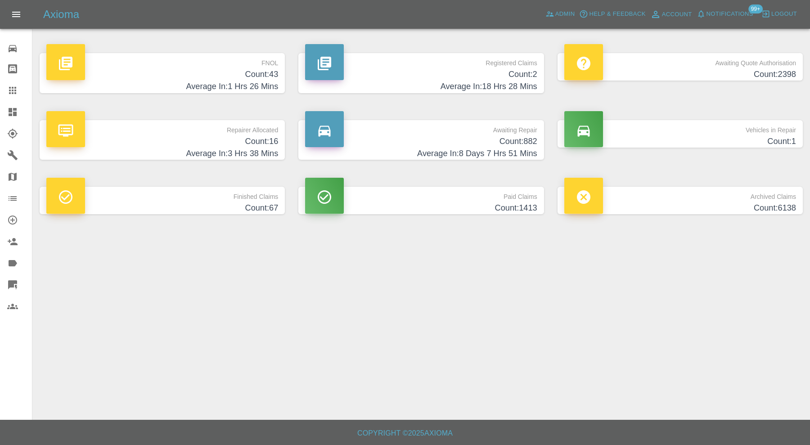
click at [238, 138] on h4 "Count: 16" at bounding box center [162, 141] width 232 height 12
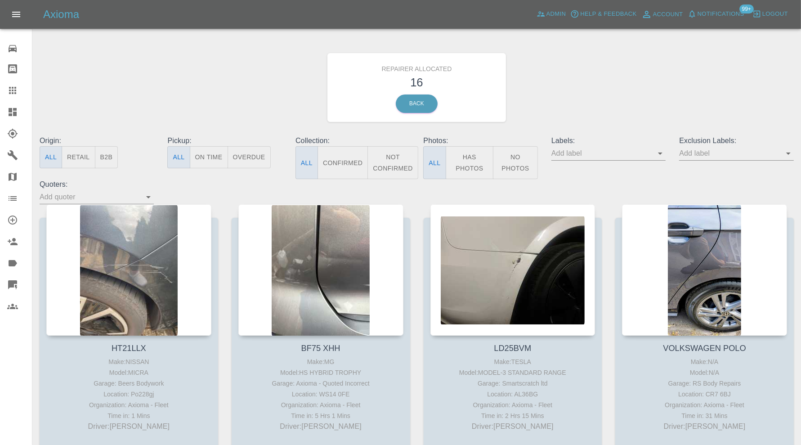
click at [111, 160] on button "B2B" at bounding box center [106, 157] width 23 height 22
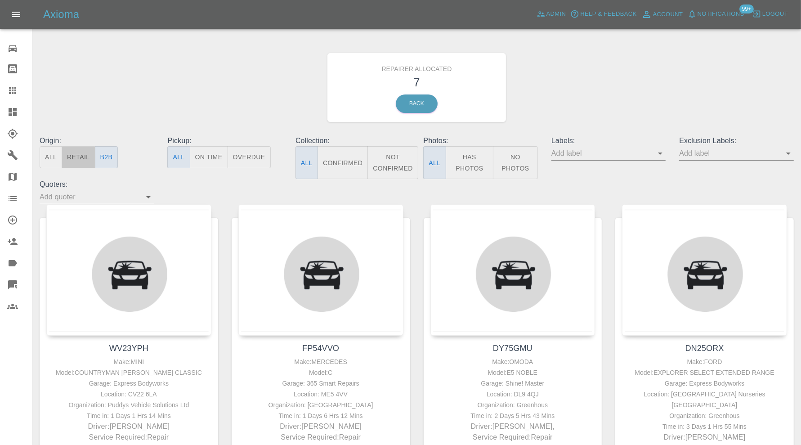
click at [82, 160] on button "Retail" at bounding box center [78, 157] width 33 height 22
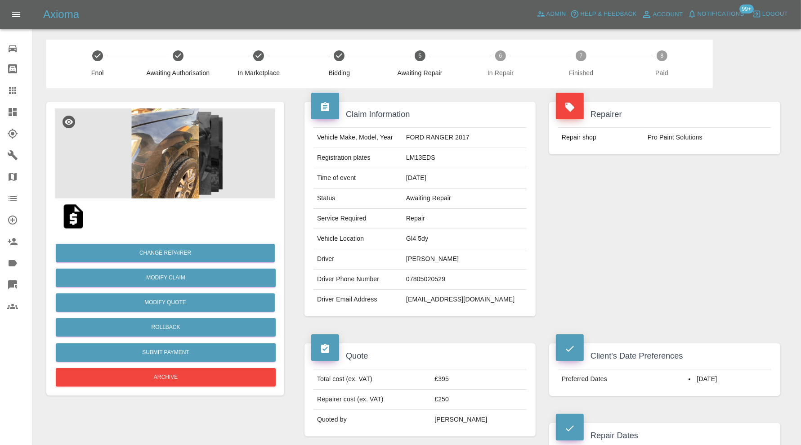
click at [175, 172] on img at bounding box center [165, 153] width 220 height 90
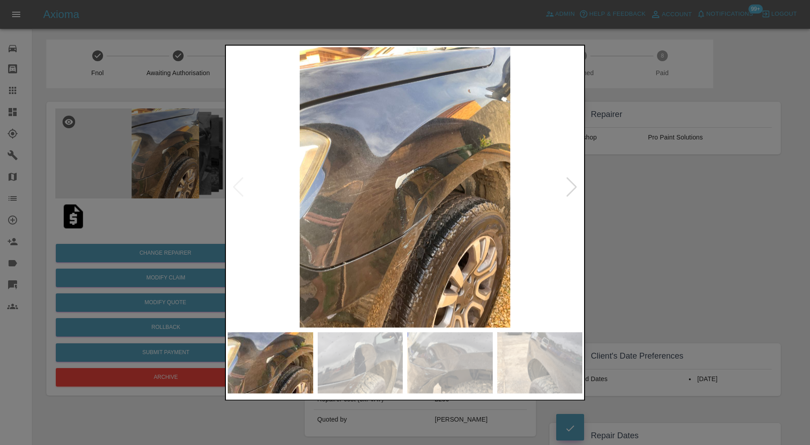
click at [568, 183] on div at bounding box center [571, 188] width 12 height 20
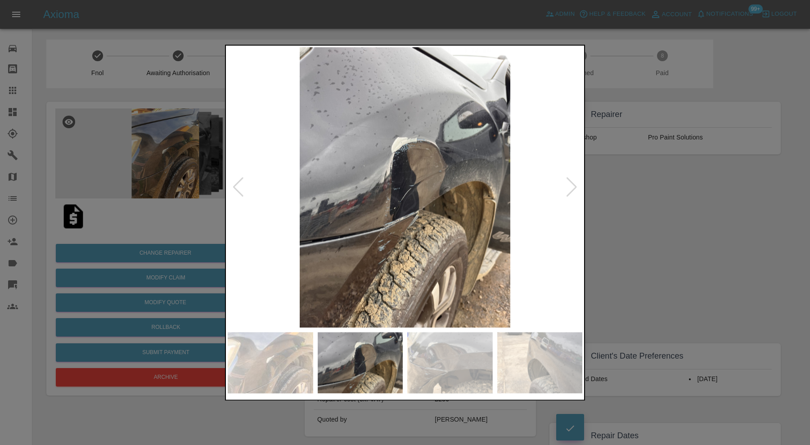
click at [568, 183] on div at bounding box center [571, 188] width 12 height 20
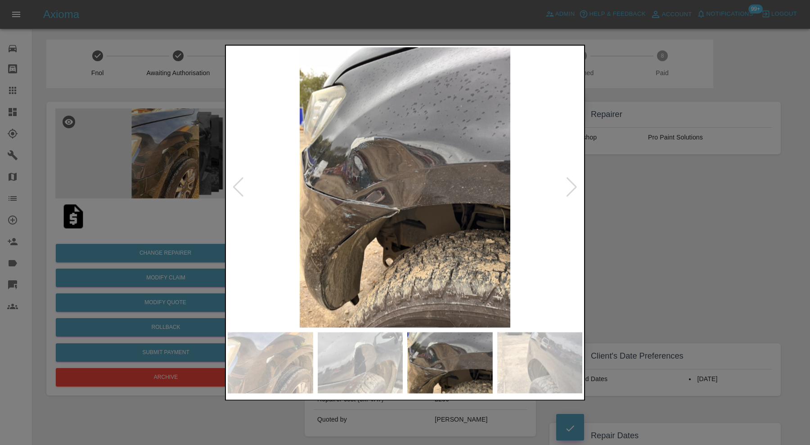
click at [568, 183] on div at bounding box center [571, 188] width 12 height 20
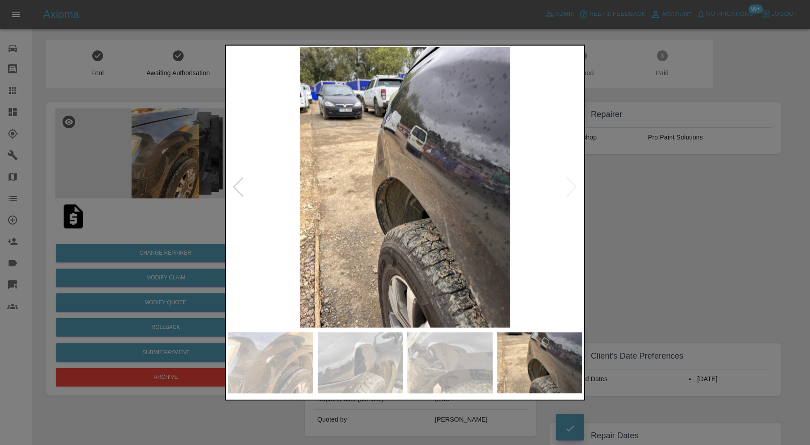
click at [568, 183] on img at bounding box center [405, 187] width 354 height 280
click at [708, 214] on div at bounding box center [405, 222] width 810 height 445
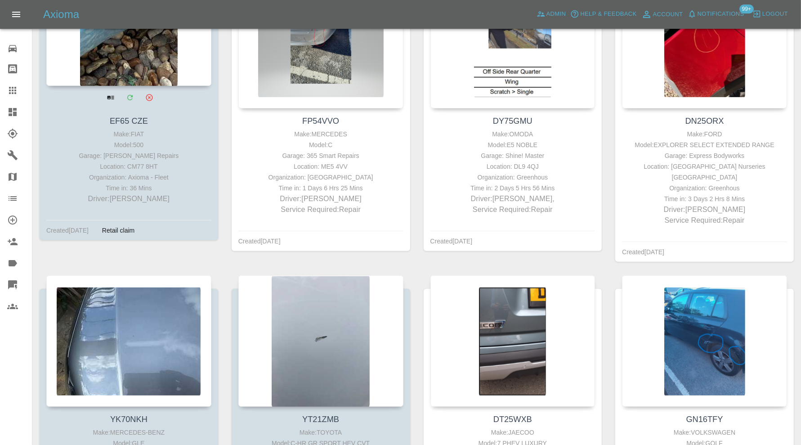
scroll to position [375, 0]
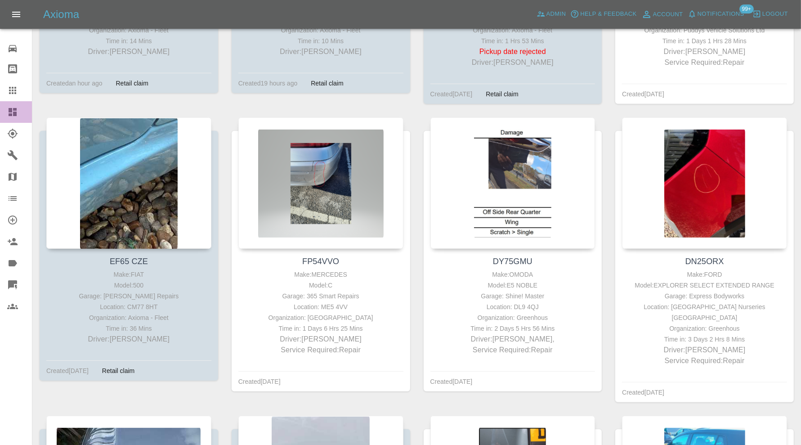
click at [23, 107] on div at bounding box center [19, 112] width 25 height 11
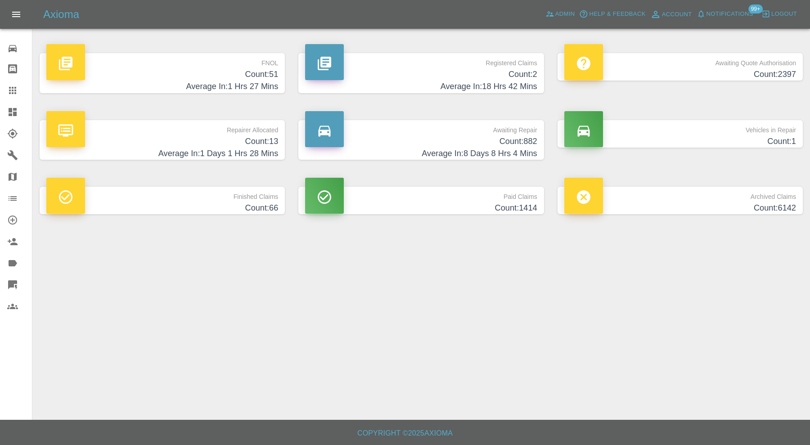
click at [414, 146] on h4 "Count: 882" at bounding box center [421, 141] width 232 height 12
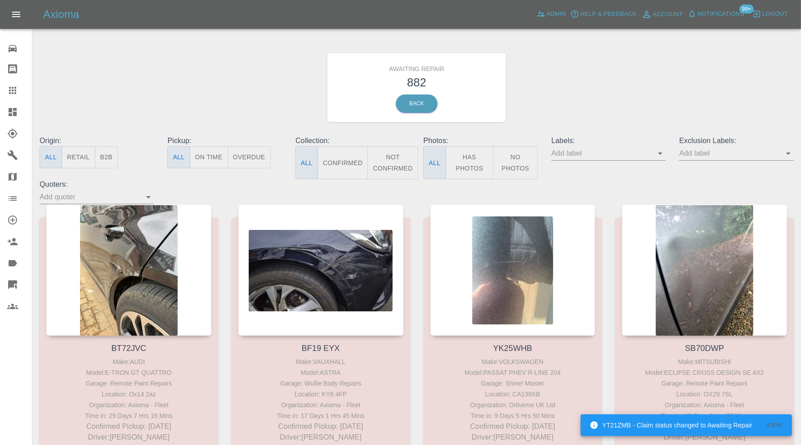
click at [407, 162] on button "Not Confirmed" at bounding box center [392, 162] width 50 height 33
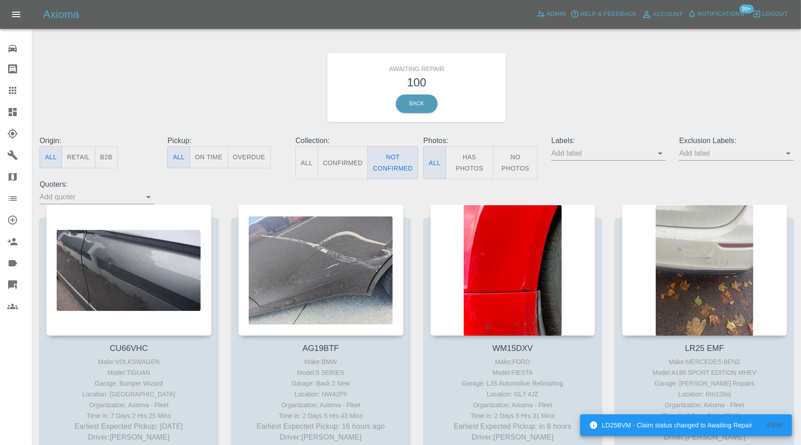
click at [16, 108] on icon at bounding box center [13, 112] width 8 height 8
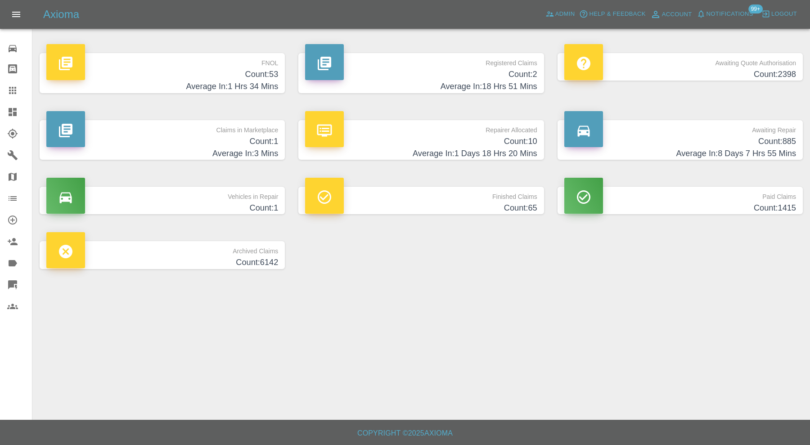
click at [179, 122] on p "Claims in Marketplace" at bounding box center [162, 127] width 232 height 15
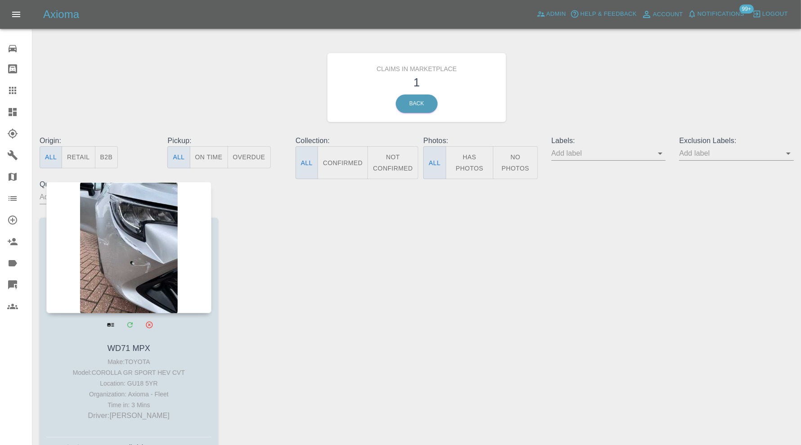
click at [128, 257] on div at bounding box center [128, 247] width 165 height 131
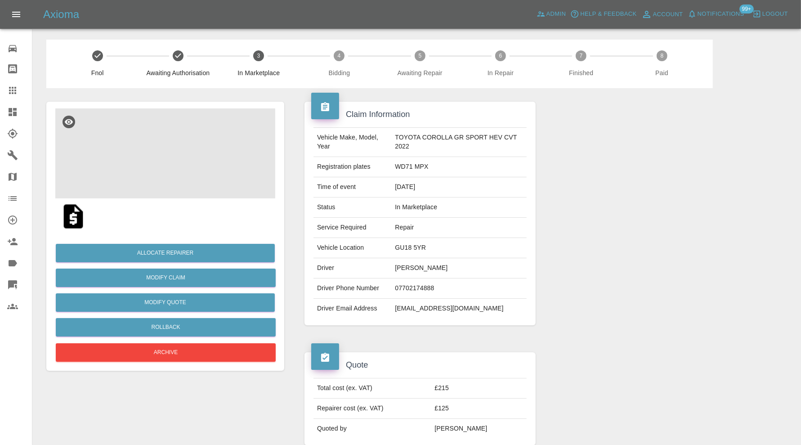
click at [162, 158] on img at bounding box center [165, 153] width 220 height 90
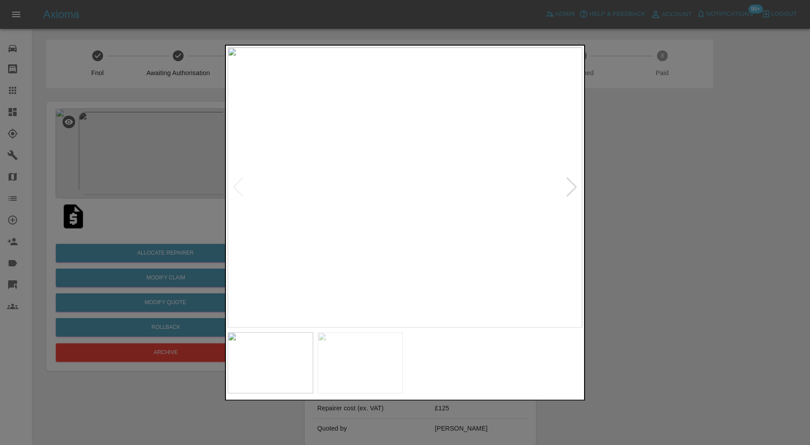
click at [574, 183] on div at bounding box center [571, 188] width 12 height 20
click at [573, 183] on img at bounding box center [405, 187] width 354 height 280
click at [428, 217] on img at bounding box center [405, 187] width 354 height 280
click at [651, 199] on div at bounding box center [405, 222] width 810 height 445
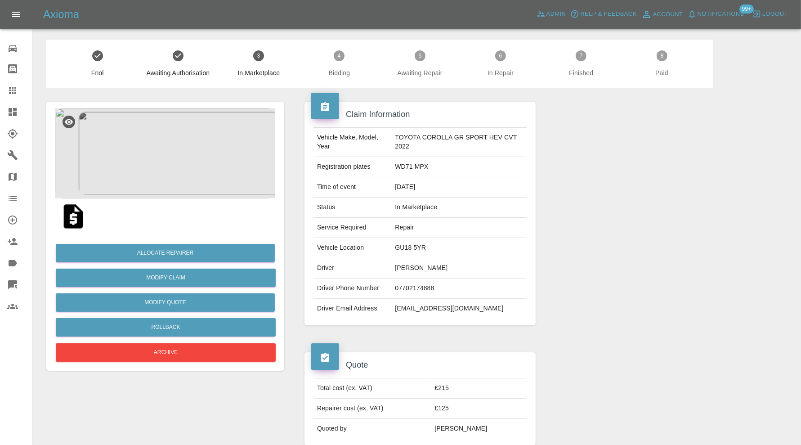
click at [171, 182] on img at bounding box center [165, 153] width 220 height 90
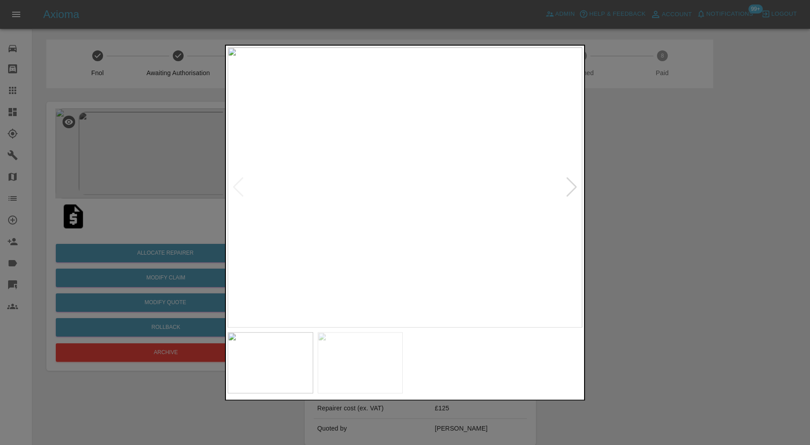
click at [649, 228] on div at bounding box center [405, 222] width 810 height 445
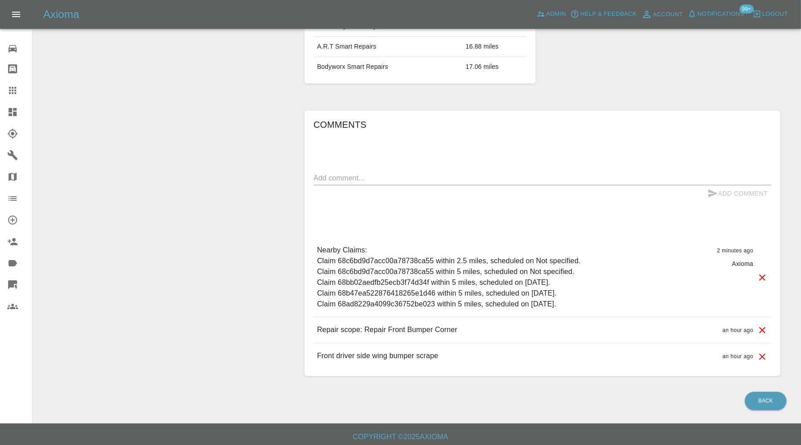
scroll to position [24, 0]
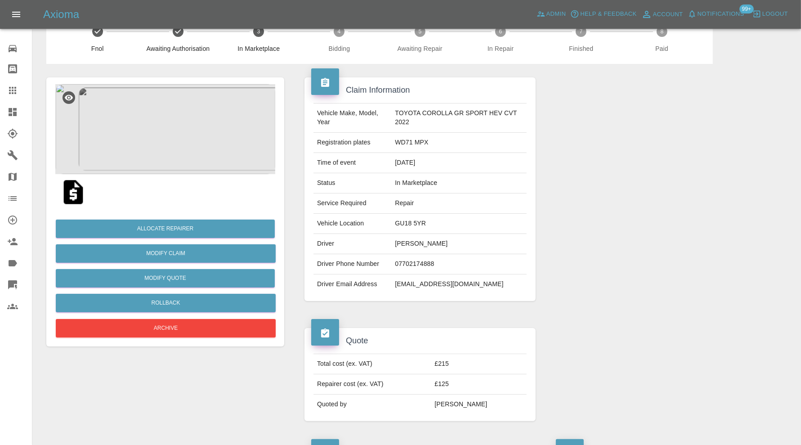
click at [157, 138] on img at bounding box center [165, 129] width 220 height 90
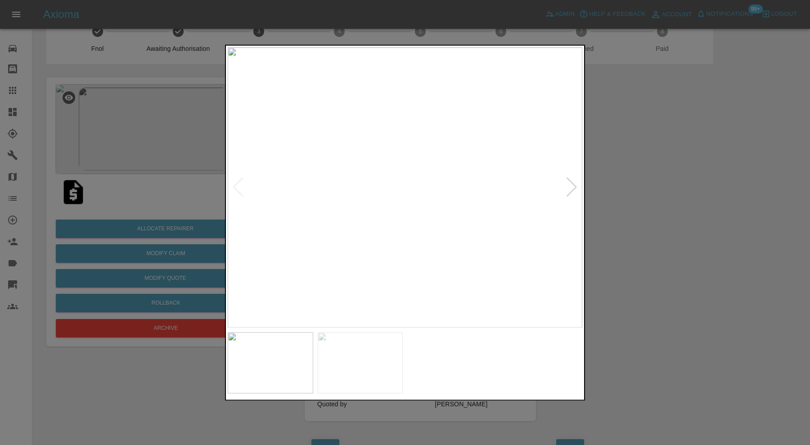
click at [157, 123] on div at bounding box center [405, 222] width 810 height 445
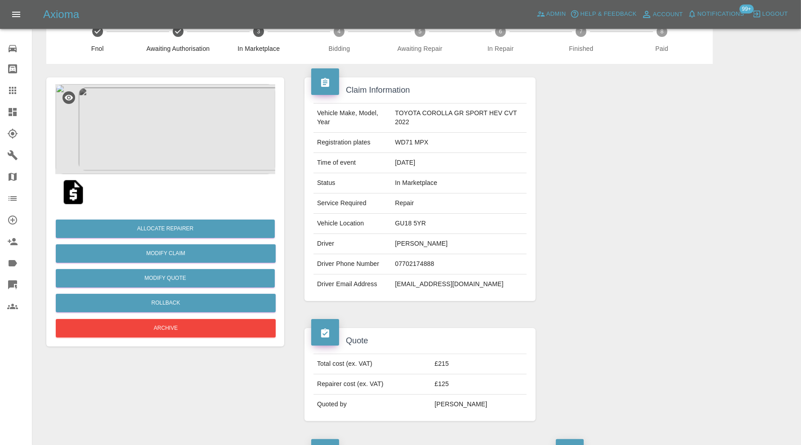
click at [721, 202] on div at bounding box center [664, 189] width 245 height 251
click at [15, 115] on icon at bounding box center [13, 112] width 8 height 8
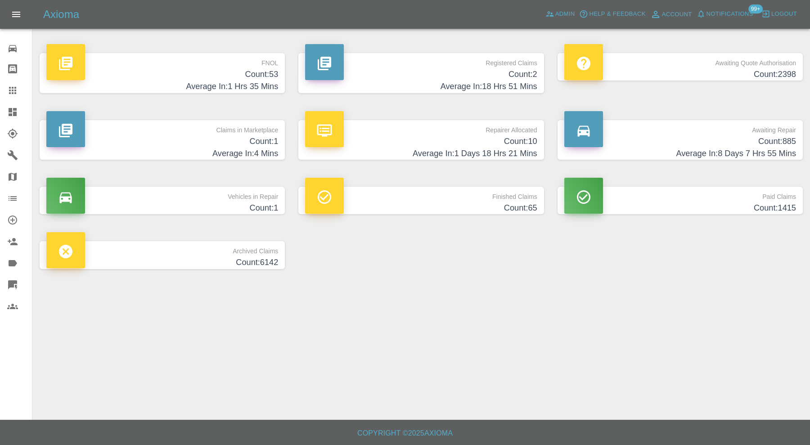
click at [438, 139] on h4 "Count: 10" at bounding box center [421, 141] width 232 height 12
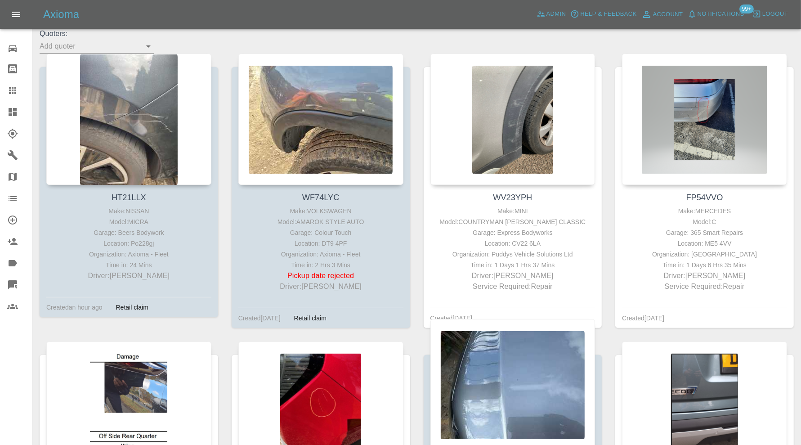
scroll to position [150, 0]
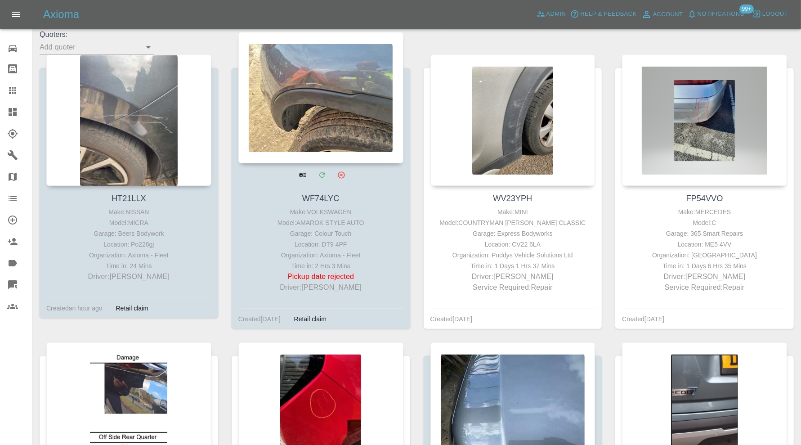
click at [373, 107] on div at bounding box center [320, 97] width 165 height 131
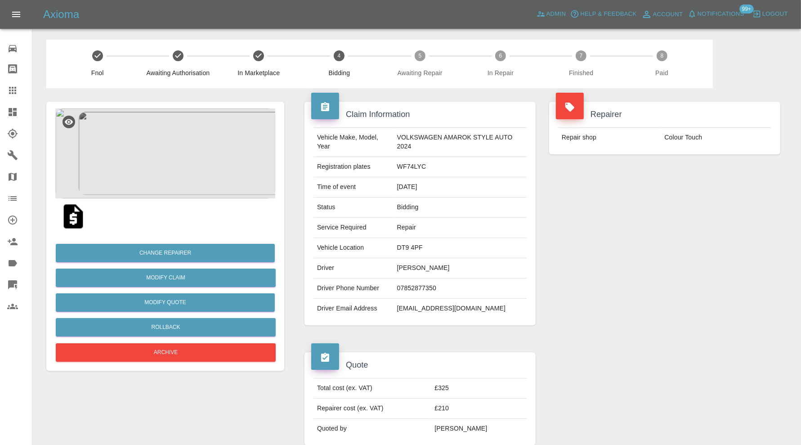
click at [158, 148] on img at bounding box center [165, 153] width 220 height 90
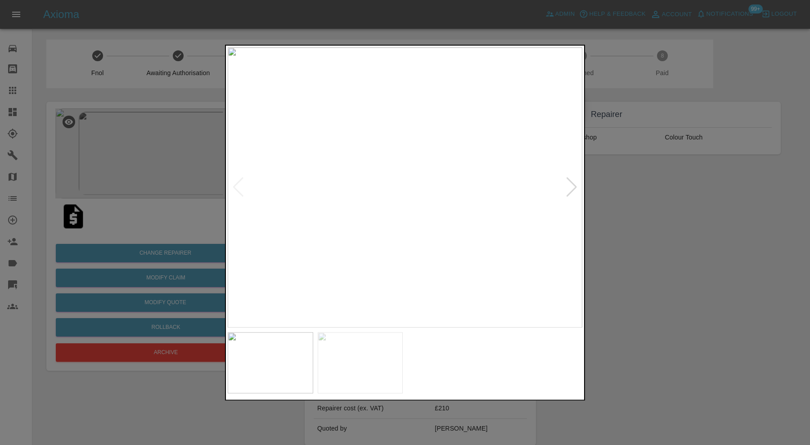
click at [574, 179] on div at bounding box center [571, 188] width 12 height 20
click at [574, 179] on img at bounding box center [405, 187] width 354 height 280
click at [686, 224] on div at bounding box center [405, 222] width 810 height 445
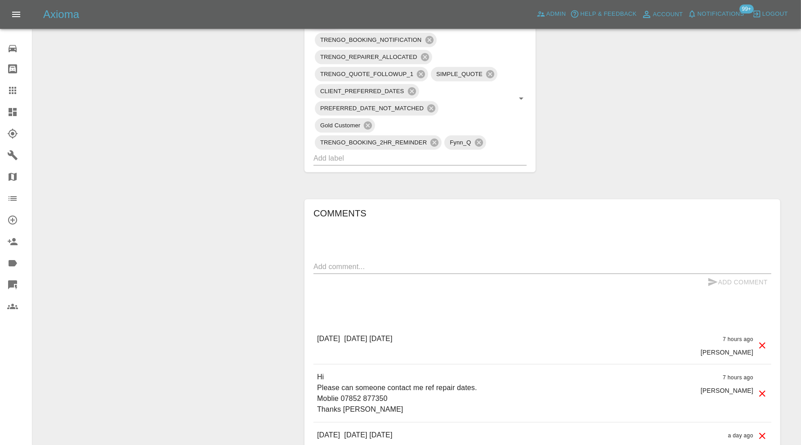
scroll to position [647, 0]
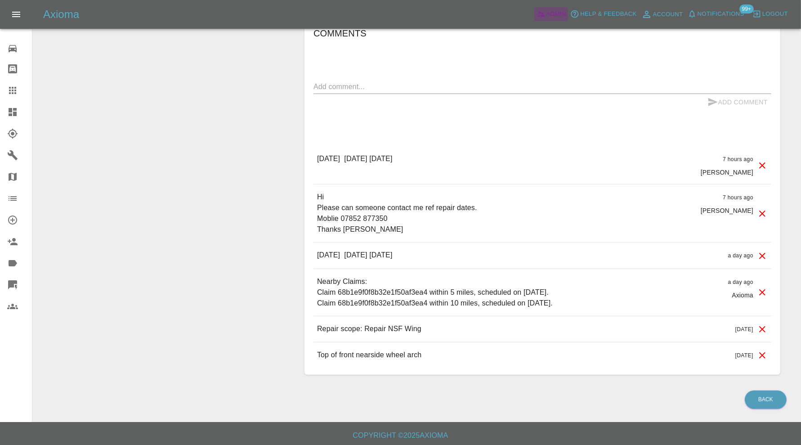
click at [542, 13] on icon at bounding box center [541, 14] width 8 height 5
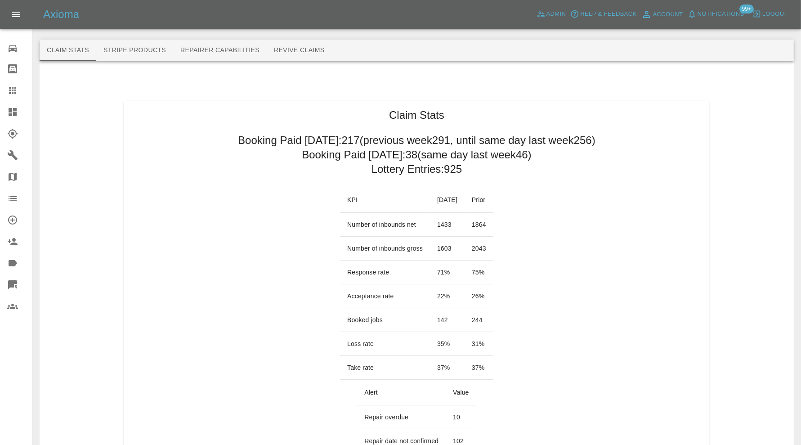
click at [8, 111] on icon at bounding box center [12, 112] width 11 height 11
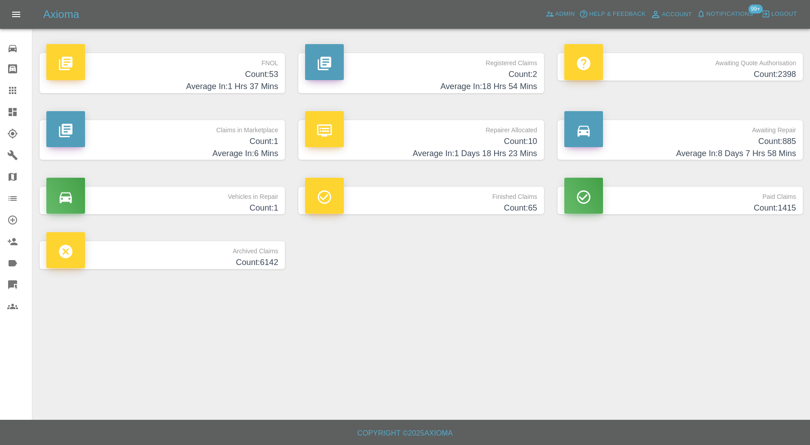
click at [576, 4] on div "Axioma Admin Help & Feedback Account Notifications 99+ Logout" at bounding box center [405, 14] width 810 height 29
click at [566, 14] on span "Admin" at bounding box center [565, 14] width 20 height 10
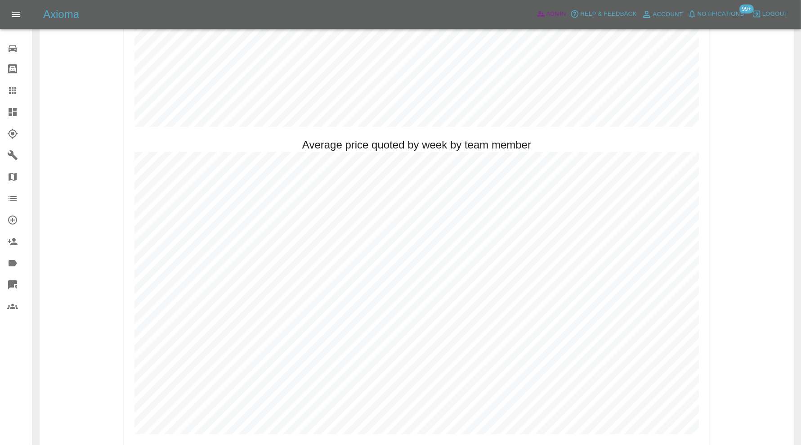
scroll to position [622, 0]
